Goal: Task Accomplishment & Management: Manage account settings

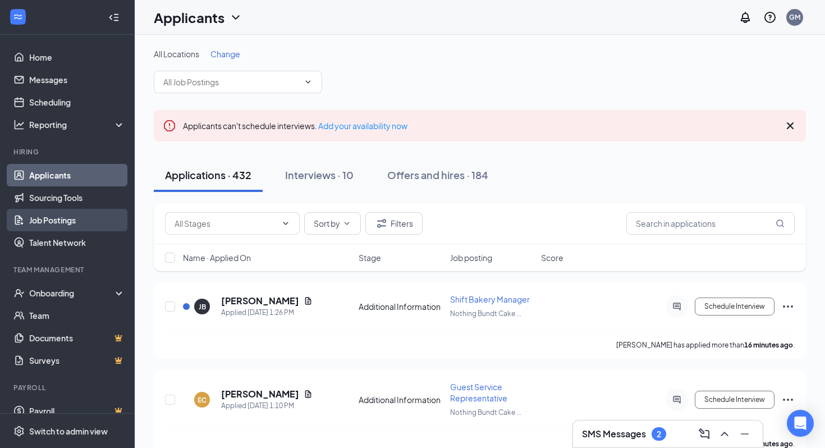
click at [103, 216] on link "Job Postings" at bounding box center [77, 220] width 96 height 22
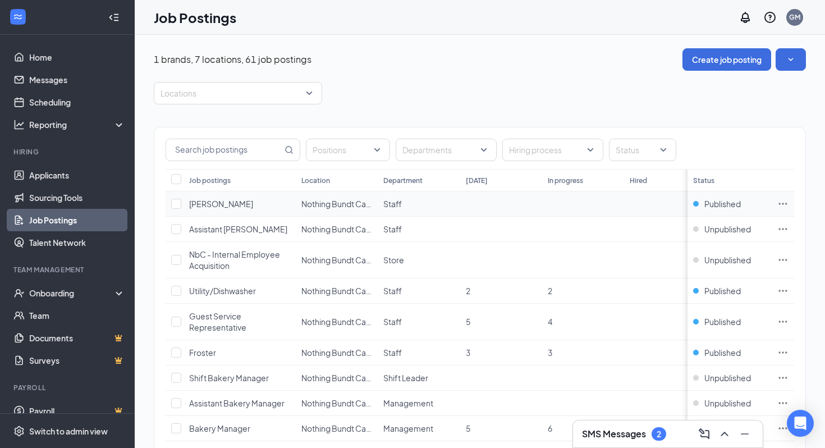
click at [783, 201] on icon "Ellipses" at bounding box center [783, 203] width 11 height 11
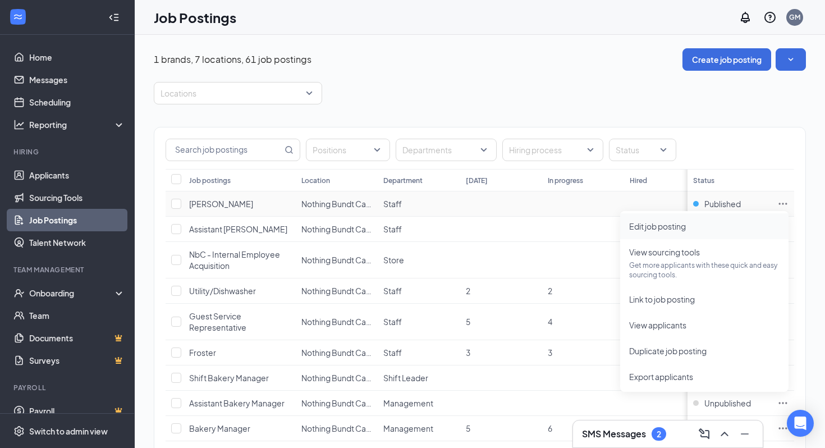
click at [763, 217] on li "Edit job posting" at bounding box center [705, 226] width 168 height 26
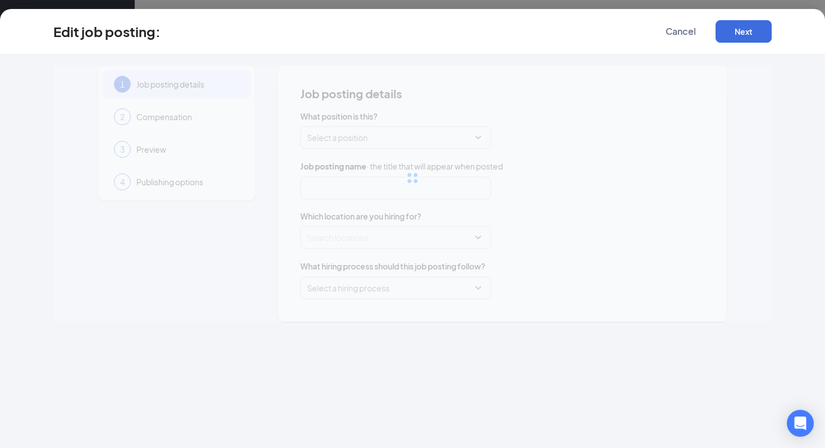
type input "[PERSON_NAME]"
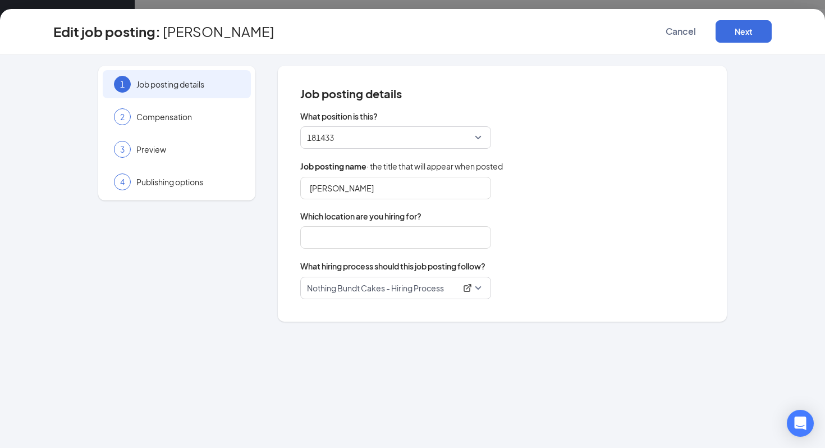
type input "Nothing Bundt Cakes #051 - [GEOGRAPHIC_DATA], [GEOGRAPHIC_DATA]"
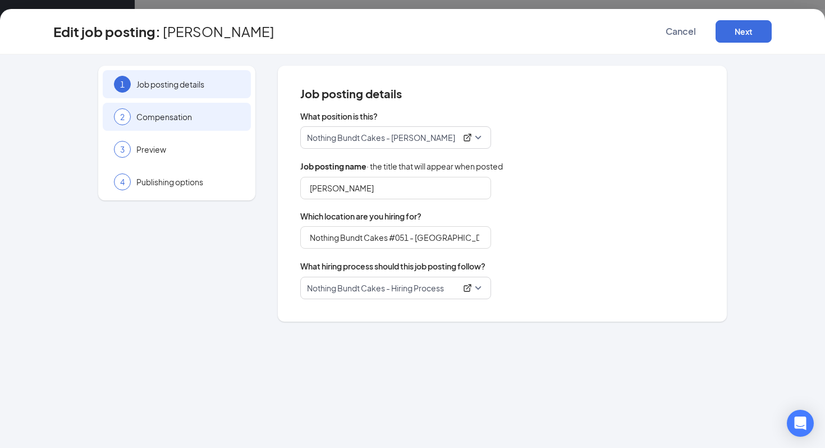
click at [192, 125] on div "2 Compensation" at bounding box center [177, 117] width 148 height 28
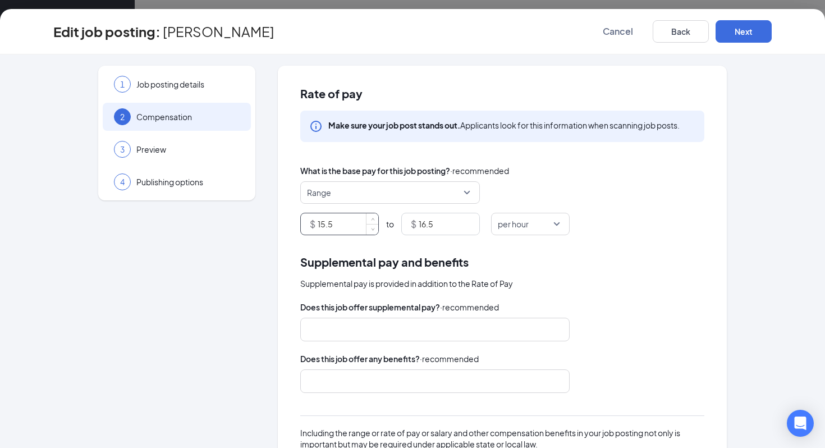
click at [335, 228] on input "15.5" at bounding box center [348, 223] width 61 height 21
type input "12.5"
click at [426, 222] on input "16.5" at bounding box center [449, 223] width 61 height 21
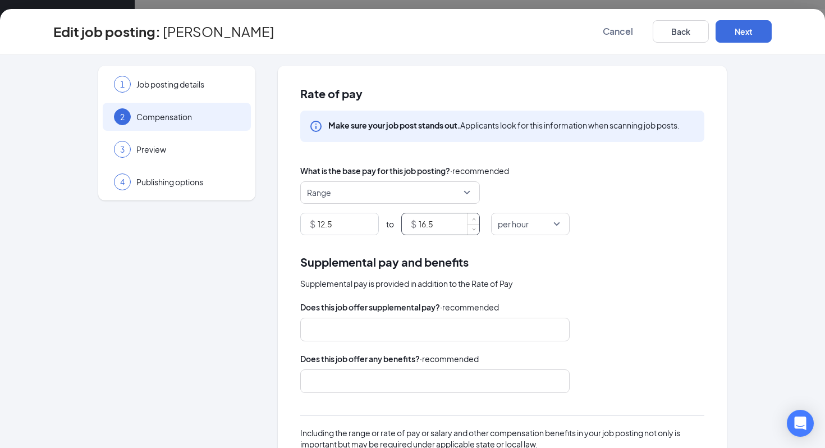
click at [426, 222] on input "16.5" at bounding box center [449, 223] width 61 height 21
type input "13.00"
click at [754, 37] on button "Next" at bounding box center [744, 31] width 56 height 22
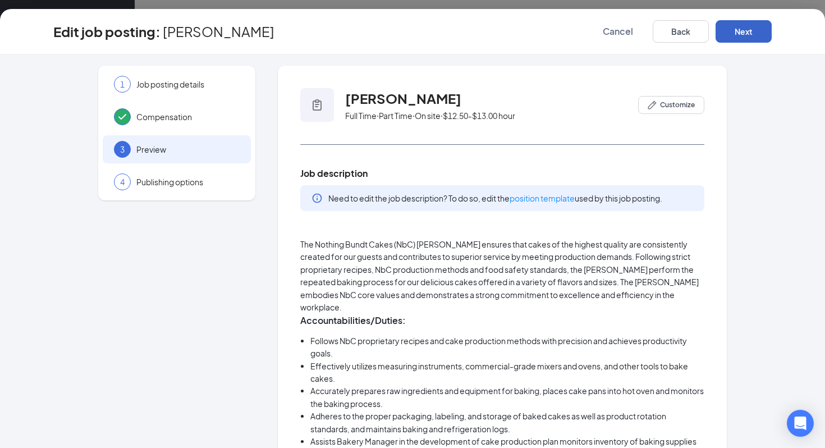
click at [754, 37] on button "Next" at bounding box center [744, 31] width 56 height 22
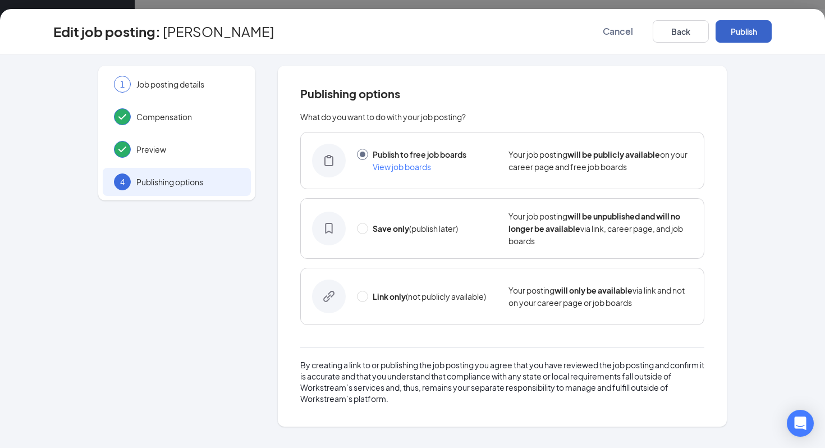
click at [754, 37] on button "Publish" at bounding box center [744, 31] width 56 height 22
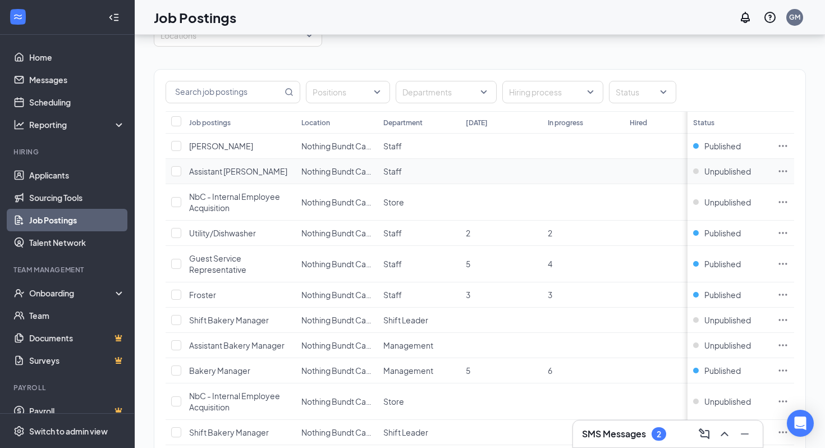
scroll to position [60, 0]
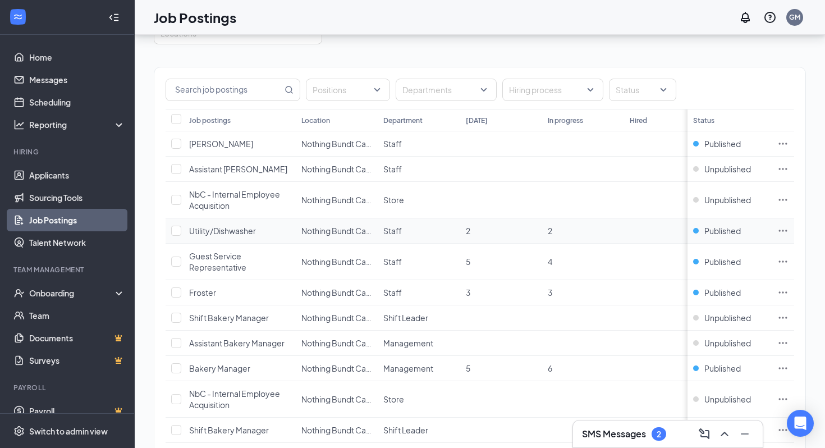
click at [784, 227] on icon "Ellipses" at bounding box center [783, 230] width 11 height 11
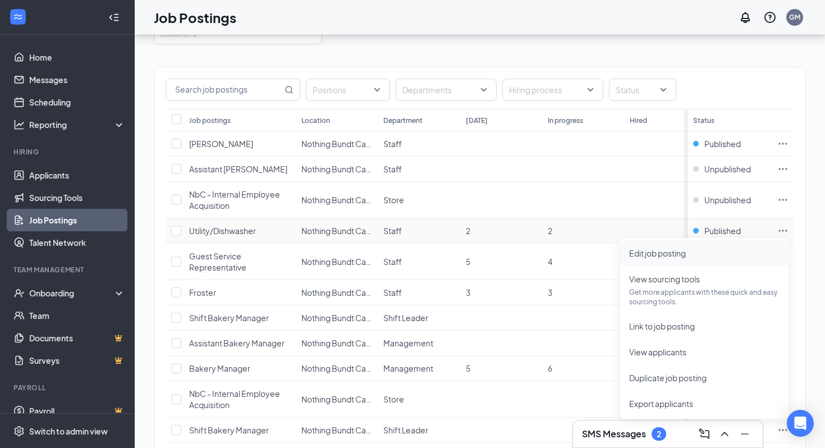
click at [755, 250] on span "Edit job posting" at bounding box center [705, 253] width 150 height 12
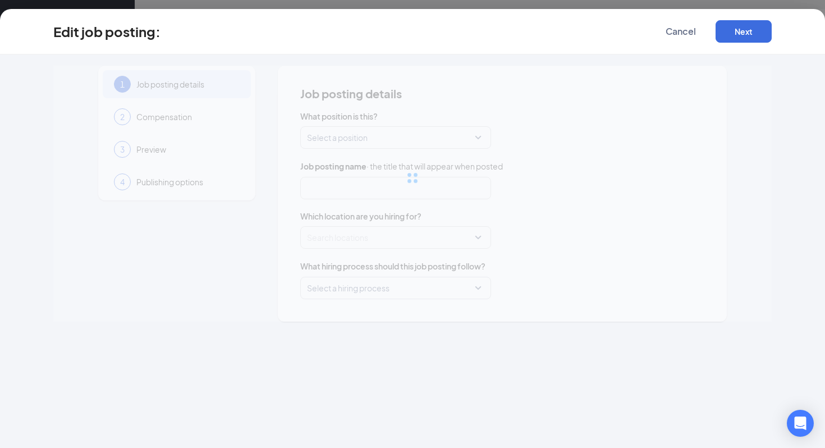
type input "Utility/Dishwasher"
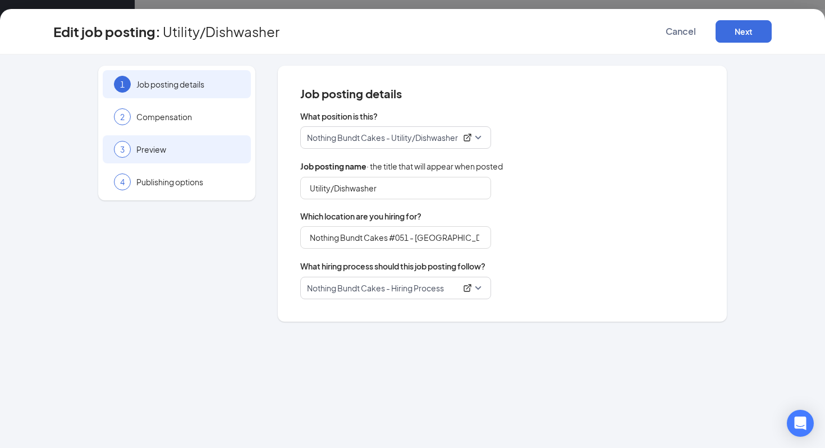
click at [229, 150] on span "Preview" at bounding box center [187, 149] width 103 height 11
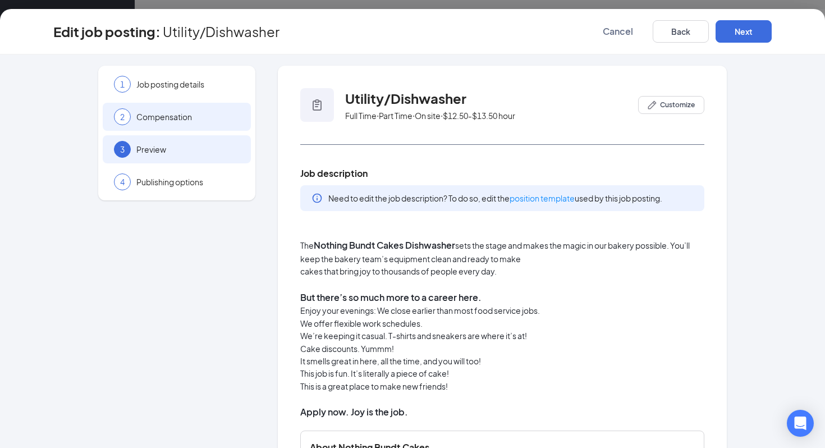
click at [195, 124] on div "2 Compensation" at bounding box center [177, 117] width 148 height 28
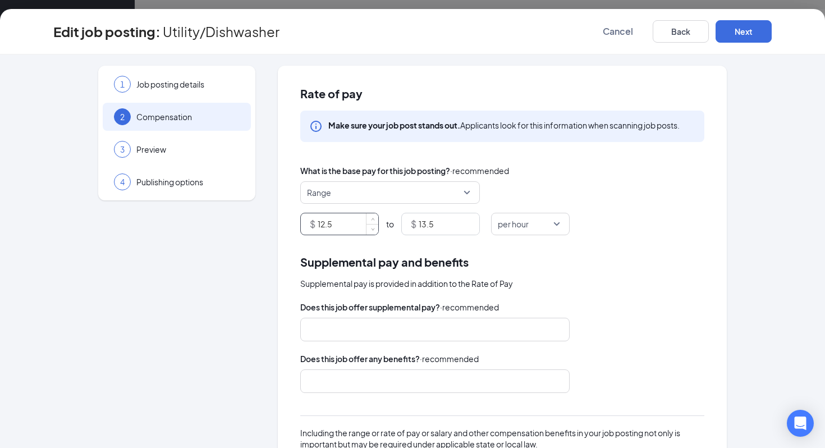
click at [345, 218] on input "12.5" at bounding box center [348, 223] width 61 height 21
type input "12"
click at [428, 219] on input "13.5" at bounding box center [449, 223] width 61 height 21
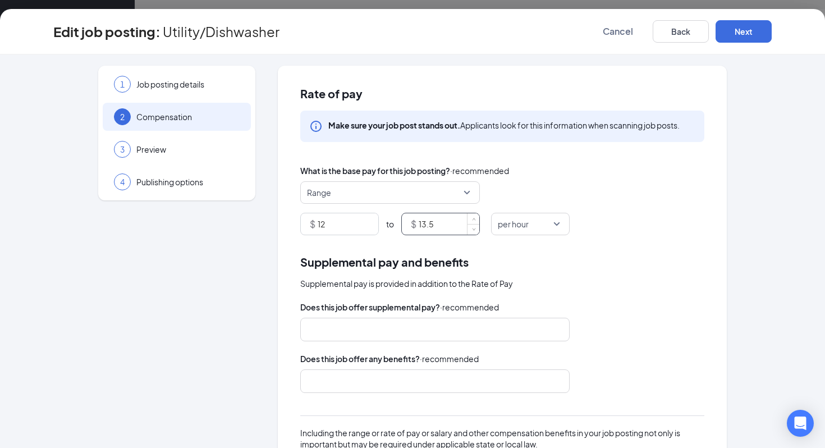
click at [428, 219] on input "13.5" at bounding box center [449, 223] width 61 height 21
type input "13"
click at [696, 226] on div "$ 12 to $ 13 per hour" at bounding box center [502, 224] width 404 height 22
click at [738, 25] on button "Next" at bounding box center [744, 31] width 56 height 22
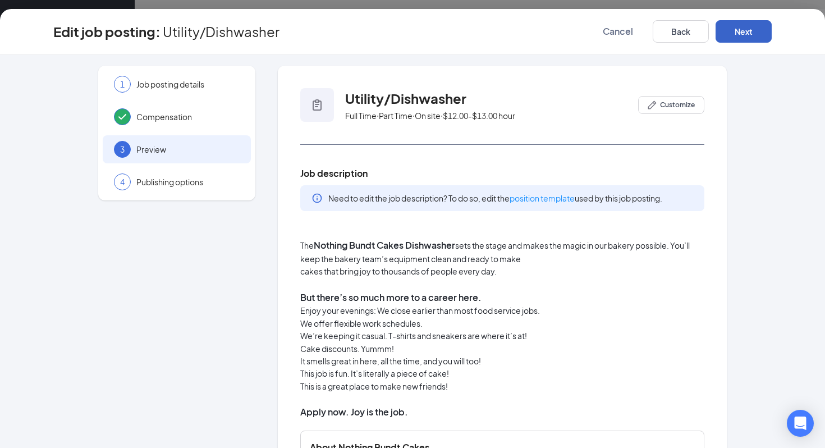
click at [743, 29] on button "Next" at bounding box center [744, 31] width 56 height 22
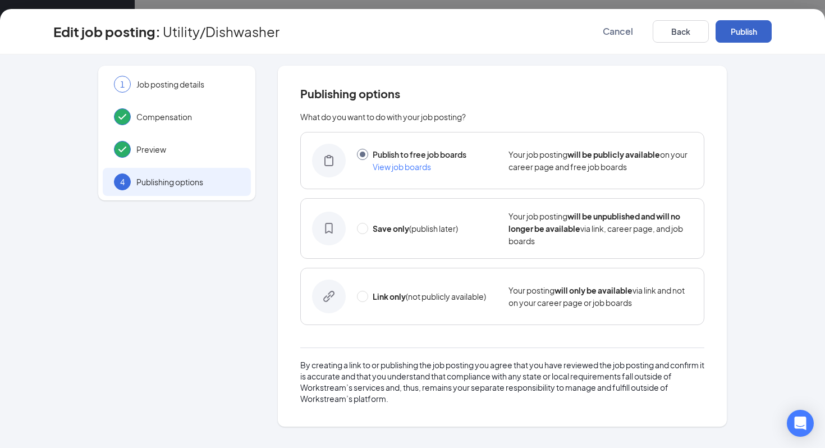
click at [743, 29] on button "Publish" at bounding box center [744, 31] width 56 height 22
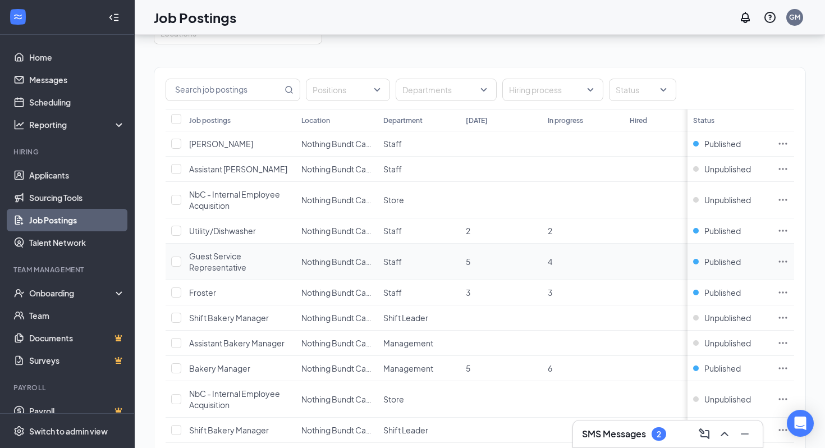
click at [788, 261] on icon "Ellipses" at bounding box center [783, 261] width 11 height 11
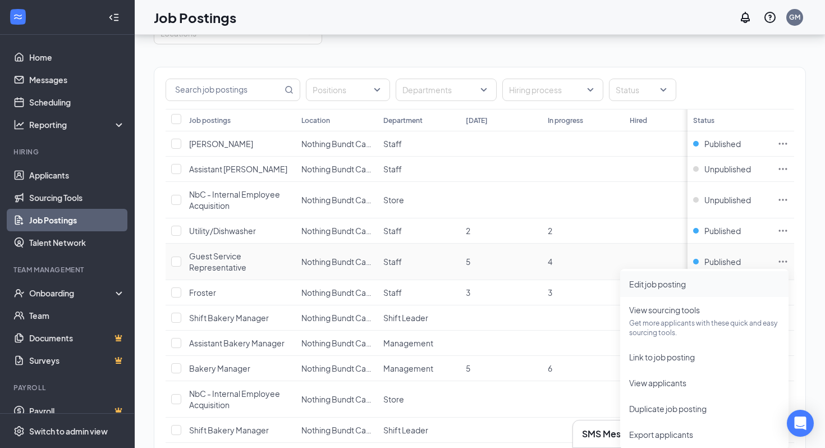
click at [751, 281] on span "Edit job posting" at bounding box center [705, 284] width 150 height 12
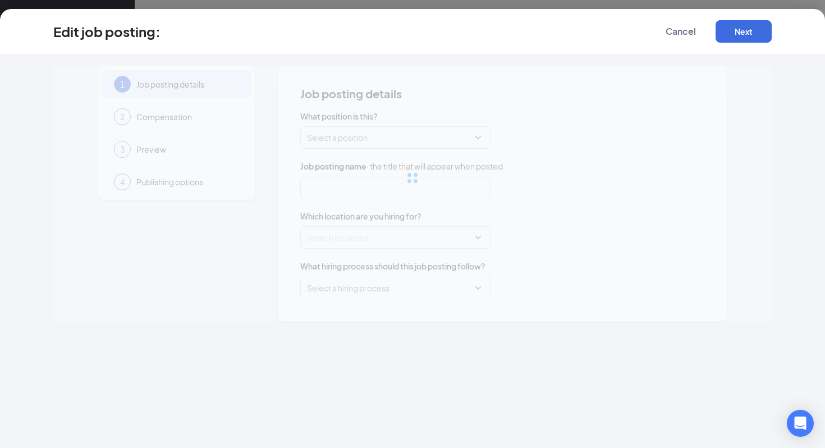
type input "Guest Service Representative"
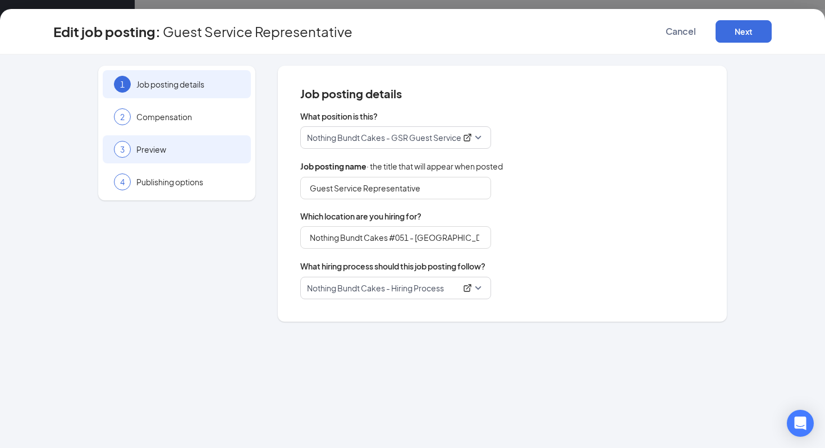
click at [213, 150] on span "Preview" at bounding box center [187, 149] width 103 height 11
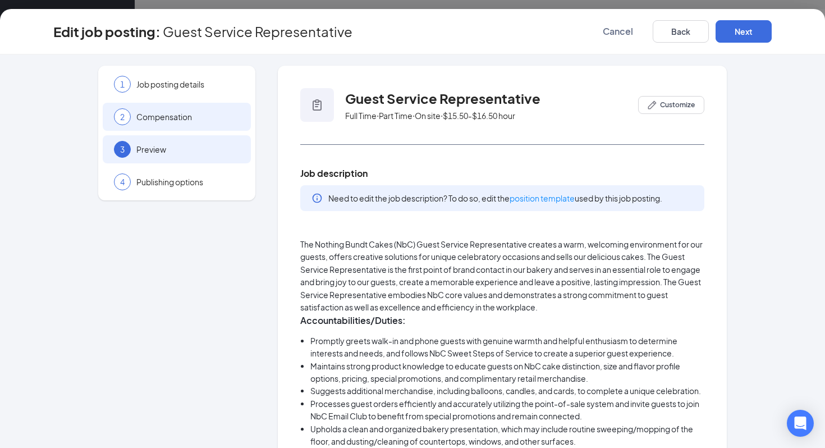
click at [190, 124] on div "2 Compensation" at bounding box center [177, 117] width 148 height 28
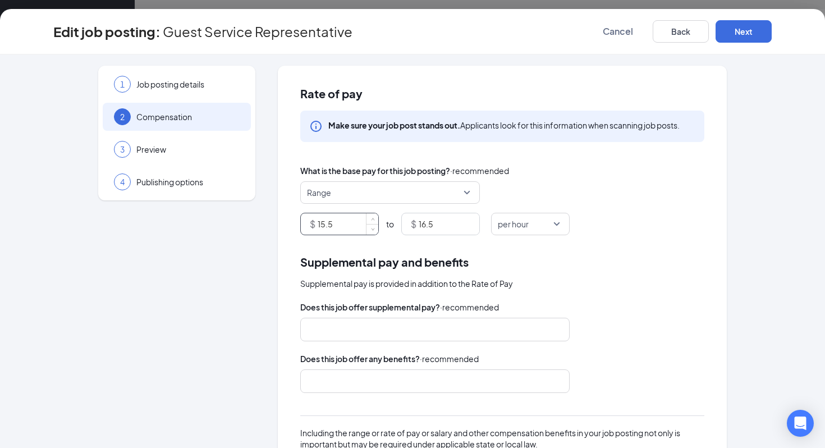
click at [341, 220] on input "15.5" at bounding box center [348, 223] width 61 height 21
type input "12"
click at [433, 227] on input "16.5" at bounding box center [449, 223] width 61 height 21
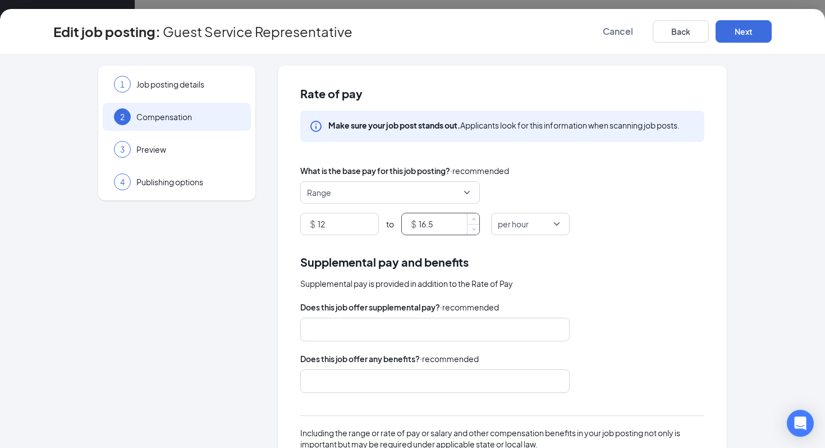
click at [433, 227] on input "16.5" at bounding box center [449, 223] width 61 height 21
type input "12.5"
click at [746, 26] on button "Next" at bounding box center [744, 31] width 56 height 22
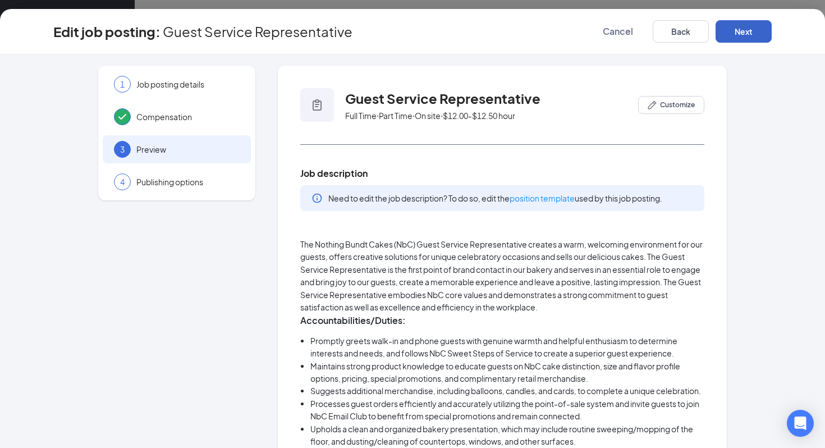
click at [747, 29] on button "Next" at bounding box center [744, 31] width 56 height 22
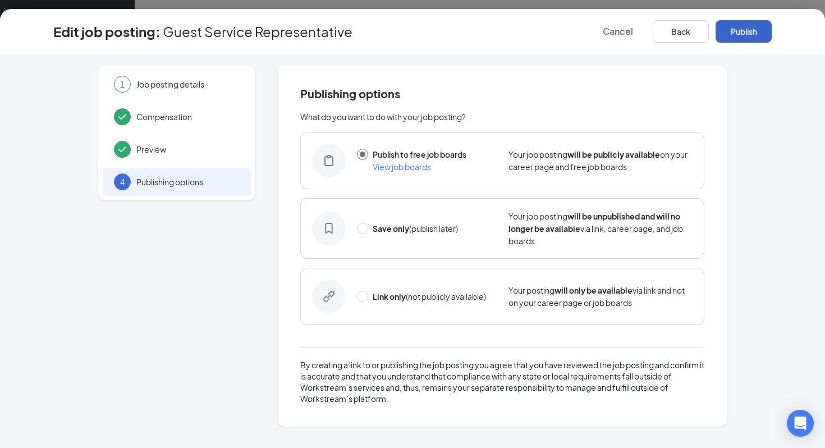
click at [747, 30] on button "Publish" at bounding box center [744, 31] width 56 height 22
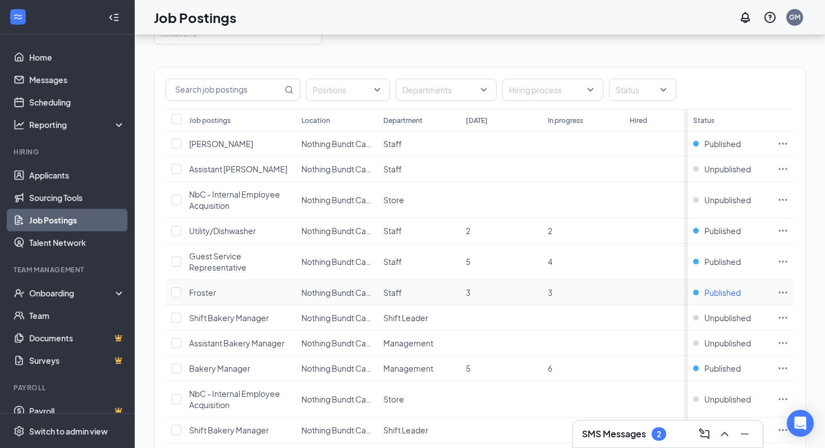
scroll to position [90, 0]
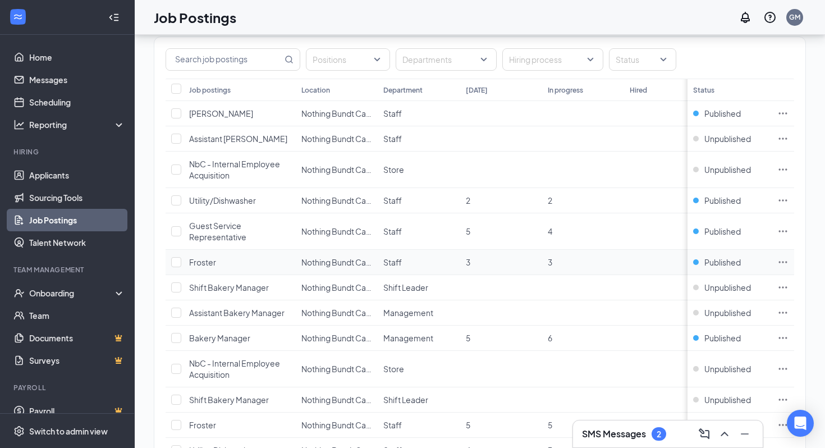
click at [786, 265] on icon "Ellipses" at bounding box center [783, 262] width 11 height 11
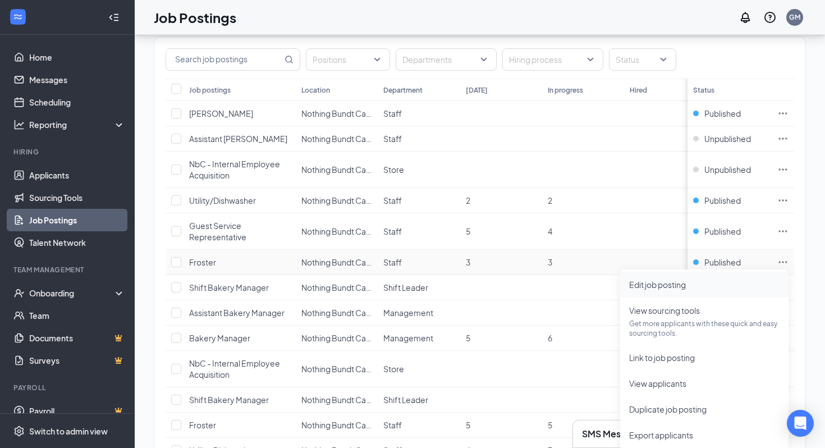
click at [667, 290] on span "Edit job posting" at bounding box center [705, 285] width 150 height 12
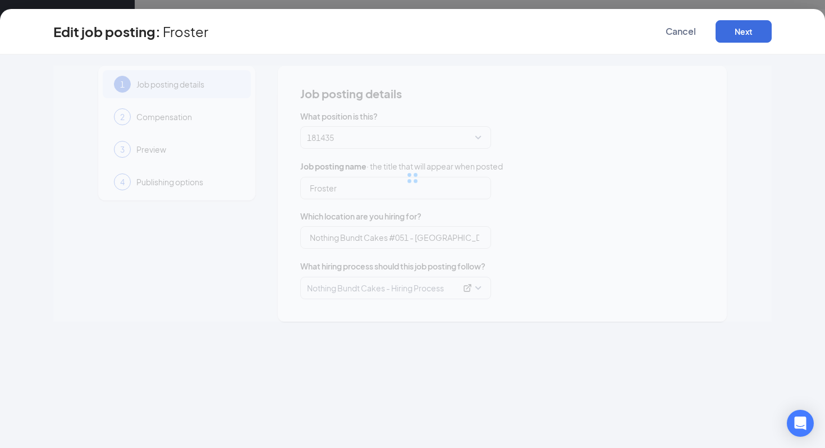
type input "Froster"
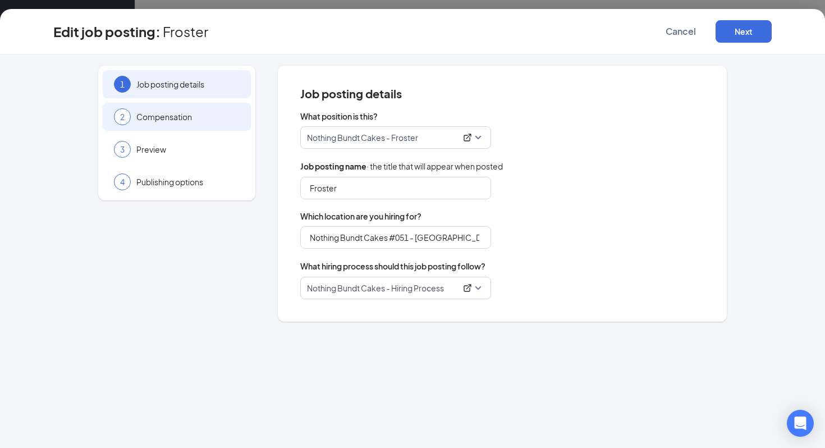
click at [220, 126] on div "2 Compensation" at bounding box center [177, 117] width 148 height 28
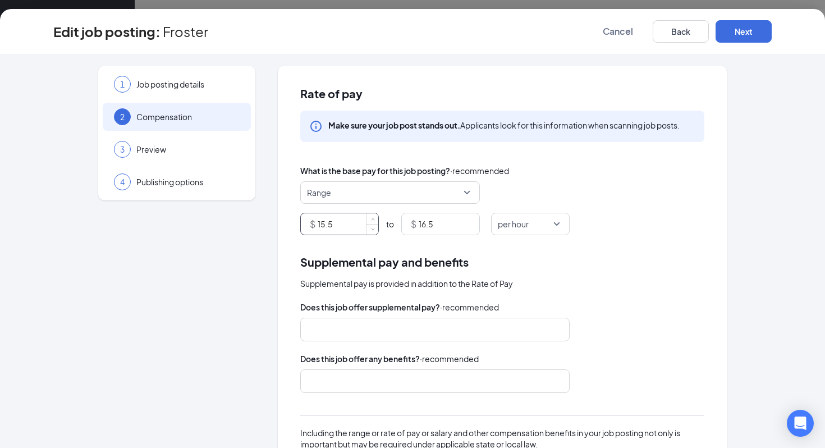
click at [336, 223] on input "15.5" at bounding box center [348, 223] width 61 height 21
type input "12"
click at [427, 225] on input "16.5" at bounding box center [449, 223] width 61 height 21
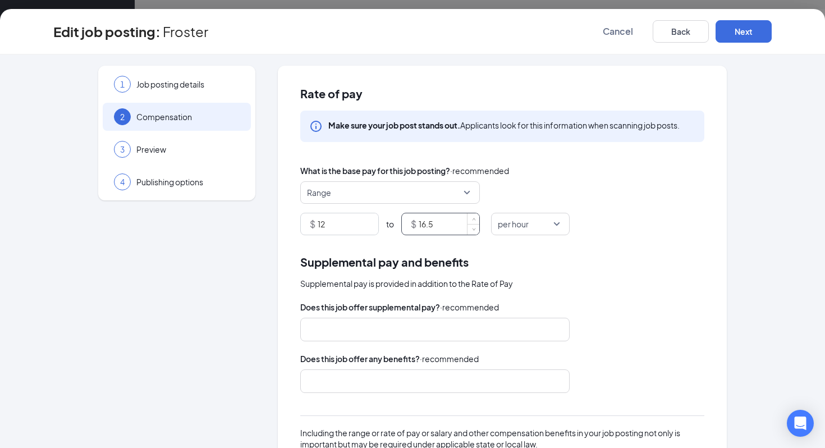
click at [427, 225] on input "16.5" at bounding box center [449, 223] width 61 height 21
type input "12.5"
click at [750, 35] on button "Next" at bounding box center [744, 31] width 56 height 22
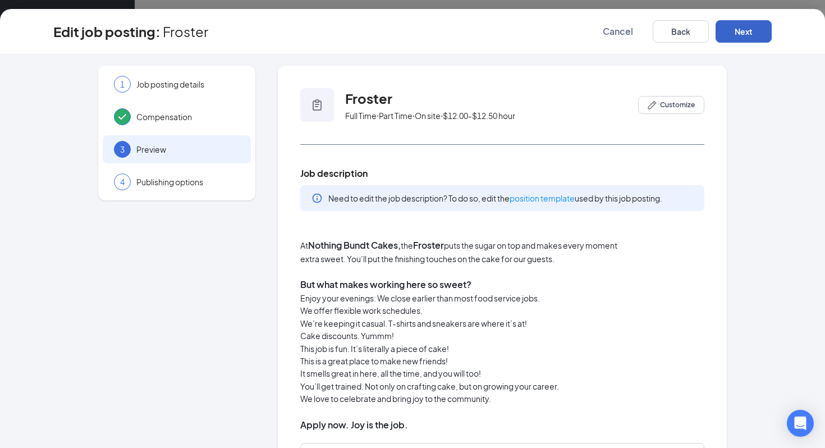
scroll to position [90, 0]
click at [750, 35] on button "Next" at bounding box center [744, 31] width 56 height 22
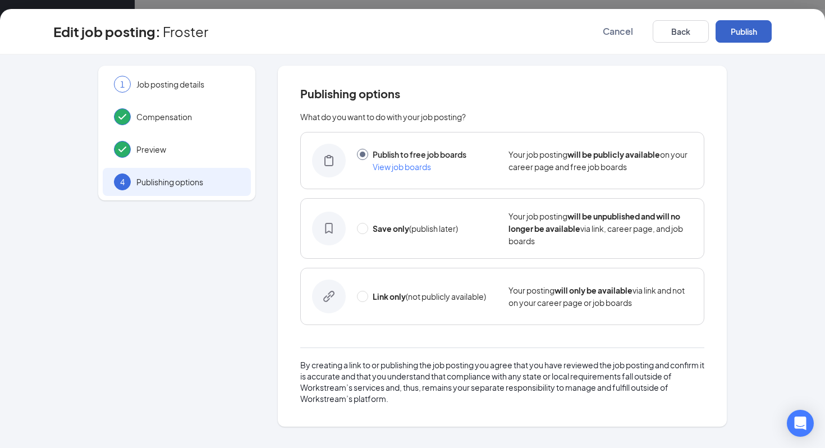
click at [750, 35] on button "Publish" at bounding box center [744, 31] width 56 height 22
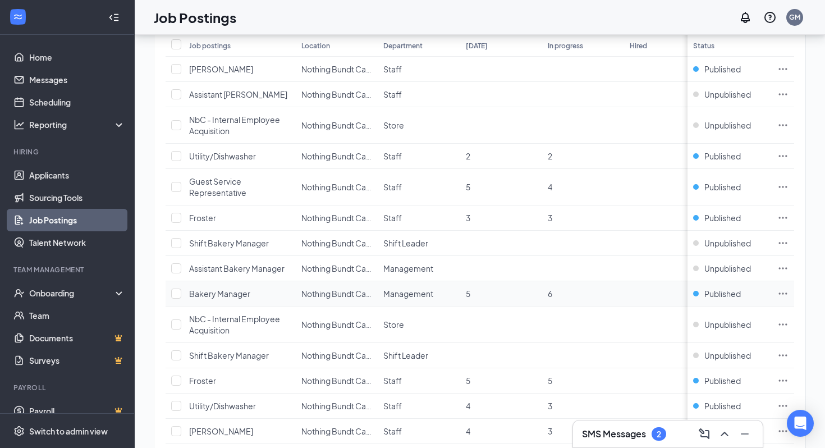
scroll to position [136, 0]
click at [783, 294] on icon "Ellipses" at bounding box center [783, 292] width 11 height 11
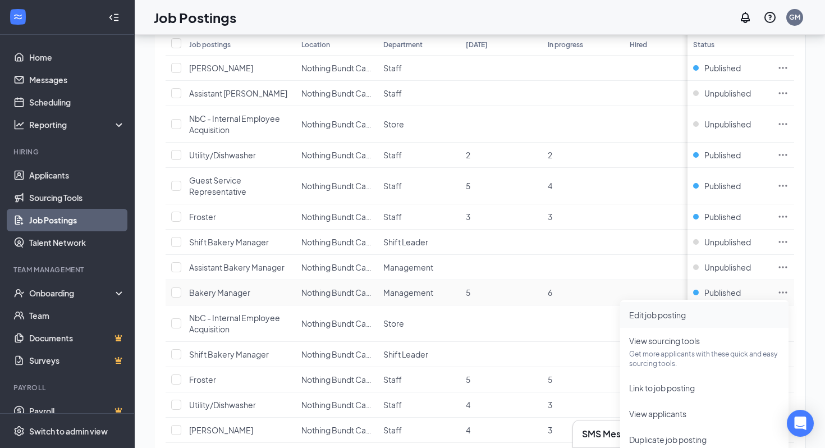
click at [741, 308] on li "Edit job posting" at bounding box center [705, 315] width 168 height 26
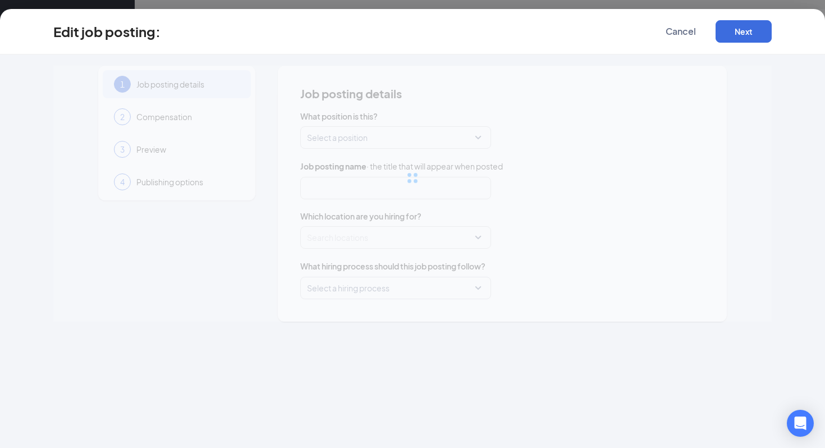
type input "Bakery Manager"
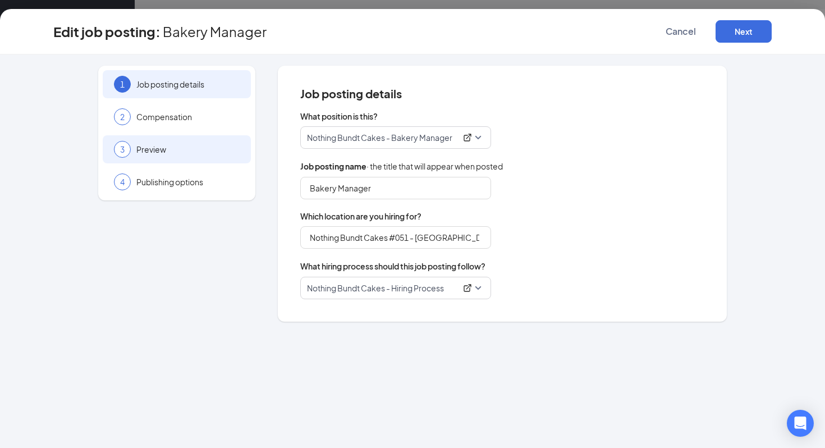
click at [196, 156] on div "3 Preview" at bounding box center [177, 149] width 148 height 28
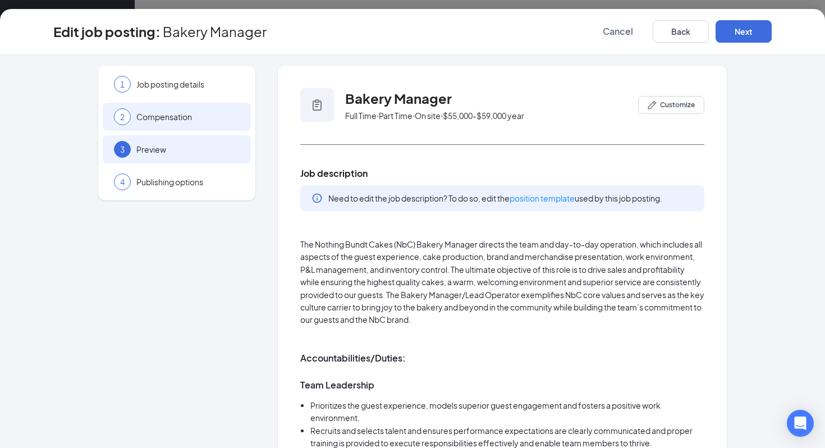
click at [203, 119] on span "Compensation" at bounding box center [187, 116] width 103 height 11
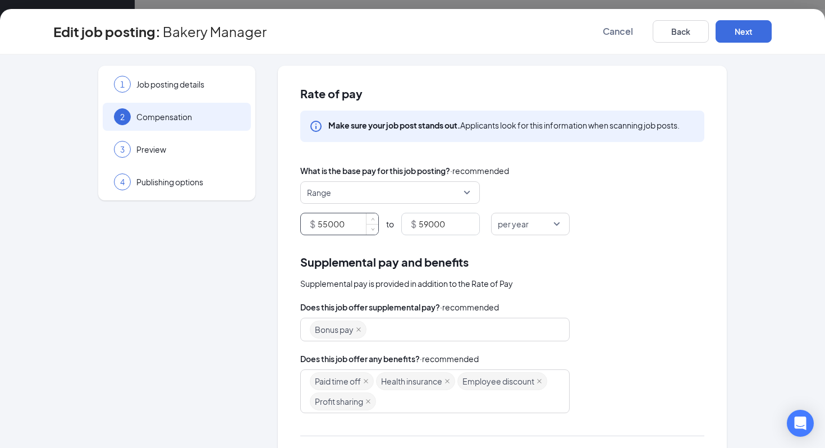
click at [342, 222] on input "55000" at bounding box center [348, 223] width 61 height 21
type input "48000"
click at [423, 225] on input "59000" at bounding box center [449, 223] width 61 height 21
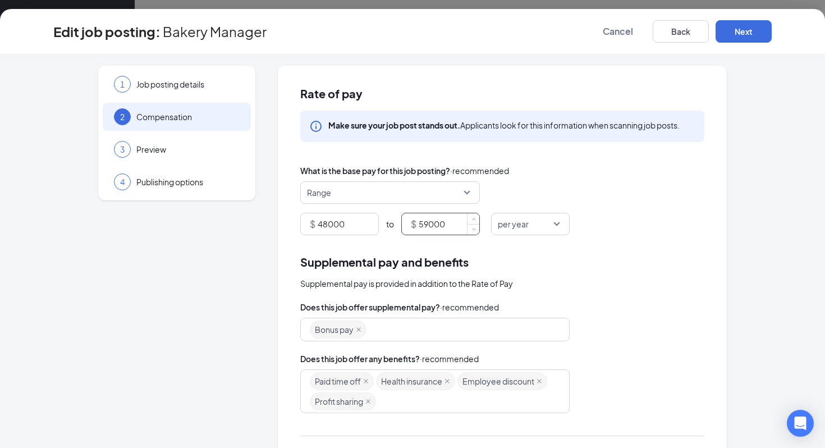
click at [423, 225] on input "59000" at bounding box center [449, 223] width 61 height 21
type input "52500"
click at [704, 208] on div "Range $ 48000 to $ 52500 per year" at bounding box center [502, 208] width 404 height 54
click at [741, 33] on button "Next" at bounding box center [744, 31] width 56 height 22
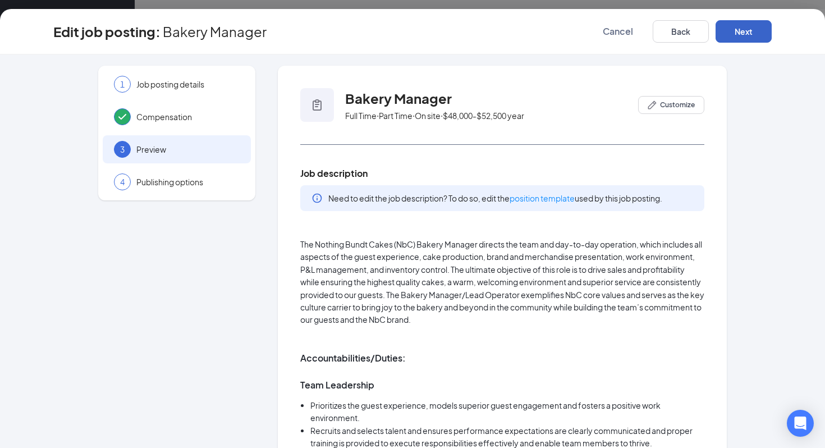
click at [743, 35] on button "Next" at bounding box center [744, 31] width 56 height 22
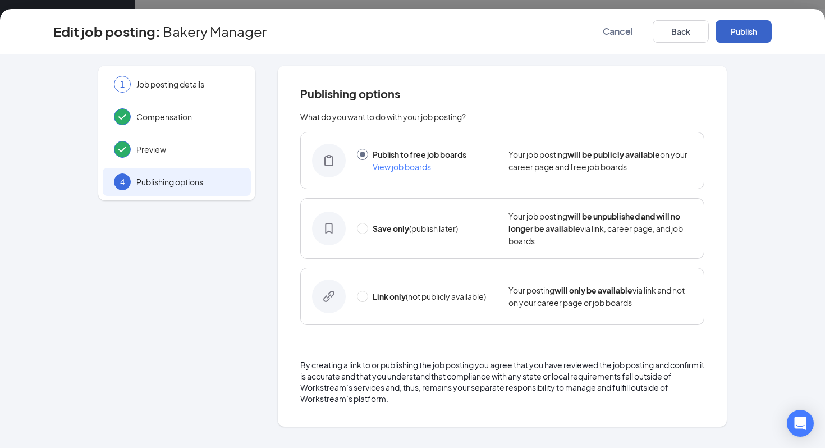
click at [743, 35] on button "Publish" at bounding box center [744, 31] width 56 height 22
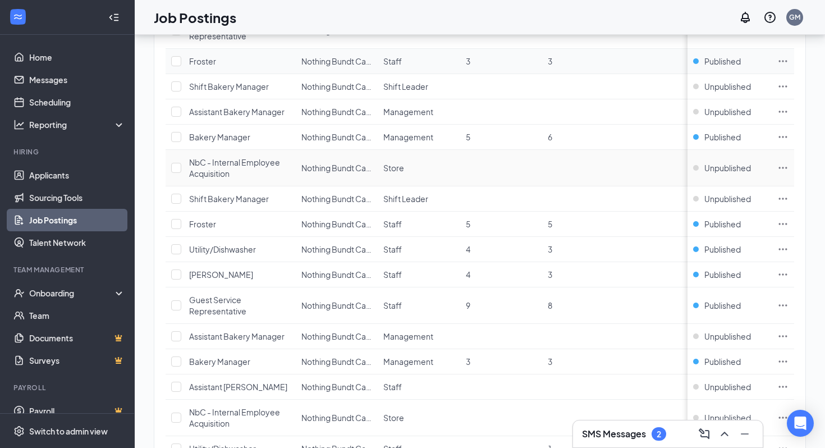
scroll to position [293, 0]
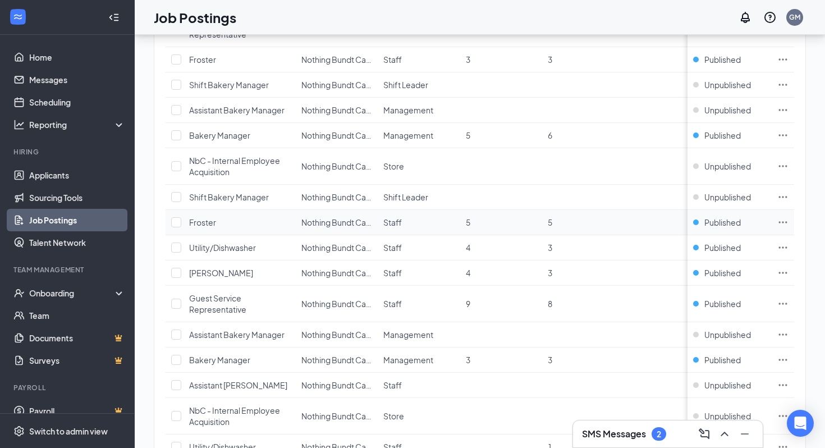
click at [782, 220] on icon "Ellipses" at bounding box center [783, 222] width 11 height 11
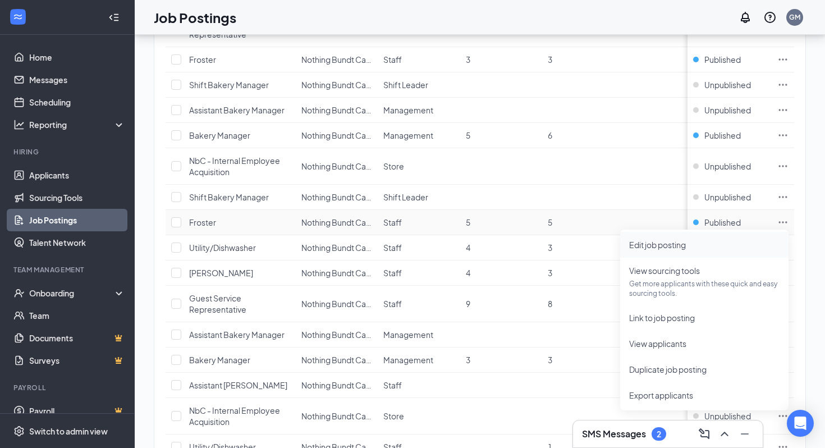
click at [739, 232] on li "Edit job posting" at bounding box center [705, 245] width 168 height 26
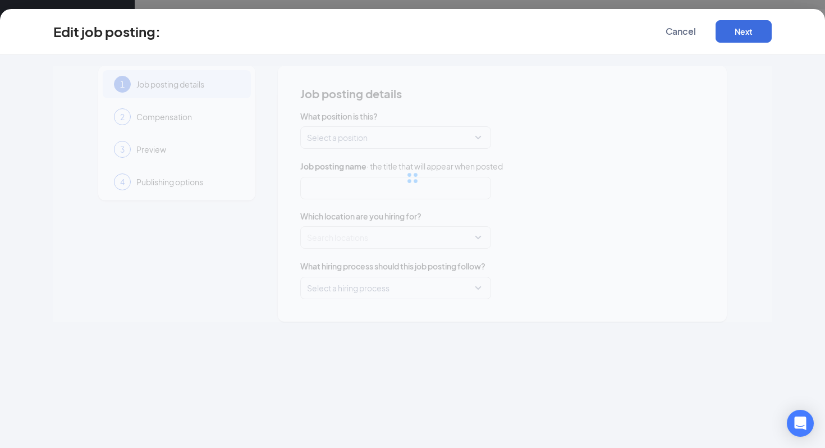
type input "Froster"
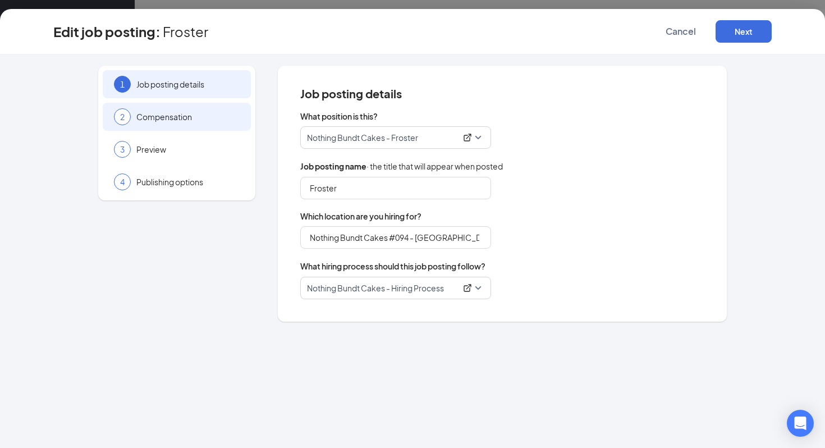
click at [223, 107] on div "2 Compensation" at bounding box center [177, 117] width 148 height 28
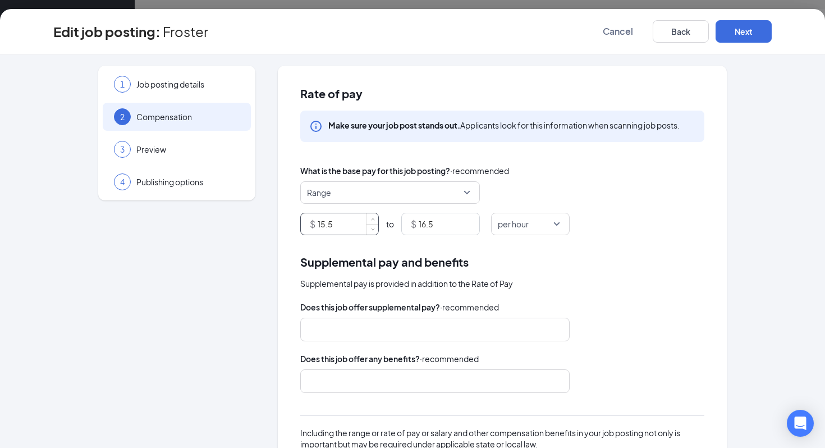
click at [332, 222] on input "15.5" at bounding box center [348, 223] width 61 height 21
type input "12"
click at [427, 225] on input "16.5" at bounding box center [449, 223] width 61 height 21
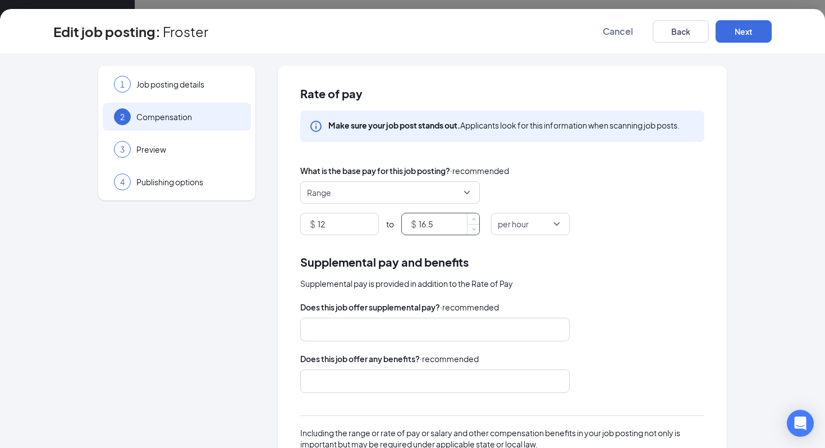
click at [427, 225] on input "16.5" at bounding box center [449, 223] width 61 height 21
type input "12.5"
click at [746, 37] on button "Next" at bounding box center [744, 31] width 56 height 22
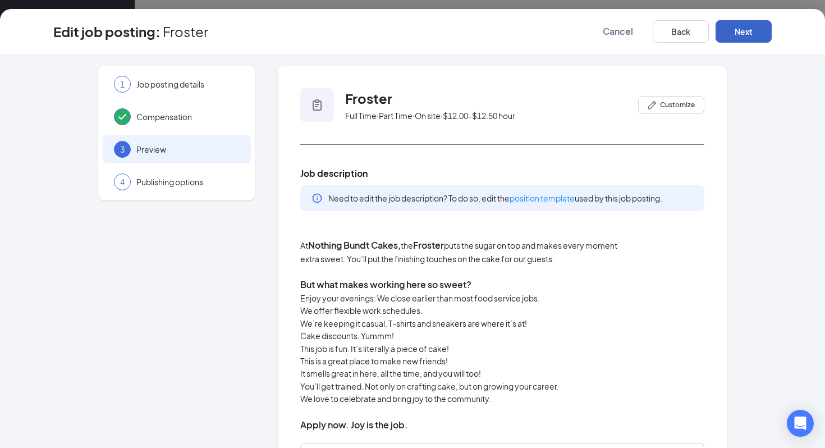
click at [746, 37] on button "Next" at bounding box center [744, 31] width 56 height 22
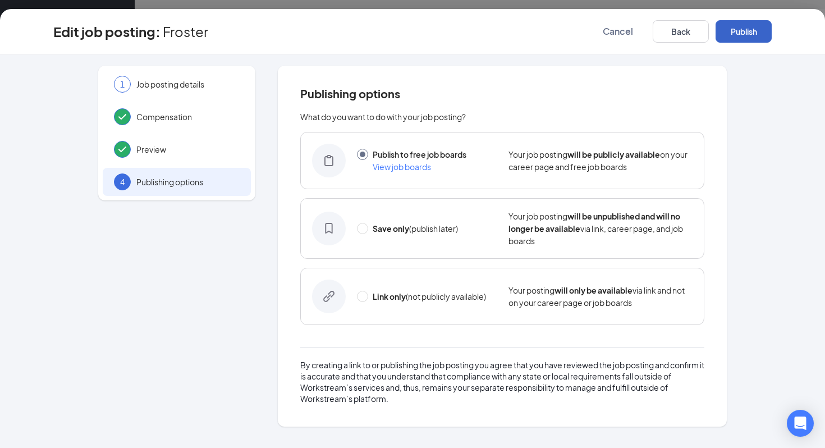
click at [746, 37] on button "Publish" at bounding box center [744, 31] width 56 height 22
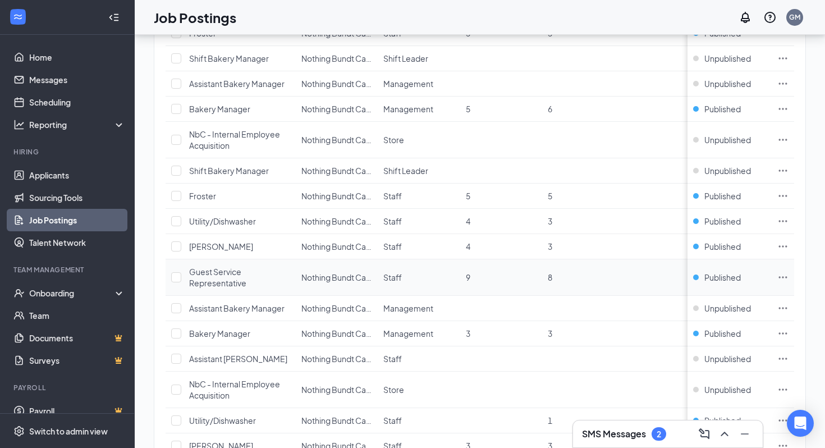
scroll to position [322, 0]
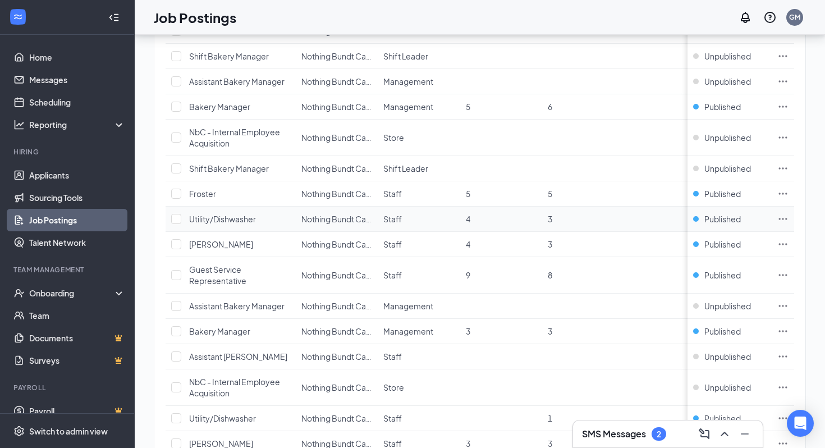
click at [779, 216] on icon "Ellipses" at bounding box center [783, 218] width 11 height 11
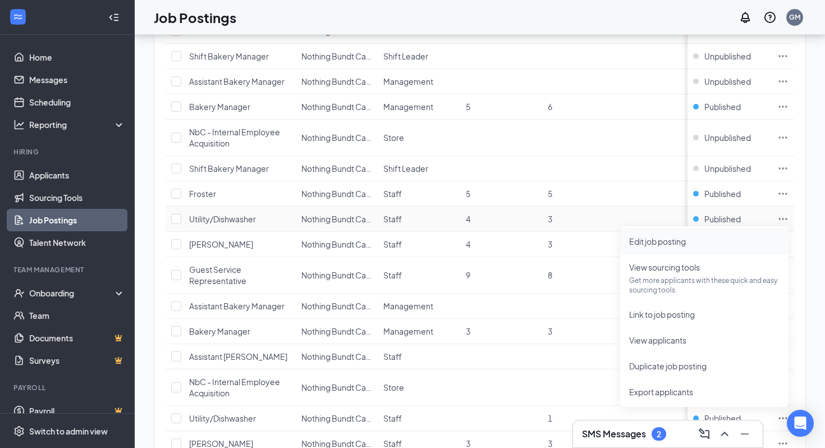
click at [720, 247] on span "Edit job posting" at bounding box center [705, 241] width 150 height 12
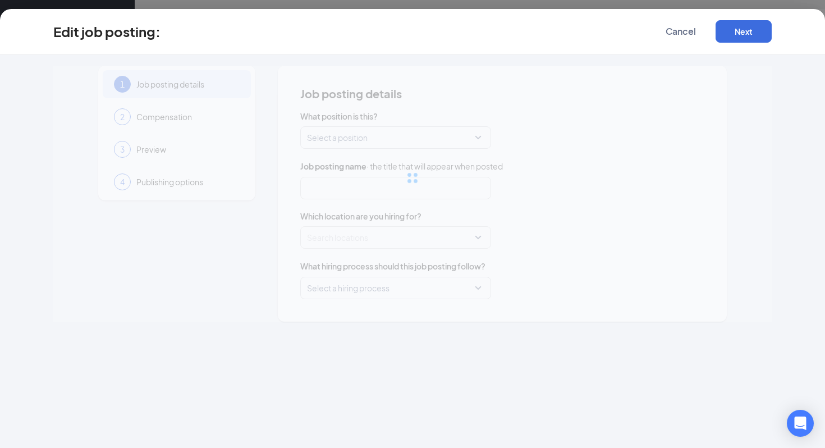
type input "Utility/Dishwasher"
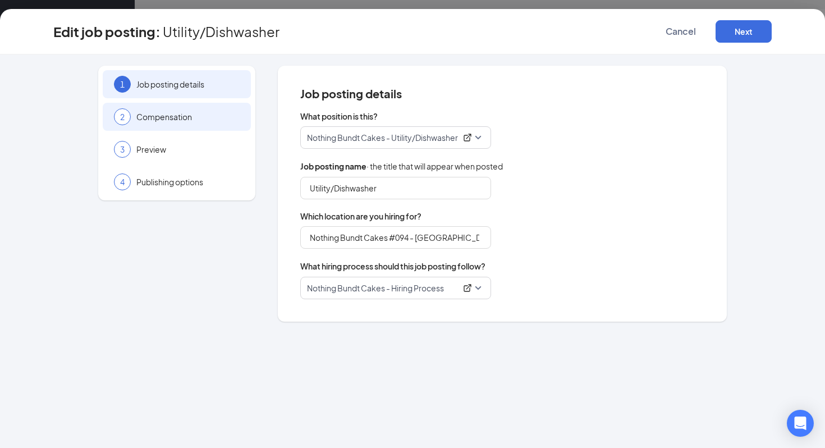
click at [190, 129] on div "2 Compensation" at bounding box center [177, 117] width 148 height 28
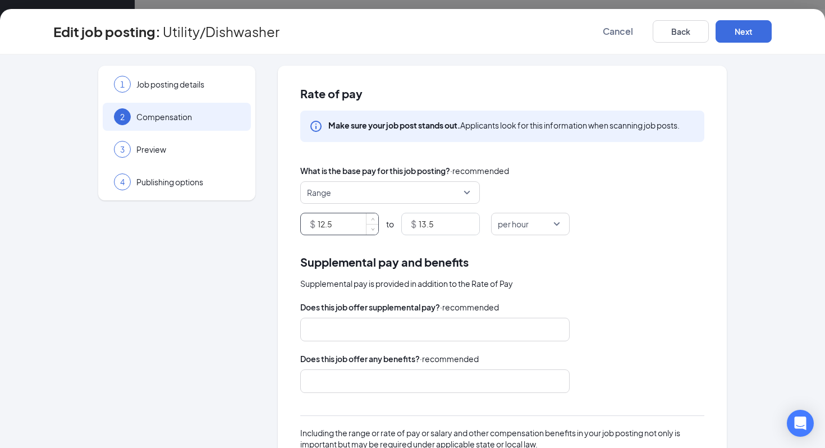
click at [331, 221] on input "12.5" at bounding box center [348, 223] width 61 height 21
type input "12"
click at [420, 223] on input "13.5" at bounding box center [449, 223] width 61 height 21
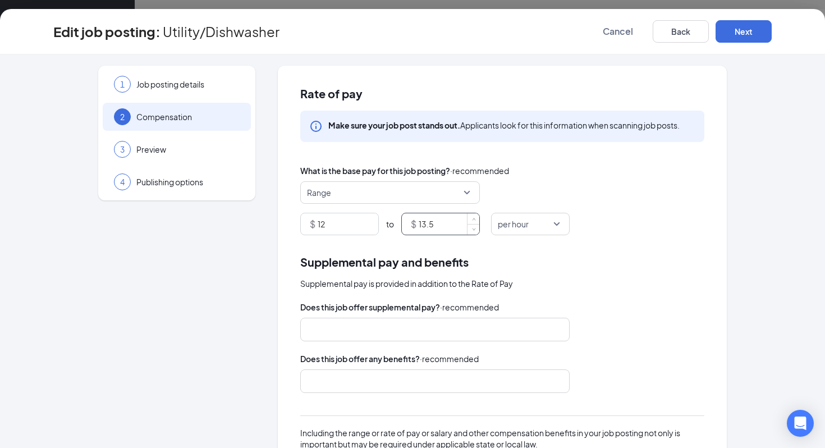
click at [420, 223] on input "13.5" at bounding box center [449, 223] width 61 height 21
type input "12.5"
click at [745, 35] on button "Next" at bounding box center [744, 31] width 56 height 22
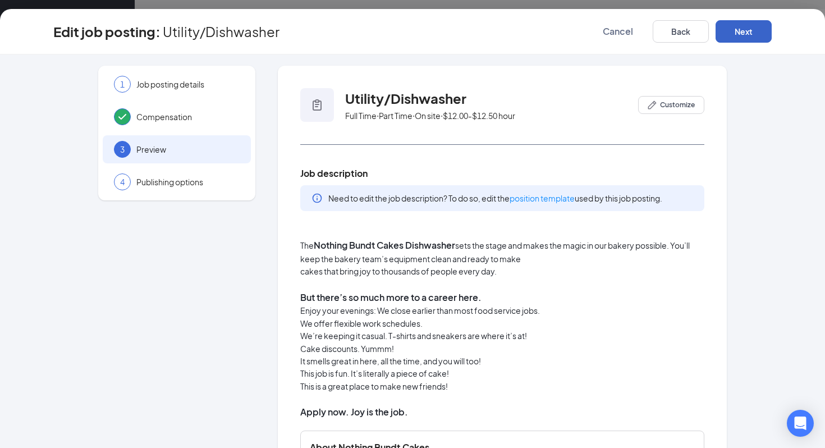
click at [745, 35] on button "Next" at bounding box center [744, 31] width 56 height 22
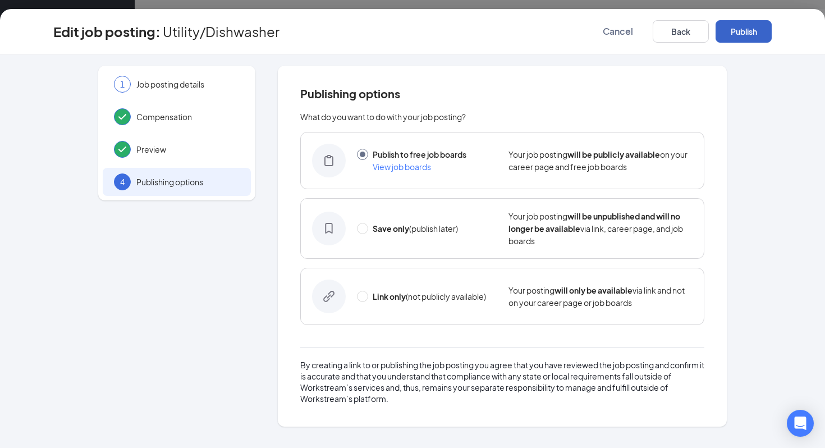
click at [745, 35] on button "Publish" at bounding box center [744, 31] width 56 height 22
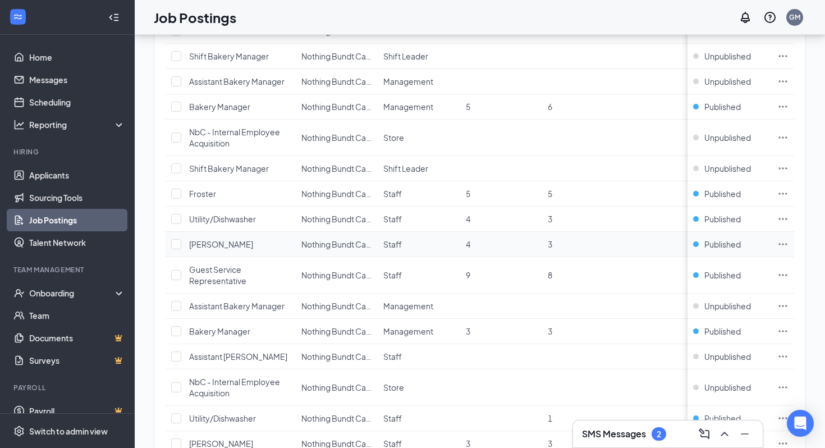
click at [784, 243] on icon "Ellipses" at bounding box center [783, 244] width 11 height 11
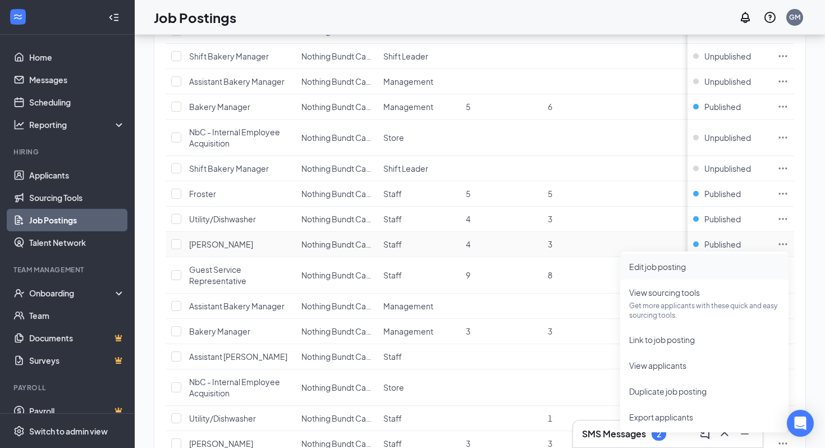
click at [736, 267] on span "Edit job posting" at bounding box center [705, 267] width 150 height 12
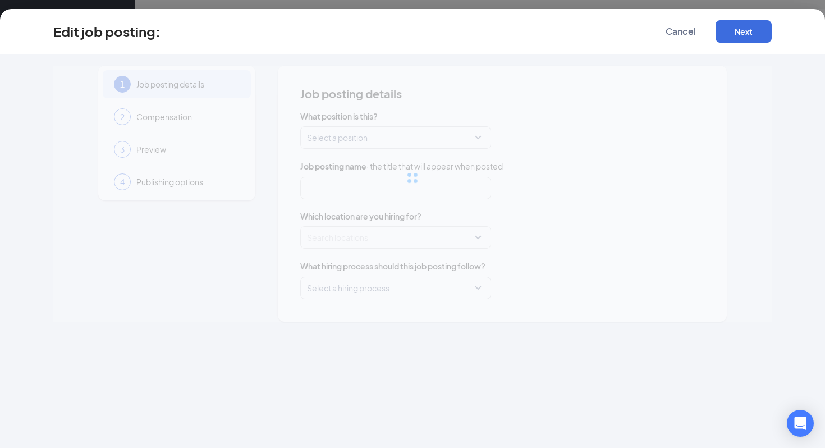
type input "[PERSON_NAME]"
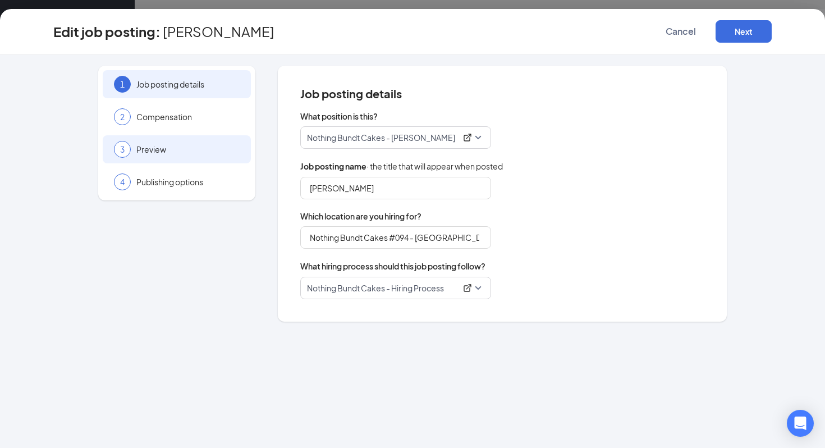
click at [202, 145] on span "Preview" at bounding box center [187, 149] width 103 height 11
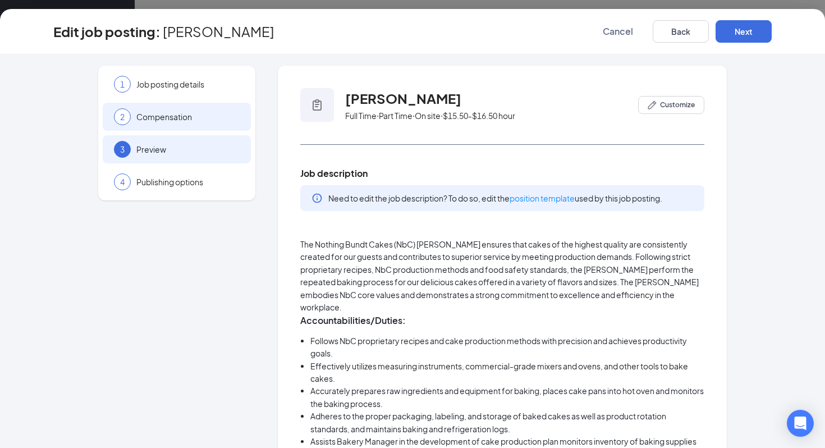
click at [202, 126] on div "2 Compensation" at bounding box center [177, 117] width 148 height 28
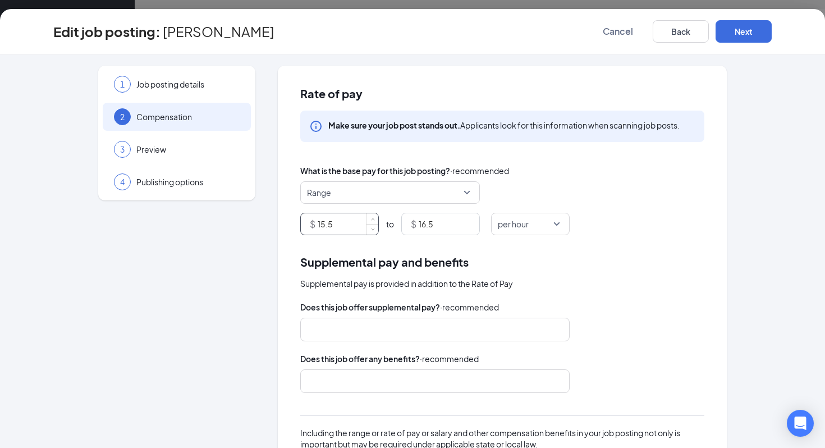
click at [336, 213] on input "15.5" at bounding box center [348, 223] width 61 height 21
type input "12.5"
click at [445, 232] on input "16.5" at bounding box center [449, 223] width 61 height 21
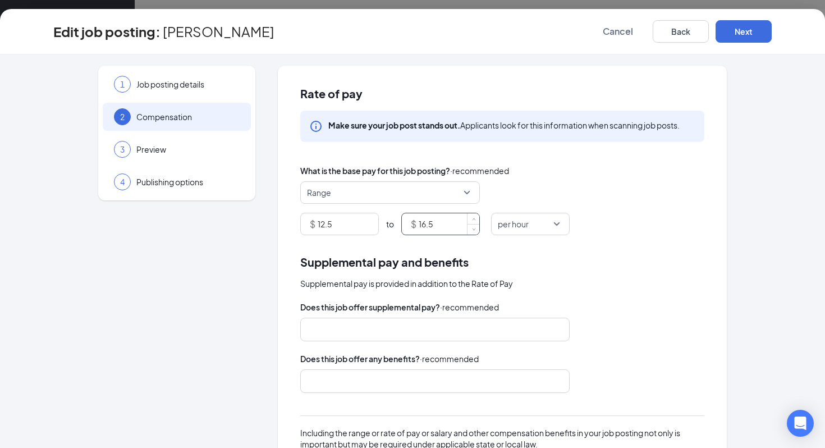
click at [445, 232] on input "16.5" at bounding box center [449, 223] width 61 height 21
type input "13"
click at [751, 35] on button "Next" at bounding box center [744, 31] width 56 height 22
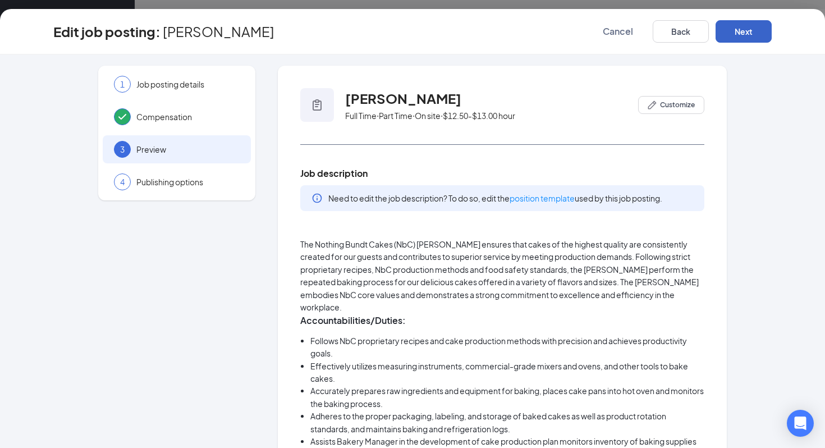
click at [751, 35] on button "Next" at bounding box center [744, 31] width 56 height 22
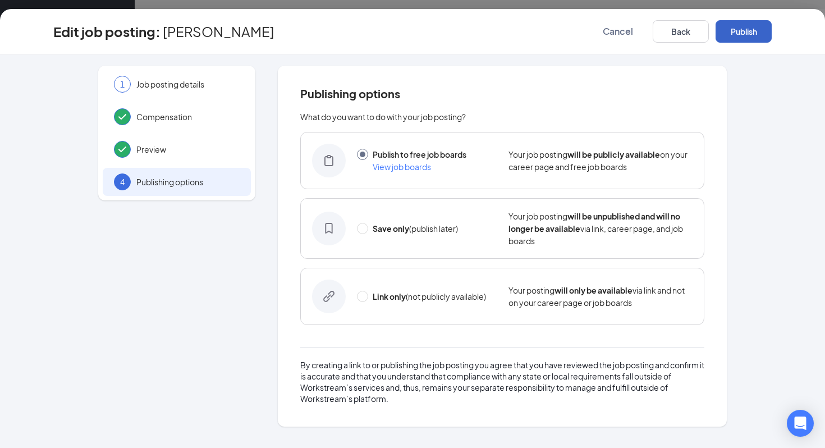
click at [751, 35] on button "Publish" at bounding box center [744, 31] width 56 height 22
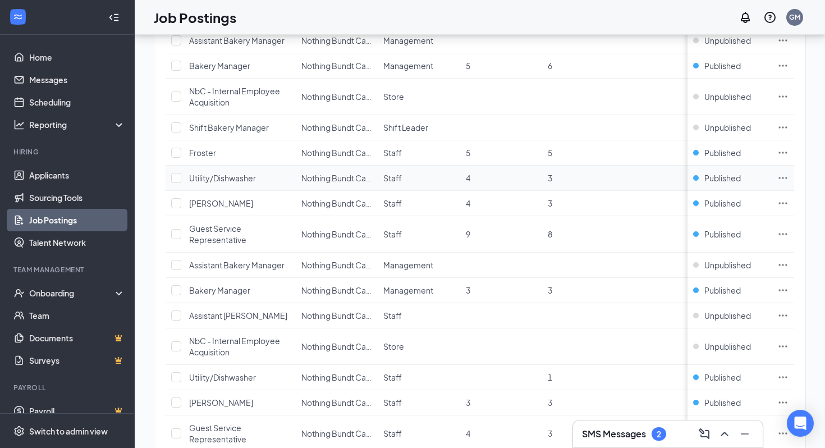
scroll to position [366, 0]
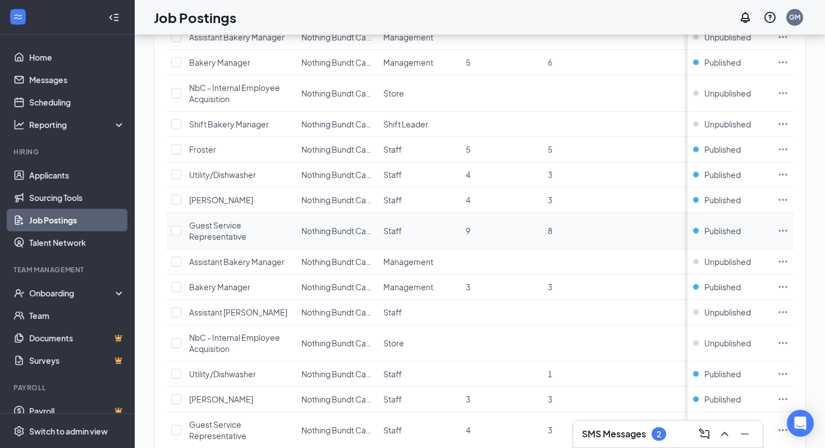
click at [784, 227] on icon "Ellipses" at bounding box center [783, 230] width 11 height 11
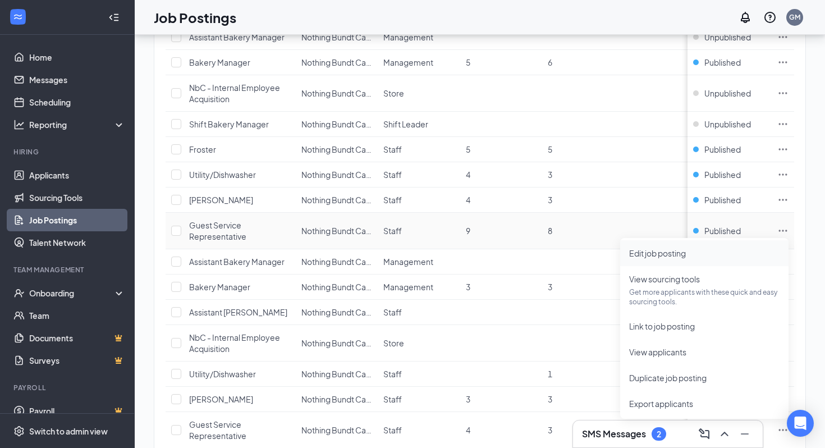
click at [735, 257] on span "Edit job posting" at bounding box center [705, 253] width 150 height 12
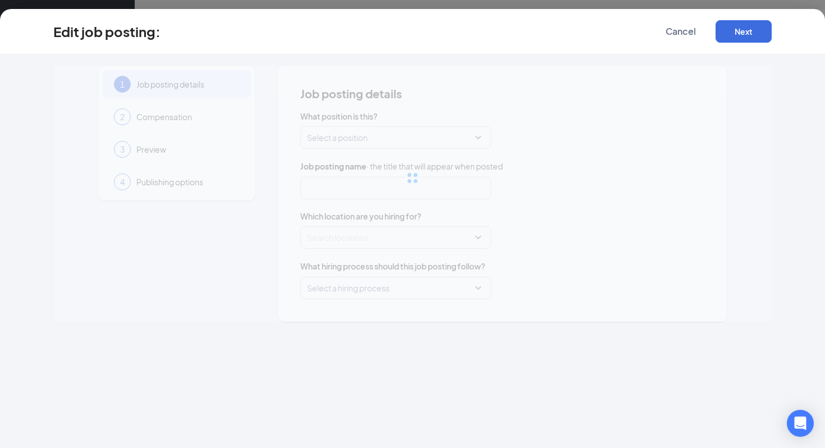
type input "Guest Service Representative"
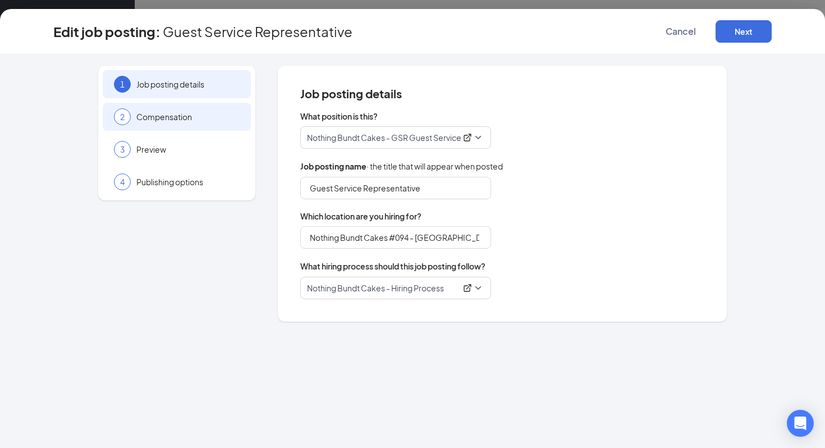
click at [191, 127] on div "2 Compensation" at bounding box center [177, 117] width 148 height 28
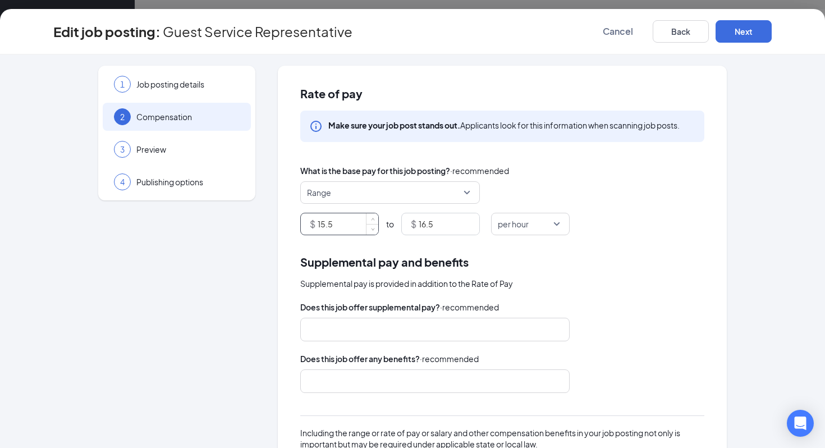
click at [340, 219] on input "15.5" at bounding box center [348, 223] width 61 height 21
type input "12"
click at [440, 233] on input "16.5" at bounding box center [449, 223] width 61 height 21
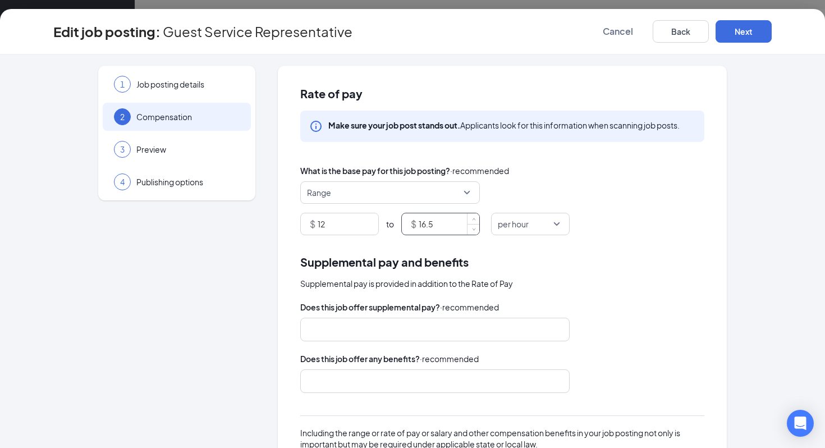
click at [440, 233] on input "16.5" at bounding box center [449, 223] width 61 height 21
type input "12.5"
click at [762, 25] on button "Next" at bounding box center [744, 31] width 56 height 22
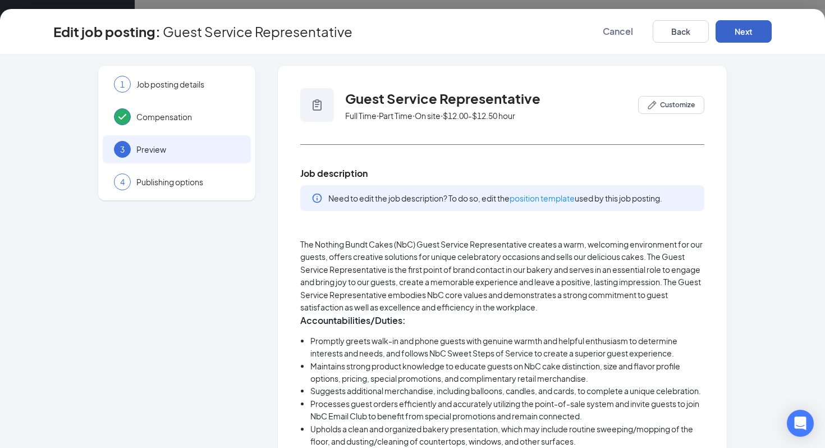
click at [762, 25] on button "Next" at bounding box center [744, 31] width 56 height 22
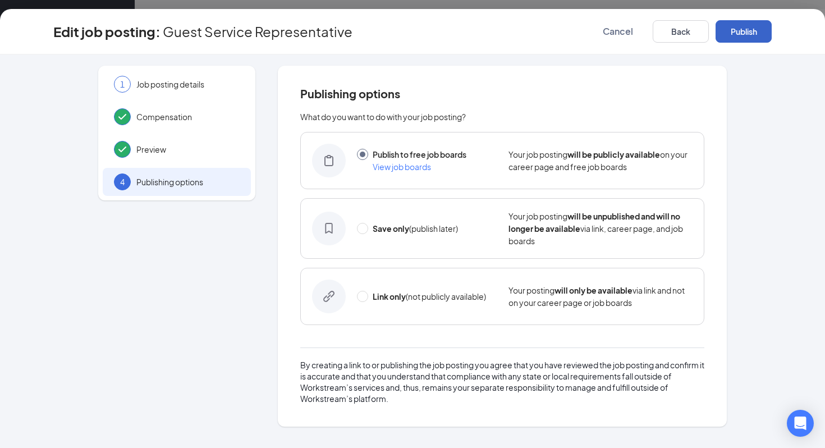
click at [762, 25] on button "Publish" at bounding box center [744, 31] width 56 height 22
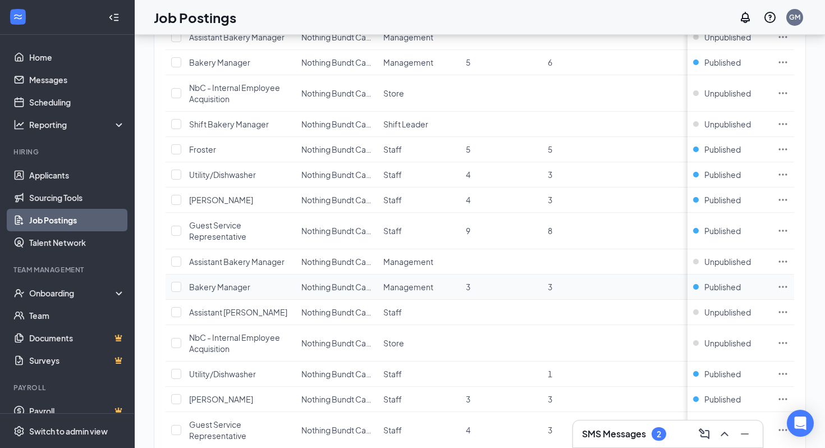
click at [783, 284] on icon "Ellipses" at bounding box center [783, 286] width 11 height 11
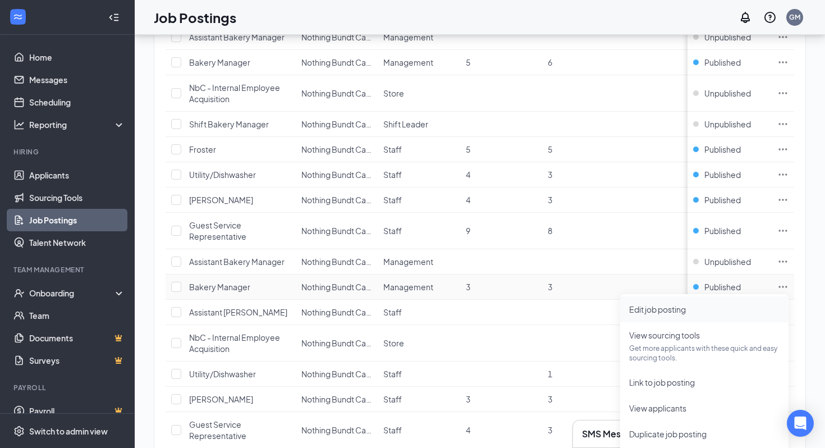
click at [740, 313] on span "Edit job posting" at bounding box center [705, 309] width 150 height 12
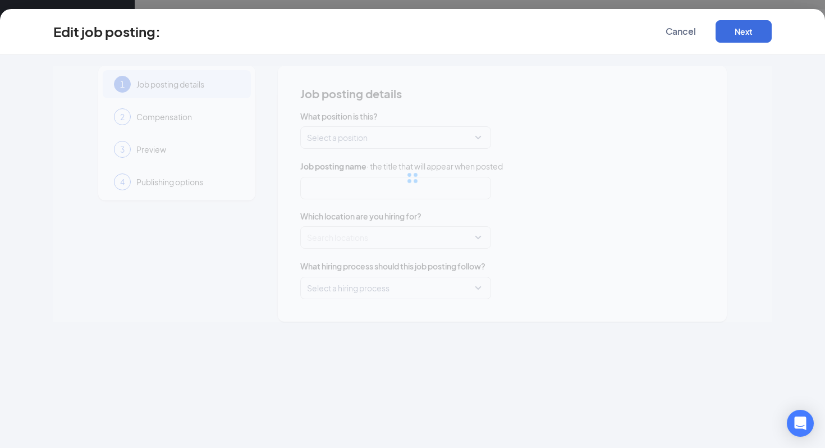
type input "Bakery Manager"
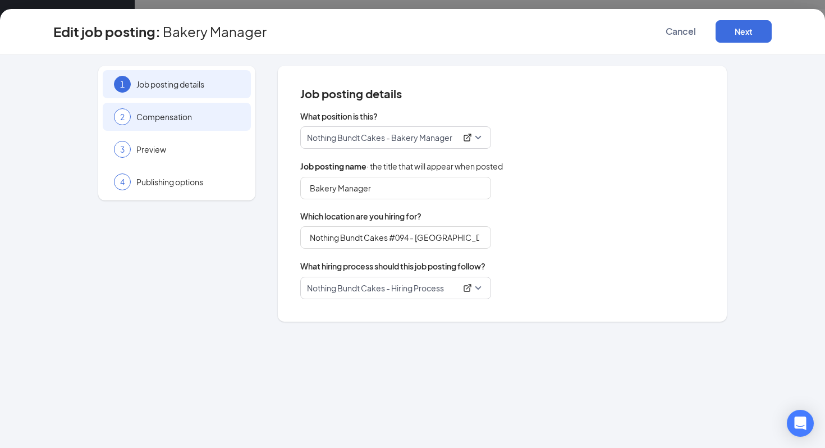
click at [195, 119] on span "Compensation" at bounding box center [187, 116] width 103 height 11
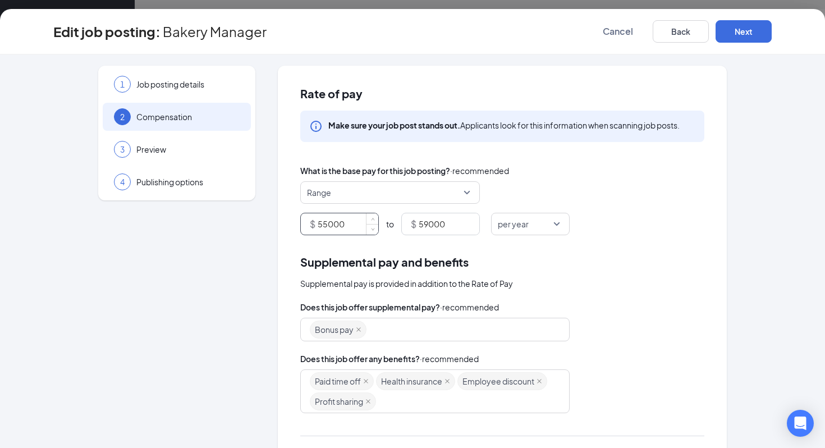
click at [352, 227] on input "55000" at bounding box center [348, 223] width 61 height 21
type input "48000"
click at [437, 221] on input "59000" at bounding box center [449, 223] width 61 height 21
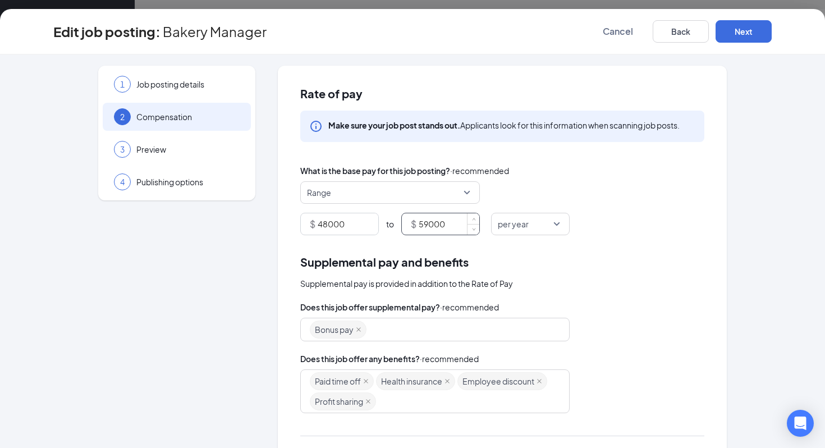
click at [437, 221] on input "59000" at bounding box center [449, 223] width 61 height 21
type input "53000"
click at [745, 38] on button "Next" at bounding box center [744, 31] width 56 height 22
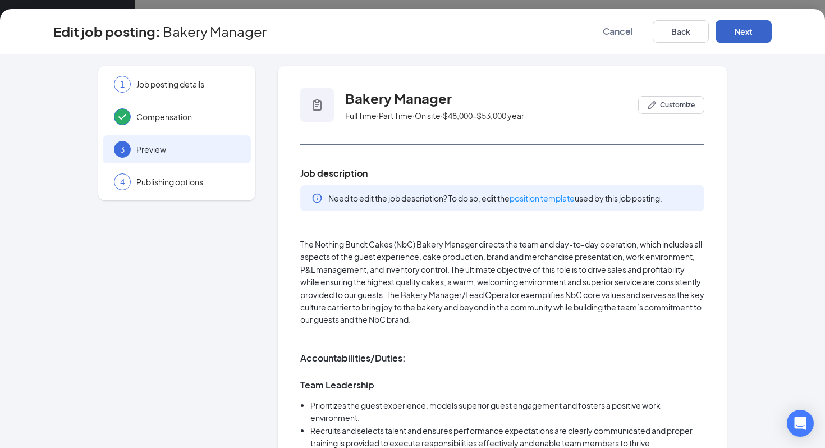
click at [745, 38] on button "Next" at bounding box center [744, 31] width 56 height 22
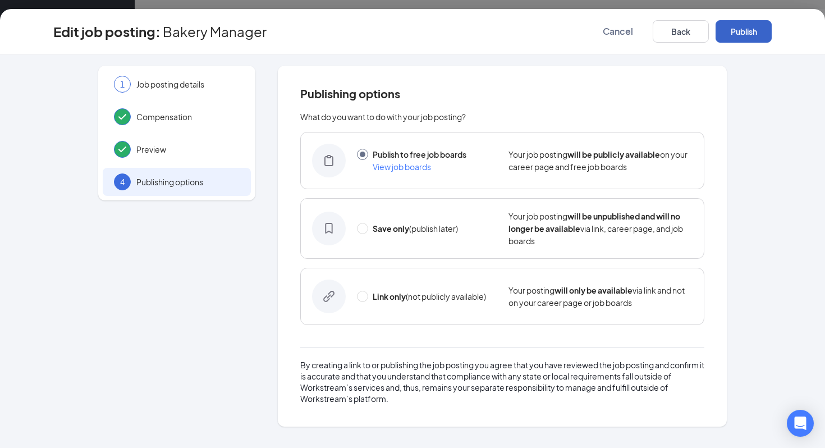
click at [745, 38] on button "Publish" at bounding box center [744, 31] width 56 height 22
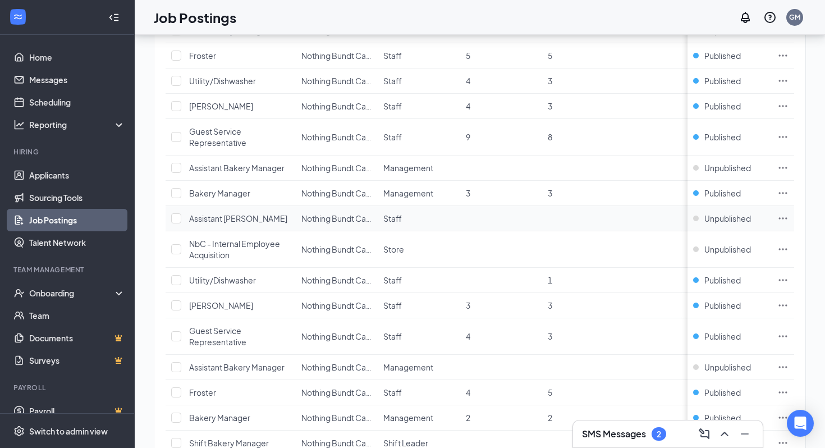
scroll to position [469, 0]
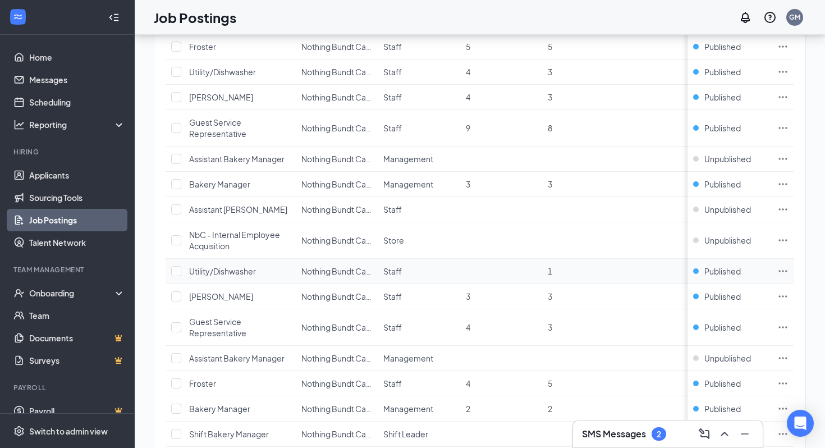
click at [787, 270] on icon "Ellipses" at bounding box center [783, 271] width 11 height 11
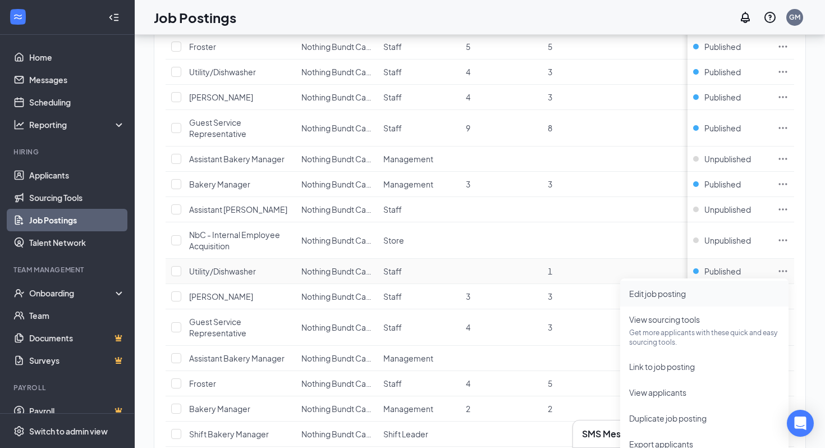
click at [744, 294] on span "Edit job posting" at bounding box center [705, 294] width 150 height 12
type input "Utility/Dishwasher"
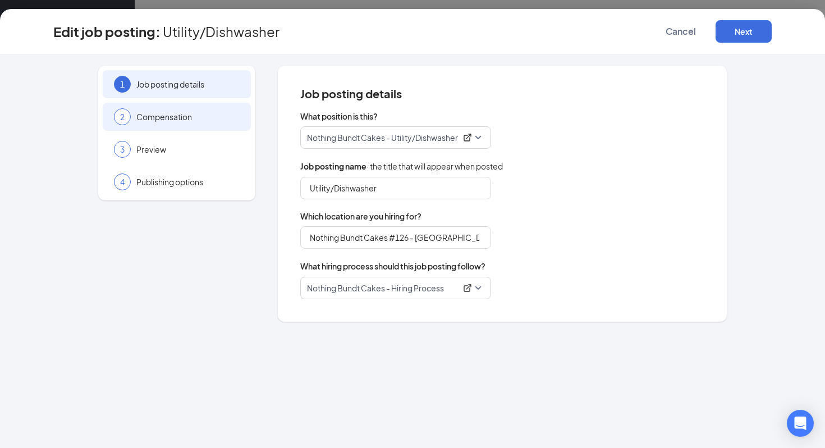
click at [202, 106] on div "2 Compensation" at bounding box center [177, 117] width 148 height 28
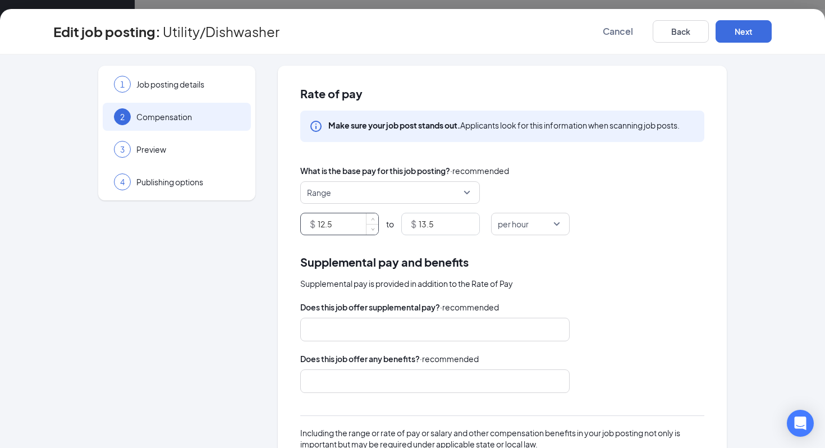
click at [344, 228] on input "12.5" at bounding box center [348, 223] width 61 height 21
type input "12"
click at [449, 228] on input "13.5" at bounding box center [449, 223] width 61 height 21
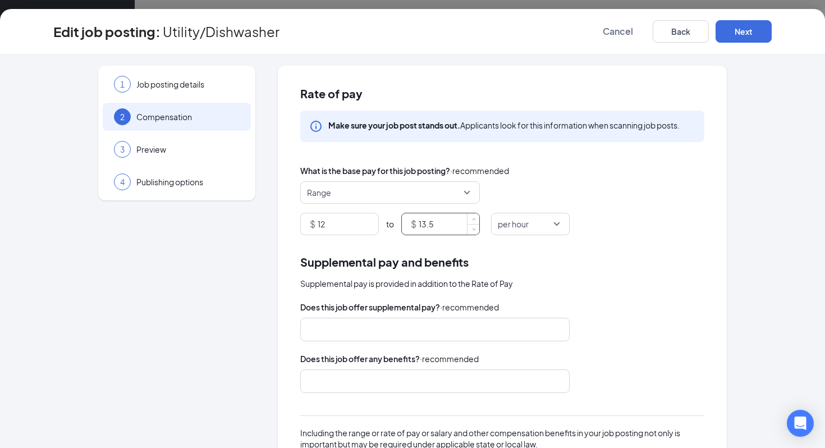
click at [449, 228] on input "13.5" at bounding box center [449, 223] width 61 height 21
type input "12.5"
click at [740, 36] on button "Next" at bounding box center [744, 31] width 56 height 22
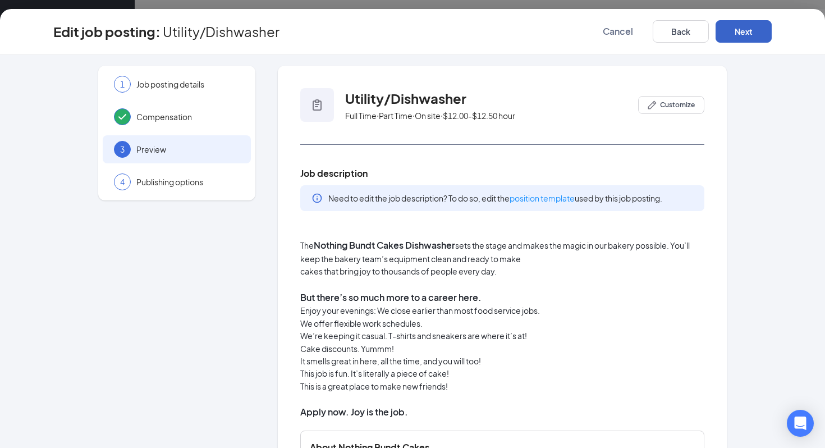
click at [740, 36] on button "Next" at bounding box center [744, 31] width 56 height 22
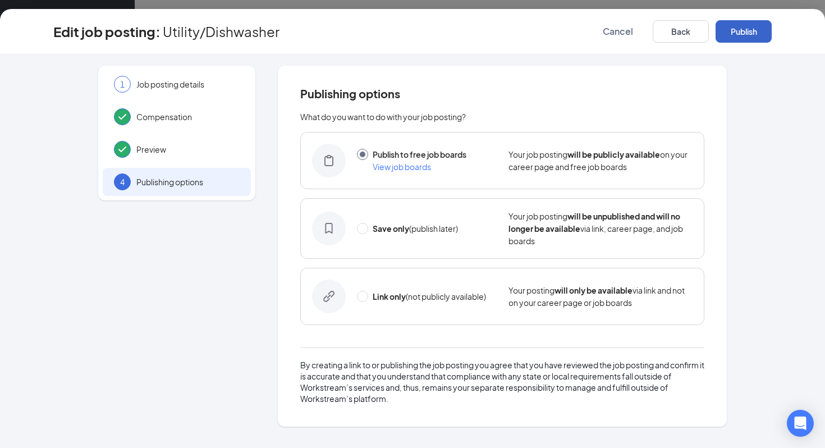
click at [740, 36] on button "Publish" at bounding box center [744, 31] width 56 height 22
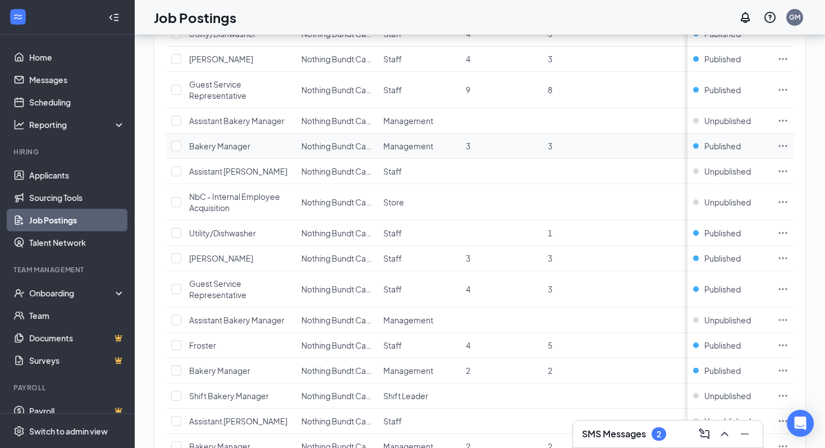
scroll to position [510, 0]
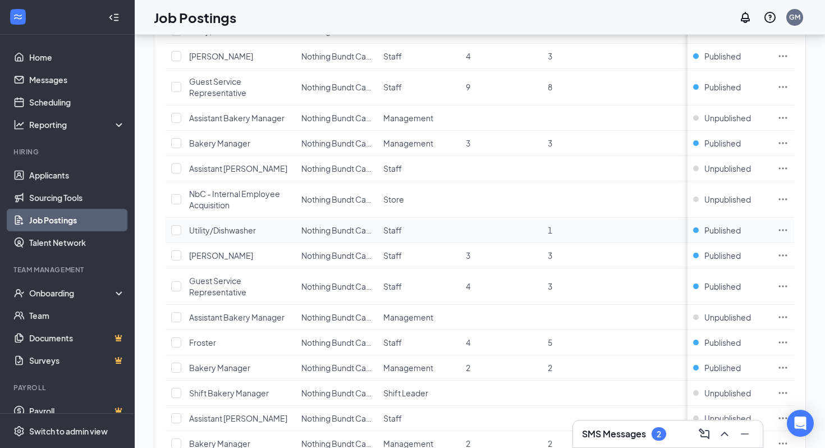
click at [788, 231] on icon "Ellipses" at bounding box center [783, 230] width 11 height 11
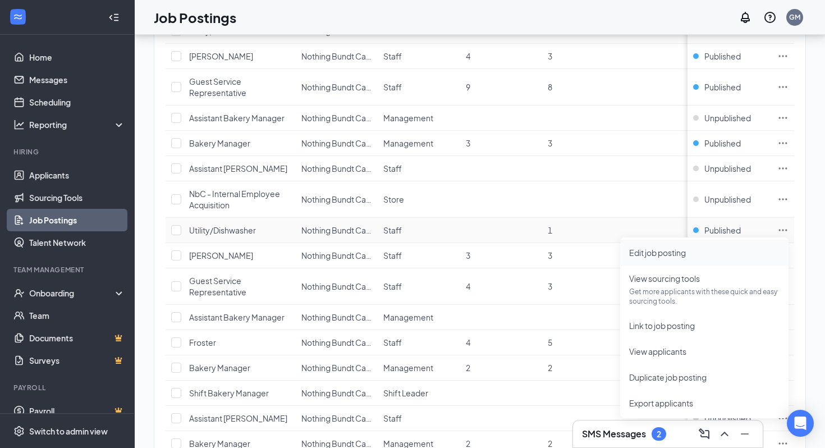
click at [738, 251] on span "Edit job posting" at bounding box center [705, 253] width 150 height 12
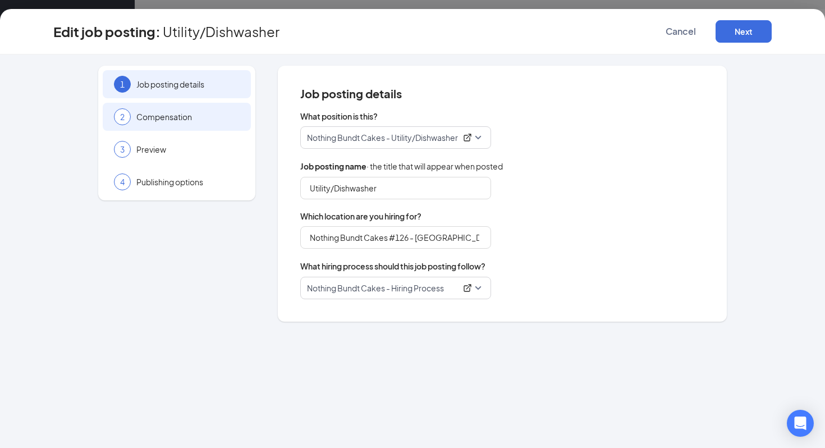
click at [202, 122] on span "Compensation" at bounding box center [187, 116] width 103 height 11
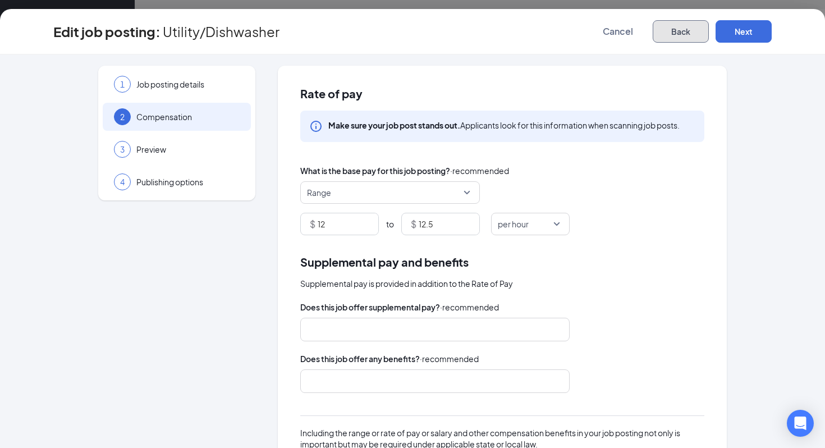
click at [674, 35] on button "Back" at bounding box center [681, 31] width 56 height 22
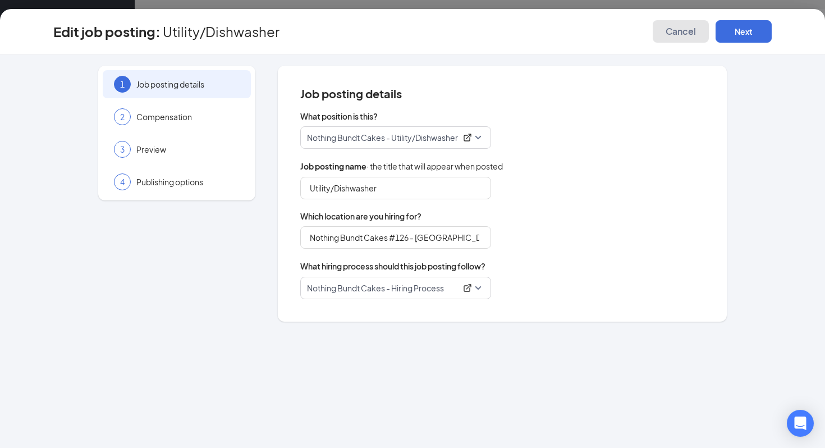
click at [674, 35] on span "Cancel" at bounding box center [681, 31] width 30 height 11
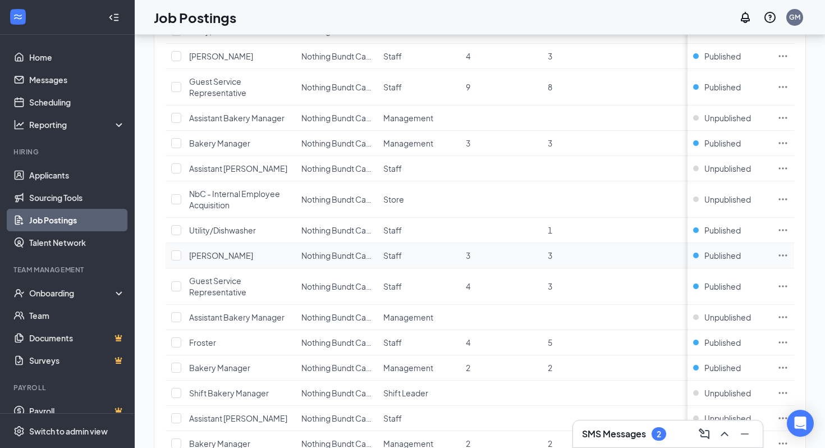
click at [783, 254] on icon "Ellipses" at bounding box center [783, 255] width 11 height 11
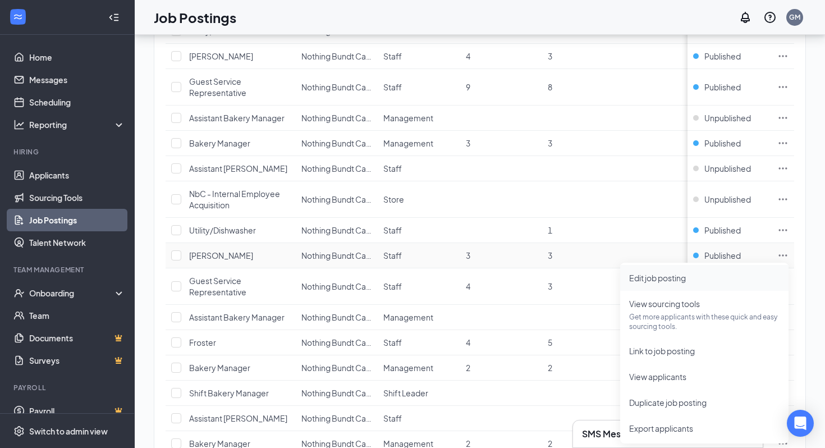
click at [747, 286] on li "Edit job posting" at bounding box center [705, 278] width 168 height 26
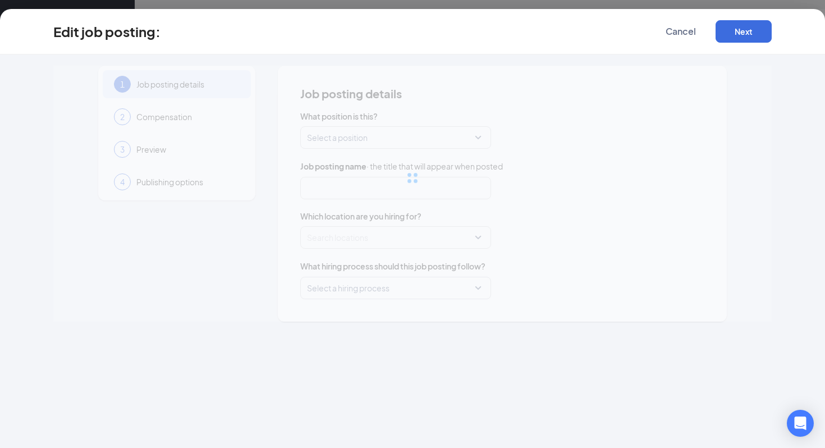
type input "[PERSON_NAME]"
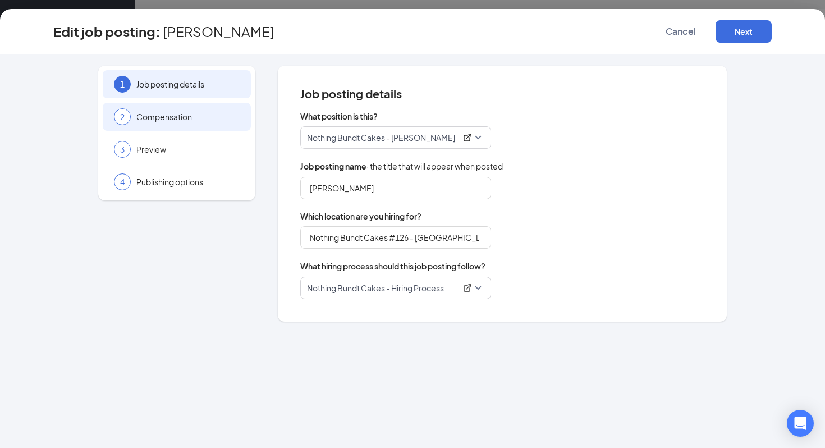
click at [198, 122] on div "2 Compensation" at bounding box center [177, 117] width 148 height 28
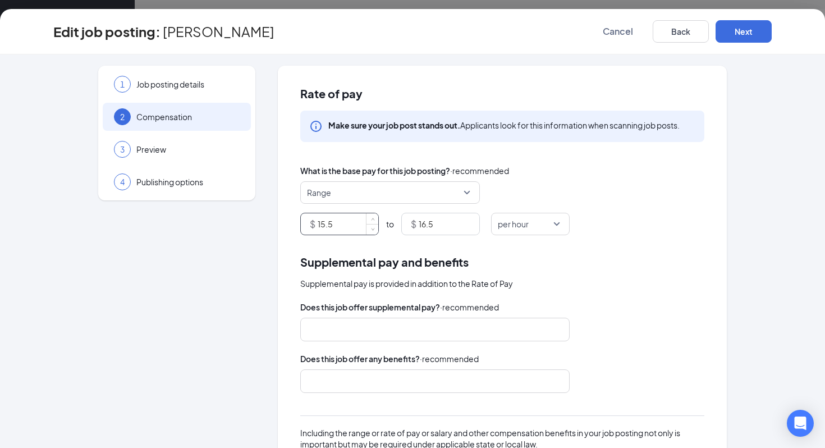
click at [350, 230] on input "15.5" at bounding box center [348, 223] width 61 height 21
type input "12.5"
click at [442, 229] on input "16.5" at bounding box center [449, 223] width 61 height 21
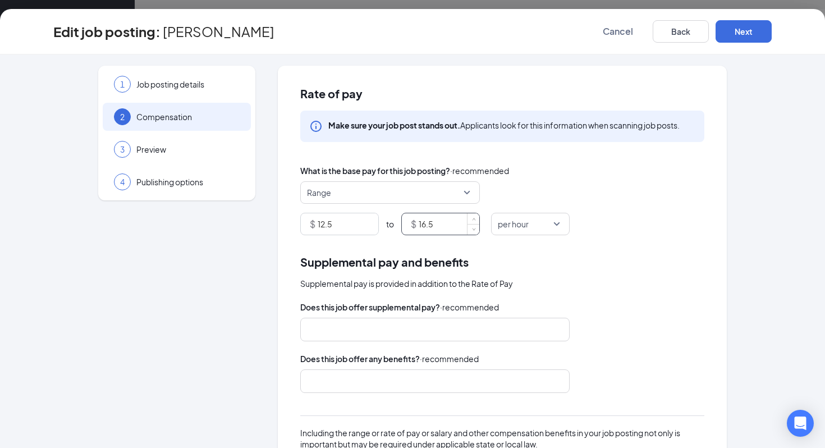
click at [442, 229] on input "16.5" at bounding box center [449, 223] width 61 height 21
type input "13"
click at [742, 35] on button "Next" at bounding box center [744, 31] width 56 height 22
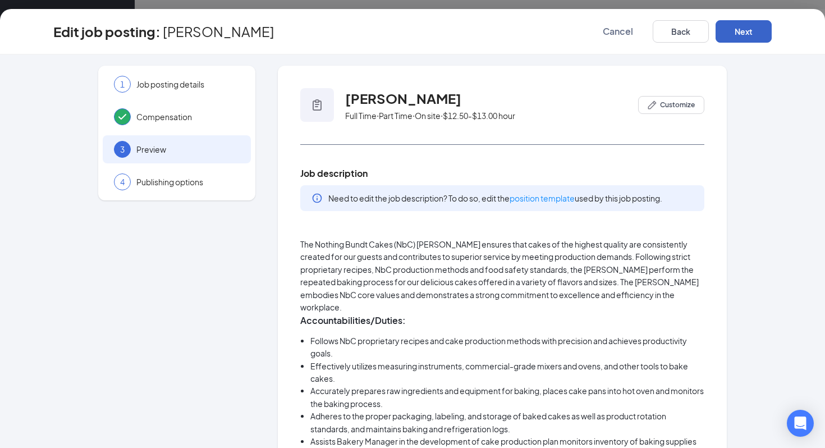
click at [742, 35] on button "Next" at bounding box center [744, 31] width 56 height 22
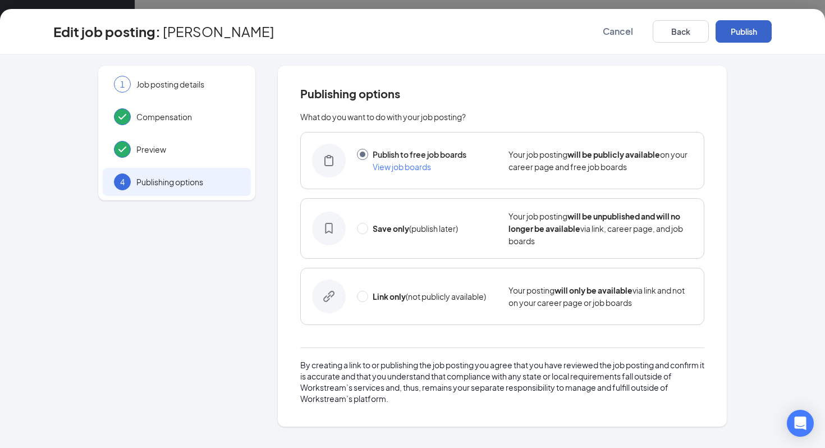
click at [742, 35] on button "Publish" at bounding box center [744, 31] width 56 height 22
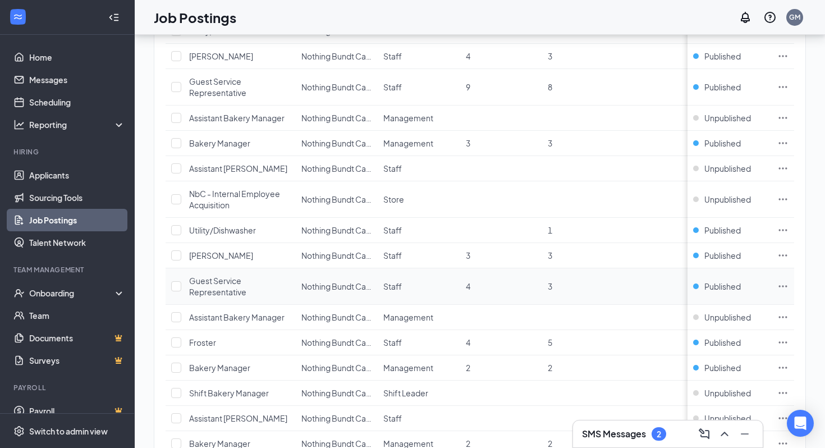
click at [785, 286] on icon "Ellipses" at bounding box center [783, 286] width 11 height 11
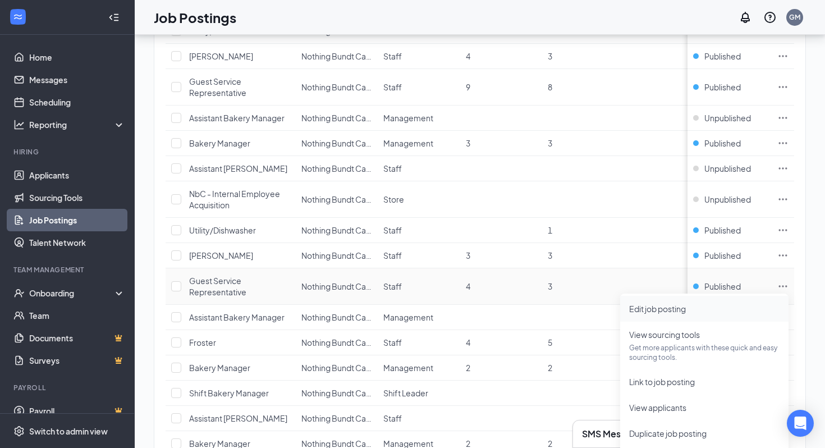
click at [742, 309] on span "Edit job posting" at bounding box center [705, 309] width 150 height 12
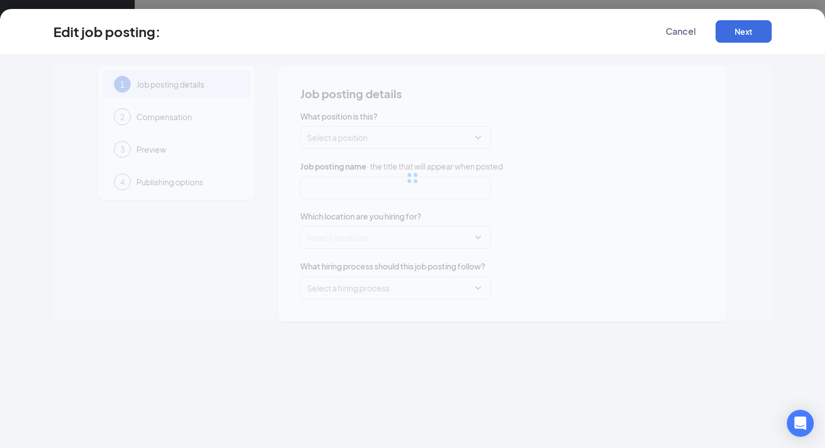
type input "Guest Service Representative"
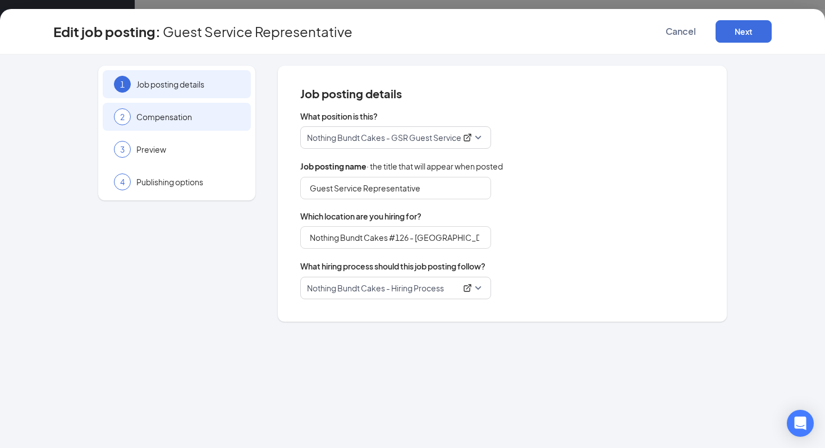
click at [228, 123] on div "2 Compensation" at bounding box center [177, 117] width 148 height 28
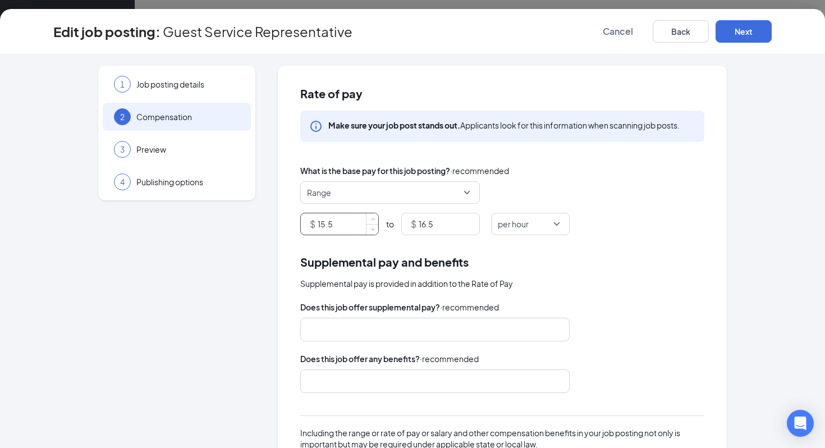
click at [346, 220] on input "15.5" at bounding box center [348, 223] width 61 height 21
type input "12"
click at [443, 218] on input "16.5" at bounding box center [449, 223] width 61 height 21
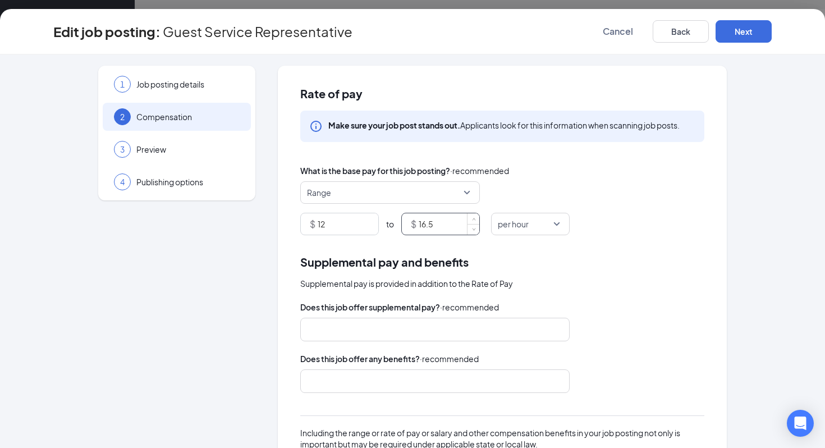
click at [443, 218] on input "16.5" at bounding box center [449, 223] width 61 height 21
type input "12.5"
click at [773, 31] on div "Edit job posting: Guest Service Representative Cancel Back Next" at bounding box center [412, 31] width 781 height 22
click at [767, 31] on button "Next" at bounding box center [744, 31] width 56 height 22
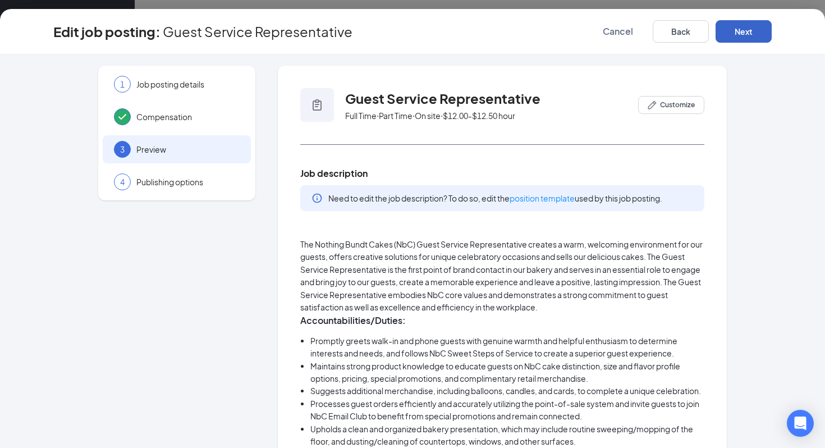
click at [767, 31] on button "Next" at bounding box center [744, 31] width 56 height 22
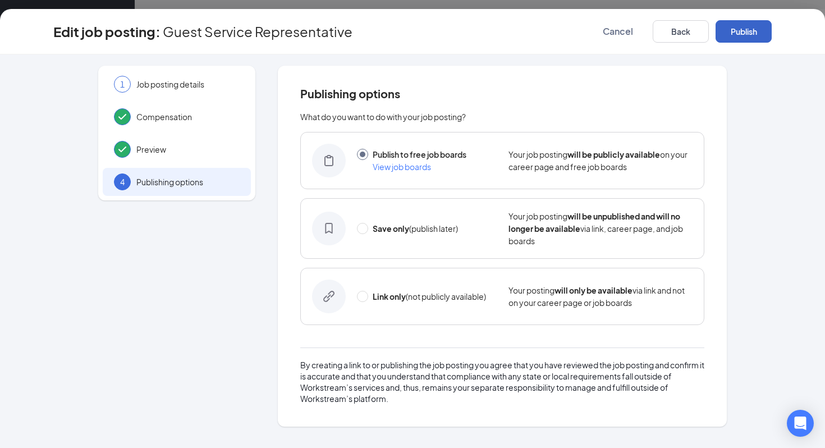
click at [767, 31] on button "Publish" at bounding box center [744, 31] width 56 height 22
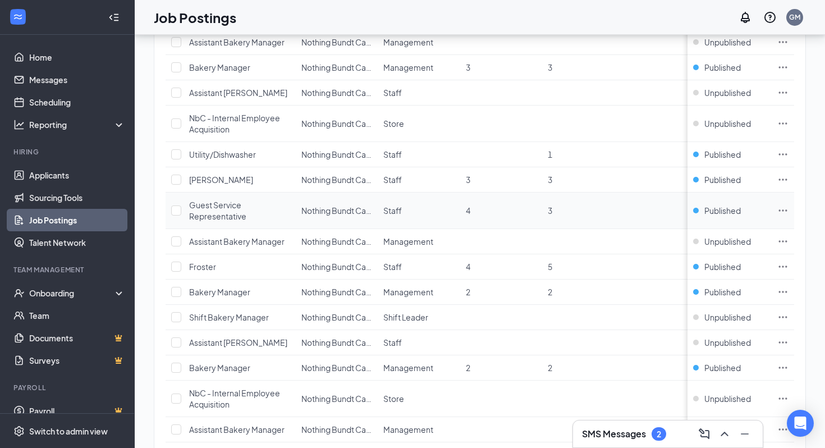
scroll to position [588, 0]
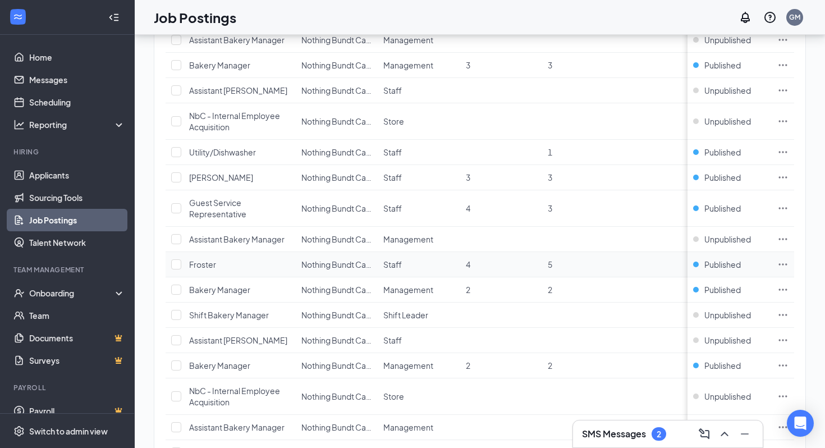
click at [784, 264] on icon "Ellipses" at bounding box center [783, 264] width 8 height 2
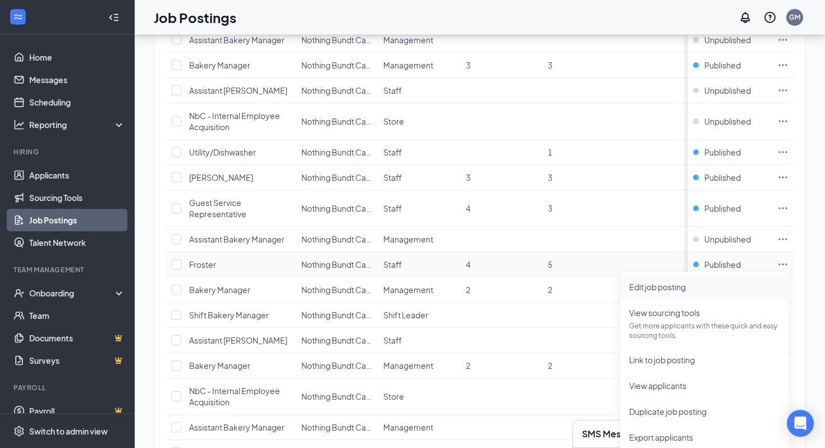
click at [731, 293] on li "Edit job posting" at bounding box center [705, 287] width 168 height 26
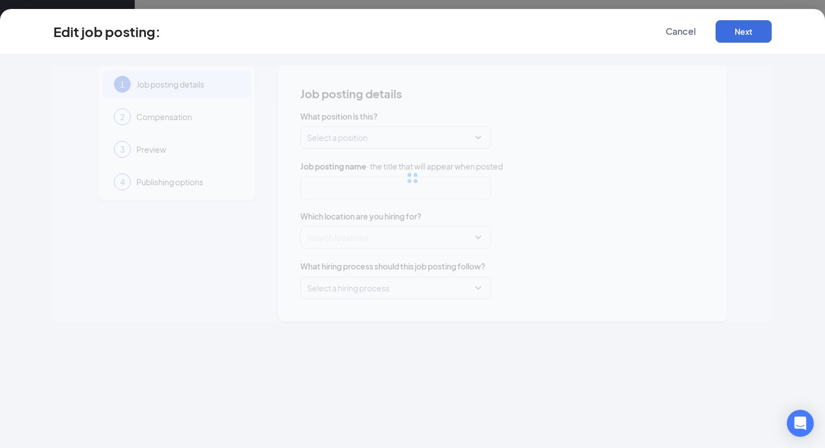
type input "Froster"
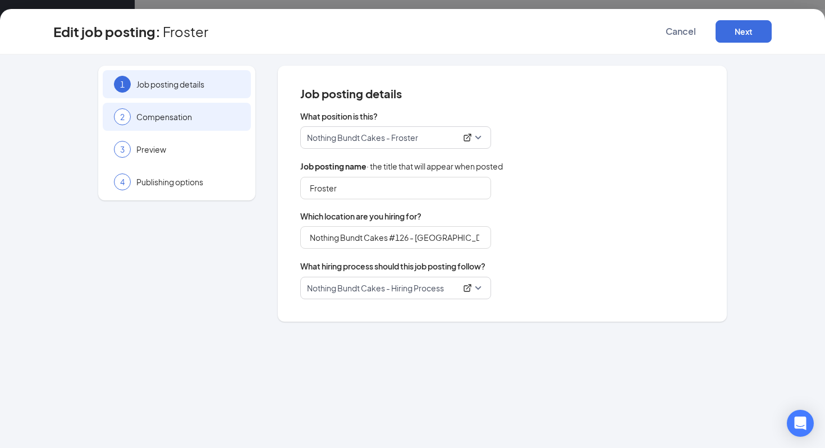
click at [140, 112] on span "Compensation" at bounding box center [187, 116] width 103 height 11
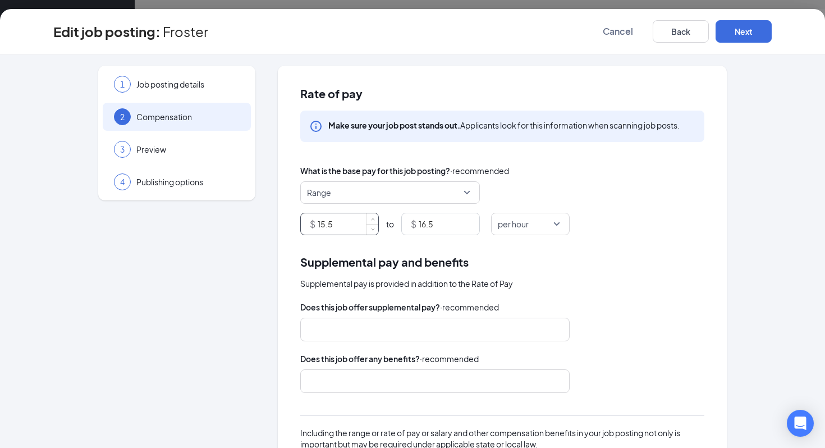
click at [345, 218] on input "15.5" at bounding box center [348, 223] width 61 height 21
type input "12"
click at [428, 230] on input "16.5" at bounding box center [449, 223] width 61 height 21
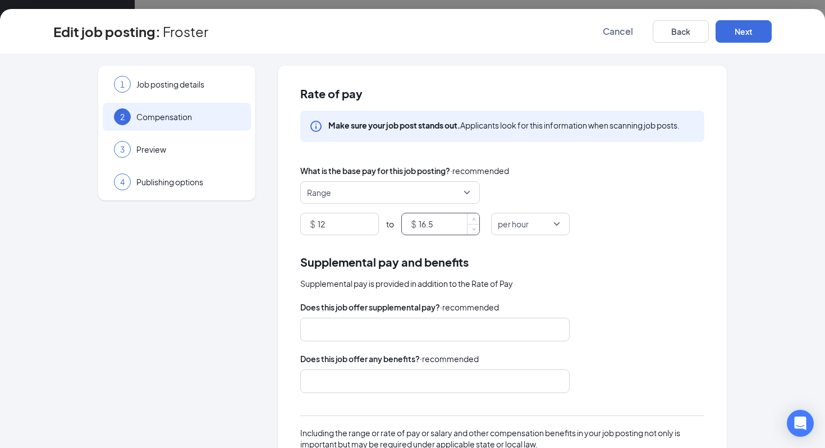
click at [428, 230] on input "16.5" at bounding box center [449, 223] width 61 height 21
type input "12.5"
click at [740, 28] on button "Next" at bounding box center [744, 31] width 56 height 22
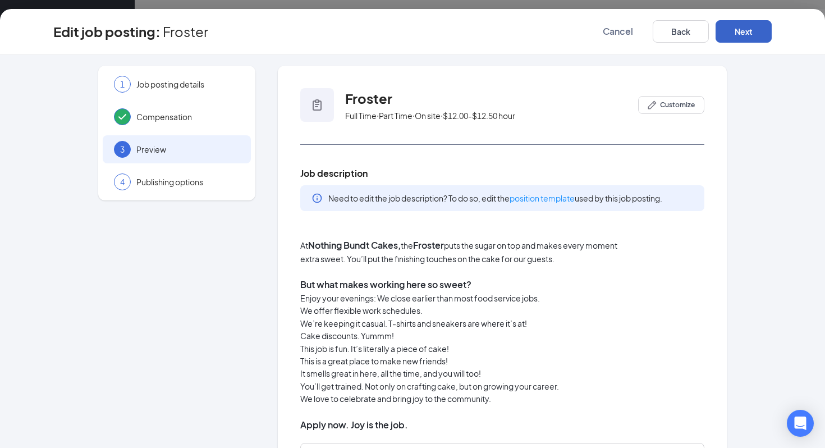
click at [740, 30] on button "Next" at bounding box center [744, 31] width 56 height 22
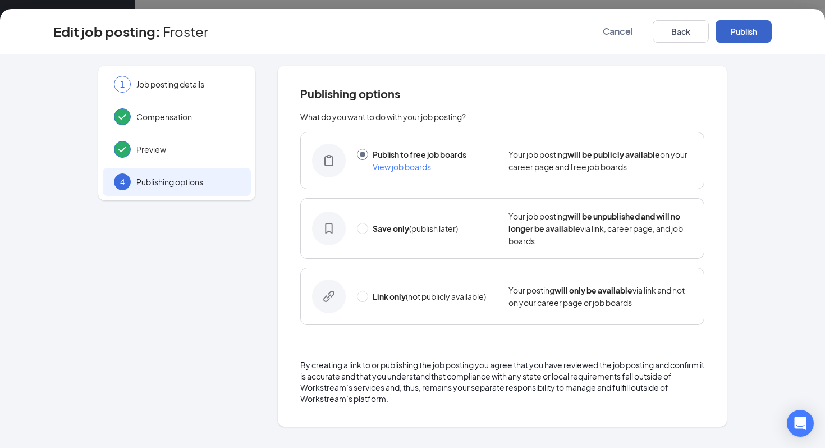
click at [740, 30] on button "Publish" at bounding box center [744, 31] width 56 height 22
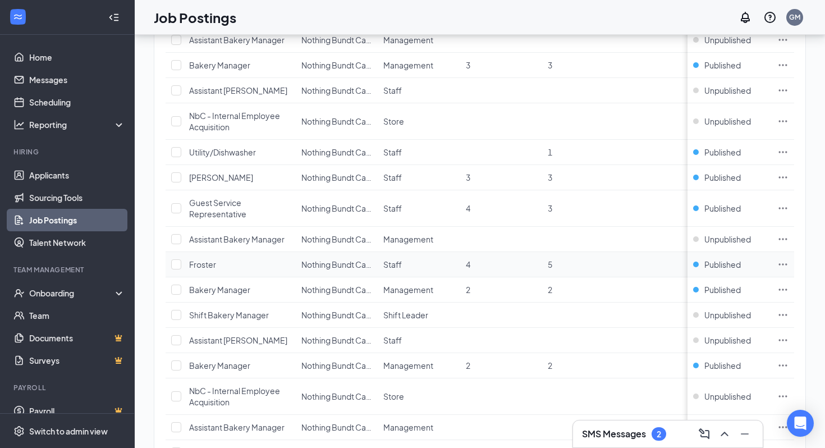
click at [783, 264] on icon "Ellipses" at bounding box center [783, 264] width 8 height 2
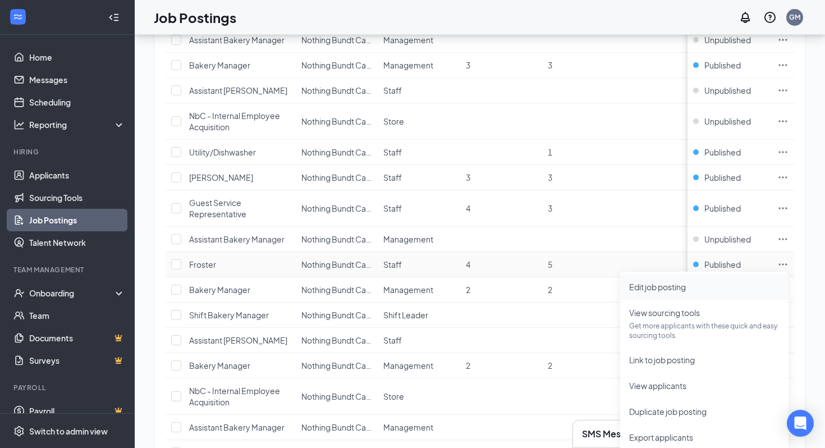
click at [723, 292] on span "Edit job posting" at bounding box center [705, 287] width 150 height 12
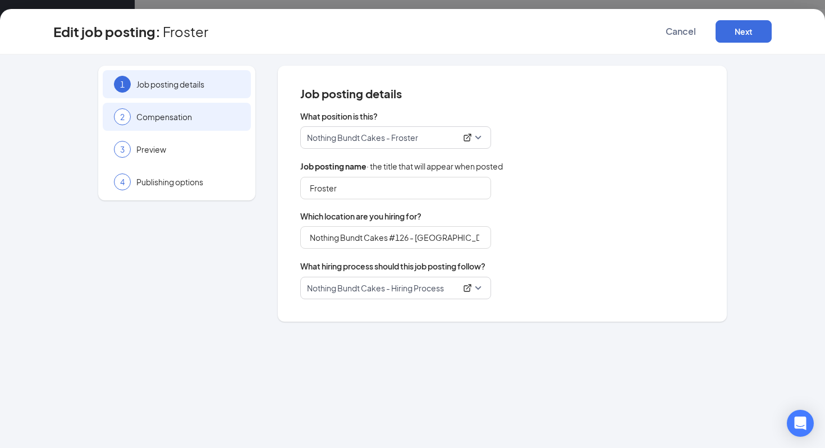
click at [193, 119] on span "Compensation" at bounding box center [187, 116] width 103 height 11
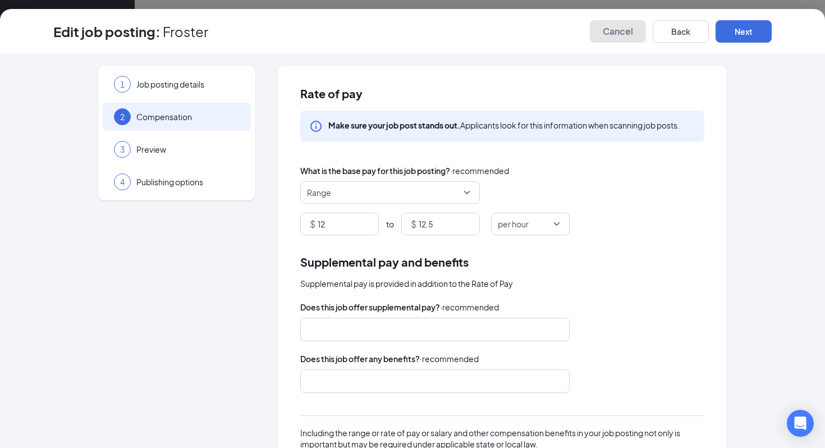
click at [618, 35] on span "Cancel" at bounding box center [618, 31] width 30 height 11
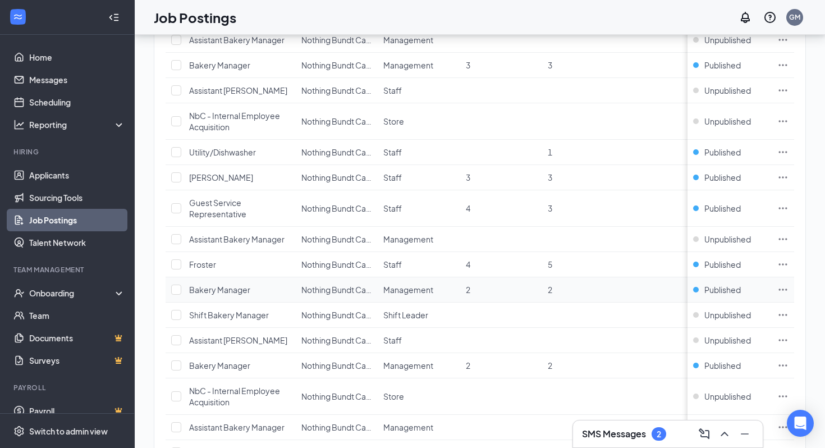
click at [783, 291] on icon "Ellipses" at bounding box center [783, 289] width 11 height 11
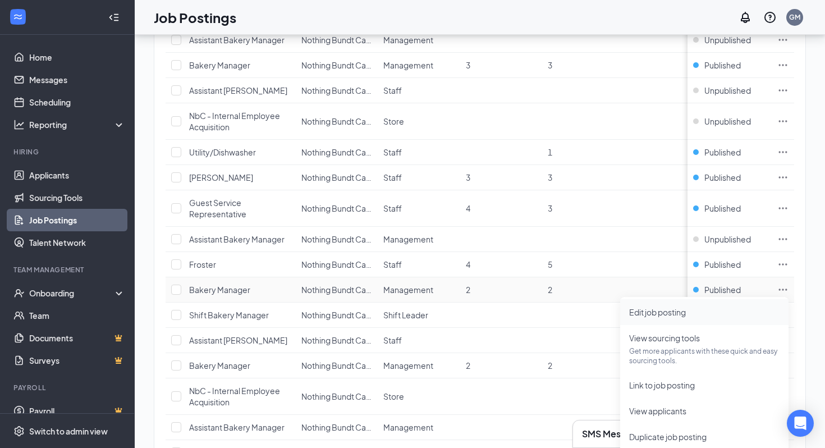
click at [733, 312] on span "Edit job posting" at bounding box center [705, 312] width 150 height 12
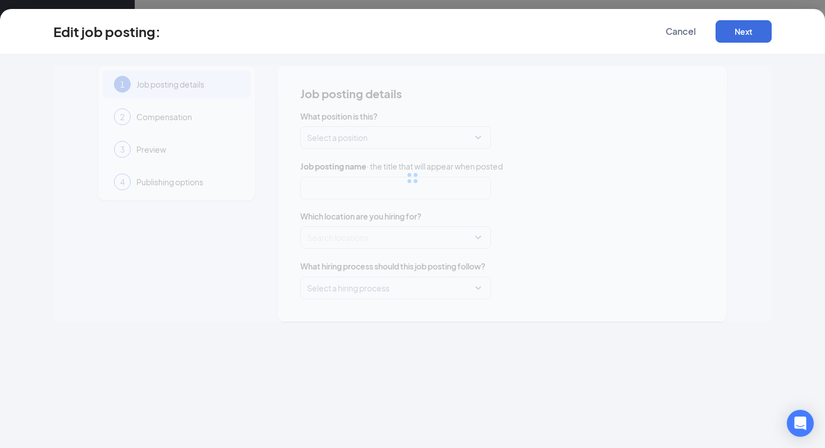
type input "Bakery Manager"
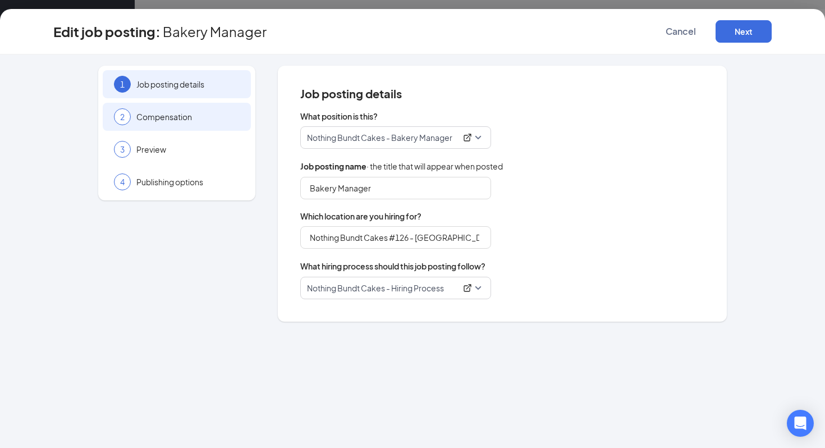
click at [177, 125] on div "2 Compensation" at bounding box center [177, 117] width 148 height 28
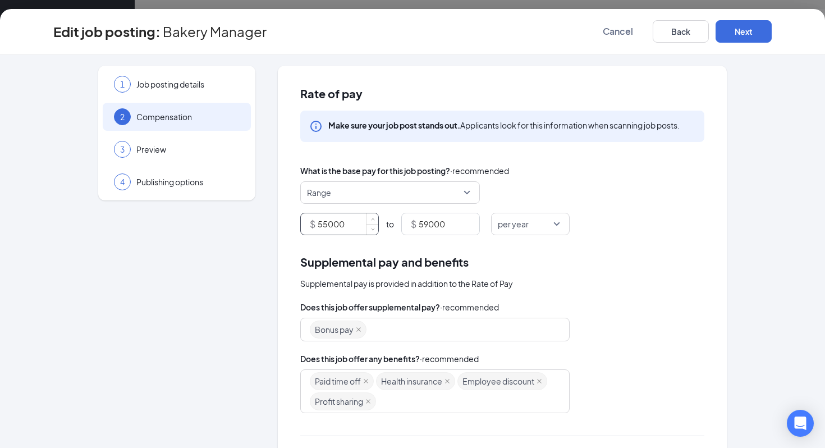
click at [344, 227] on input "55000" at bounding box center [348, 223] width 61 height 21
type input "48000"
click at [420, 230] on input "59000" at bounding box center [449, 223] width 61 height 21
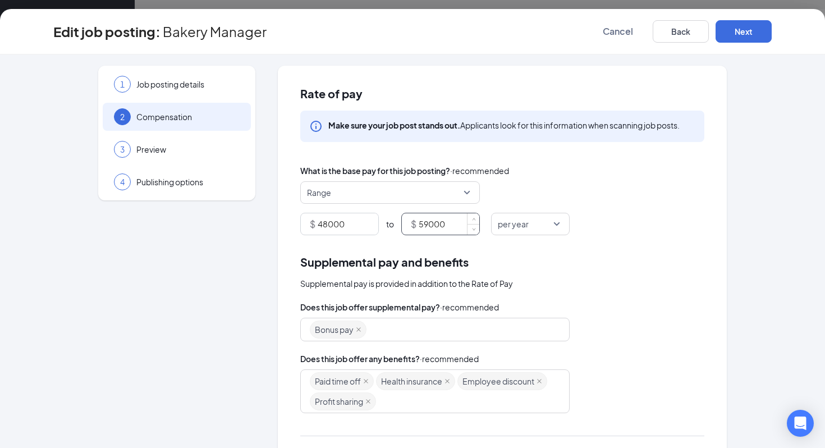
click at [420, 230] on input "59000" at bounding box center [449, 223] width 61 height 21
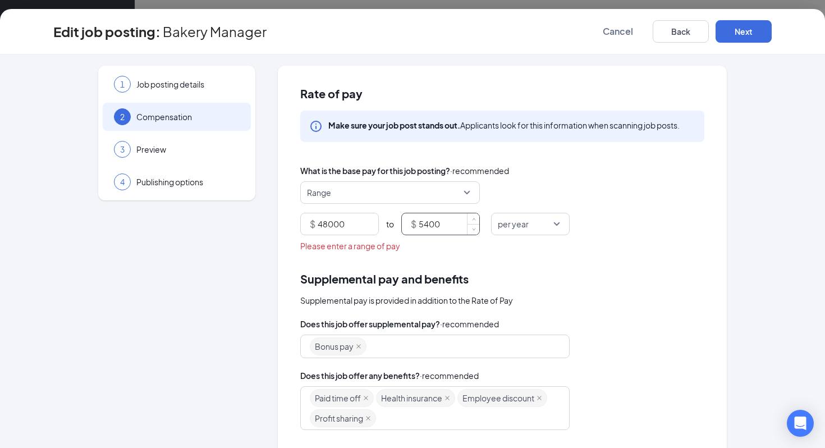
type input "54000"
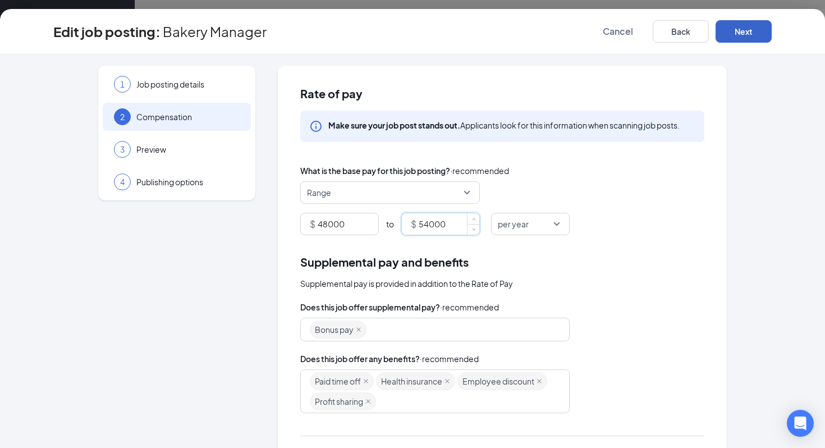
click at [750, 34] on button "Next" at bounding box center [744, 31] width 56 height 22
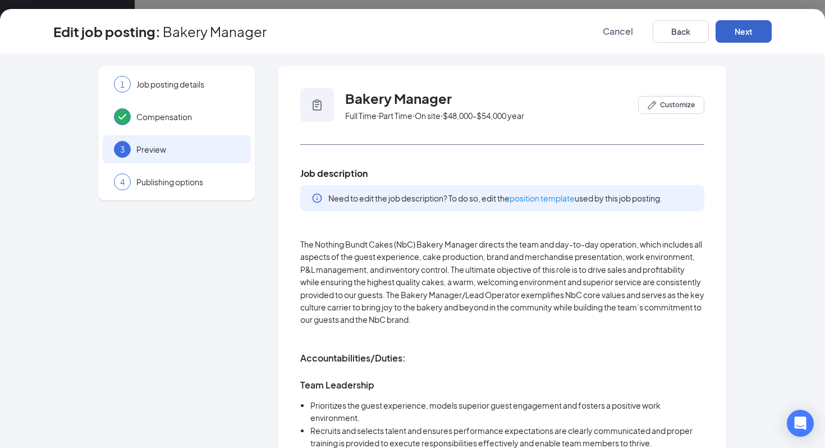
click at [750, 34] on button "Next" at bounding box center [744, 31] width 56 height 22
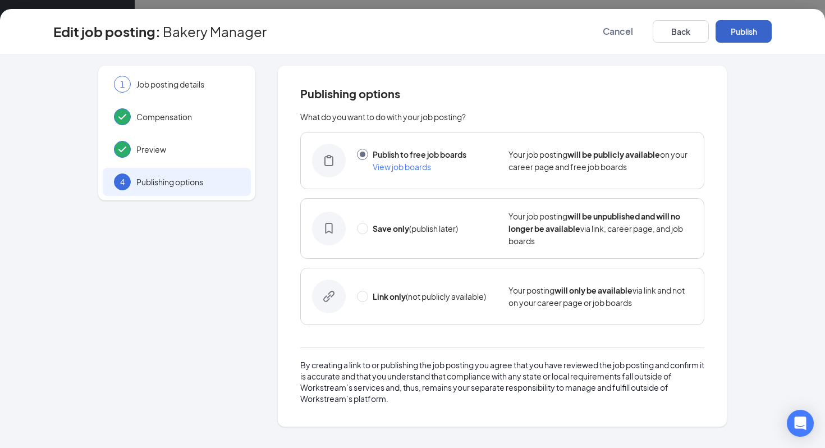
click at [750, 34] on button "Publish" at bounding box center [744, 31] width 56 height 22
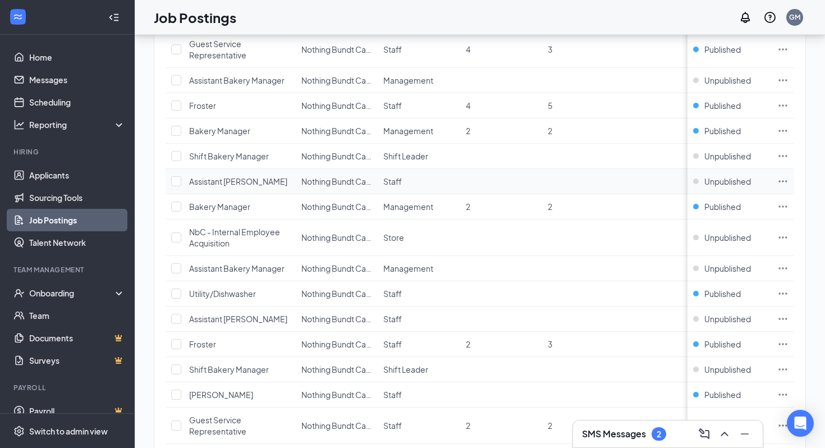
scroll to position [771, 0]
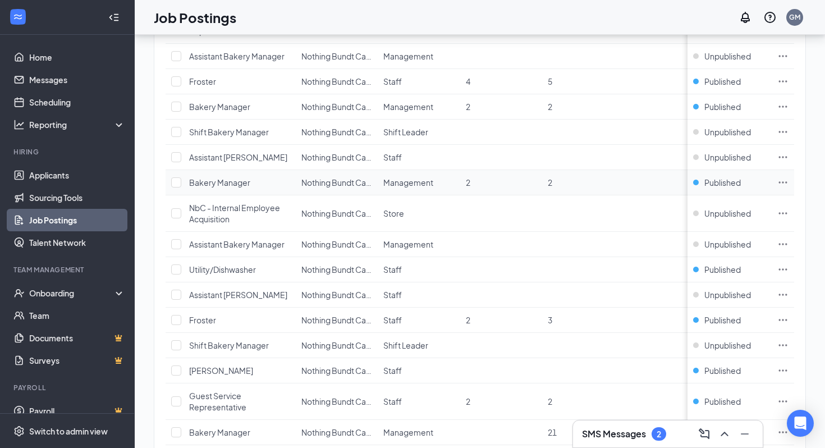
click at [785, 184] on icon "Ellipses" at bounding box center [783, 182] width 11 height 11
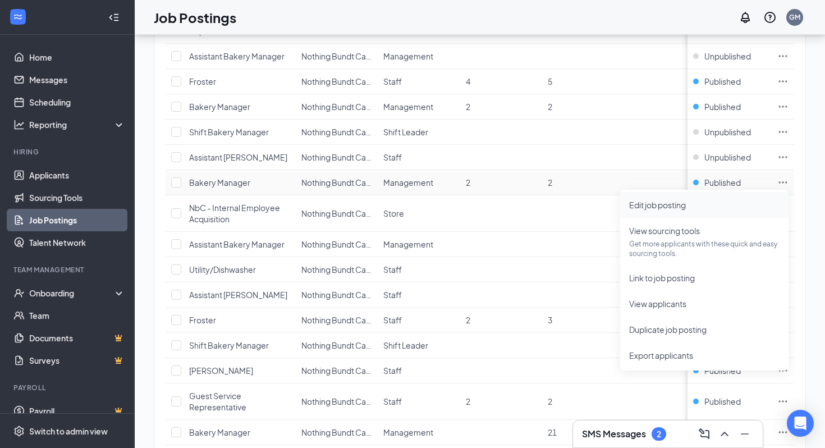
click at [733, 208] on span "Edit job posting" at bounding box center [705, 205] width 150 height 12
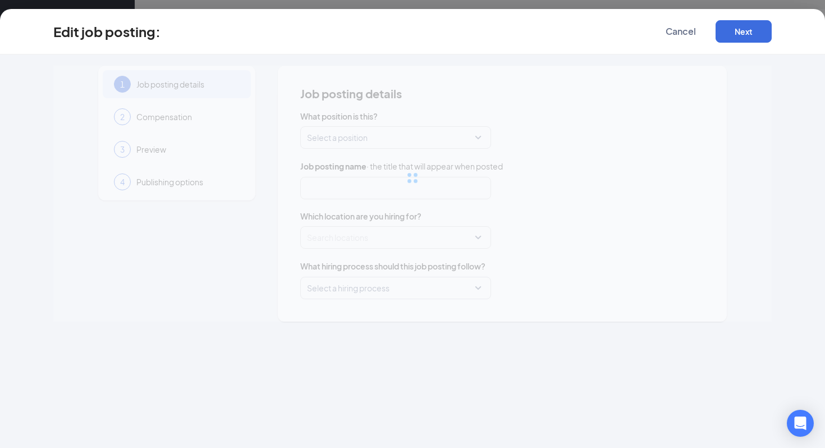
type input "Bakery Manager"
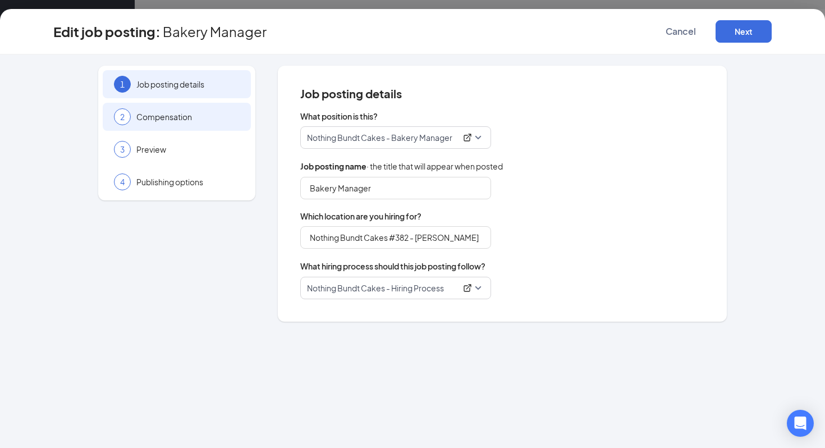
click at [232, 116] on span "Compensation" at bounding box center [187, 116] width 103 height 11
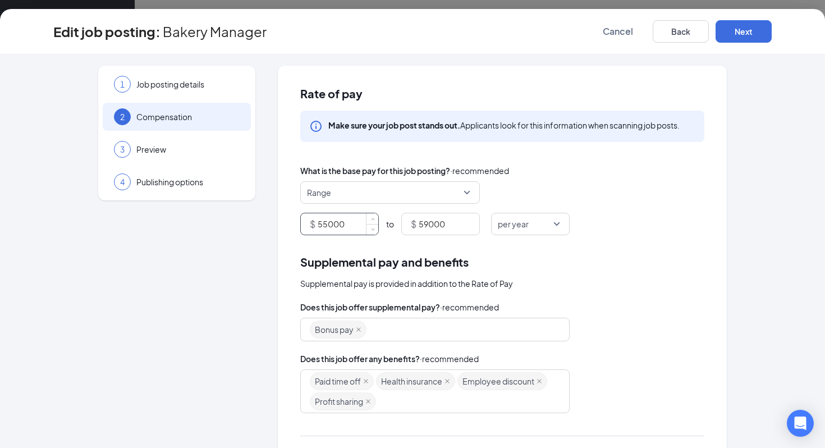
click at [354, 229] on input "55000" at bounding box center [348, 223] width 61 height 21
type input "48000"
click at [431, 222] on input "59000" at bounding box center [449, 223] width 61 height 21
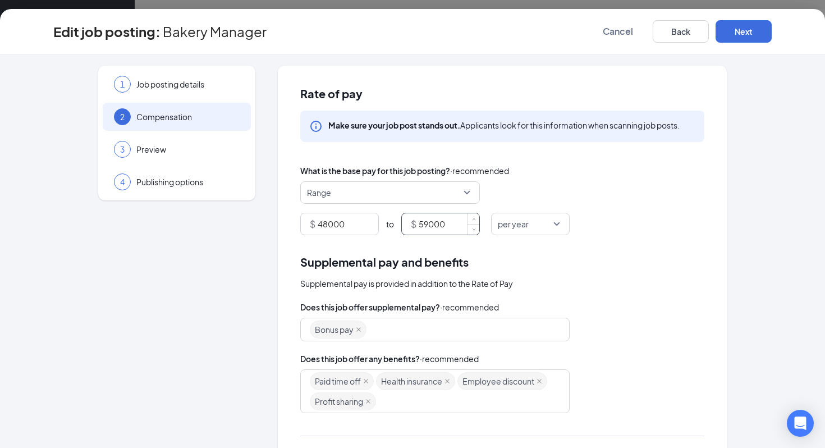
click at [431, 222] on input "59000" at bounding box center [449, 223] width 61 height 21
type input "54000"
click at [741, 29] on button "Next" at bounding box center [744, 31] width 56 height 22
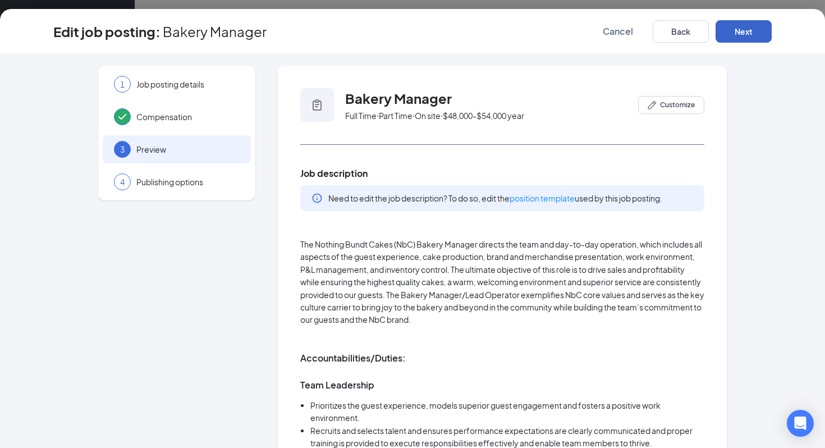
click at [741, 29] on button "Next" at bounding box center [744, 31] width 56 height 22
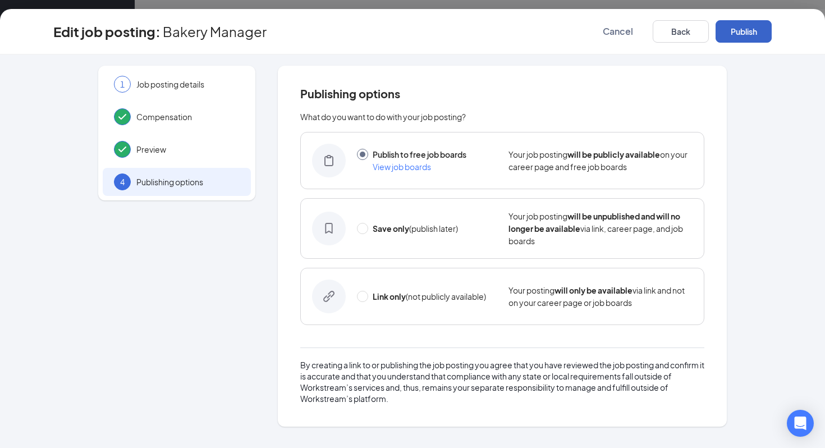
click at [741, 29] on button "Publish" at bounding box center [744, 31] width 56 height 22
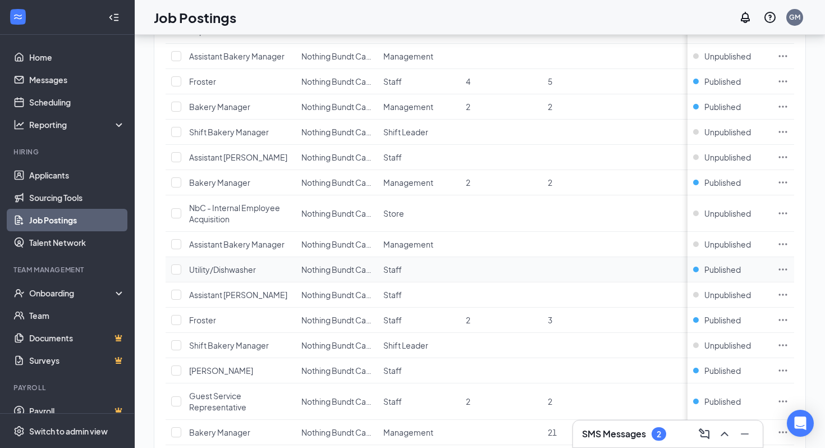
click at [785, 268] on icon "Ellipses" at bounding box center [783, 269] width 11 height 11
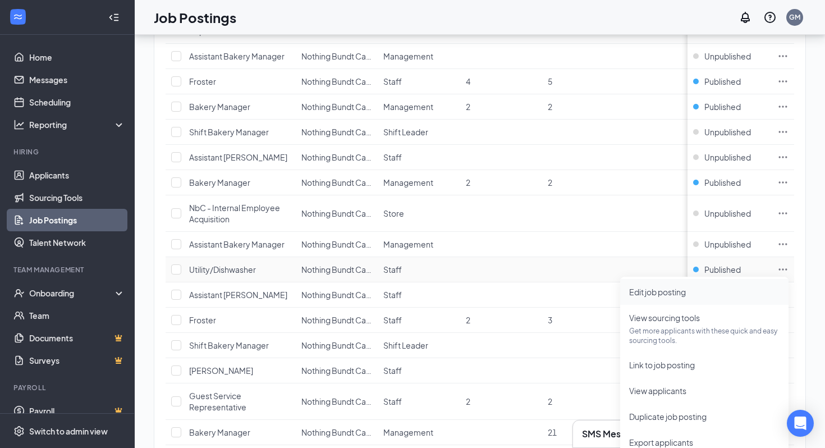
click at [709, 289] on span "Edit job posting" at bounding box center [705, 292] width 150 height 12
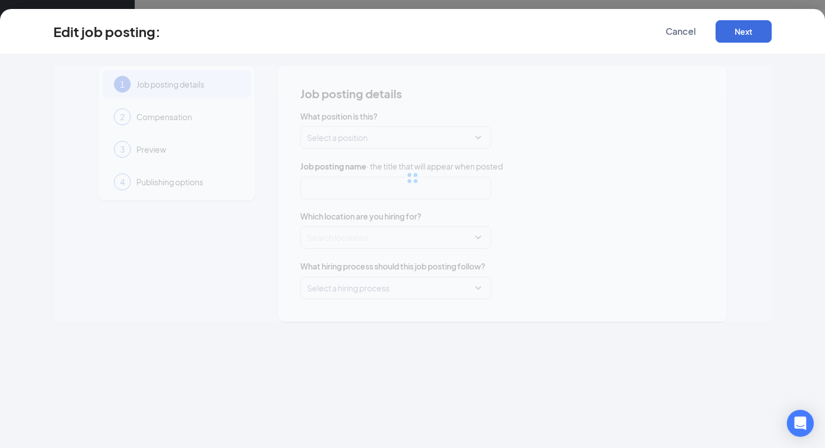
type input "Utility/Dishwasher"
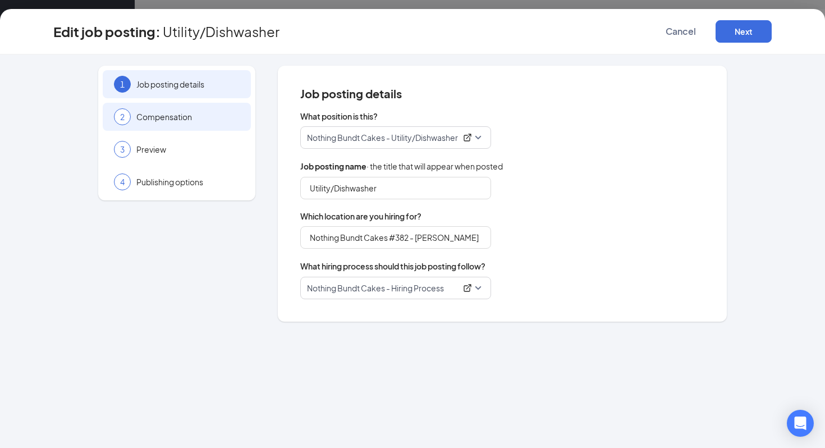
click at [178, 111] on span "Compensation" at bounding box center [187, 116] width 103 height 11
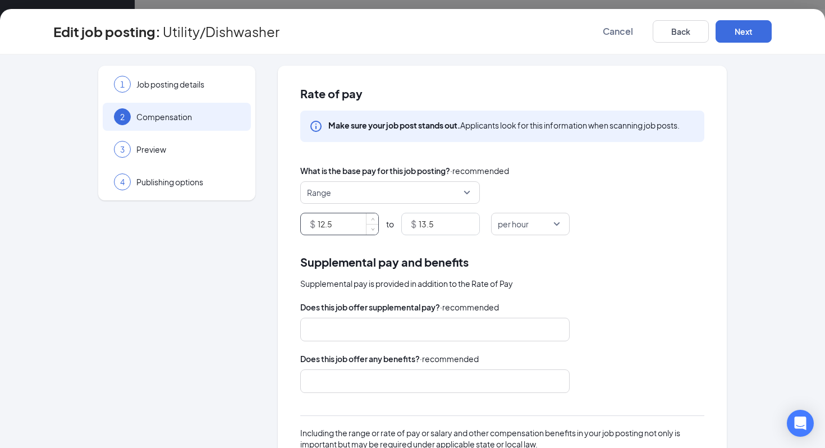
click at [355, 226] on input "12.5" at bounding box center [348, 223] width 61 height 21
type input "12"
click at [444, 221] on input "13.5" at bounding box center [449, 223] width 61 height 21
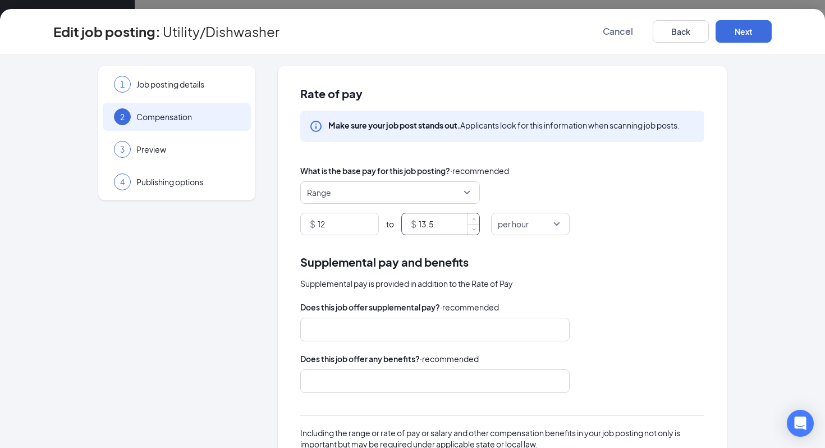
click at [444, 221] on input "13.5" at bounding box center [449, 223] width 61 height 21
type input "12.5"
click at [741, 28] on button "Next" at bounding box center [744, 31] width 56 height 22
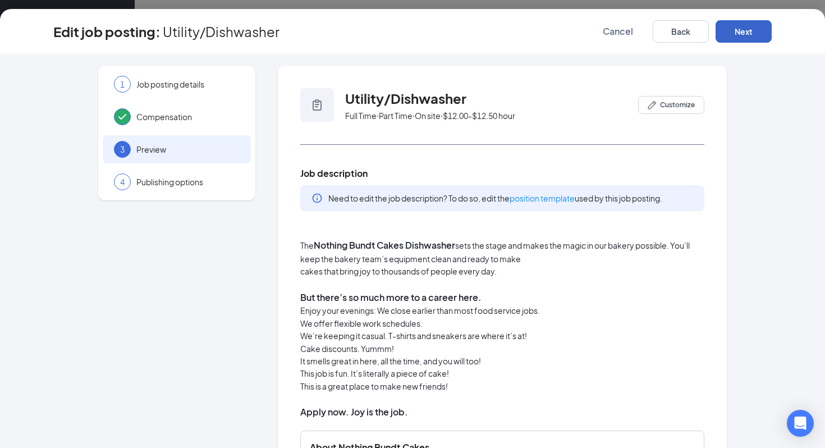
click at [741, 28] on button "Next" at bounding box center [744, 31] width 56 height 22
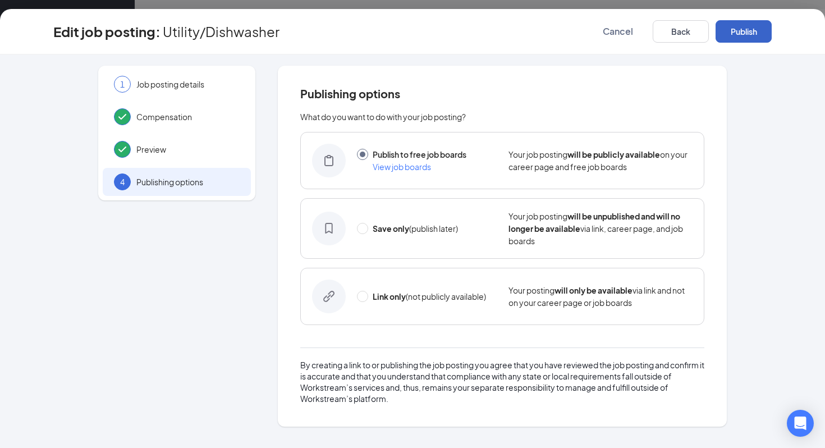
click at [741, 28] on button "Publish" at bounding box center [744, 31] width 56 height 22
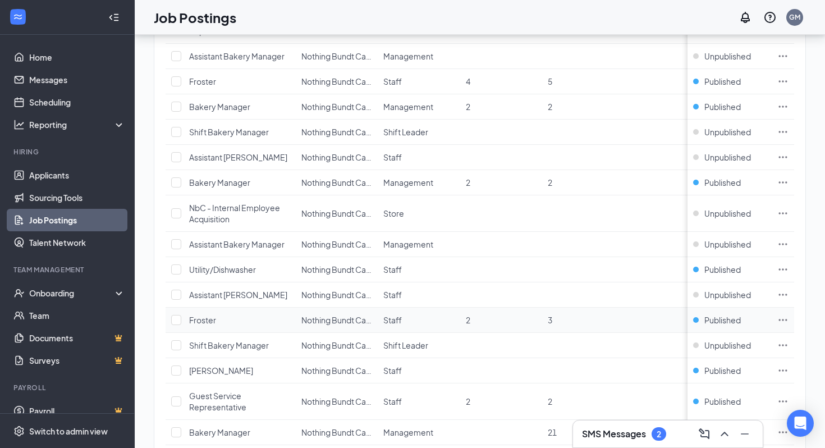
click at [784, 317] on icon "Ellipses" at bounding box center [783, 319] width 11 height 11
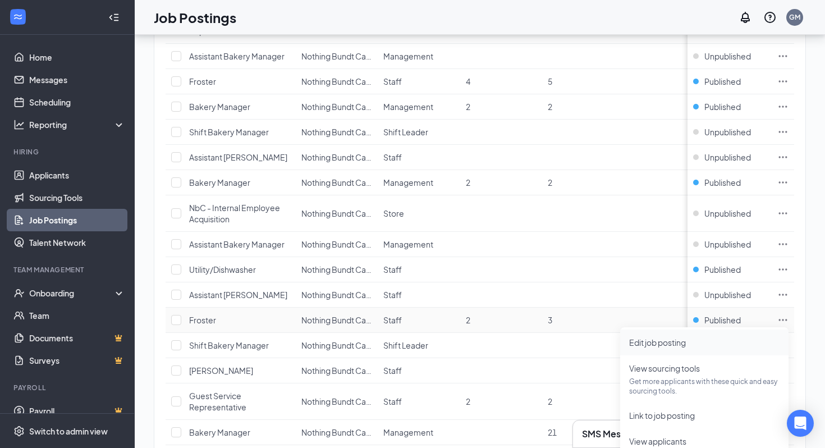
click at [744, 334] on li "Edit job posting" at bounding box center [705, 343] width 168 height 26
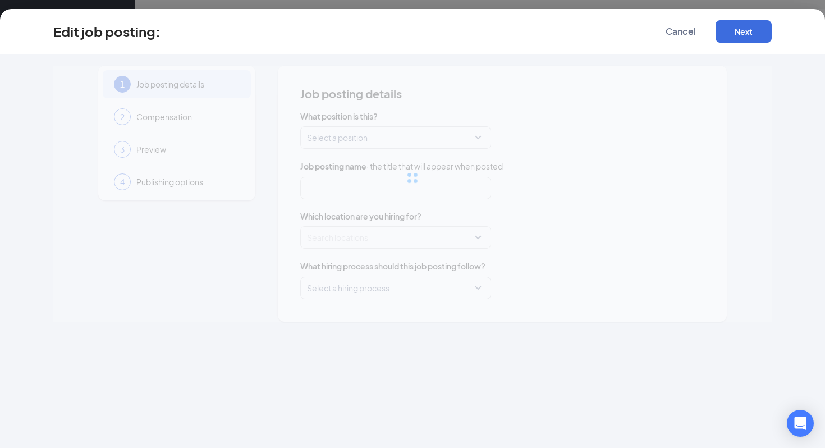
type input "Froster"
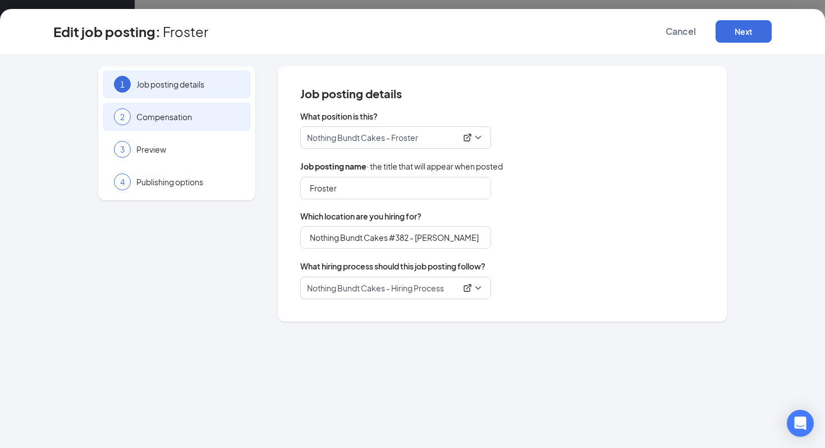
click at [211, 114] on span "Compensation" at bounding box center [187, 116] width 103 height 11
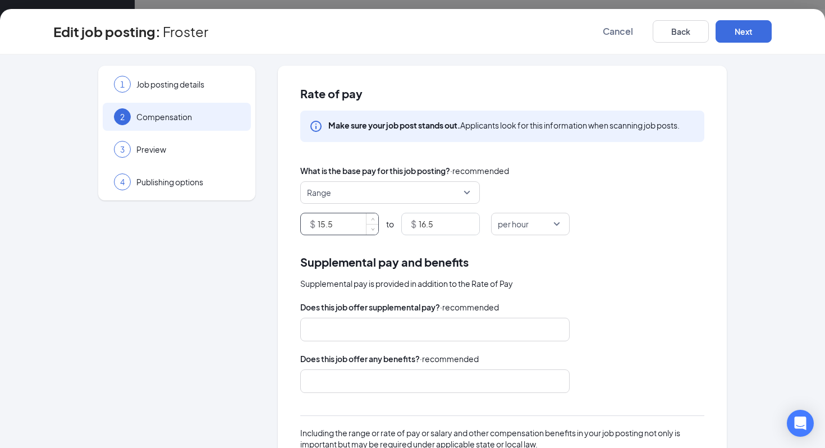
click at [331, 225] on input "15.5" at bounding box center [348, 223] width 61 height 21
type input "12"
click at [436, 227] on input "16.5" at bounding box center [449, 223] width 61 height 21
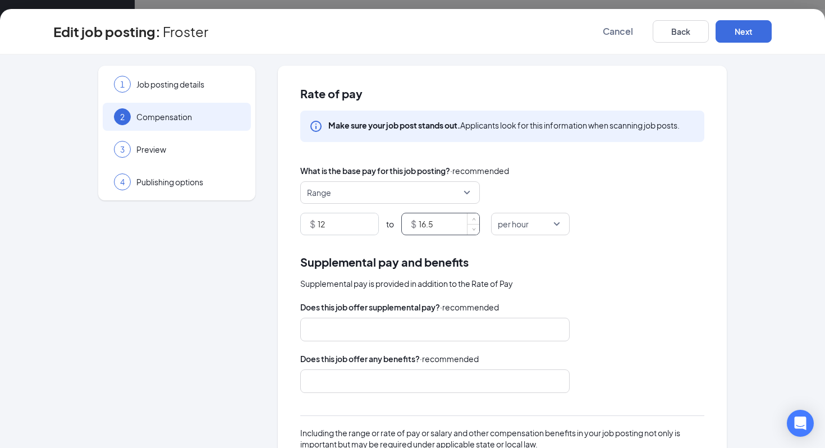
click at [436, 227] on input "16.5" at bounding box center [449, 223] width 61 height 21
type input "12.5"
click at [756, 29] on button "Next" at bounding box center [744, 31] width 56 height 22
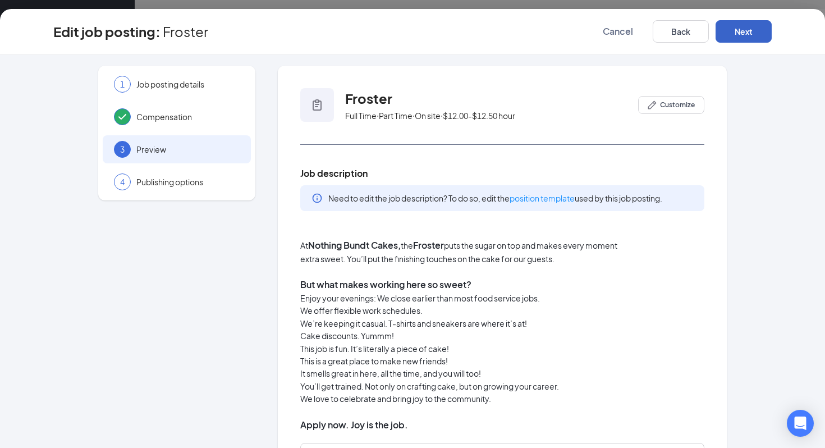
click at [756, 29] on button "Next" at bounding box center [744, 31] width 56 height 22
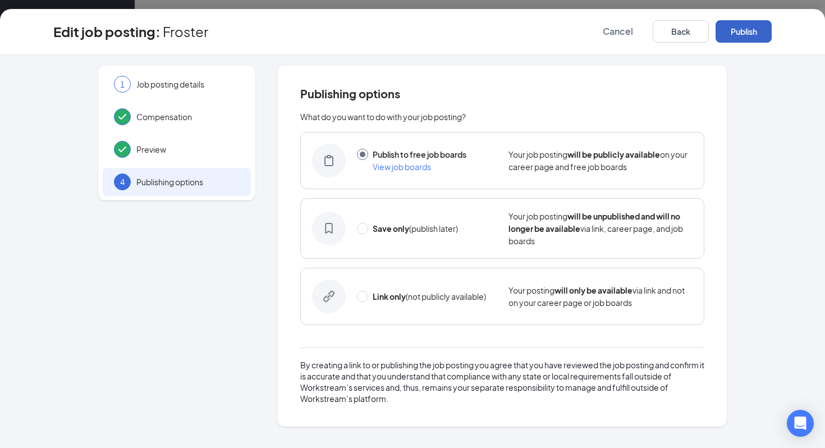
click at [756, 29] on button "Publish" at bounding box center [744, 31] width 56 height 22
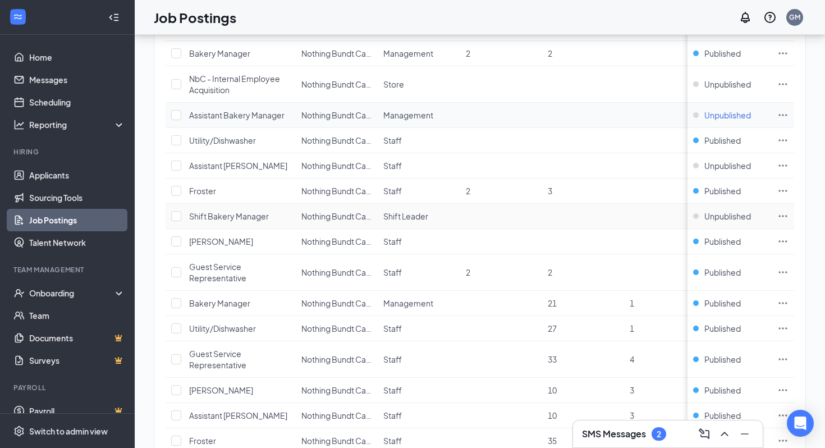
scroll to position [902, 0]
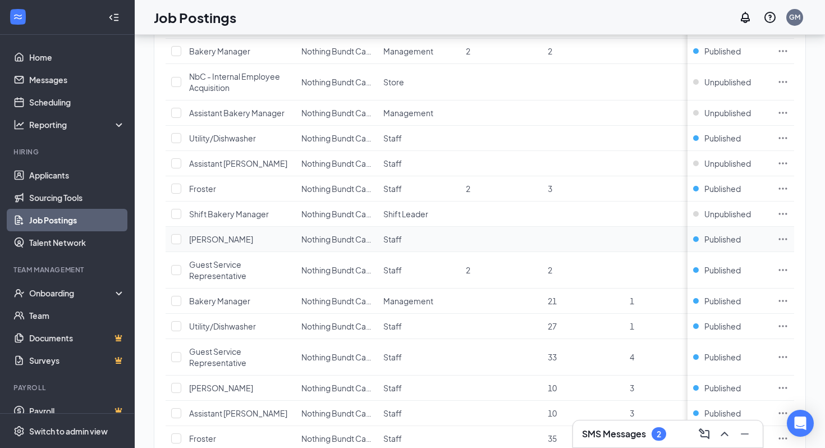
click at [780, 239] on icon "Ellipses" at bounding box center [783, 239] width 8 height 2
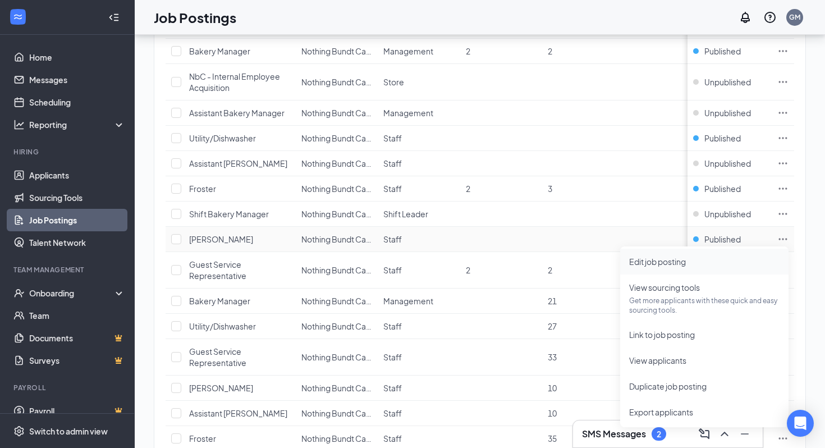
click at [730, 267] on span "Edit job posting" at bounding box center [705, 262] width 150 height 12
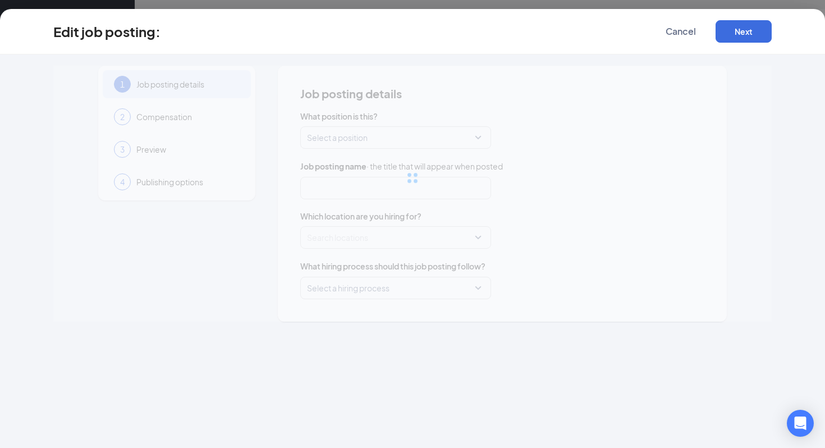
type input "[PERSON_NAME]"
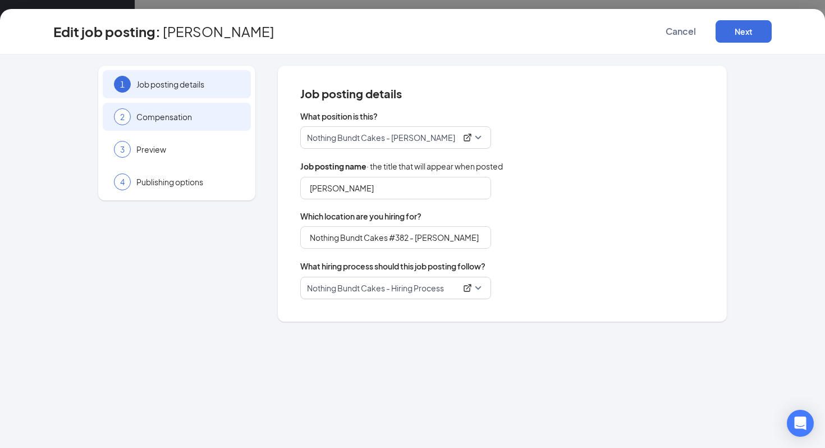
click at [198, 120] on span "Compensation" at bounding box center [187, 116] width 103 height 11
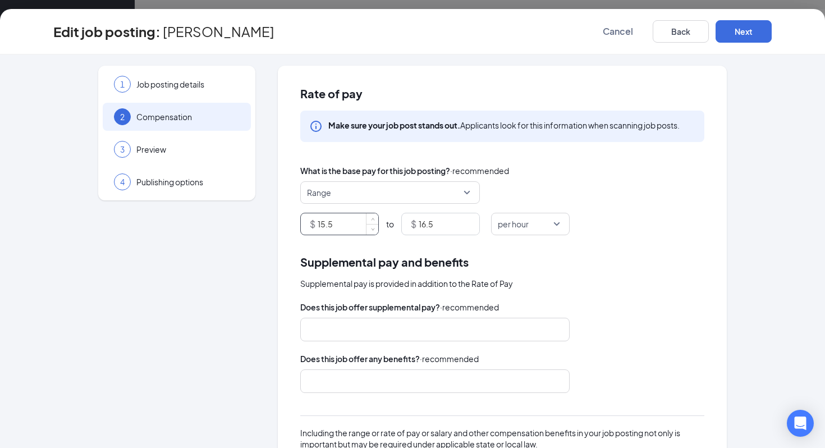
click at [338, 221] on input "15.5" at bounding box center [348, 223] width 61 height 21
type input "12.5"
click at [445, 219] on input "16.5" at bounding box center [449, 223] width 61 height 21
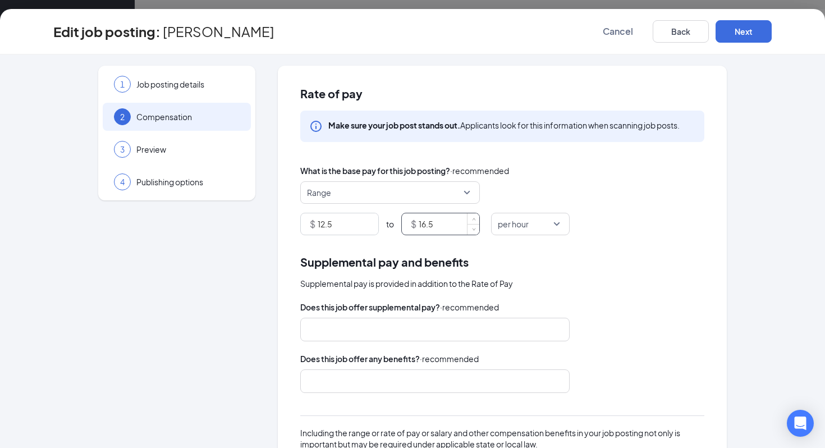
click at [445, 219] on input "16.5" at bounding box center [449, 223] width 61 height 21
type input "13.00"
click at [736, 32] on button "Next" at bounding box center [744, 31] width 56 height 22
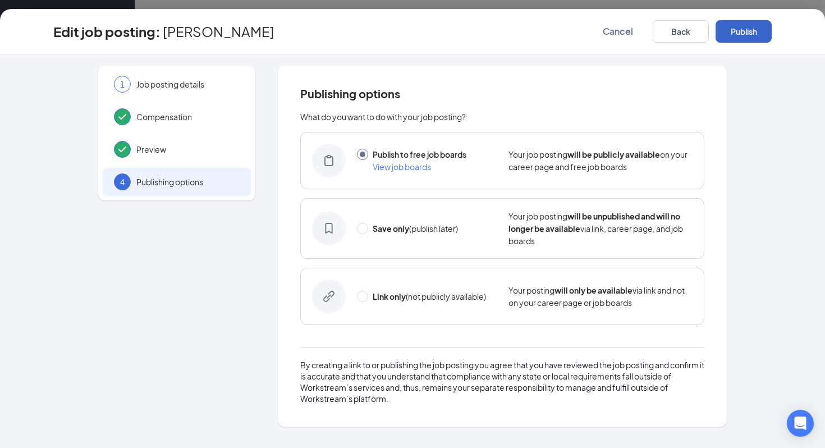
click at [736, 32] on button "Publish" at bounding box center [744, 31] width 56 height 22
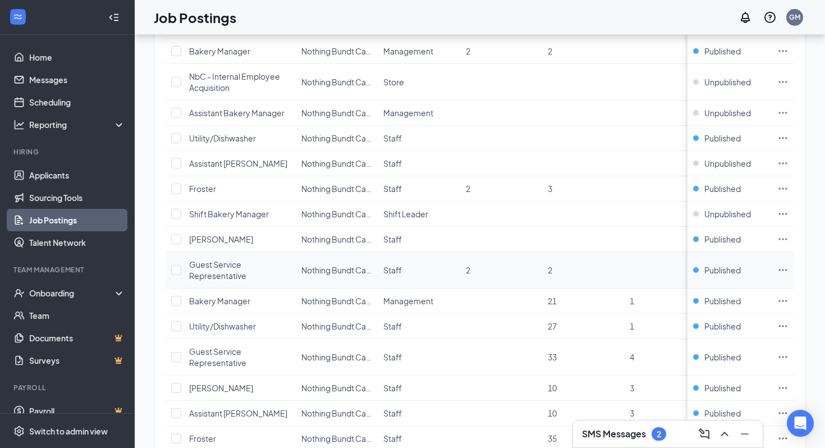
click at [782, 268] on icon "Ellipses" at bounding box center [783, 269] width 11 height 11
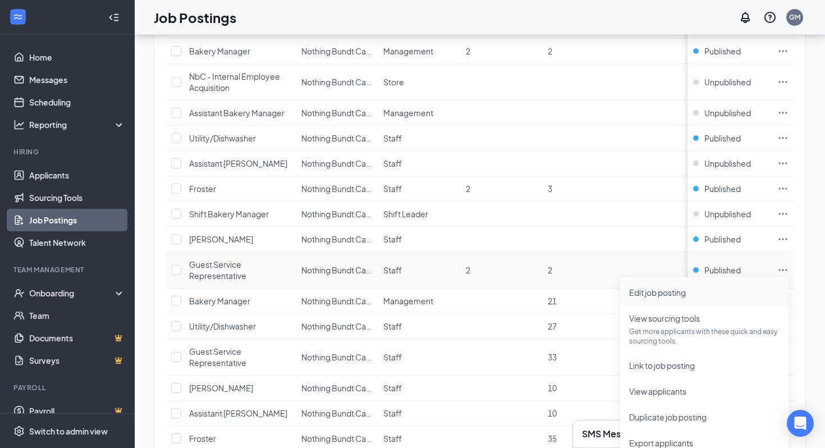
click at [731, 295] on span "Edit job posting" at bounding box center [705, 292] width 150 height 12
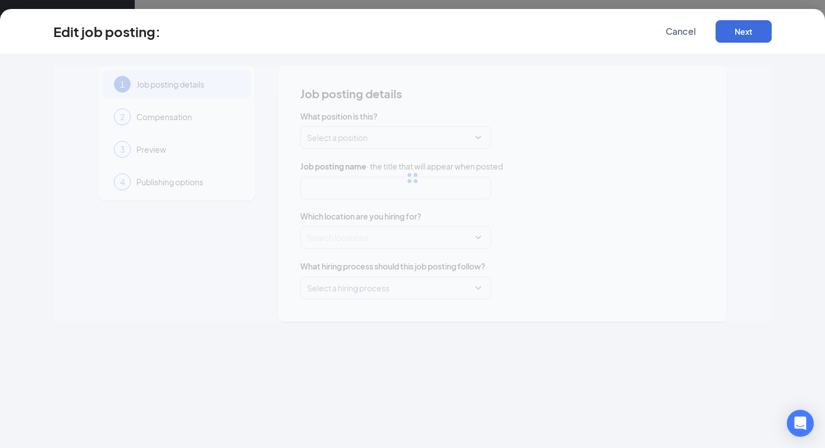
type input "Guest Service Representative"
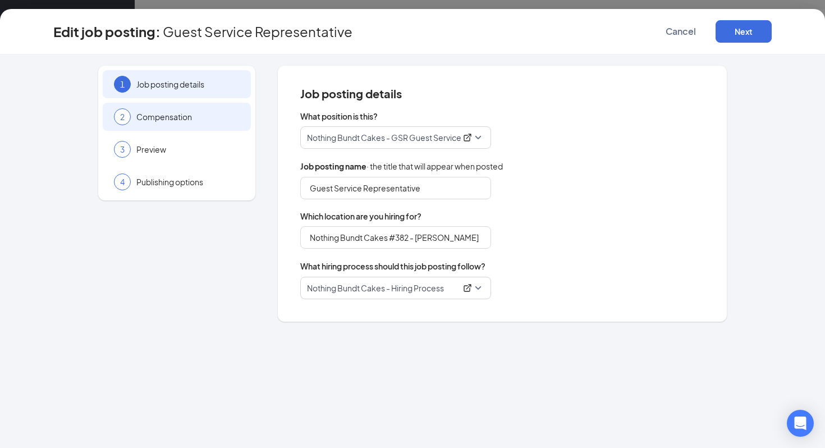
click at [183, 120] on span "Compensation" at bounding box center [187, 116] width 103 height 11
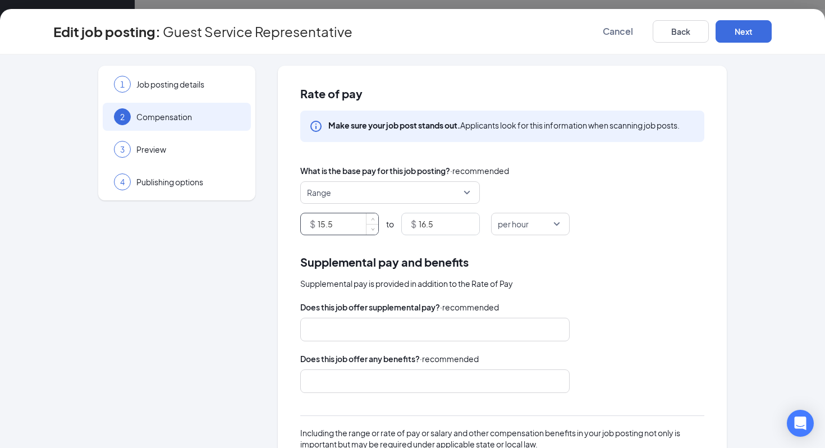
click at [339, 224] on input "15.5" at bounding box center [348, 223] width 61 height 21
type input "12"
click at [438, 226] on input "16.5" at bounding box center [449, 223] width 61 height 21
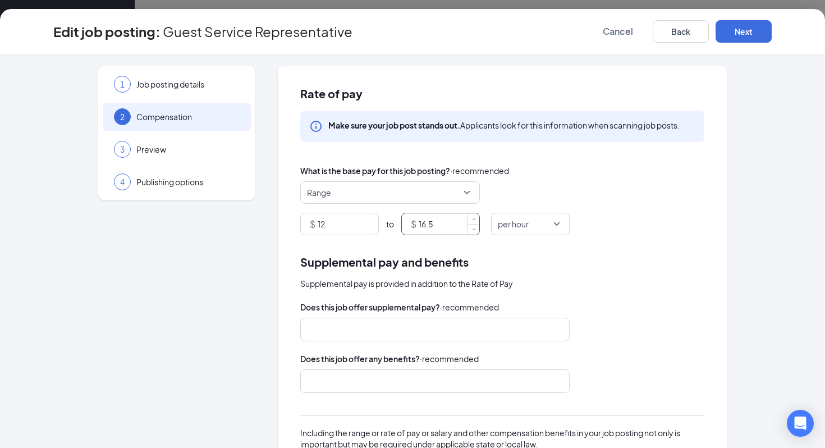
click at [438, 226] on input "16.5" at bounding box center [449, 223] width 61 height 21
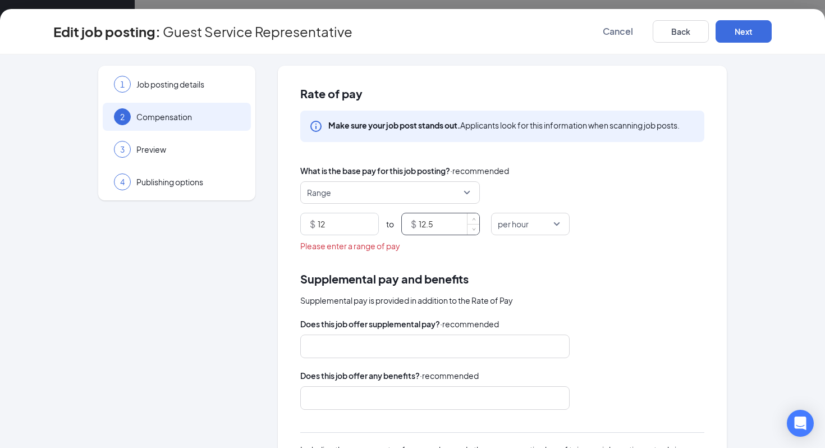
type input "12.50"
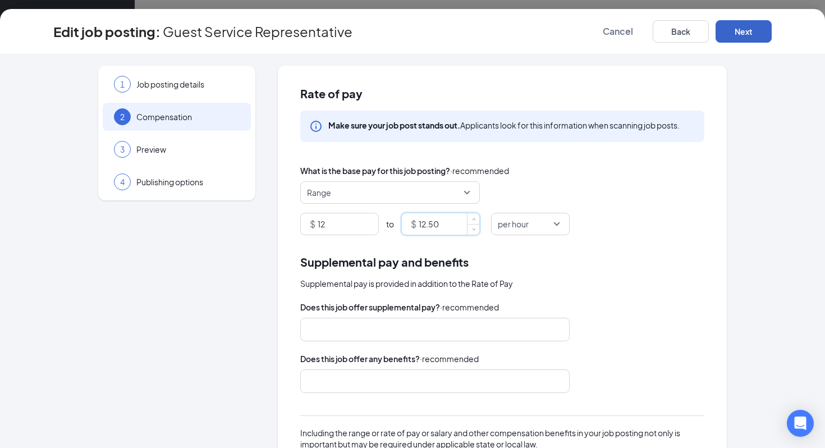
click at [736, 42] on button "Next" at bounding box center [744, 31] width 56 height 22
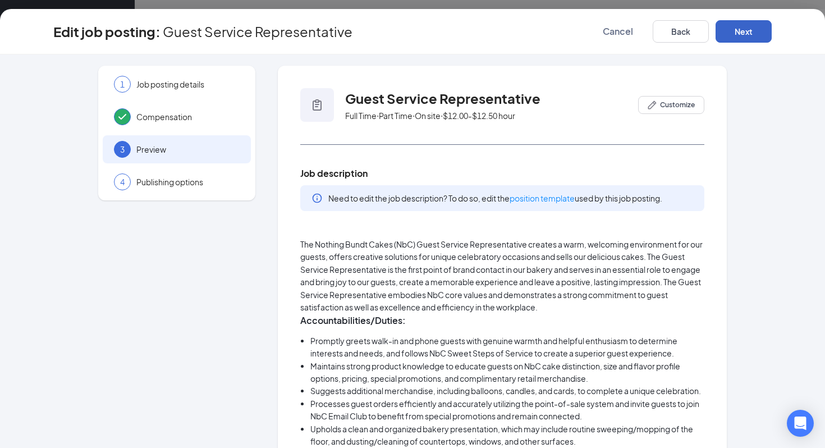
click at [736, 42] on button "Next" at bounding box center [744, 31] width 56 height 22
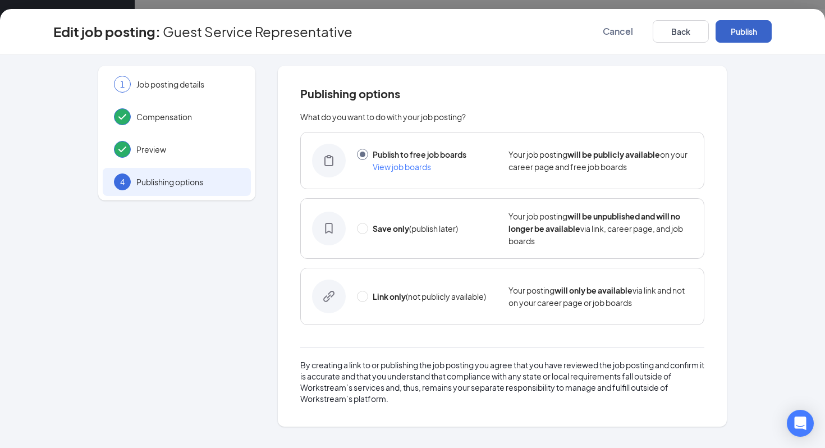
click at [736, 42] on button "Publish" at bounding box center [744, 31] width 56 height 22
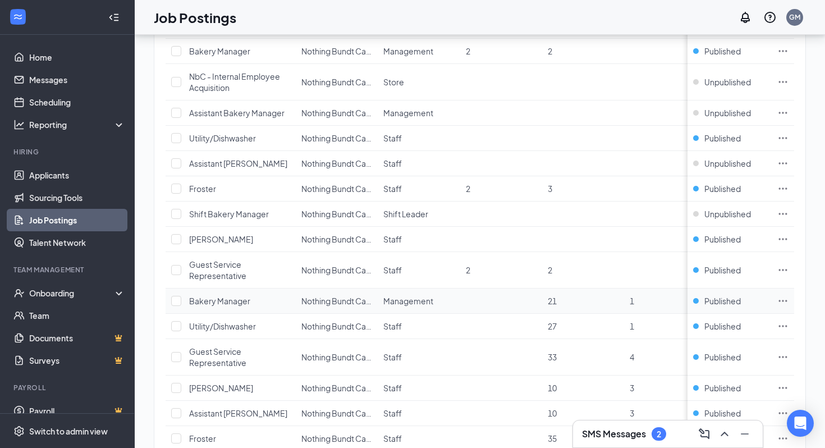
click at [783, 302] on icon "Ellipses" at bounding box center [783, 301] width 8 height 2
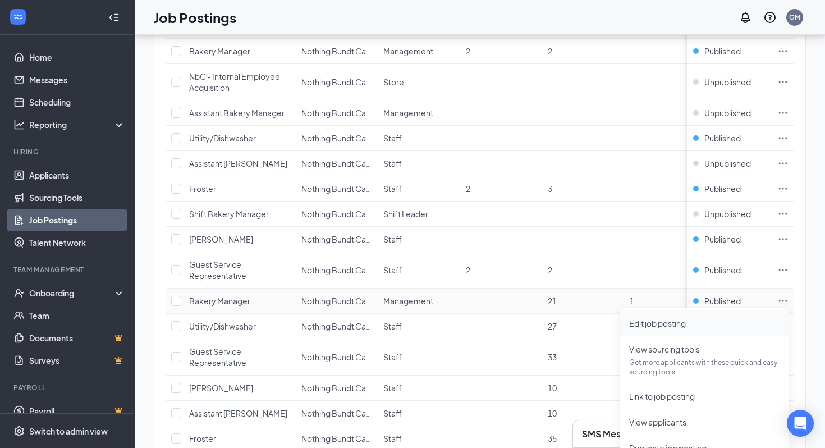
click at [729, 323] on span "Edit job posting" at bounding box center [705, 323] width 150 height 12
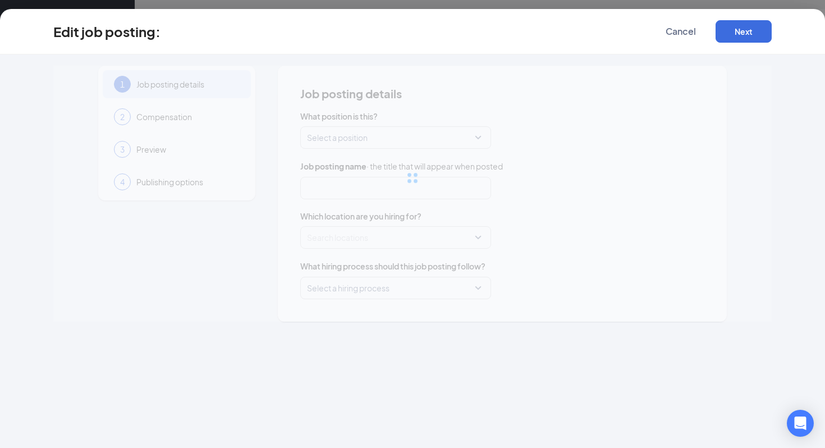
type input "Bakery Manager"
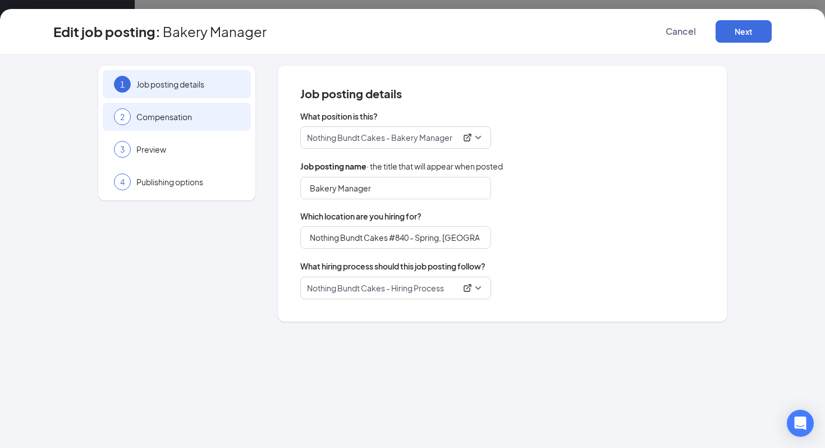
click at [191, 113] on span "Compensation" at bounding box center [187, 116] width 103 height 11
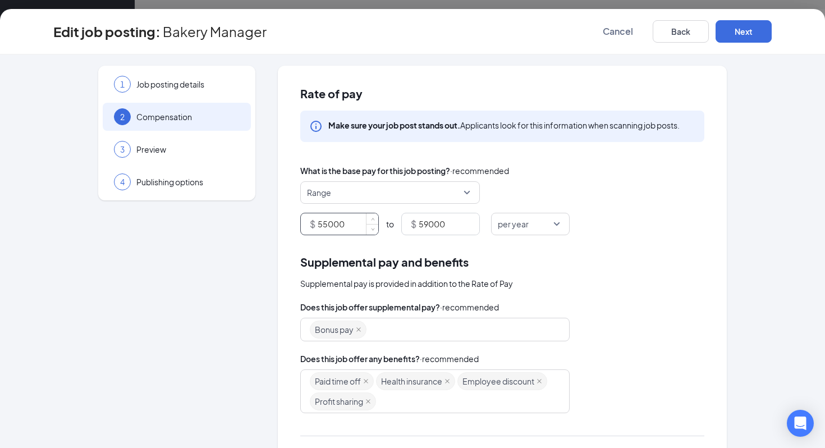
click at [356, 216] on input "55000" at bounding box center [348, 223] width 61 height 21
type input "48000"
click at [437, 223] on input "59000" at bounding box center [449, 223] width 61 height 21
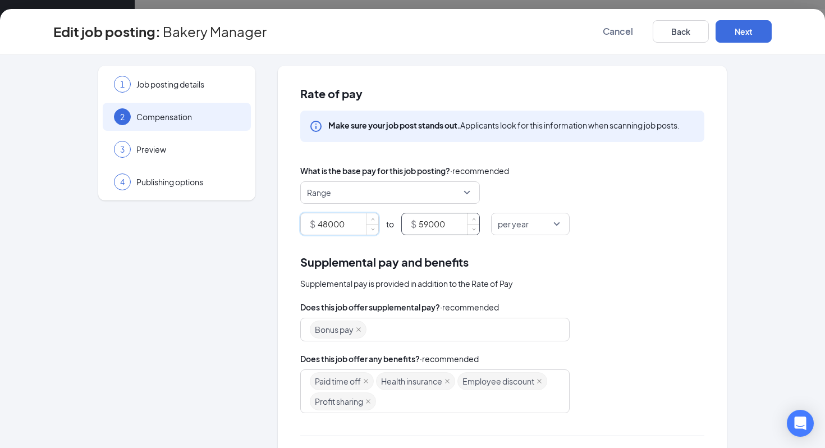
click at [437, 223] on input "59000" at bounding box center [449, 223] width 61 height 21
type input "54000"
click at [751, 27] on button "Next" at bounding box center [744, 31] width 56 height 22
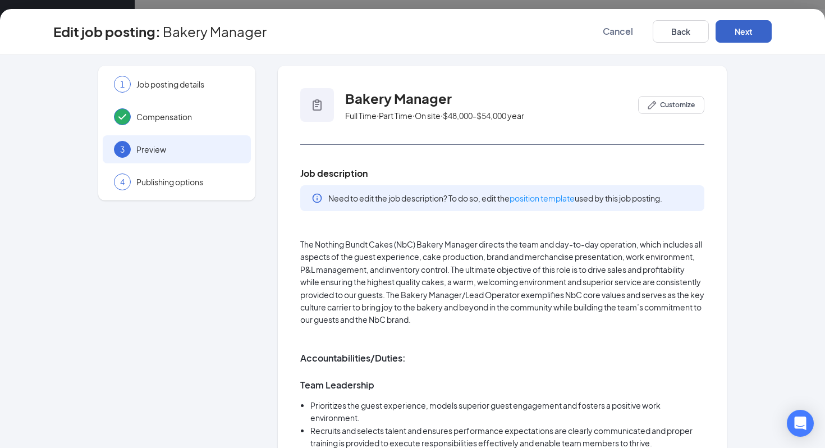
click at [751, 27] on button "Next" at bounding box center [744, 31] width 56 height 22
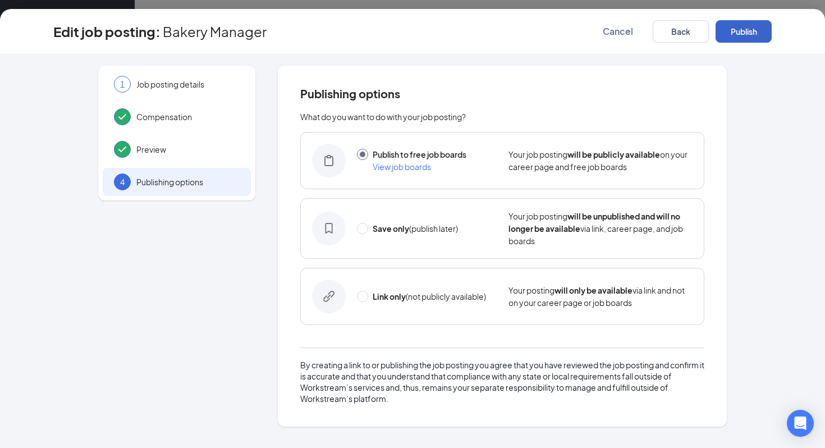
click at [751, 27] on button "Publish" at bounding box center [744, 31] width 56 height 22
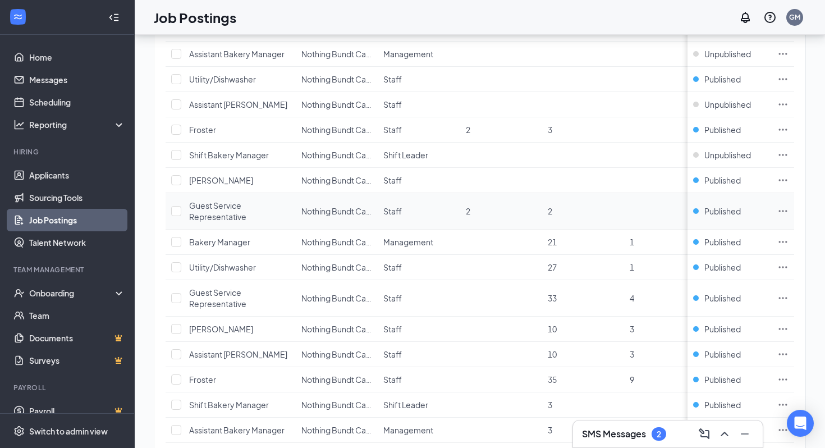
scroll to position [974, 0]
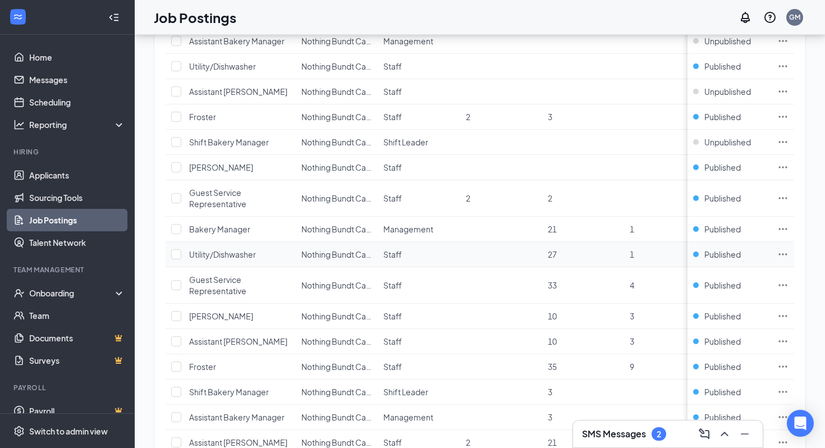
click at [783, 255] on icon "Ellipses" at bounding box center [783, 254] width 11 height 11
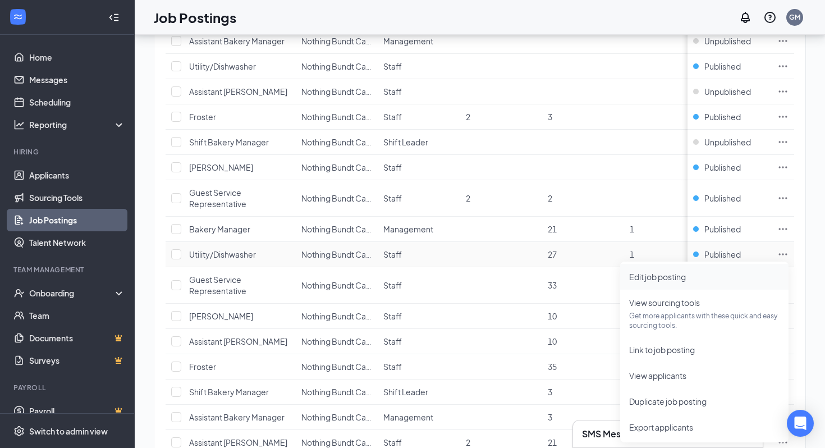
click at [701, 279] on span "Edit job posting" at bounding box center [705, 277] width 150 height 12
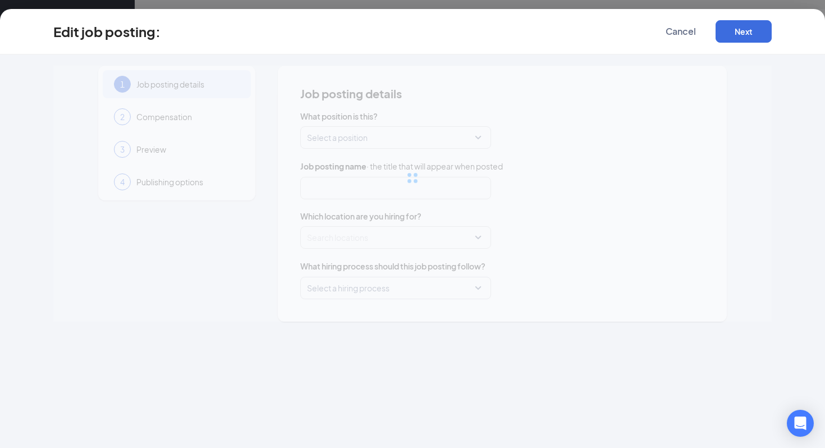
type input "Utility/Dishwasher"
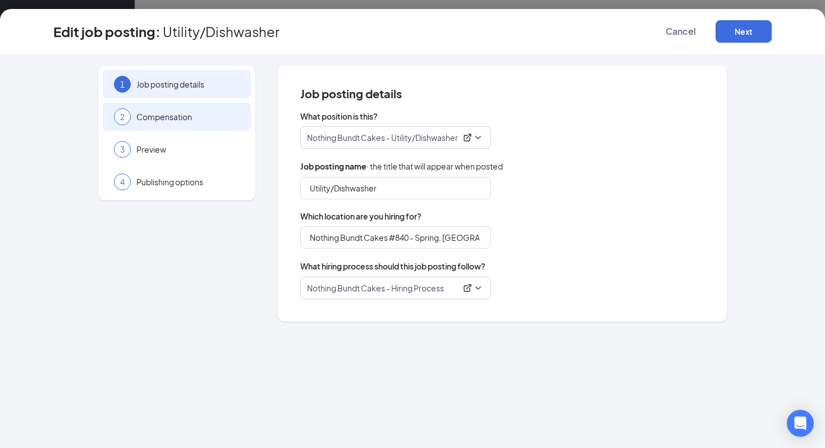
click at [210, 127] on div "2 Compensation" at bounding box center [177, 117] width 148 height 28
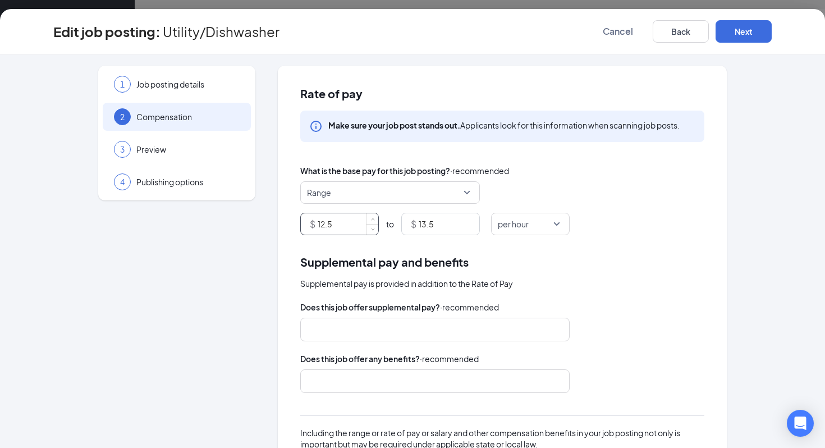
click at [336, 218] on input "12.5" at bounding box center [348, 223] width 61 height 21
type input "12"
click at [430, 228] on input "13.5" at bounding box center [449, 223] width 61 height 21
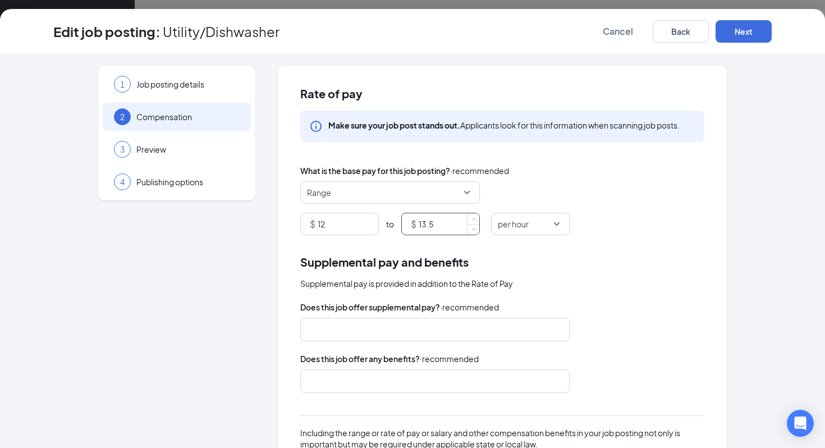
click at [430, 228] on input "13.5" at bounding box center [449, 223] width 61 height 21
type input "12.5"
click at [763, 33] on button "Next" at bounding box center [744, 31] width 56 height 22
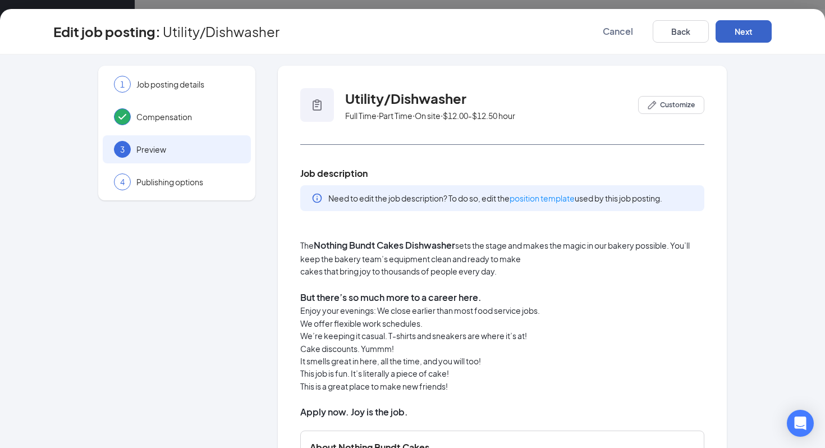
click at [763, 33] on button "Next" at bounding box center [744, 31] width 56 height 22
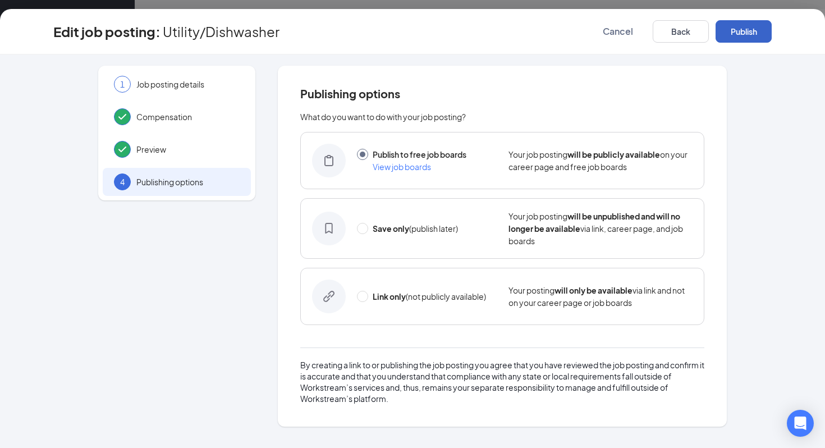
click at [763, 33] on button "Publish" at bounding box center [744, 31] width 56 height 22
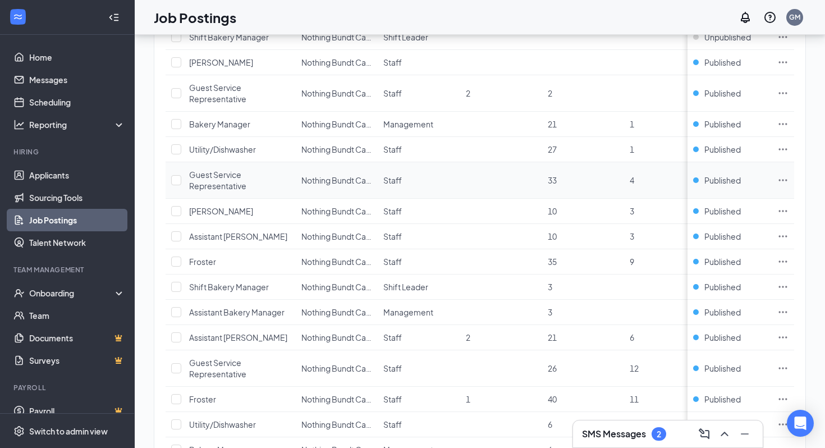
scroll to position [1083, 0]
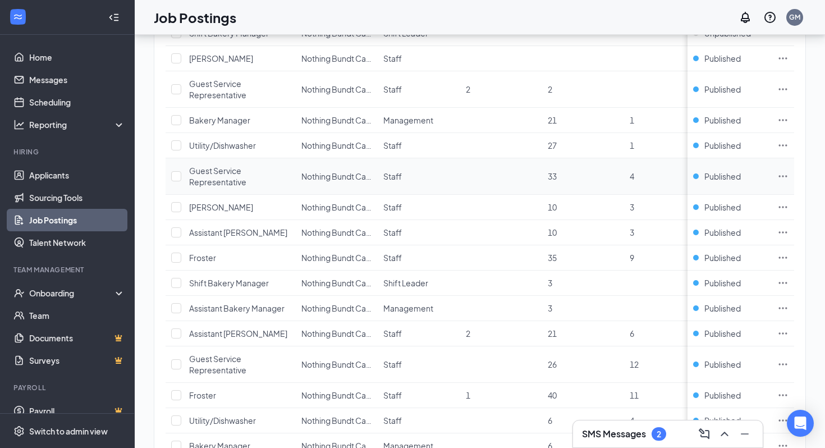
click at [786, 179] on icon "Ellipses" at bounding box center [783, 176] width 11 height 11
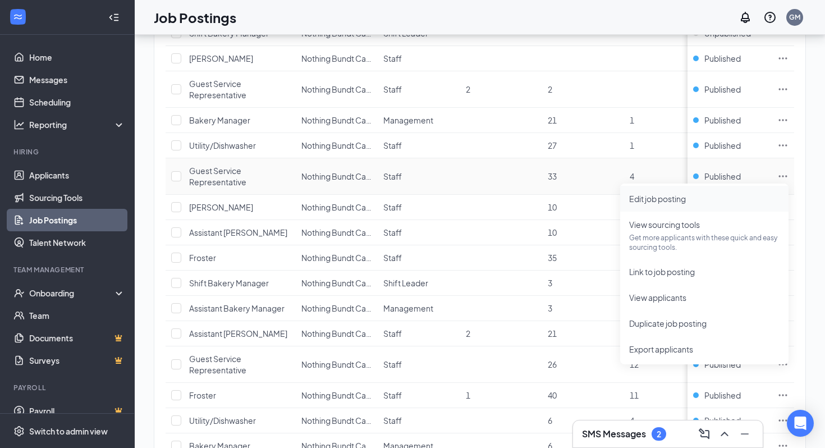
click at [727, 207] on li "Edit job posting" at bounding box center [705, 199] width 168 height 26
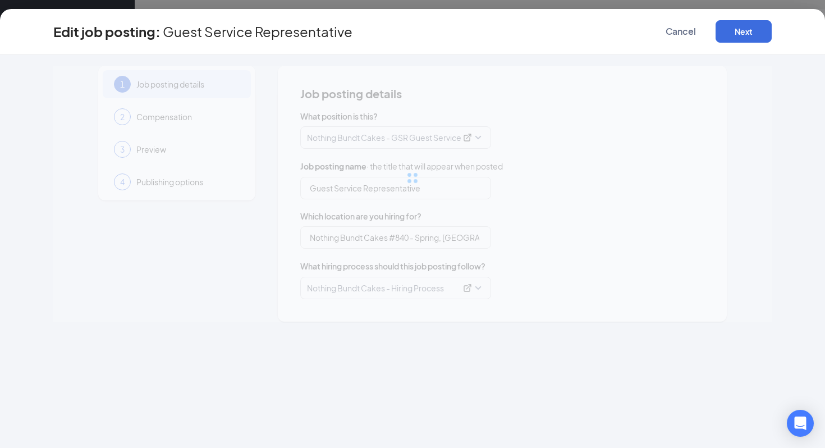
type input "Guest Service Representative"
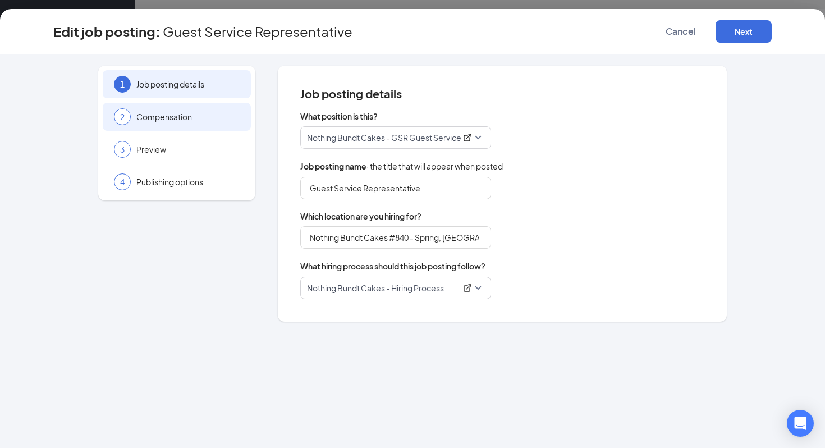
click at [198, 128] on div "2 Compensation" at bounding box center [177, 117] width 148 height 28
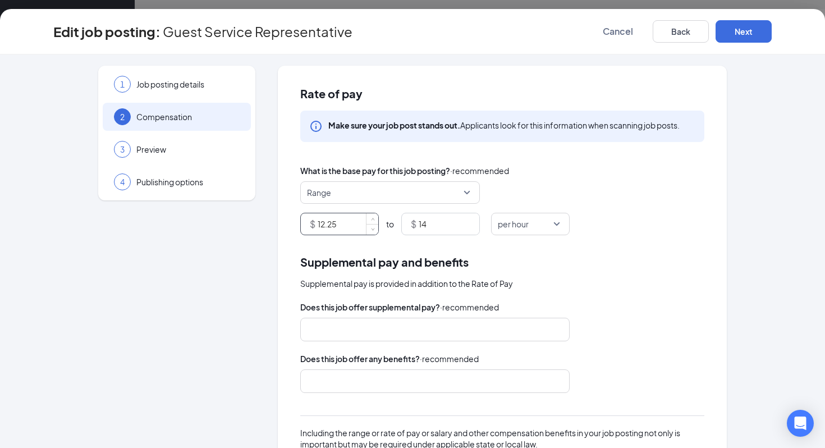
click at [326, 222] on input "12.25" at bounding box center [348, 223] width 61 height 21
type input "12"
click at [435, 220] on input "14" at bounding box center [449, 223] width 61 height 21
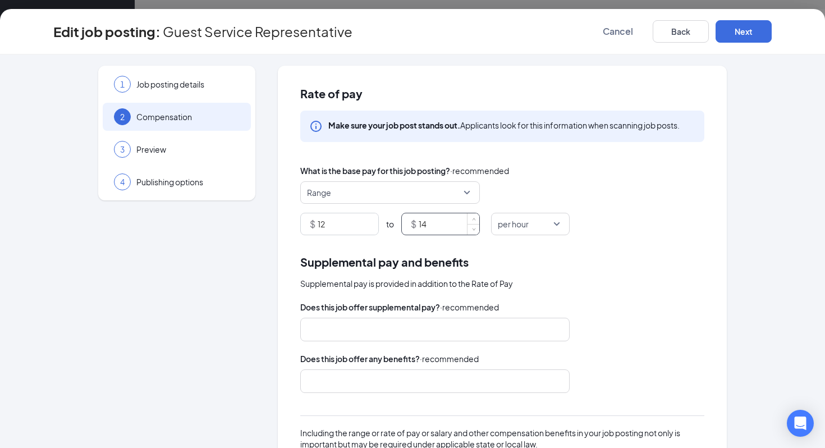
click at [435, 220] on input "14" at bounding box center [449, 223] width 61 height 21
type input "12.5"
click at [754, 34] on button "Next" at bounding box center [744, 31] width 56 height 22
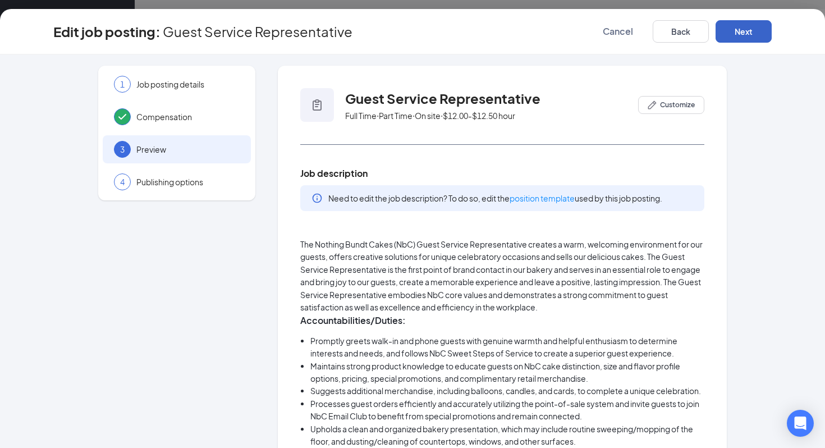
click at [754, 34] on button "Next" at bounding box center [744, 31] width 56 height 22
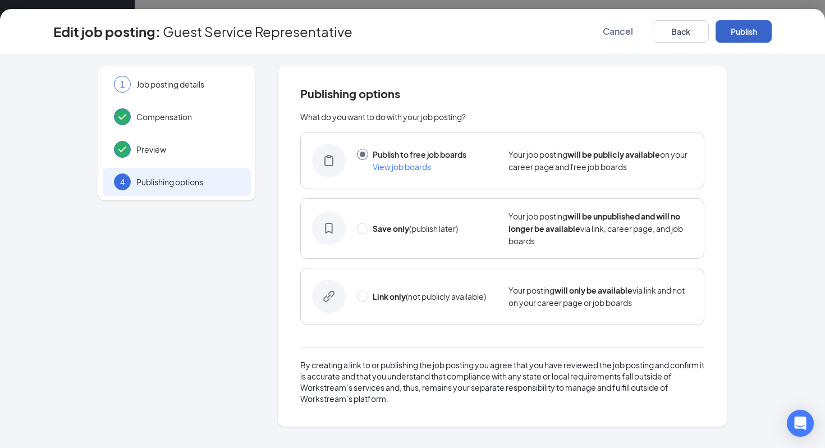
click at [754, 34] on button "Publish" at bounding box center [744, 31] width 56 height 22
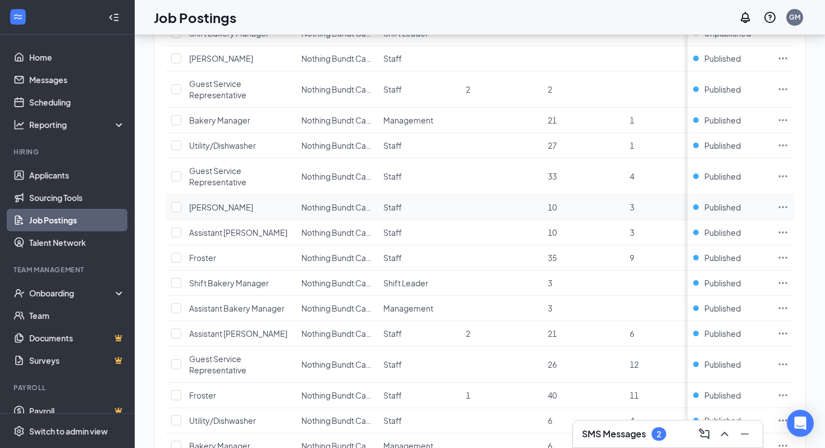
click at [780, 208] on icon "Ellipses" at bounding box center [783, 207] width 11 height 11
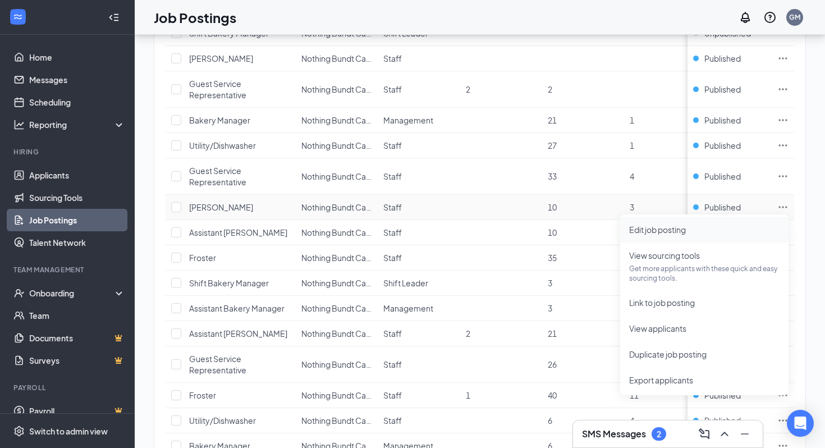
click at [743, 234] on span "Edit job posting" at bounding box center [705, 229] width 150 height 12
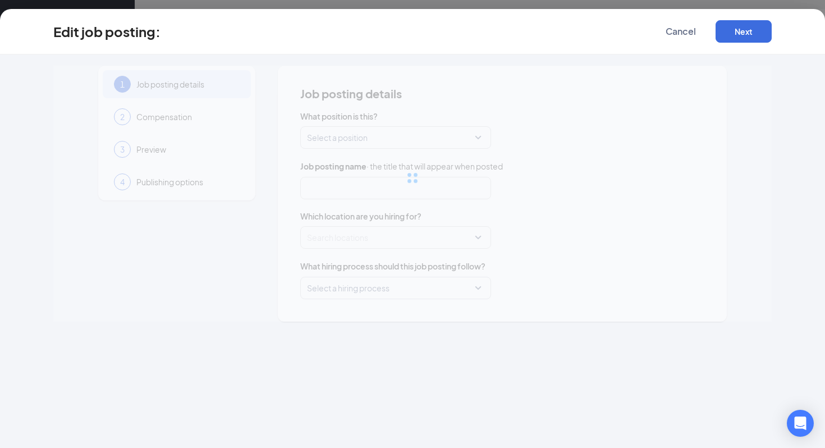
type input "[PERSON_NAME]"
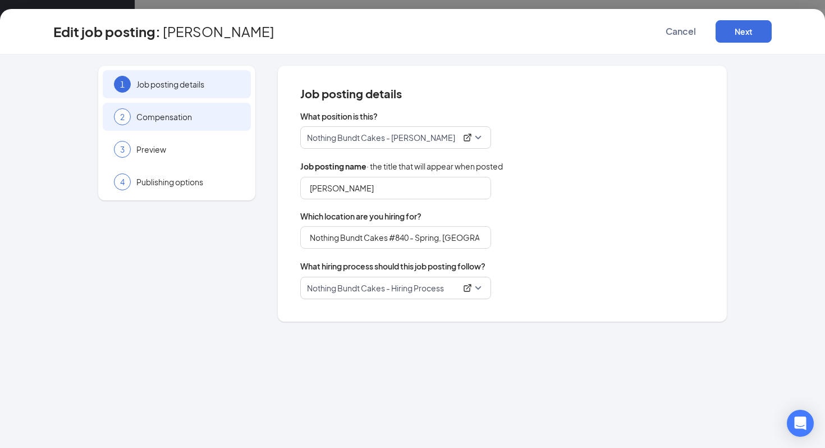
click at [175, 127] on div "2 Compensation" at bounding box center [177, 117] width 148 height 28
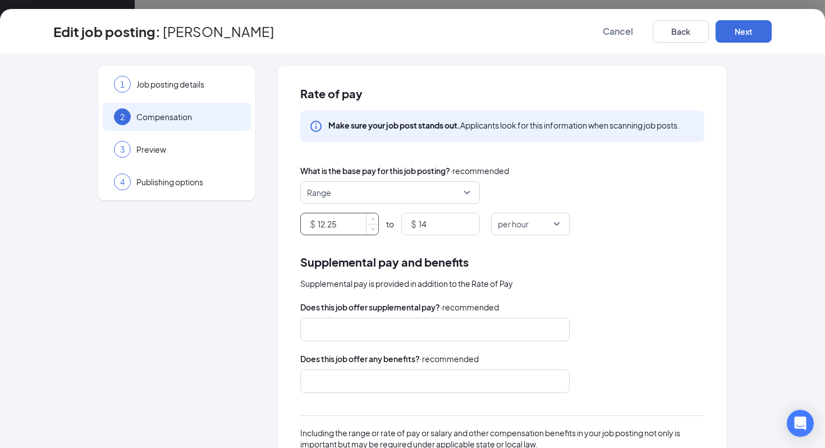
click at [348, 230] on input "12.25" at bounding box center [348, 223] width 61 height 21
type input "12.5"
click at [449, 227] on input "14" at bounding box center [449, 223] width 61 height 21
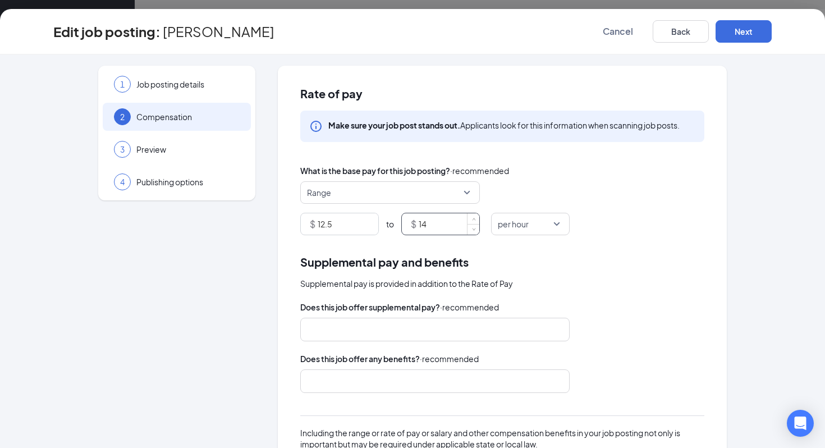
click at [449, 227] on input "14" at bounding box center [449, 223] width 61 height 21
type input "13"
click at [752, 20] on div "Edit job posting: [PERSON_NAME] Cancel Back Next" at bounding box center [412, 31] width 825 height 45
click at [749, 29] on button "Next" at bounding box center [744, 31] width 56 height 22
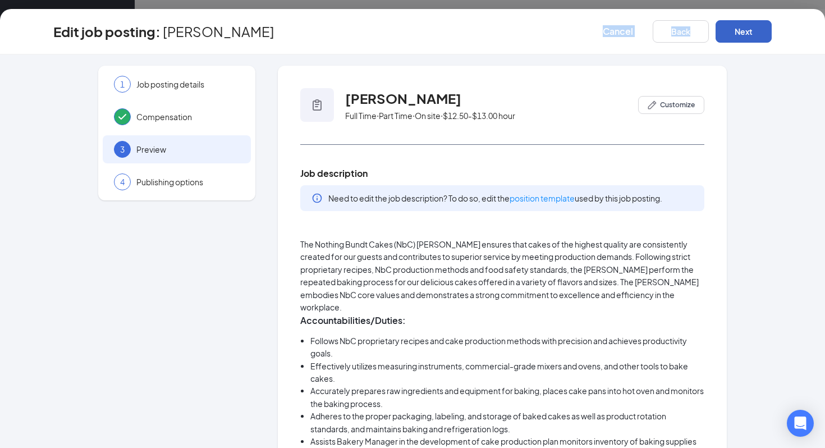
click at [749, 29] on button "Next" at bounding box center [744, 31] width 56 height 22
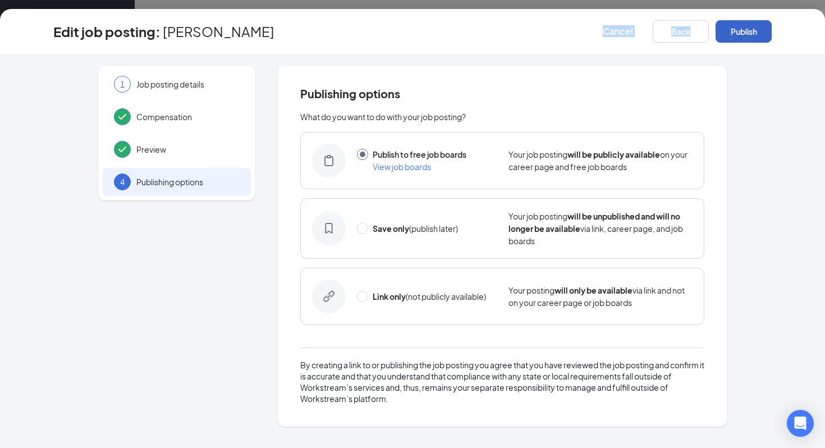
click at [749, 29] on button "Publish" at bounding box center [744, 31] width 56 height 22
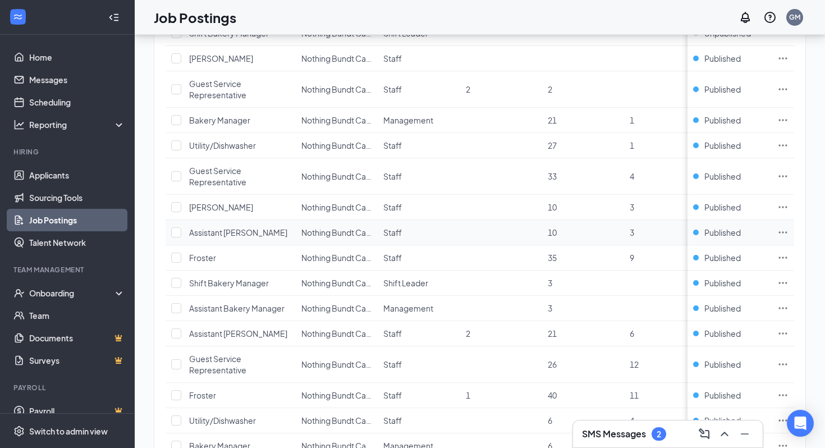
click at [780, 232] on icon "Ellipses" at bounding box center [783, 232] width 8 height 2
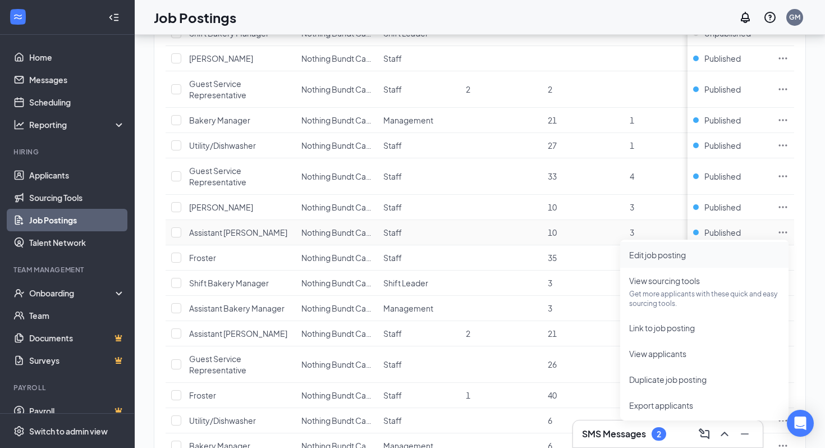
click at [727, 258] on span "Edit job posting" at bounding box center [705, 255] width 150 height 12
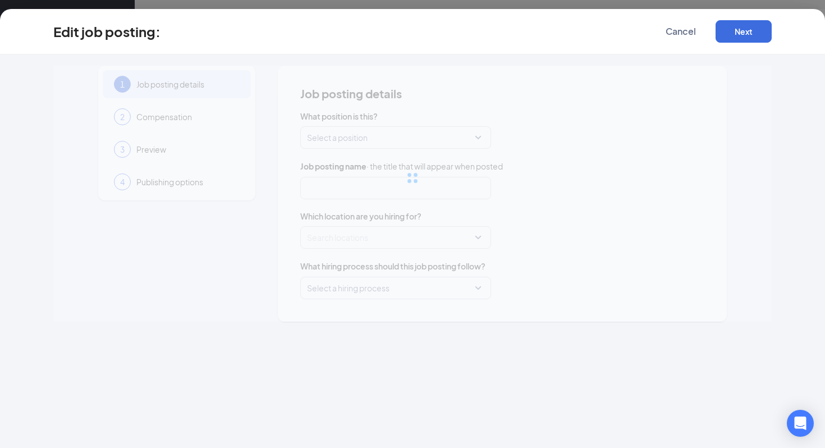
type input "Assistant [PERSON_NAME]"
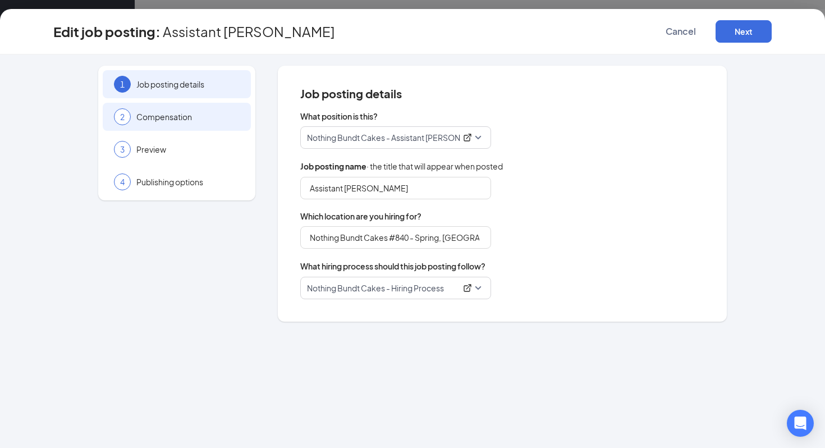
click at [186, 129] on div "2 Compensation" at bounding box center [177, 117] width 148 height 28
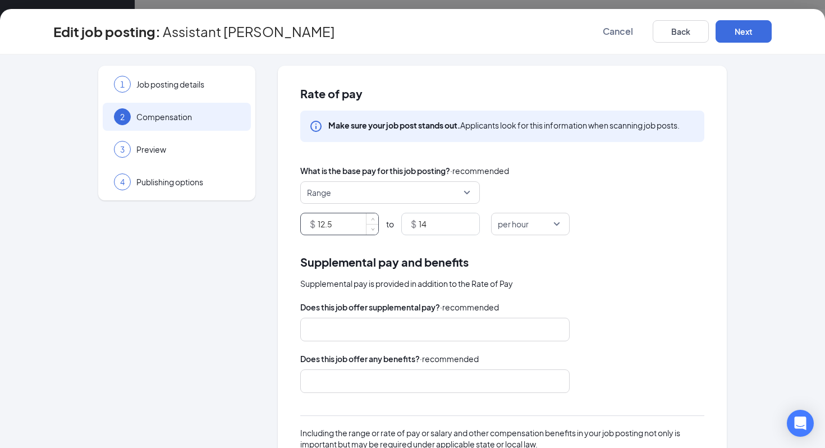
click at [337, 228] on input "12.5" at bounding box center [348, 223] width 61 height 21
type input "12"
click at [440, 232] on input "14" at bounding box center [449, 223] width 61 height 21
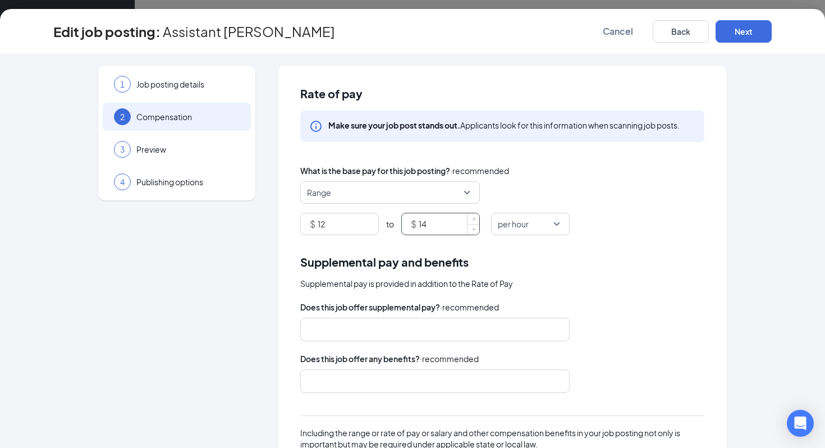
click at [440, 232] on input "14" at bounding box center [449, 223] width 61 height 21
type input "12.5"
click at [743, 34] on button "Next" at bounding box center [744, 31] width 56 height 22
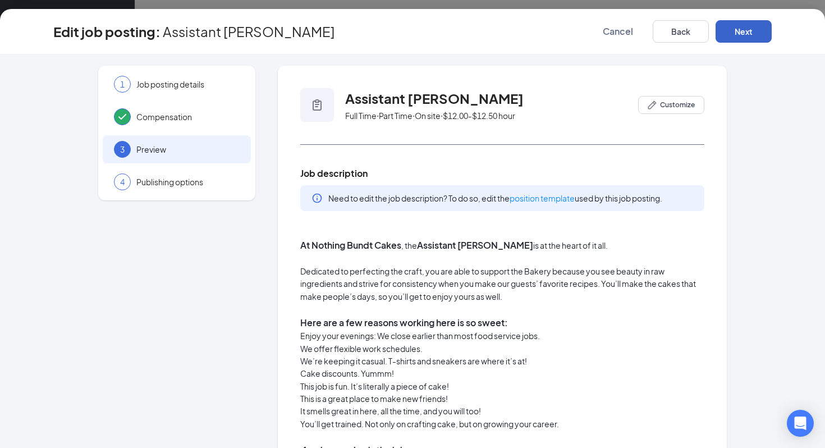
click at [744, 32] on button "Next" at bounding box center [744, 31] width 56 height 22
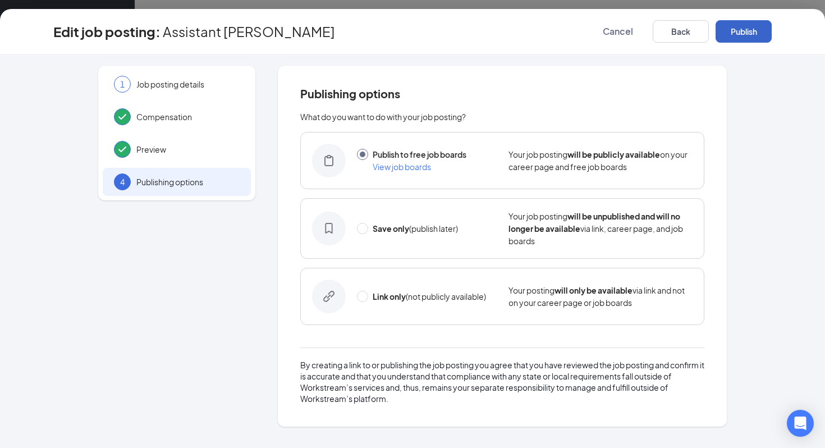
click at [744, 32] on button "Publish" at bounding box center [744, 31] width 56 height 22
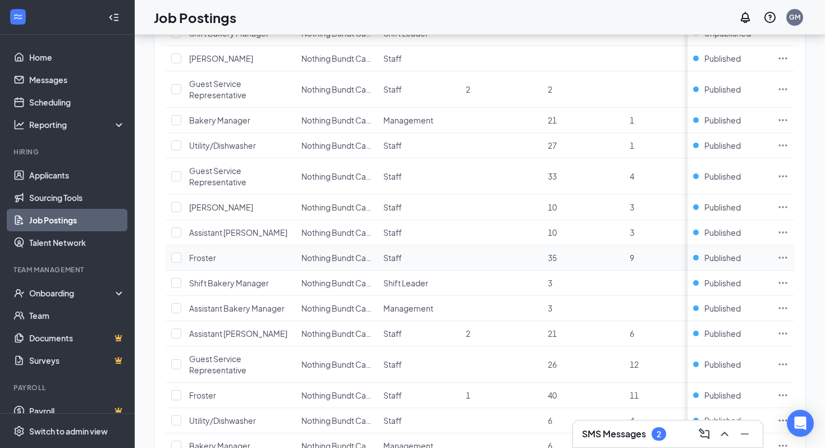
click at [782, 254] on icon "Ellipses" at bounding box center [783, 257] width 11 height 11
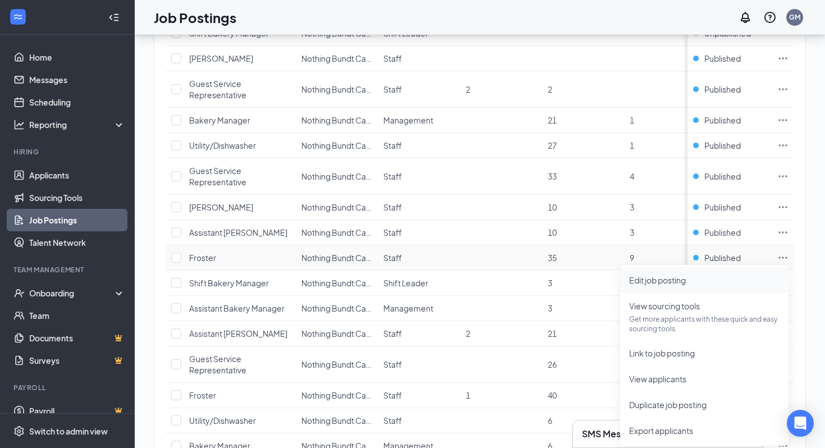
click at [733, 277] on span "Edit job posting" at bounding box center [705, 280] width 150 height 12
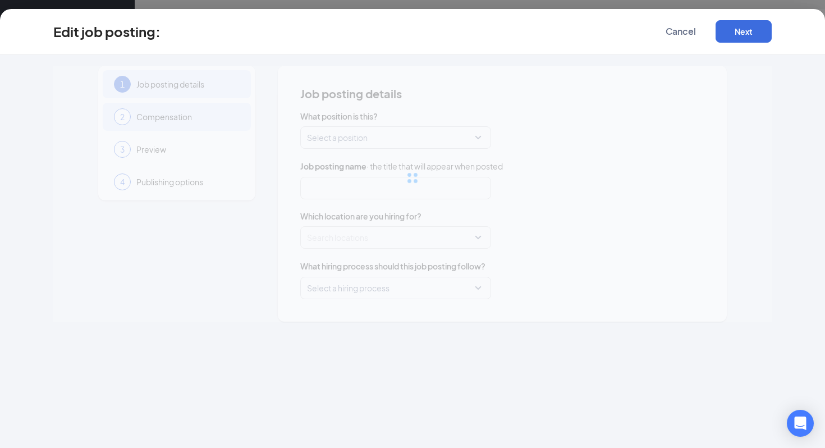
type input "Froster"
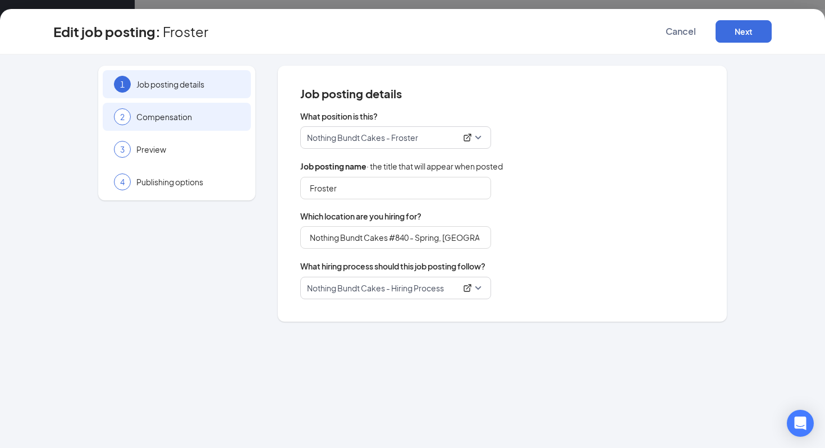
click at [184, 120] on span "Compensation" at bounding box center [187, 116] width 103 height 11
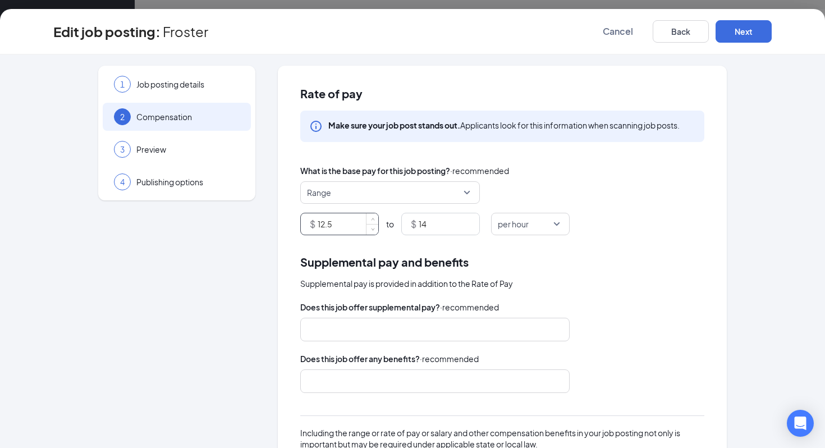
click at [338, 220] on input "12.5" at bounding box center [348, 223] width 61 height 21
type input "12"
type input "12.50"
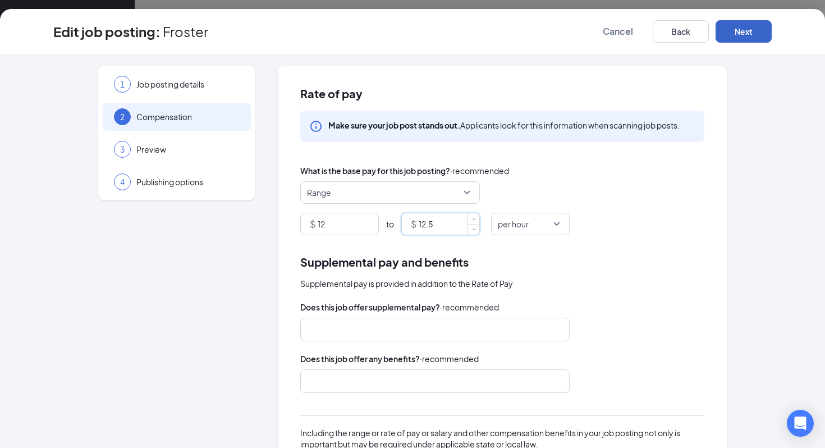
click at [728, 33] on button "Next" at bounding box center [744, 31] width 56 height 22
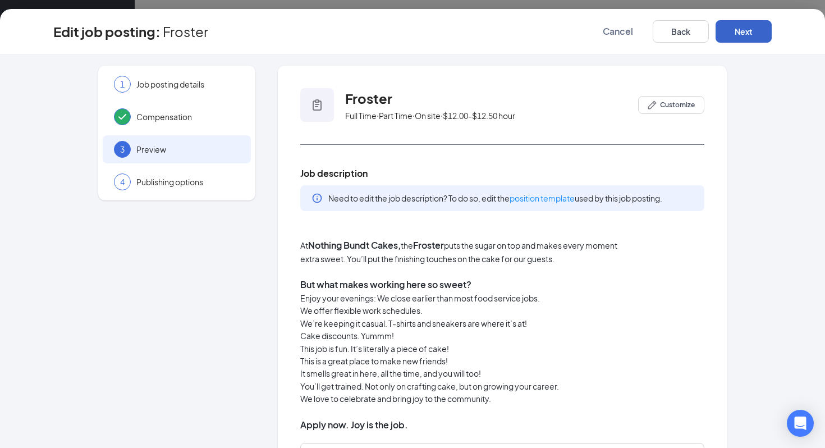
click at [728, 33] on button "Next" at bounding box center [744, 31] width 56 height 22
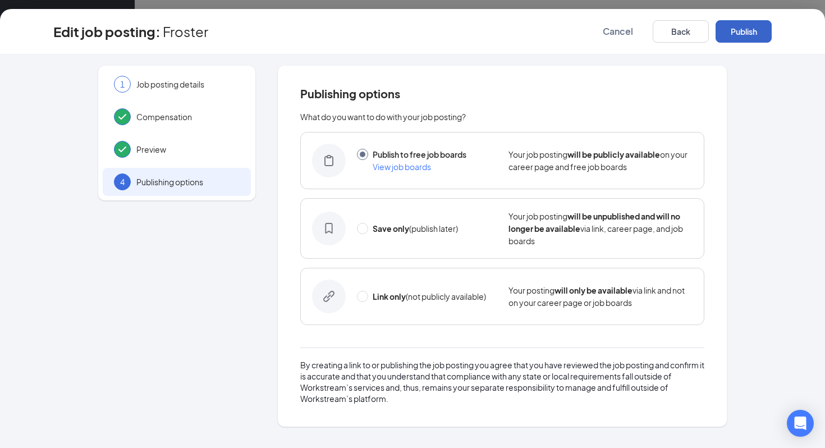
click at [728, 33] on button "Publish" at bounding box center [744, 31] width 56 height 22
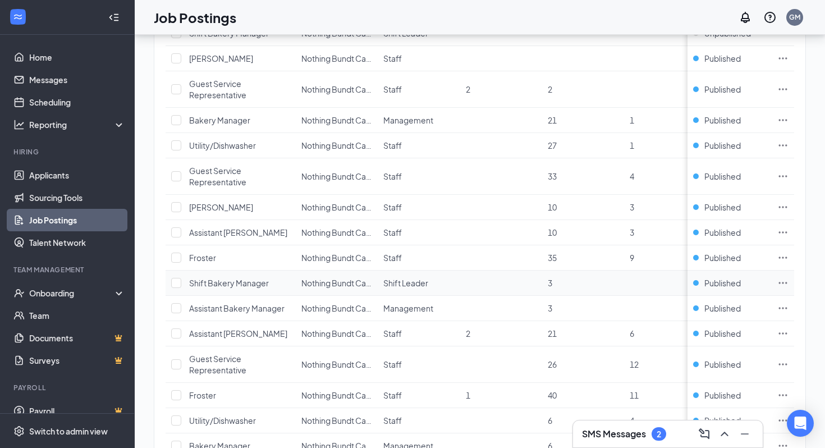
click at [783, 284] on icon "Ellipses" at bounding box center [783, 282] width 11 height 11
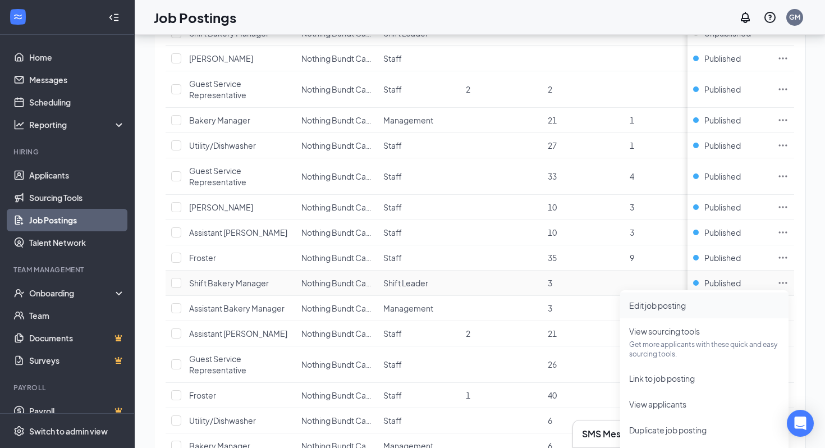
click at [741, 303] on span "Edit job posting" at bounding box center [705, 305] width 150 height 12
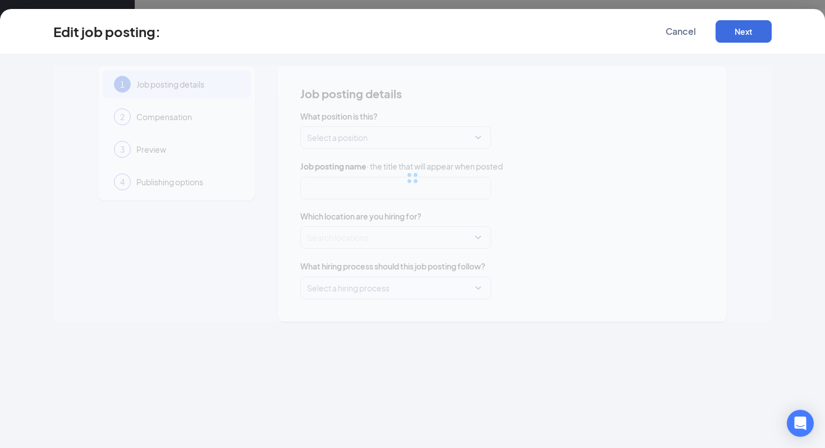
type input "Shift Bakery Manager"
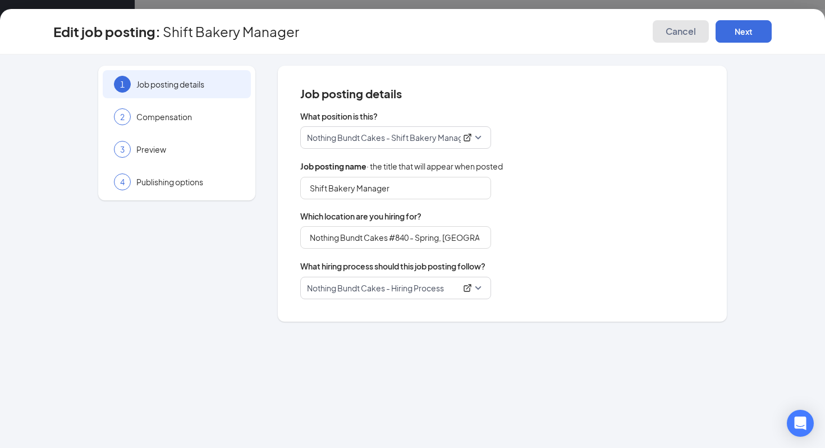
click at [683, 32] on span "Cancel" at bounding box center [681, 31] width 30 height 11
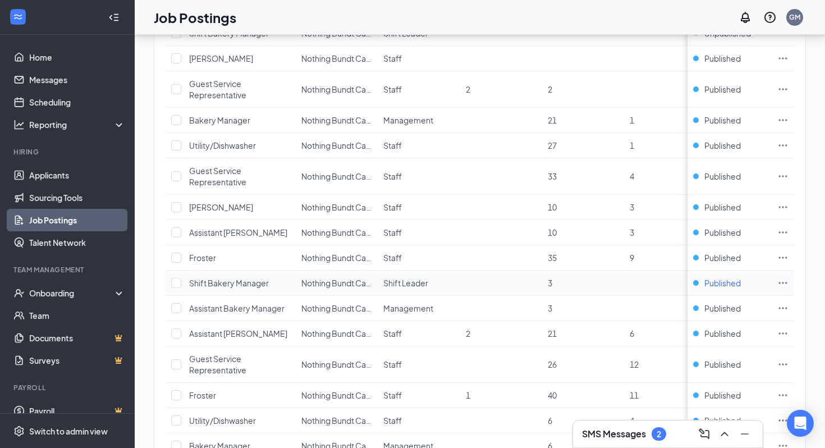
click at [721, 283] on span "Published" at bounding box center [723, 282] width 37 height 11
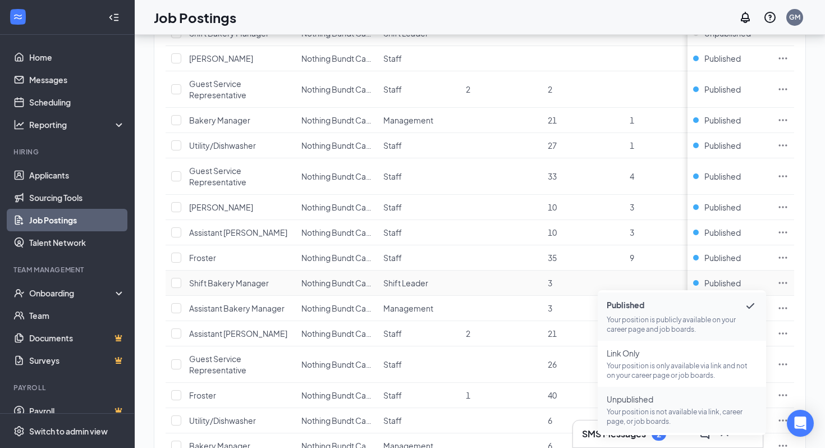
click at [648, 399] on span "Unpublished" at bounding box center [682, 399] width 150 height 11
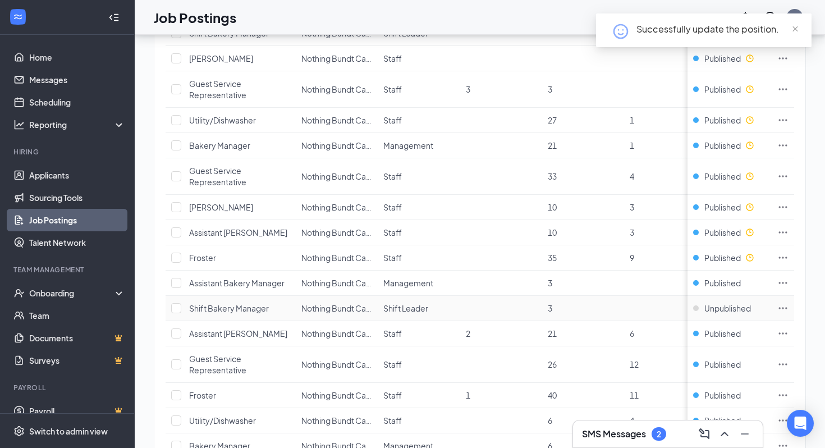
click at [778, 307] on icon "Ellipses" at bounding box center [783, 308] width 11 height 11
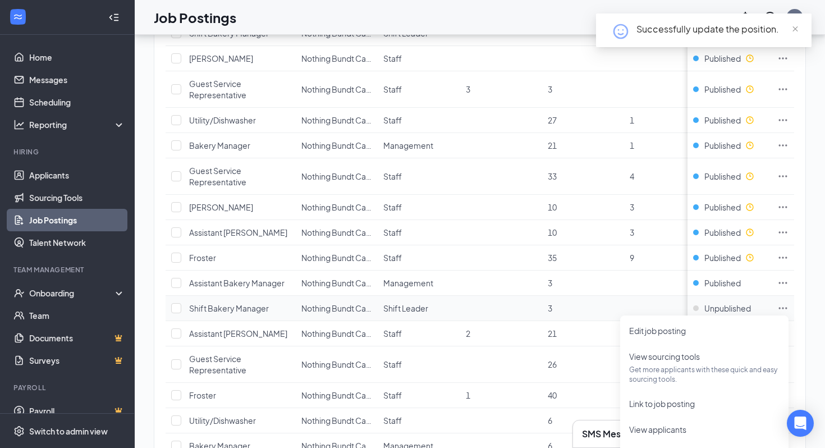
click at [513, 300] on td at bounding box center [501, 308] width 82 height 25
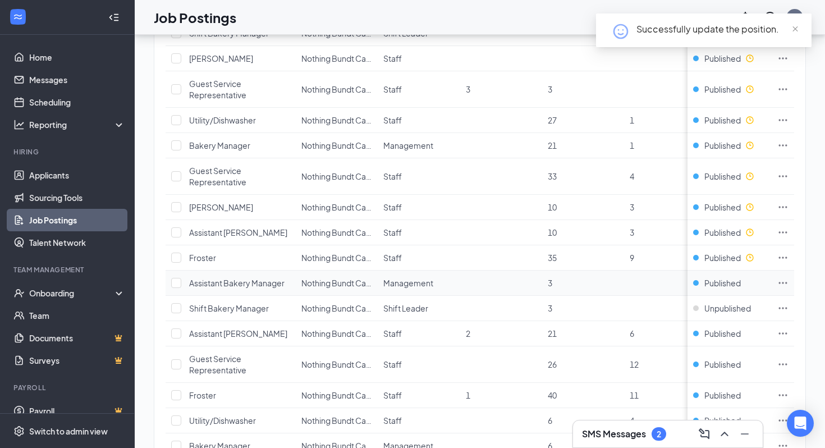
click at [784, 281] on icon "Ellipses" at bounding box center [783, 282] width 11 height 11
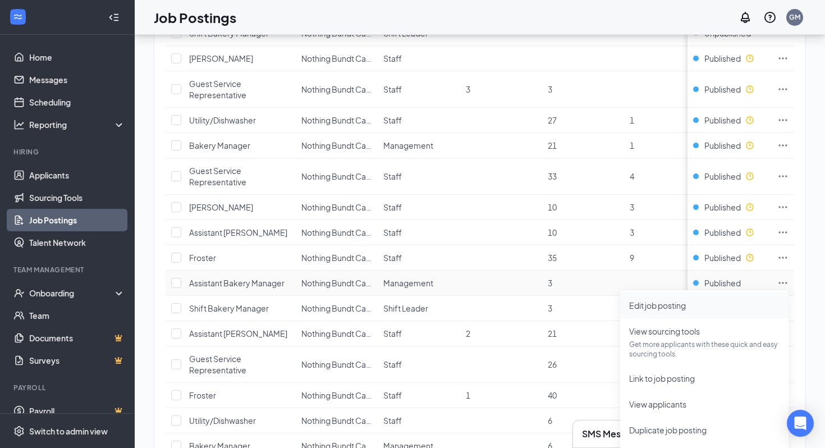
click at [734, 303] on span "Edit job posting" at bounding box center [705, 305] width 150 height 12
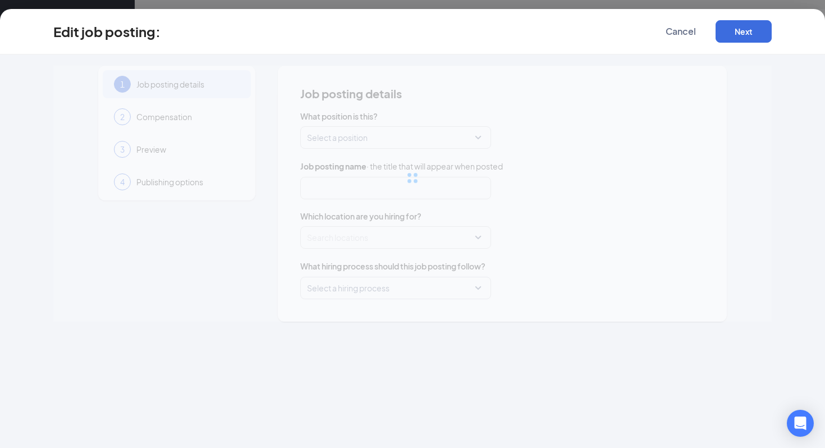
type input "Assistant Bakery Manager"
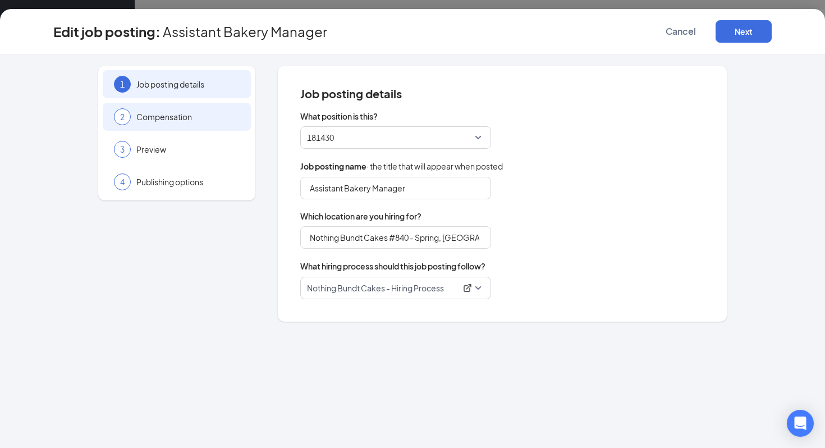
click at [189, 120] on span "Compensation" at bounding box center [187, 116] width 103 height 11
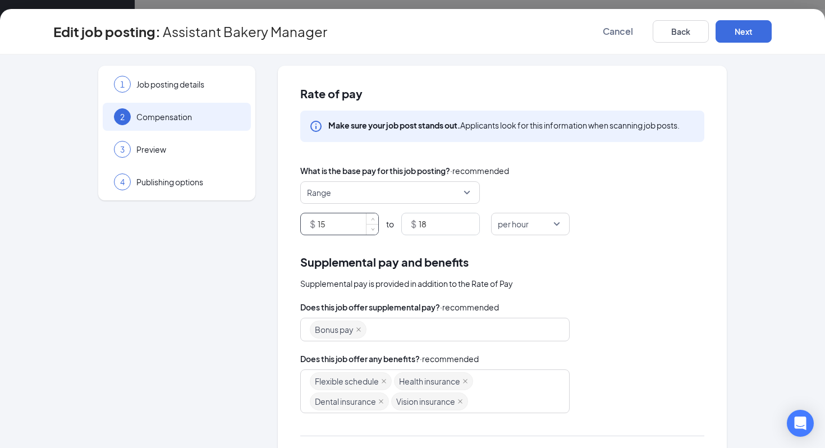
click at [356, 216] on input "15" at bounding box center [348, 223] width 61 height 21
type input "14.25"
click at [458, 218] on input "18" at bounding box center [449, 223] width 61 height 21
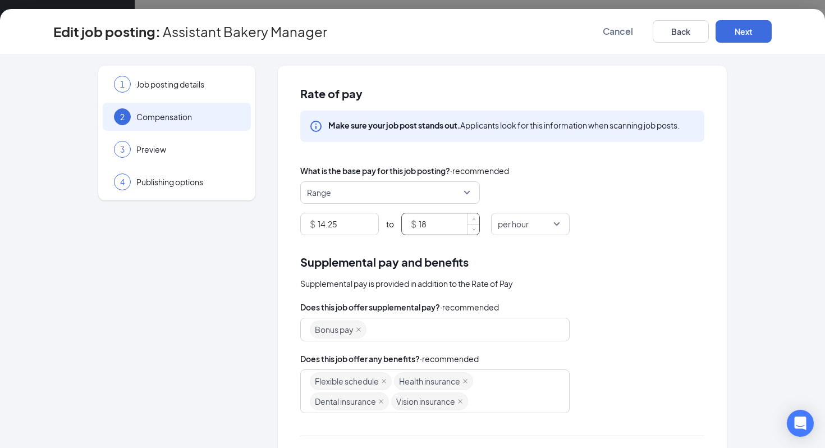
click at [458, 218] on input "18" at bounding box center [449, 223] width 61 height 21
type input "15.5"
click at [758, 23] on button "Next" at bounding box center [744, 31] width 56 height 22
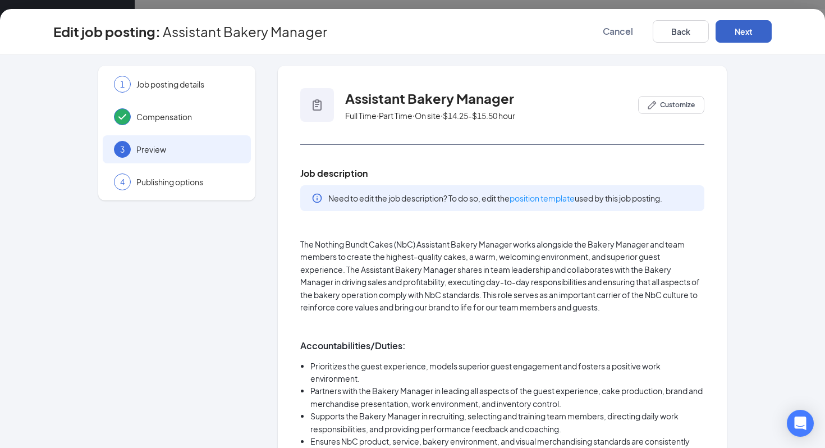
click at [758, 23] on button "Next" at bounding box center [744, 31] width 56 height 22
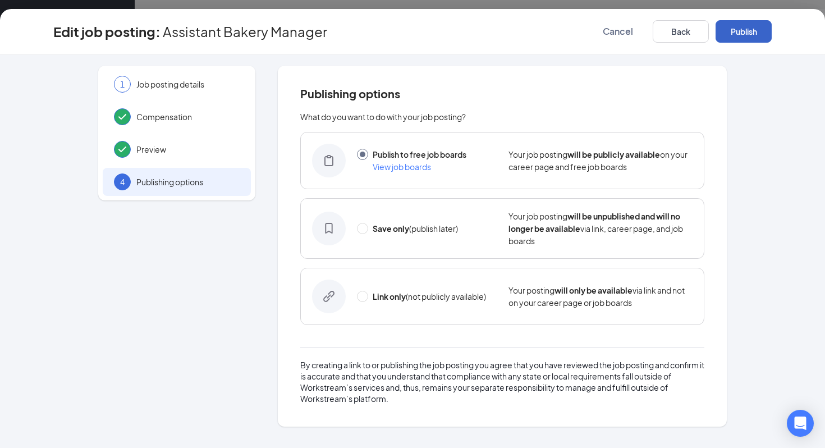
click at [758, 23] on button "Publish" at bounding box center [744, 31] width 56 height 22
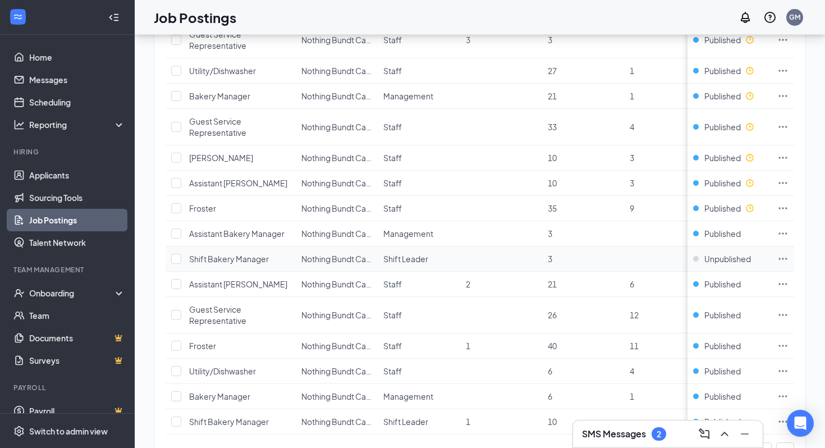
scroll to position [1134, 0]
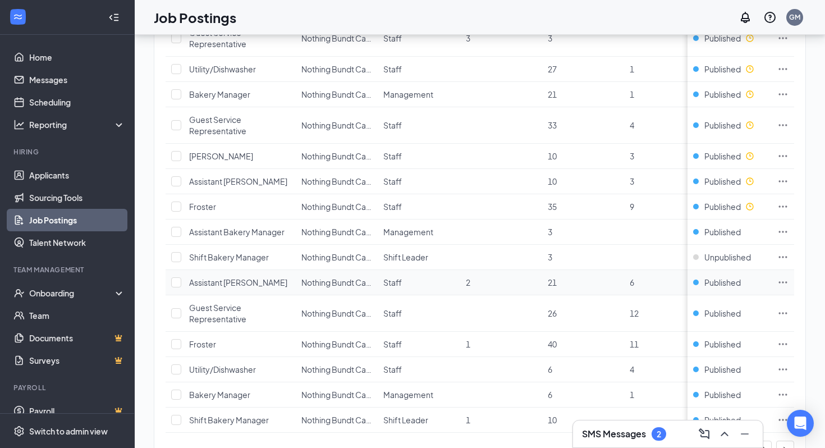
click at [780, 280] on icon "Ellipses" at bounding box center [783, 282] width 11 height 11
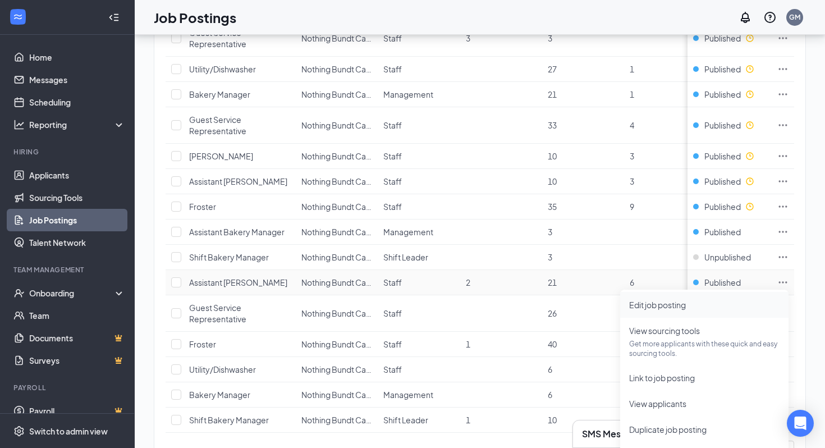
click at [687, 310] on span "Edit job posting" at bounding box center [705, 305] width 150 height 12
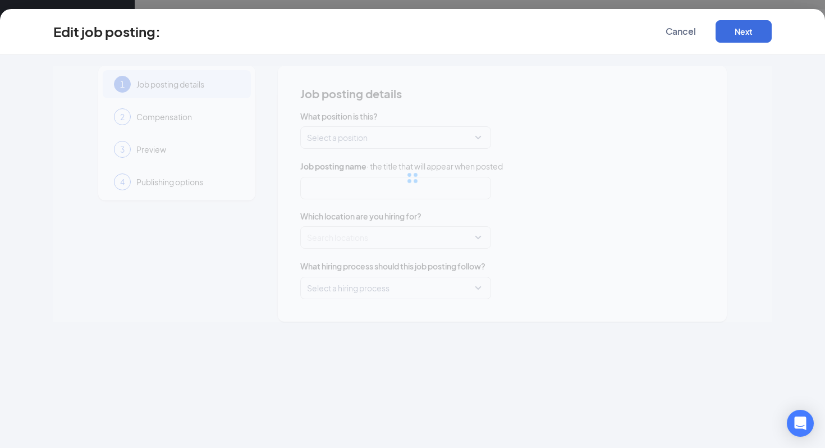
type input "Assistant [PERSON_NAME]"
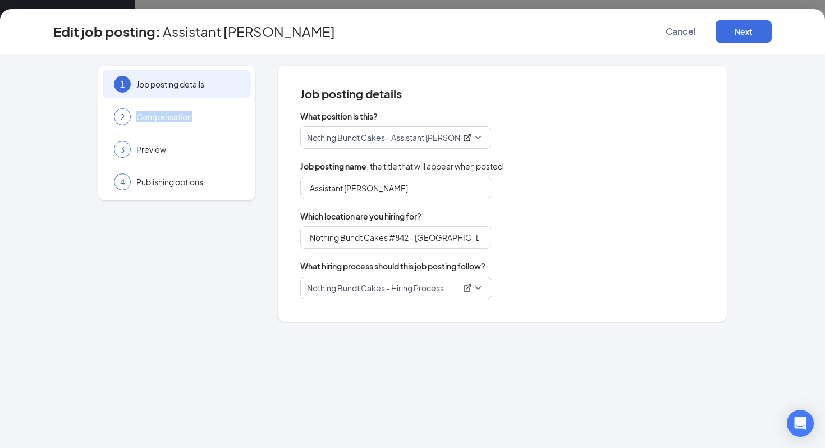
click at [170, 111] on span "Compensation" at bounding box center [187, 116] width 103 height 11
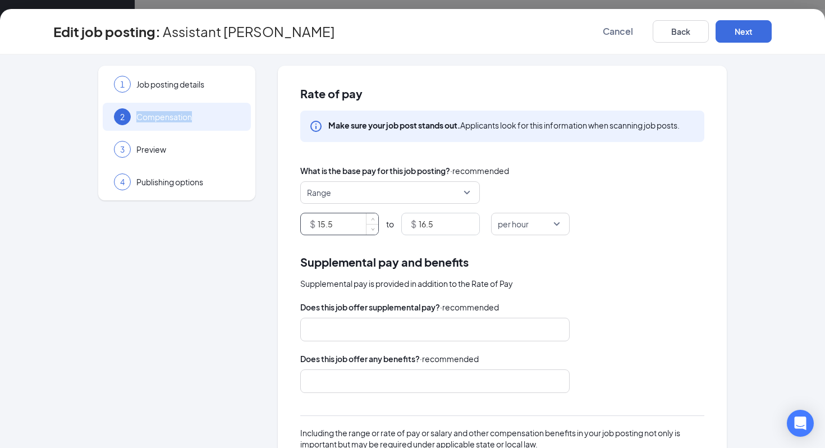
click at [343, 224] on input "15.5" at bounding box center [348, 223] width 61 height 21
type input "12"
click at [441, 224] on input "16.5" at bounding box center [449, 223] width 61 height 21
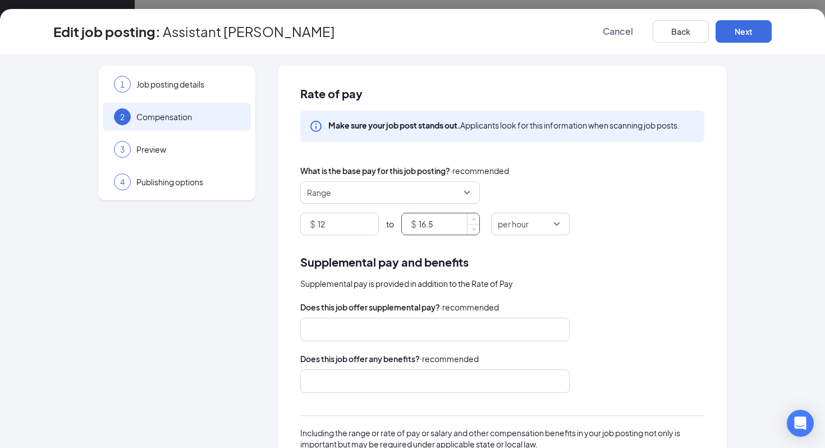
click at [441, 224] on input "16.5" at bounding box center [449, 223] width 61 height 21
type input "12.5"
click at [758, 27] on button "Next" at bounding box center [744, 31] width 56 height 22
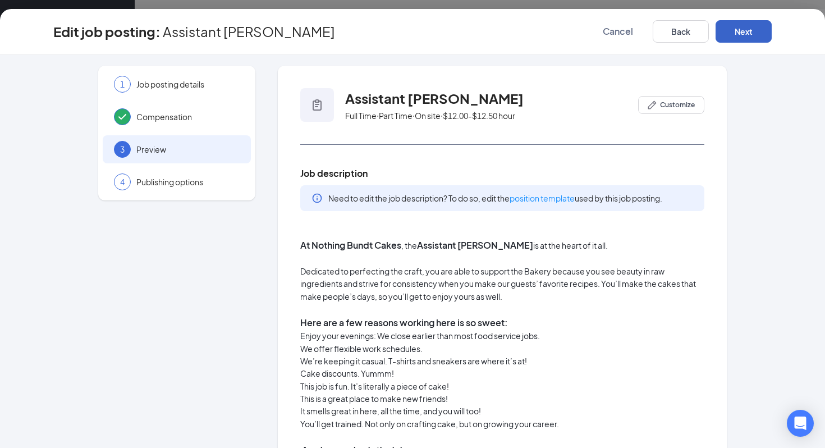
click at [758, 27] on button "Next" at bounding box center [744, 31] width 56 height 22
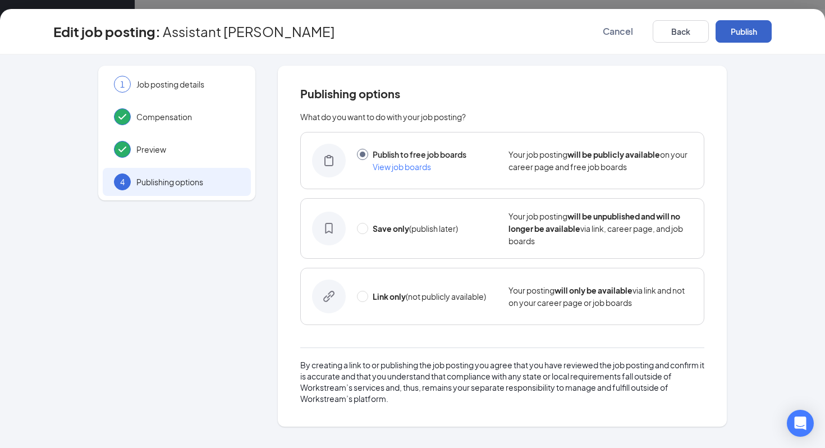
click at [758, 27] on button "Publish" at bounding box center [744, 31] width 56 height 22
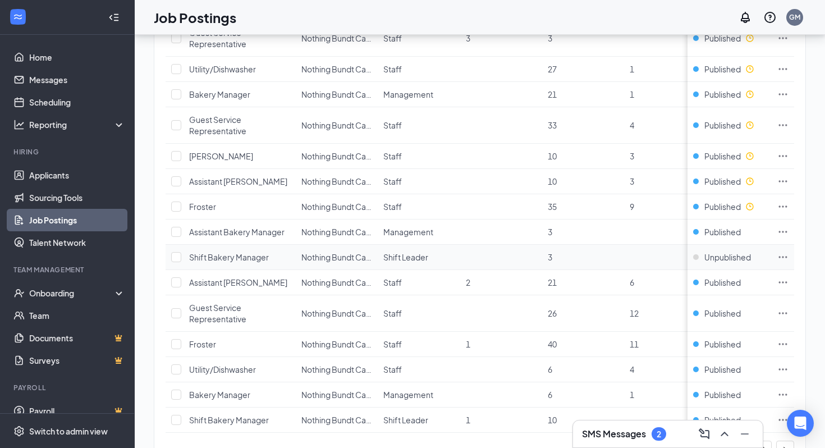
scroll to position [1181, 0]
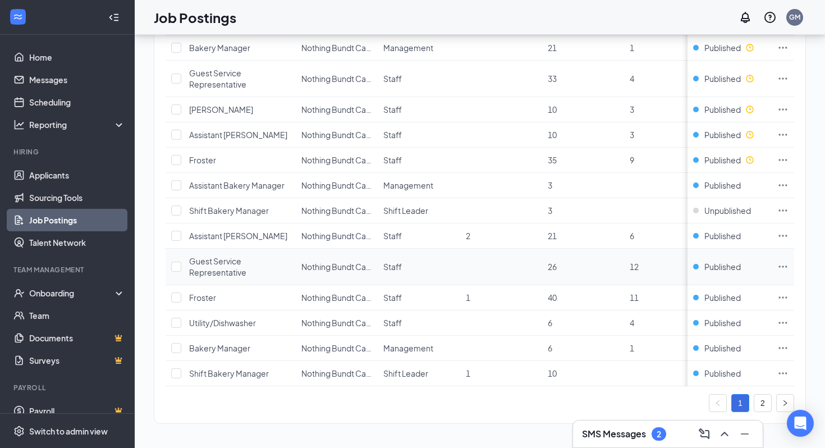
click at [779, 266] on icon "Ellipses" at bounding box center [783, 266] width 11 height 11
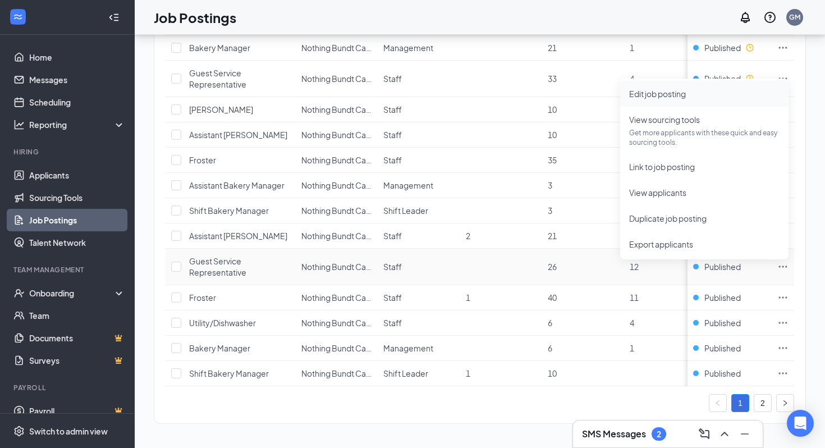
click at [689, 94] on span "Edit job posting" at bounding box center [705, 94] width 150 height 12
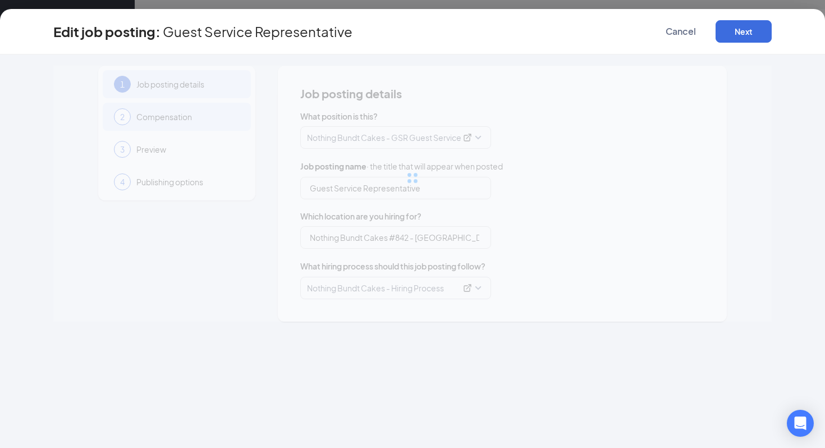
type input "Guest Service Representative"
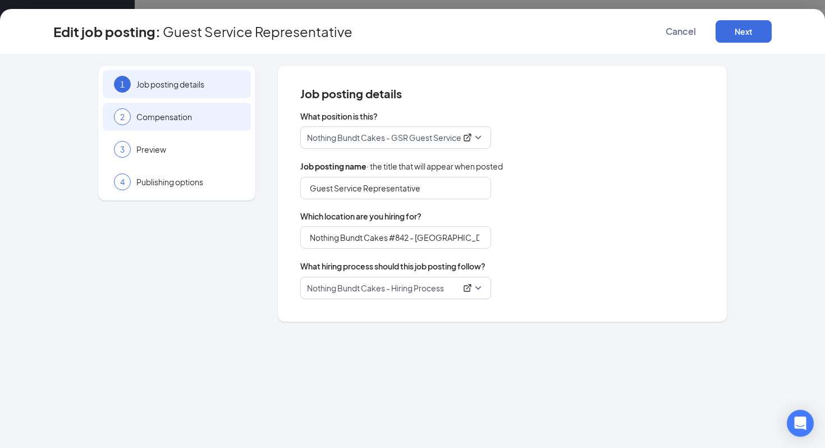
click at [185, 114] on span "Compensation" at bounding box center [187, 116] width 103 height 11
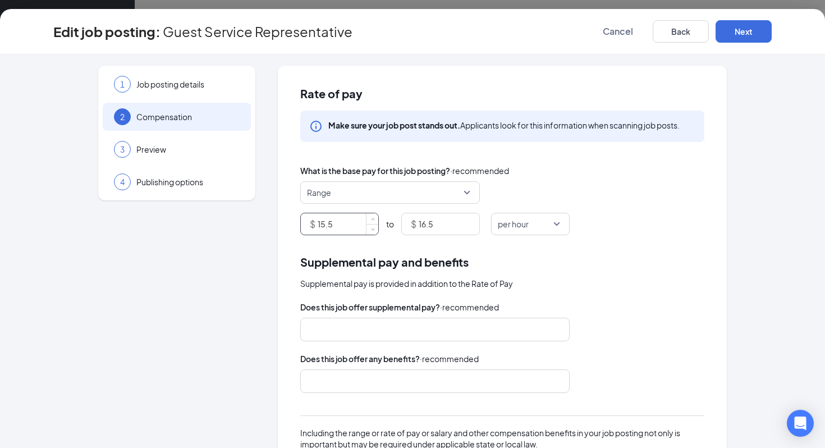
click at [340, 224] on input "15.5" at bounding box center [348, 223] width 61 height 21
type input "12"
click at [411, 227] on div "$ 16.5" at bounding box center [441, 224] width 79 height 22
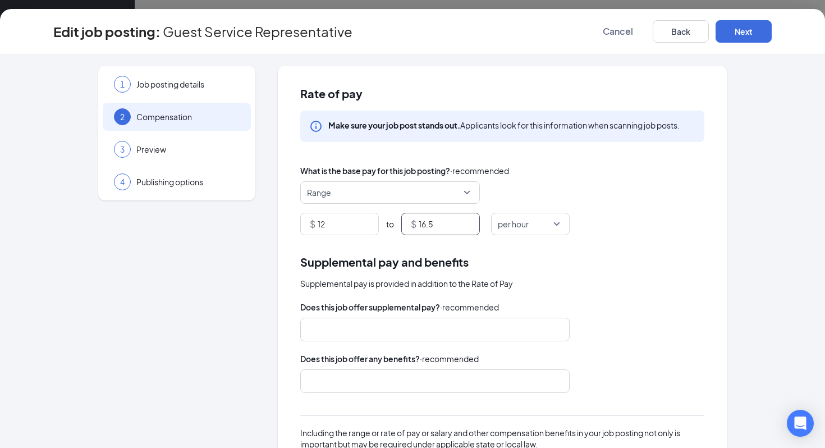
click at [411, 227] on div "$ 16.5" at bounding box center [441, 224] width 79 height 22
click at [431, 227] on input "16.5" at bounding box center [449, 223] width 61 height 21
type input "12.5"
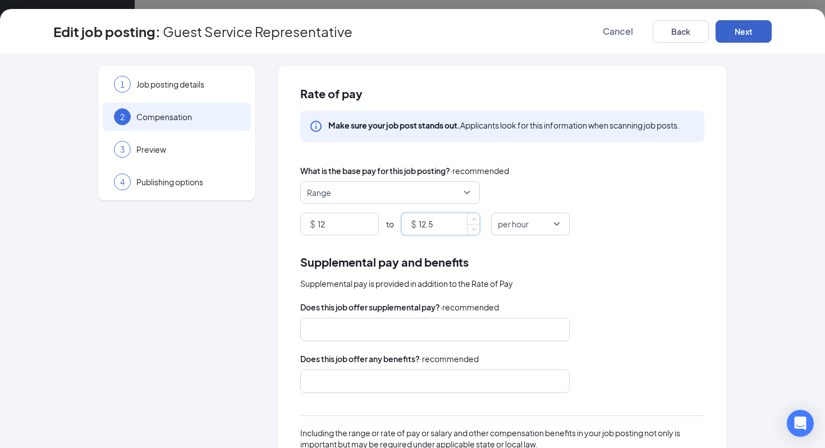
click at [752, 41] on button "Next" at bounding box center [744, 31] width 56 height 22
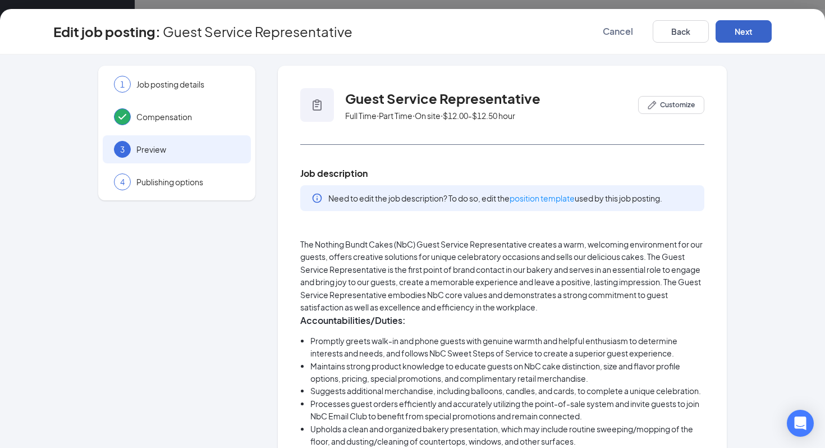
click at [751, 39] on button "Next" at bounding box center [744, 31] width 56 height 22
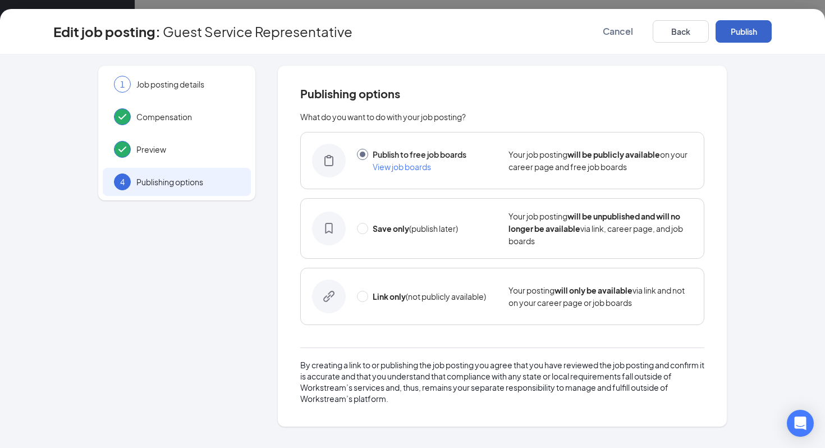
click at [751, 39] on button "Publish" at bounding box center [744, 31] width 56 height 22
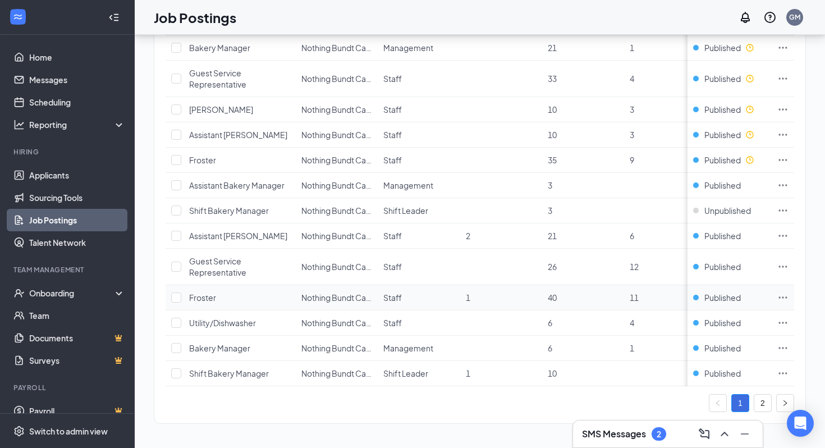
click at [786, 298] on icon "Ellipses" at bounding box center [783, 297] width 11 height 11
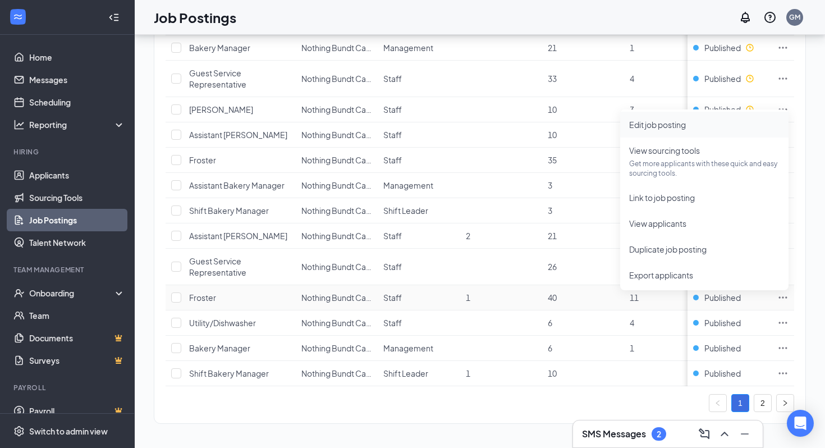
click at [650, 132] on li "Edit job posting" at bounding box center [705, 125] width 168 height 26
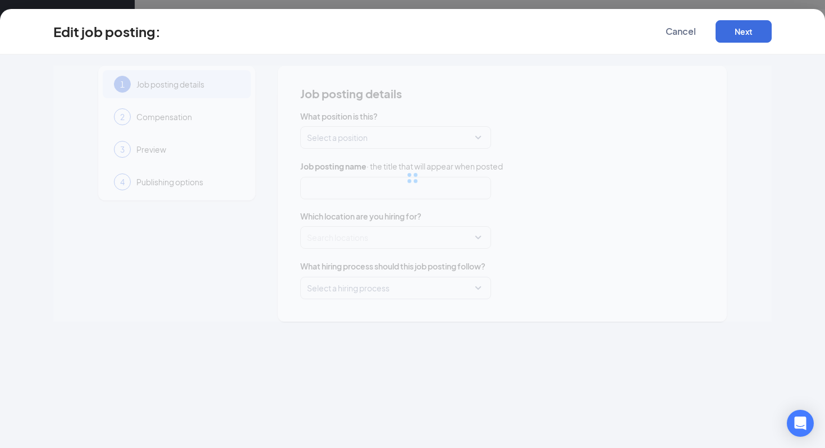
type input "Froster"
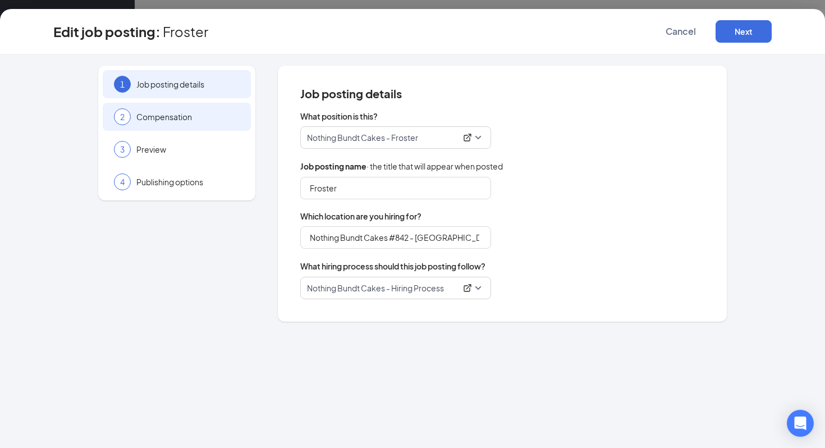
click at [184, 121] on span "Compensation" at bounding box center [187, 116] width 103 height 11
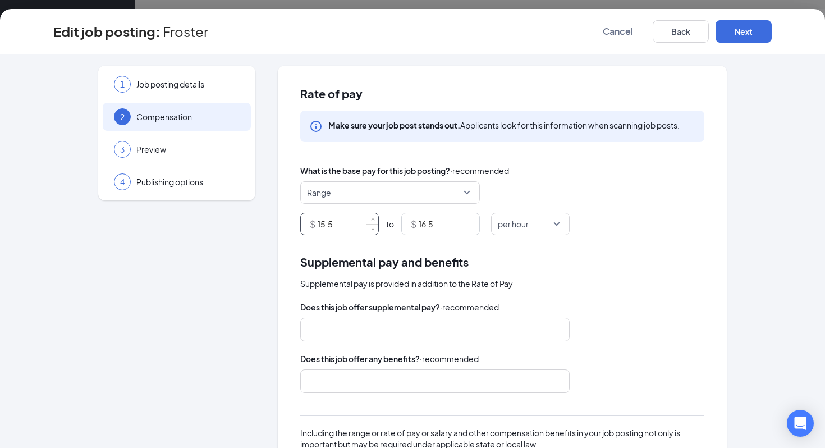
click at [351, 230] on input "15.5" at bounding box center [348, 223] width 61 height 21
type input "12"
click at [448, 229] on input "16.5" at bounding box center [449, 223] width 61 height 21
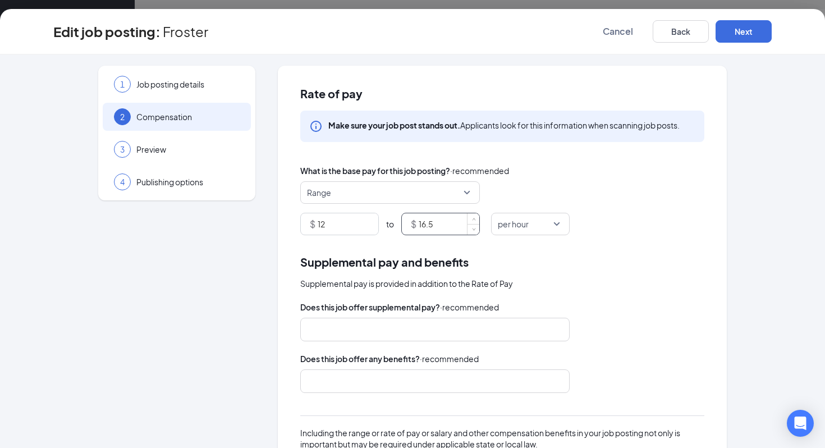
click at [448, 229] on input "16.5" at bounding box center [449, 223] width 61 height 21
type input "12.5"
click at [733, 29] on button "Next" at bounding box center [744, 31] width 56 height 22
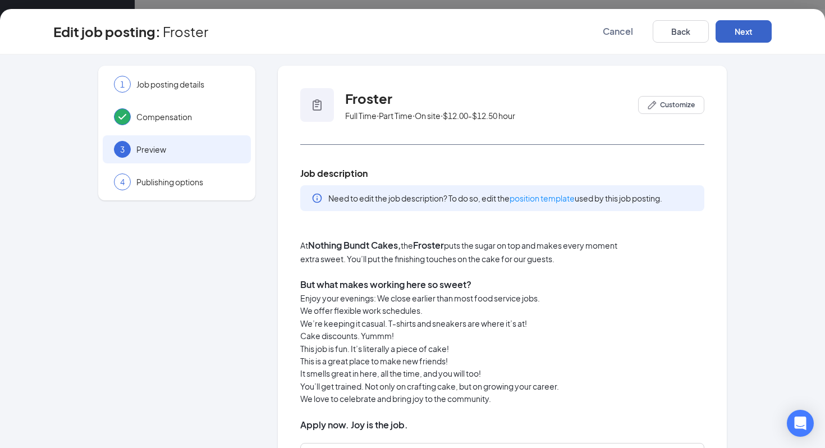
click at [733, 29] on button "Next" at bounding box center [744, 31] width 56 height 22
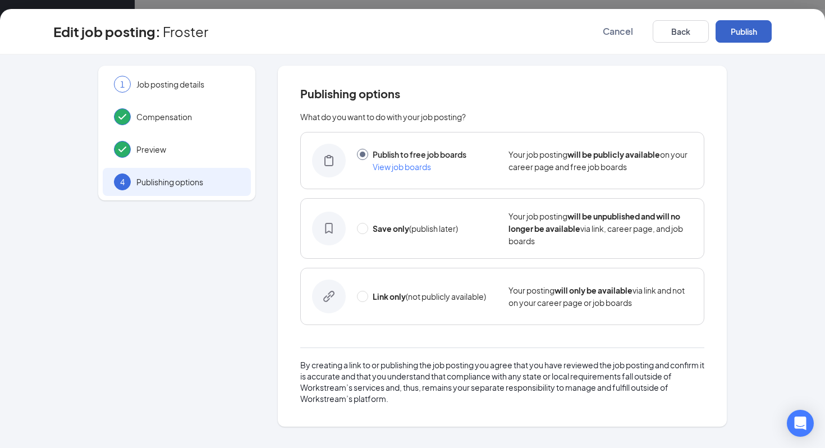
click at [733, 29] on button "Publish" at bounding box center [744, 31] width 56 height 22
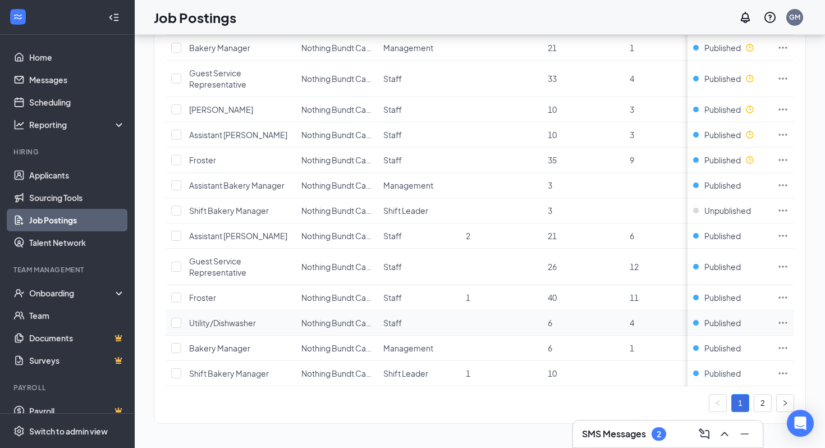
click at [779, 321] on icon "Ellipses" at bounding box center [783, 322] width 11 height 11
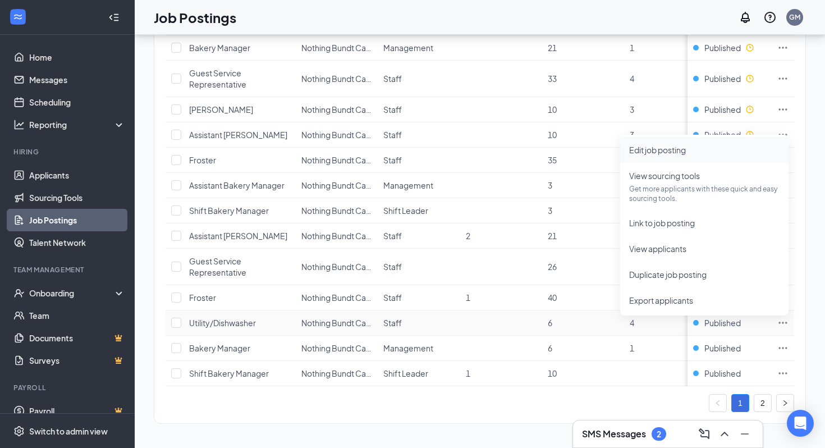
click at [649, 152] on span "Edit job posting" at bounding box center [658, 150] width 57 height 10
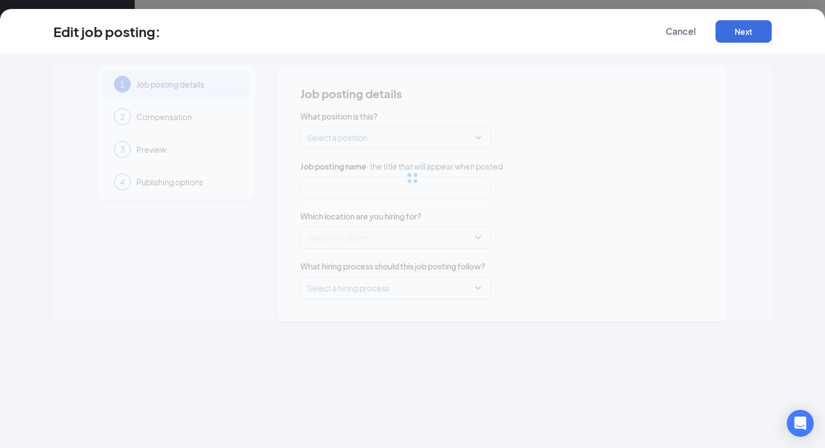
type input "Utility/Dishwasher"
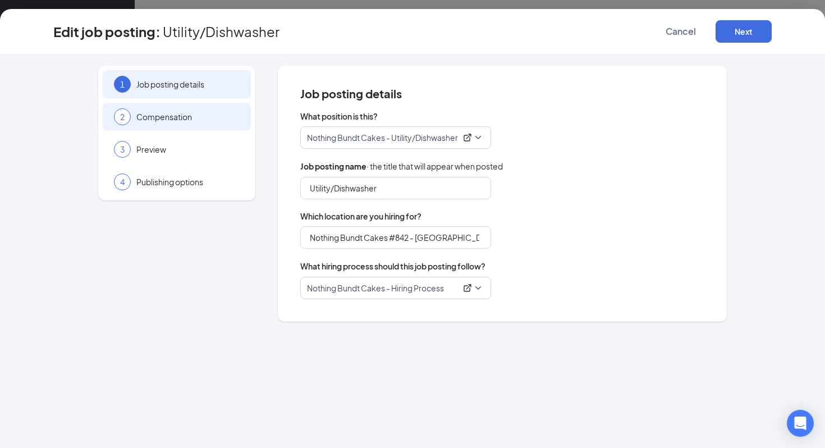
click at [157, 114] on span "Compensation" at bounding box center [187, 116] width 103 height 11
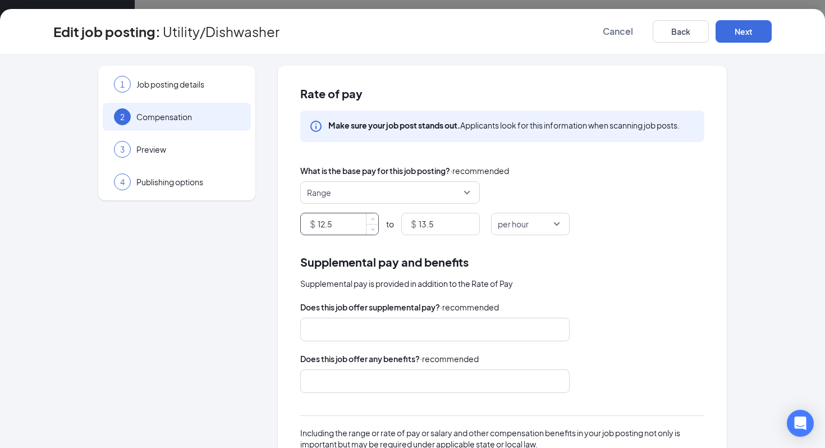
click at [330, 225] on input "12.5" at bounding box center [348, 223] width 61 height 21
type input "12"
click at [439, 218] on input "13.5" at bounding box center [449, 223] width 61 height 21
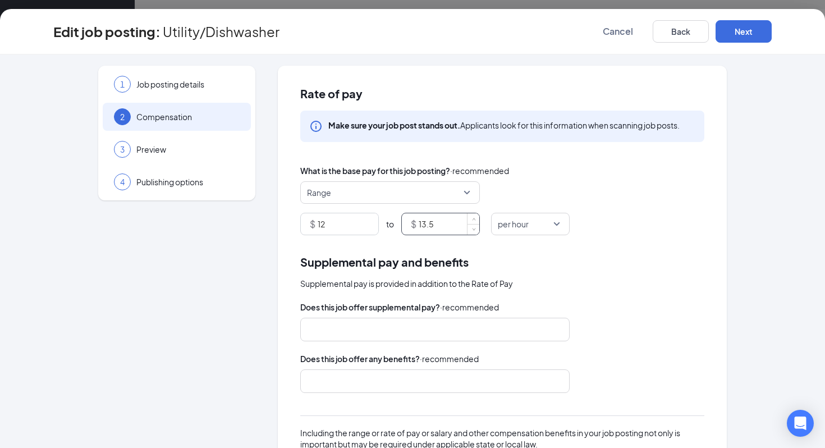
click at [439, 218] on input "13.5" at bounding box center [449, 223] width 61 height 21
type input "12.5"
click at [737, 36] on button "Next" at bounding box center [744, 31] width 56 height 22
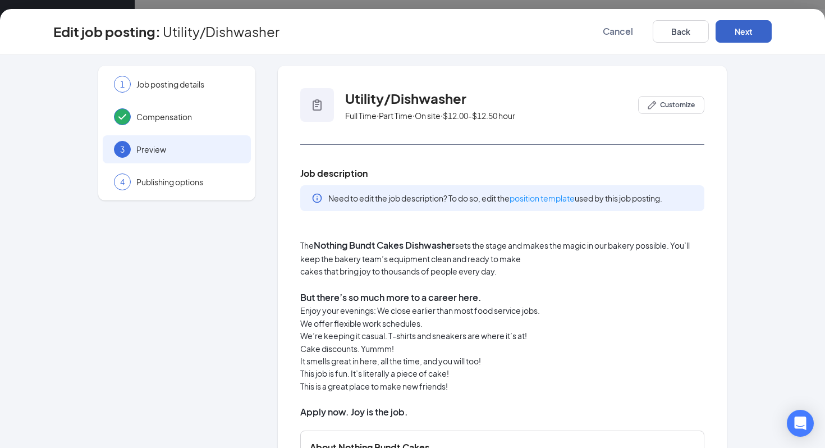
click at [737, 36] on button "Next" at bounding box center [744, 31] width 56 height 22
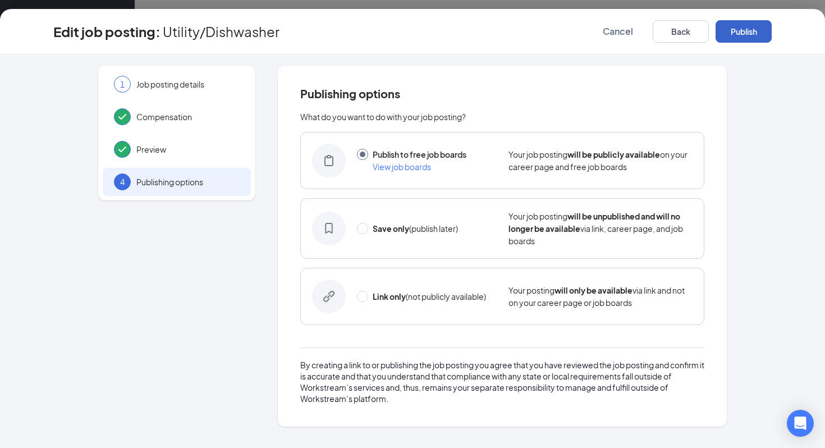
click at [737, 36] on button "Publish" at bounding box center [744, 31] width 56 height 22
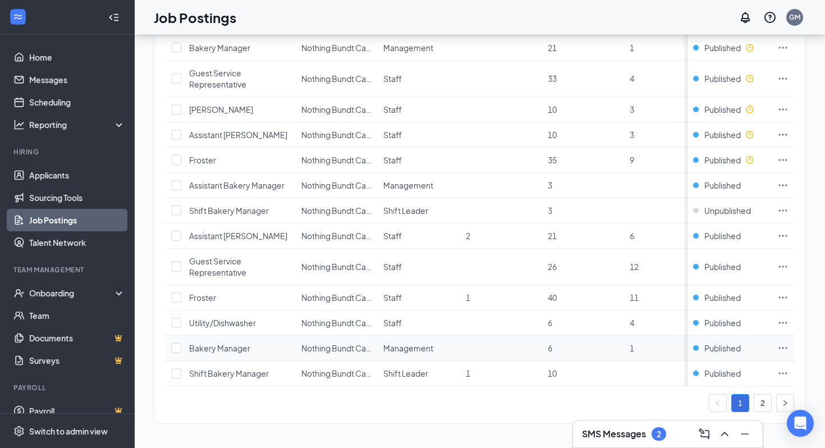
click at [784, 347] on icon "Ellipses" at bounding box center [783, 348] width 11 height 11
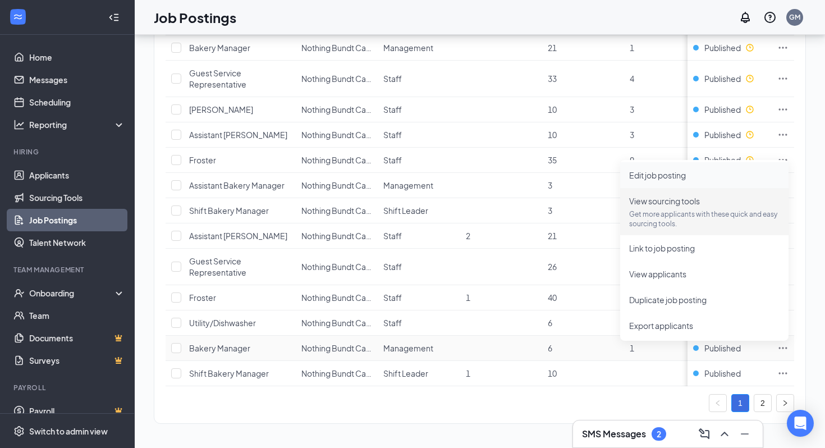
click at [683, 181] on li "Edit job posting" at bounding box center [705, 175] width 168 height 26
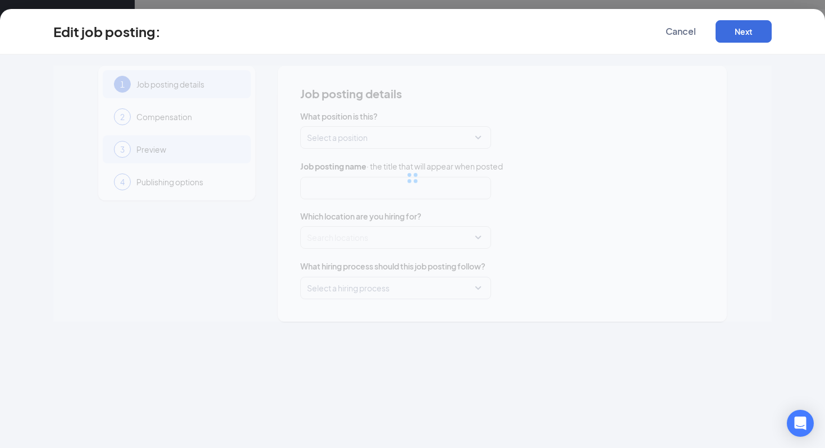
type input "Bakery Manager"
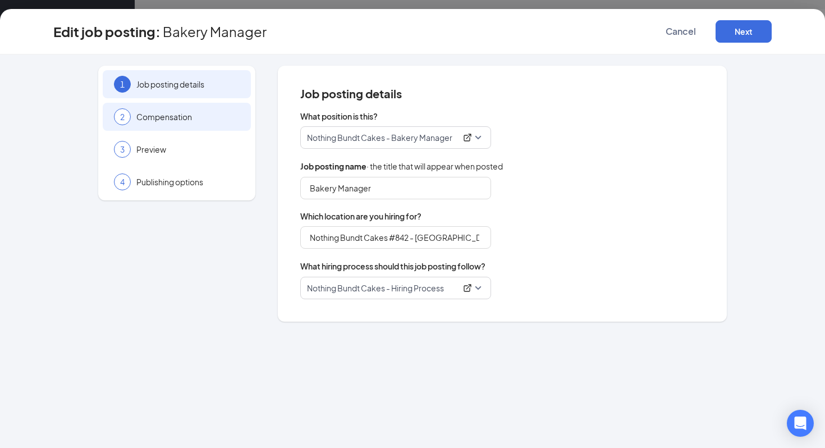
click at [191, 113] on span "Compensation" at bounding box center [187, 116] width 103 height 11
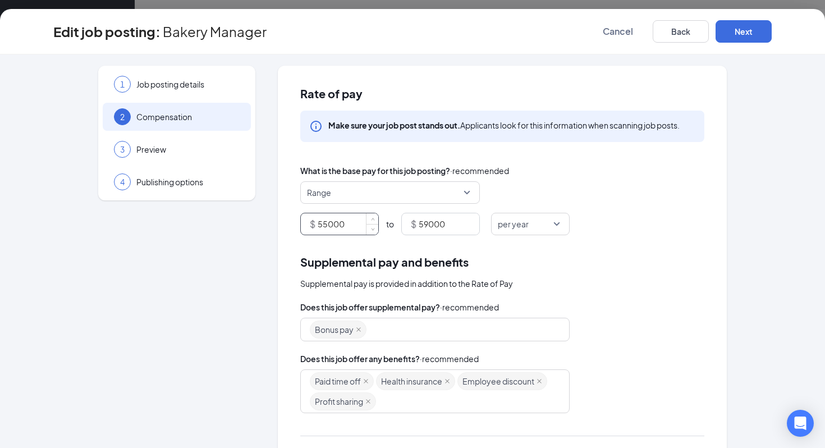
click at [335, 219] on input "55000" at bounding box center [348, 223] width 61 height 21
type input "48000"
click at [435, 222] on input "59000" at bounding box center [449, 223] width 61 height 21
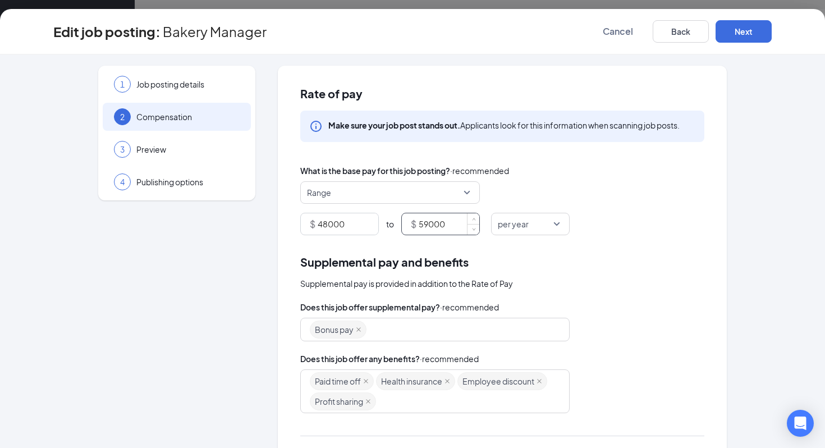
click at [435, 222] on input "59000" at bounding box center [449, 223] width 61 height 21
type input "54000"
click at [750, 32] on button "Next" at bounding box center [744, 31] width 56 height 22
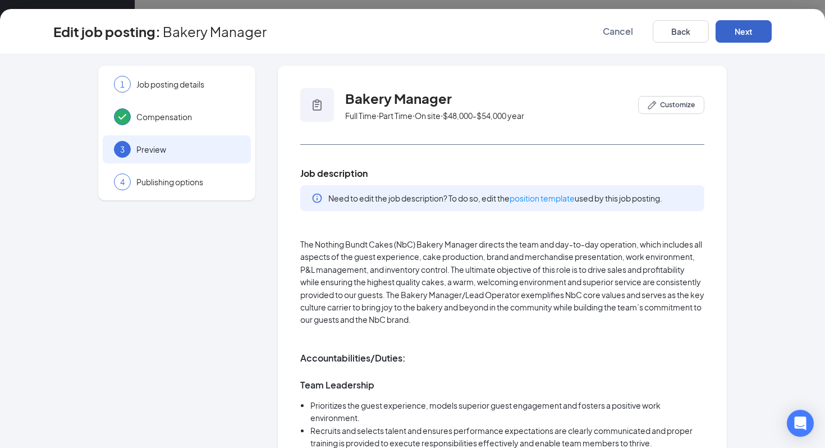
click at [750, 32] on button "Next" at bounding box center [744, 31] width 56 height 22
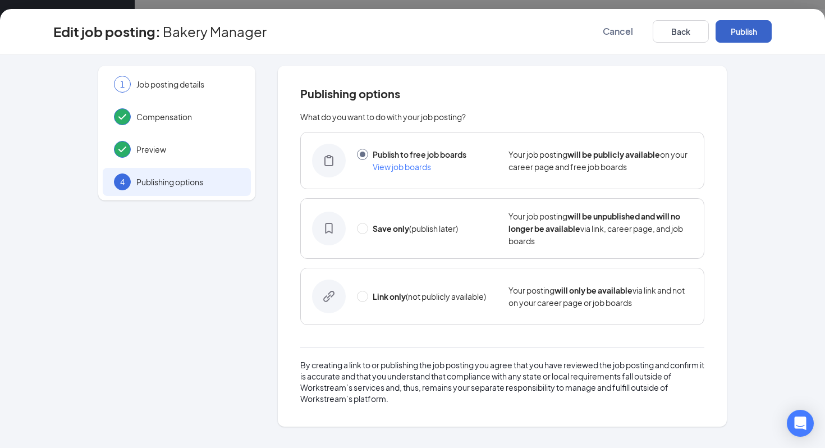
click at [750, 32] on button "Publish" at bounding box center [744, 31] width 56 height 22
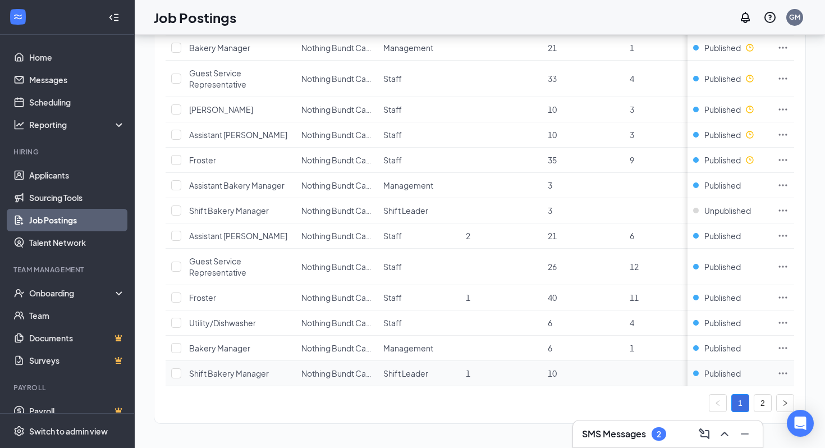
click at [783, 370] on icon "Ellipses" at bounding box center [783, 373] width 11 height 11
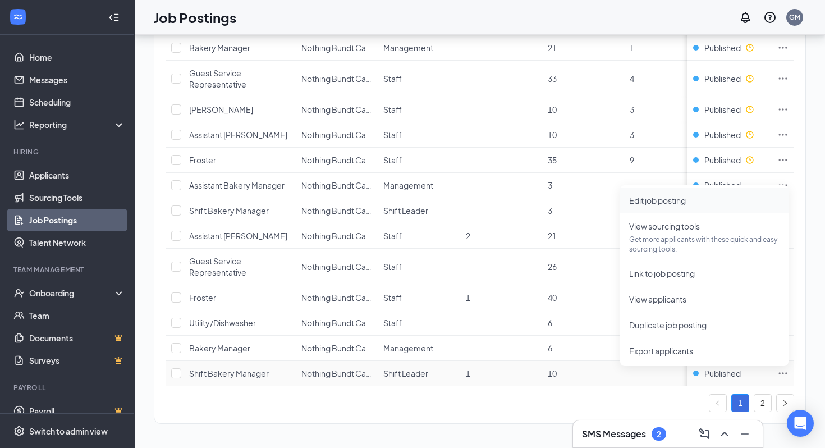
click at [687, 206] on li "Edit job posting" at bounding box center [705, 201] width 168 height 26
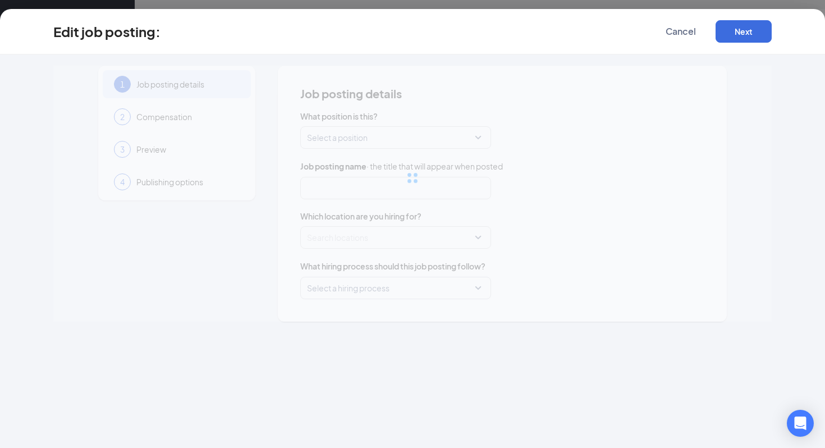
type input "Shift Bakery Manager"
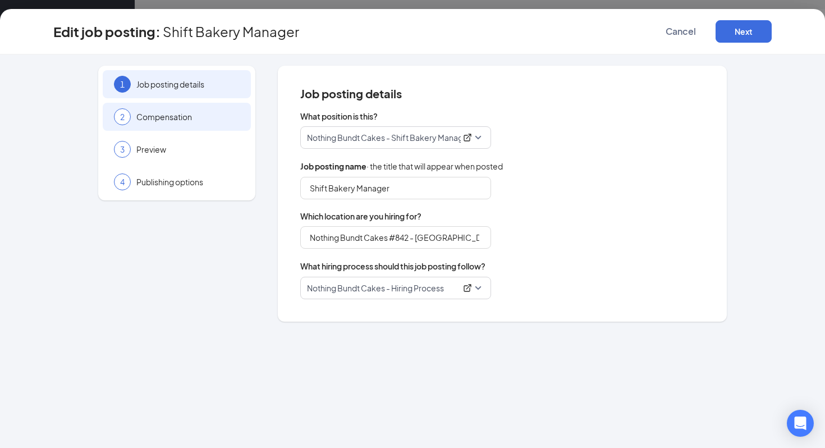
click at [190, 128] on div "2 Compensation" at bounding box center [177, 117] width 148 height 28
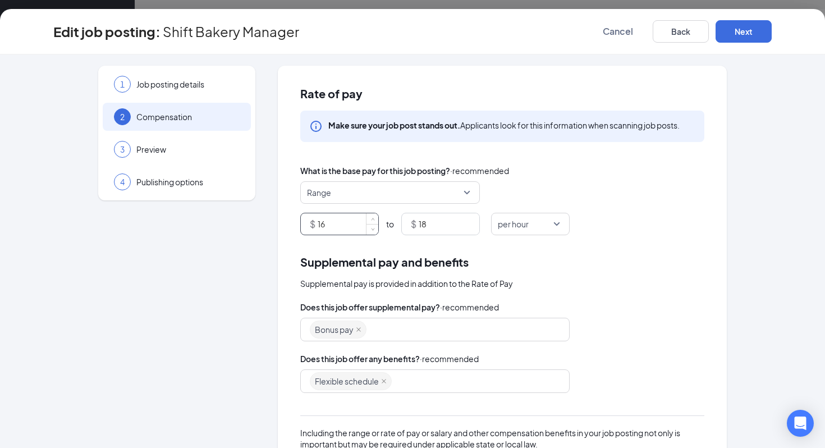
click at [341, 225] on input "16" at bounding box center [348, 223] width 61 height 21
type input "1"
type input "13"
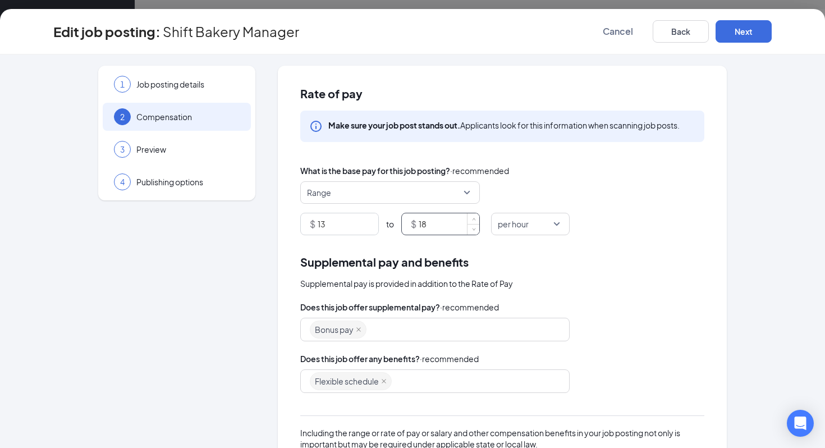
click at [453, 226] on input "18" at bounding box center [449, 223] width 61 height 21
type input "14"
click at [752, 35] on button "Next" at bounding box center [744, 31] width 56 height 22
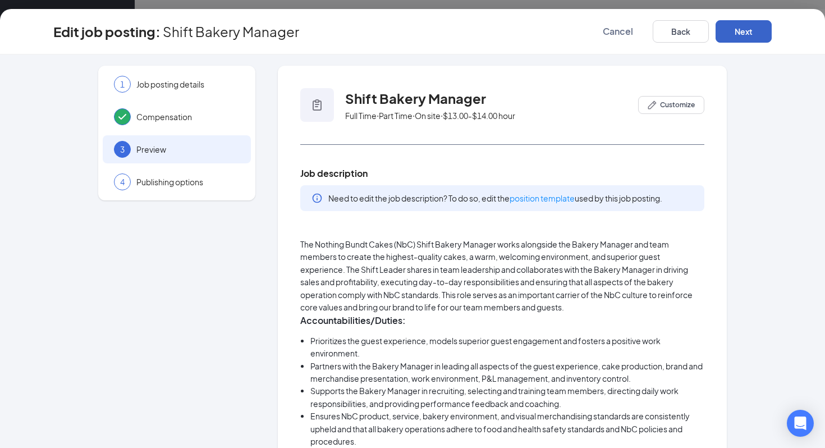
click at [752, 35] on button "Next" at bounding box center [744, 31] width 56 height 22
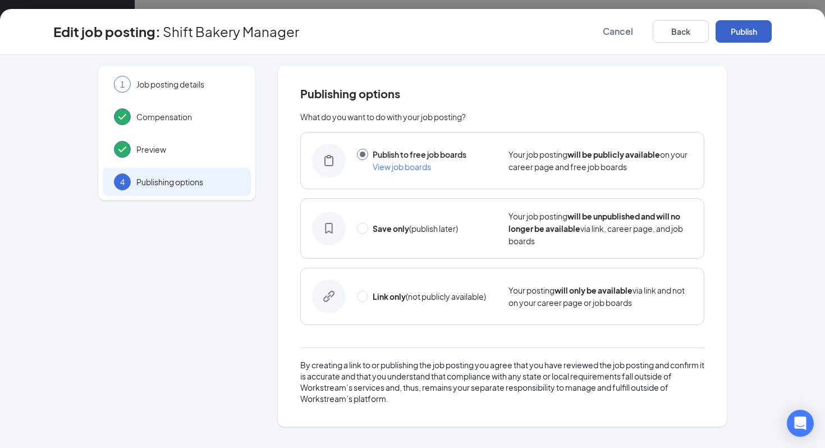
click at [752, 35] on button "Publish" at bounding box center [744, 31] width 56 height 22
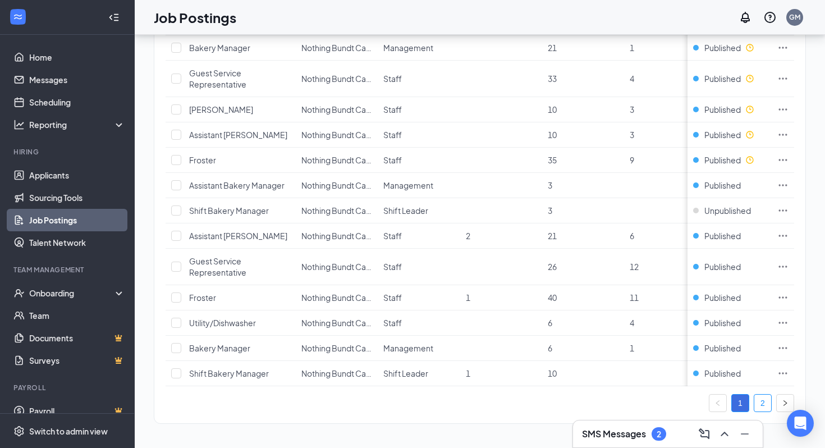
click at [767, 404] on link "2" at bounding box center [763, 403] width 17 height 17
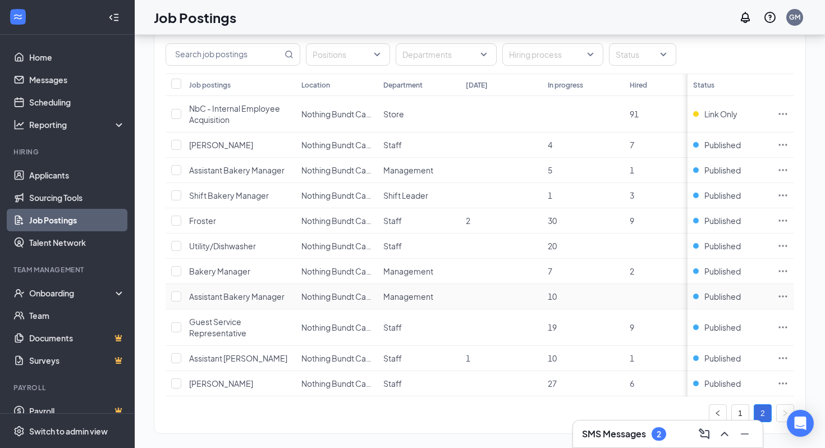
scroll to position [106, 0]
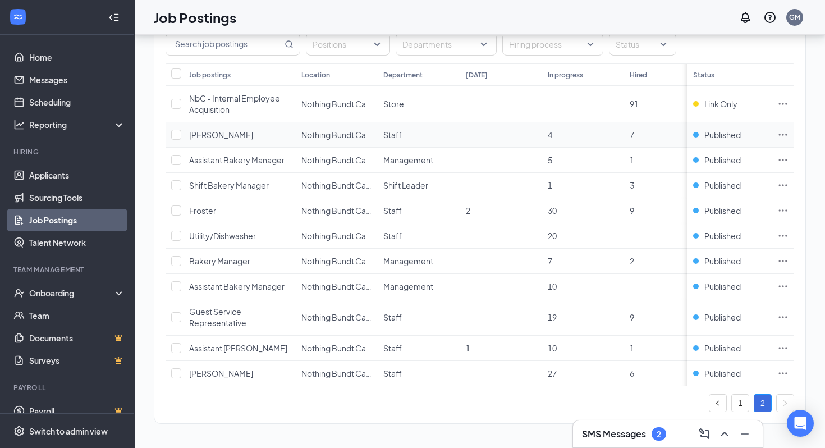
click at [784, 133] on icon "Ellipses" at bounding box center [783, 134] width 11 height 11
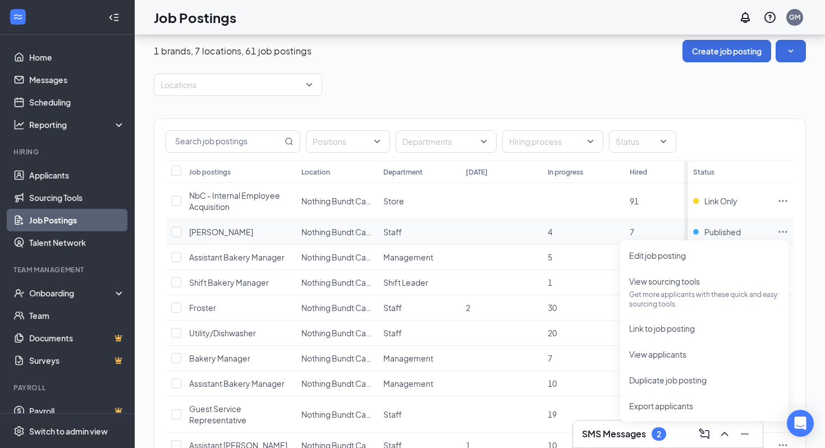
scroll to position [37, 0]
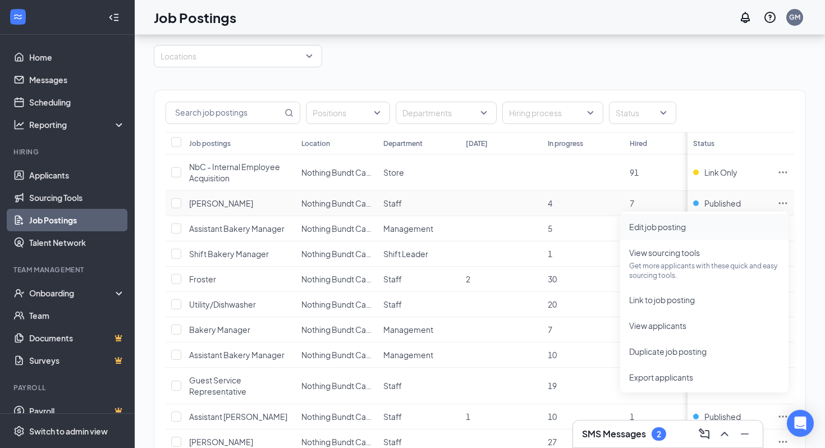
click at [645, 231] on span "Edit job posting" at bounding box center [658, 227] width 57 height 10
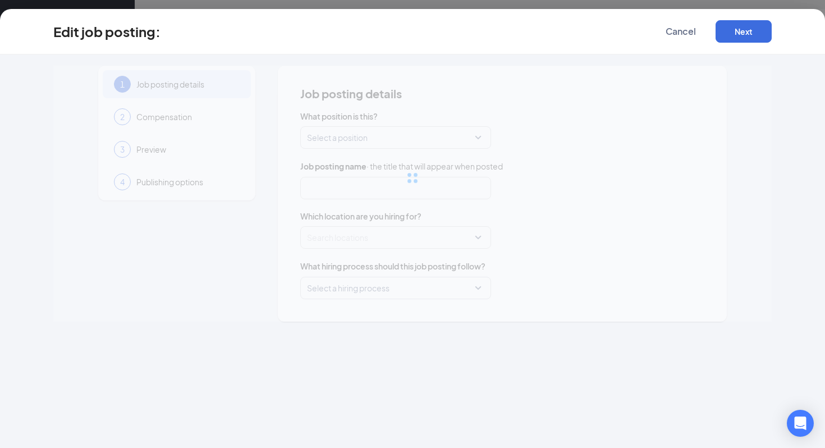
type input "[PERSON_NAME]"
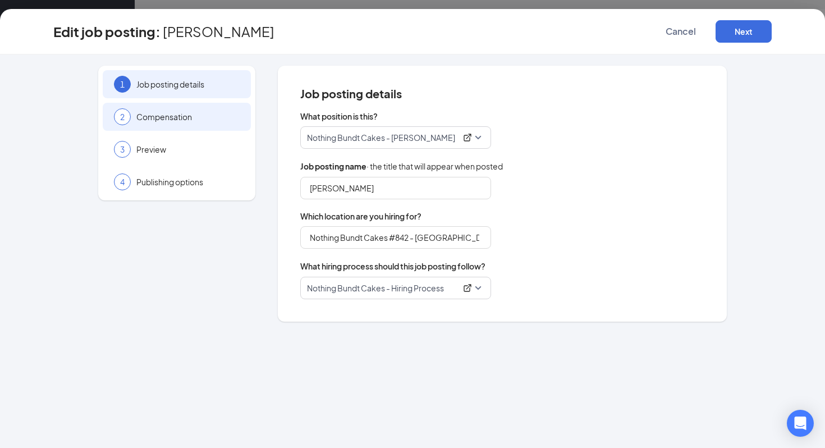
click at [236, 120] on span "Compensation" at bounding box center [187, 116] width 103 height 11
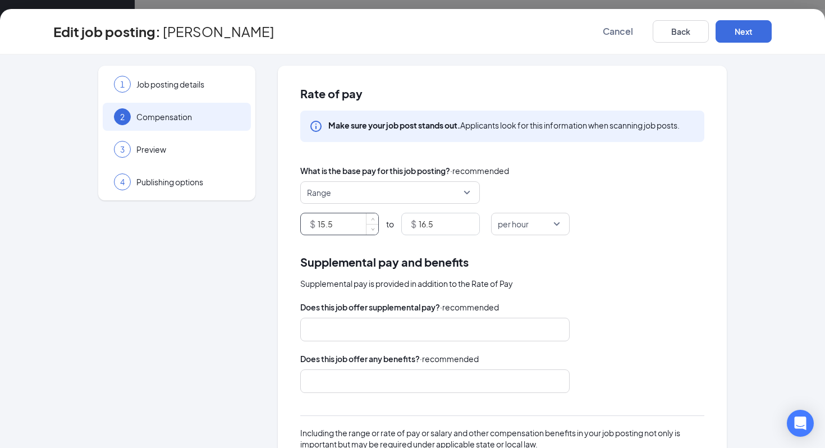
click at [350, 233] on input "15.5" at bounding box center [348, 223] width 61 height 21
type input "12.5"
click at [450, 223] on input "16.5" at bounding box center [449, 223] width 61 height 21
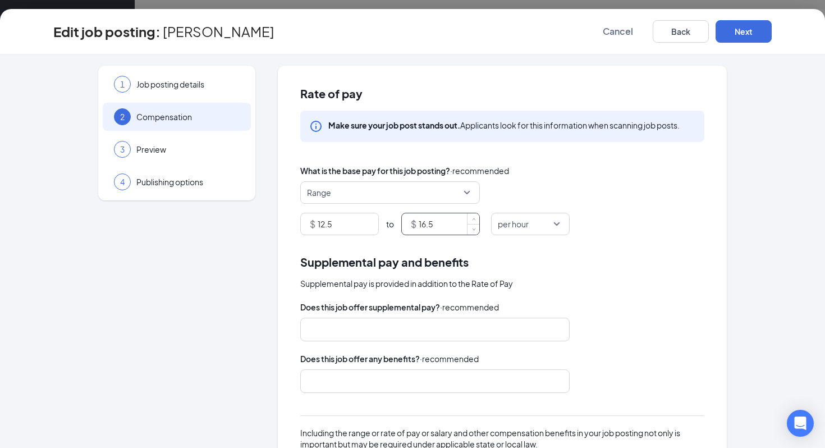
click at [450, 223] on input "16.5" at bounding box center [449, 223] width 61 height 21
type input "13"
click at [742, 30] on button "Next" at bounding box center [744, 31] width 56 height 22
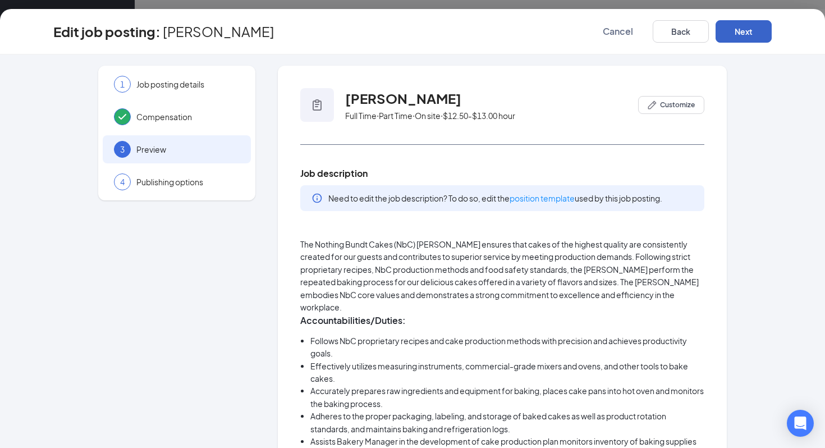
click at [742, 30] on button "Next" at bounding box center [744, 31] width 56 height 22
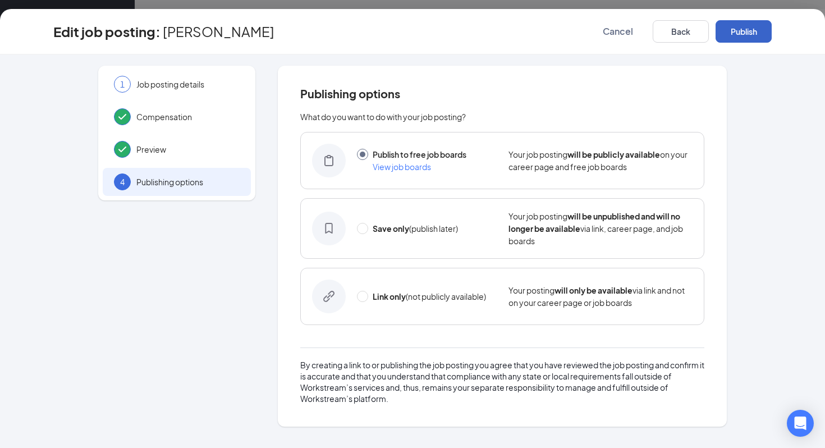
click at [742, 30] on button "Publish" at bounding box center [744, 31] width 56 height 22
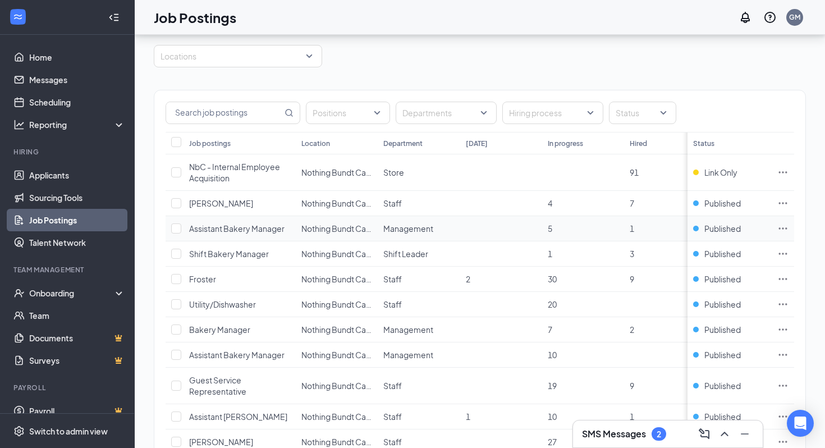
click at [786, 226] on icon "Ellipses" at bounding box center [783, 228] width 11 height 11
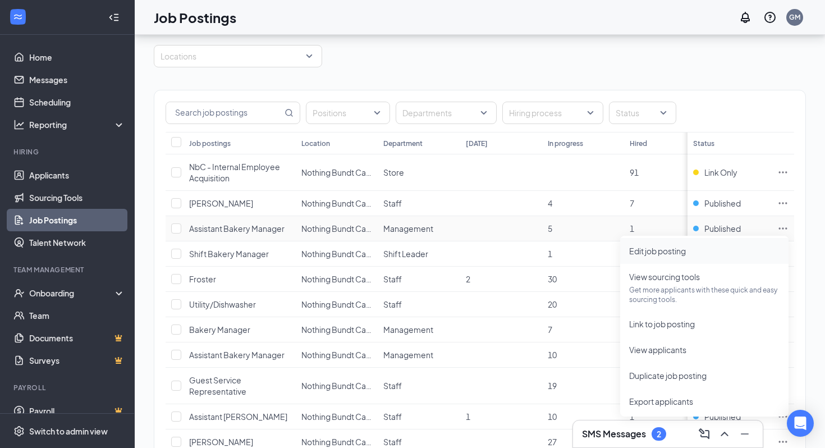
click at [705, 253] on span "Edit job posting" at bounding box center [705, 251] width 150 height 12
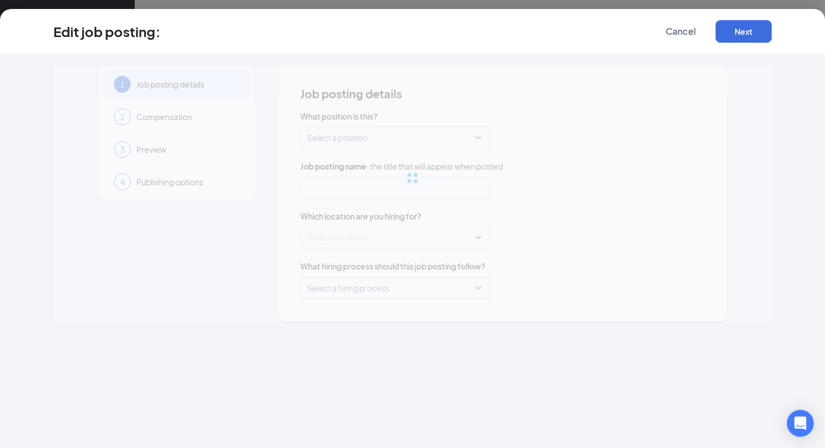
type input "Assistant Bakery Manager"
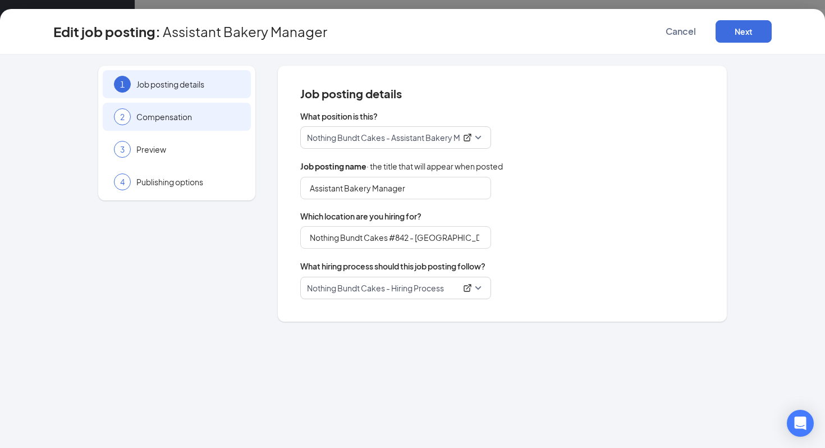
click at [179, 117] on span "Compensation" at bounding box center [187, 116] width 103 height 11
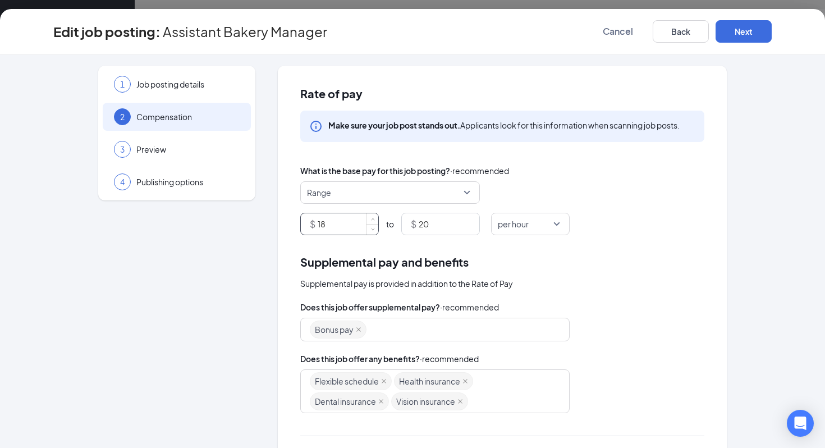
click at [335, 227] on input "18" at bounding box center [348, 223] width 61 height 21
type input "14.25"
click at [425, 231] on input "20" at bounding box center [449, 223] width 61 height 21
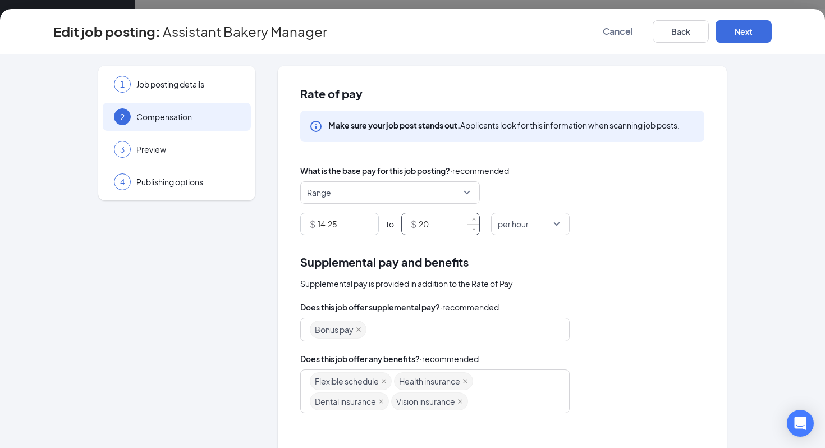
click at [425, 231] on input "20" at bounding box center [449, 223] width 61 height 21
type input "15.5"
click at [736, 39] on button "Next" at bounding box center [744, 31] width 56 height 22
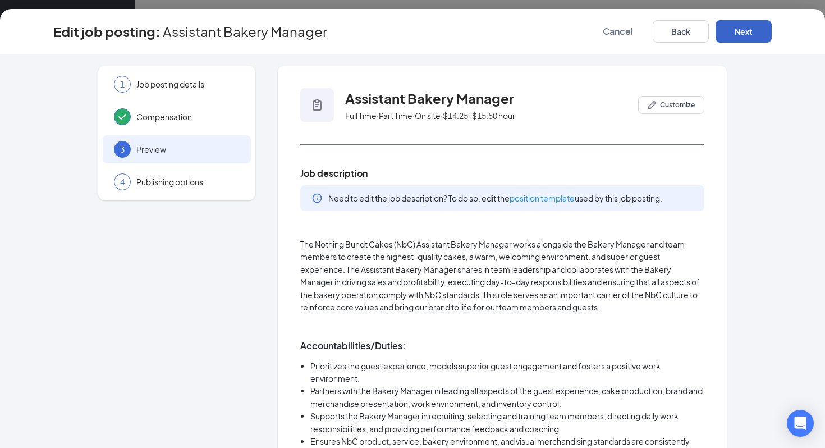
click at [736, 39] on button "Next" at bounding box center [744, 31] width 56 height 22
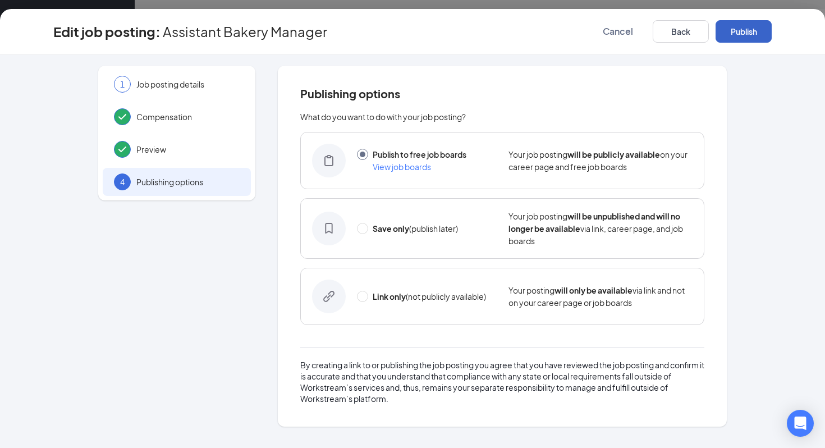
click at [736, 39] on button "Publish" at bounding box center [744, 31] width 56 height 22
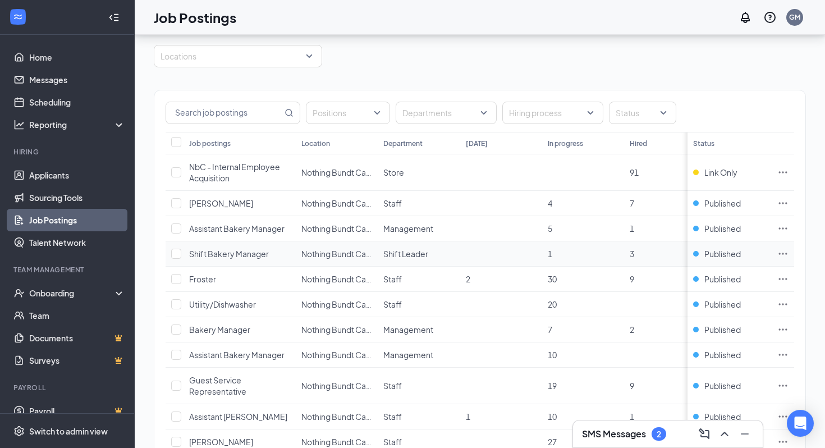
click at [779, 253] on icon "Ellipses" at bounding box center [783, 254] width 8 height 2
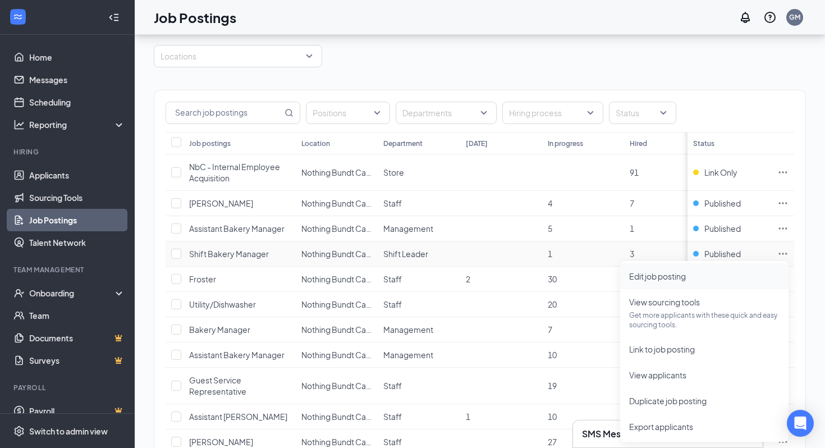
click at [735, 281] on span "Edit job posting" at bounding box center [705, 276] width 150 height 12
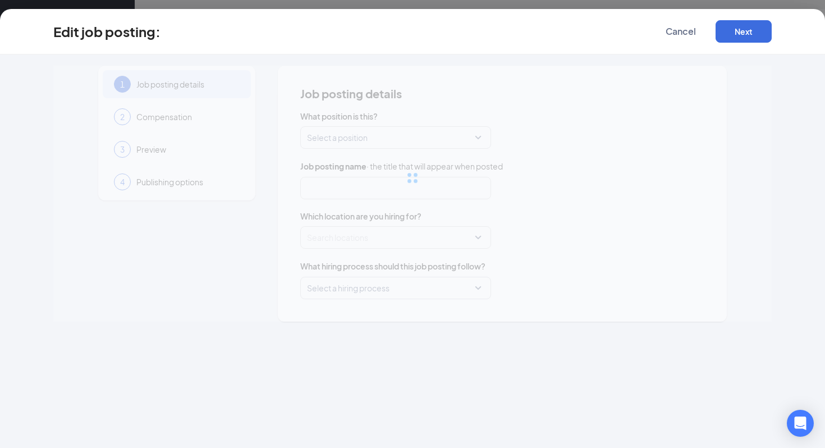
type input "Shift Bakery Manager"
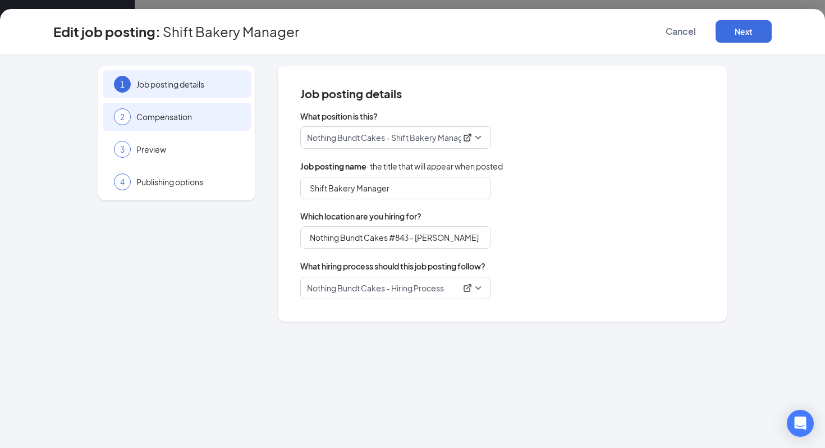
click at [159, 126] on div "2 Compensation" at bounding box center [177, 117] width 148 height 28
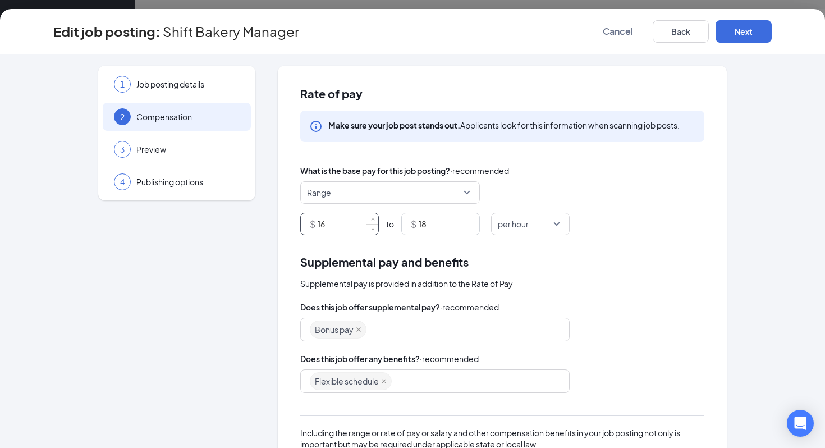
click at [323, 218] on input "16" at bounding box center [348, 223] width 61 height 21
type input "13"
click at [456, 220] on input "18" at bounding box center [449, 223] width 61 height 21
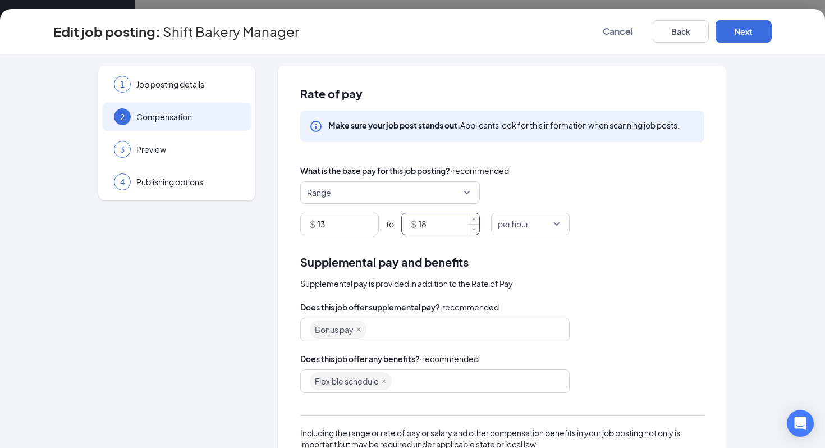
click at [456, 220] on input "18" at bounding box center [449, 223] width 61 height 21
type input "14"
click at [741, 35] on button "Next" at bounding box center [744, 31] width 56 height 22
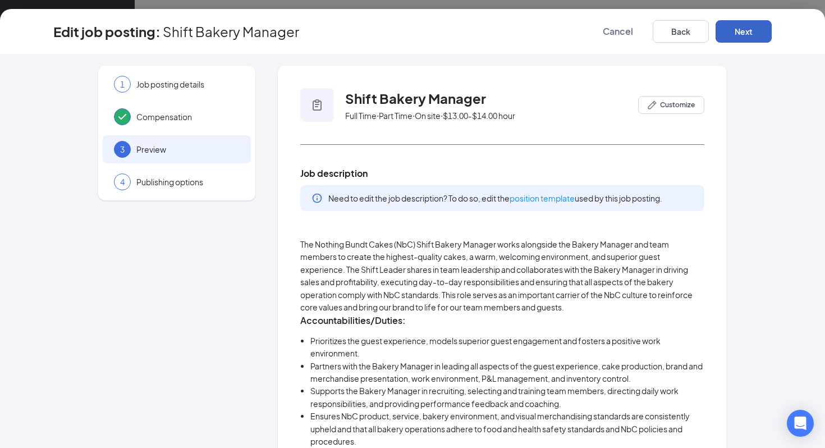
click at [741, 35] on button "Next" at bounding box center [744, 31] width 56 height 22
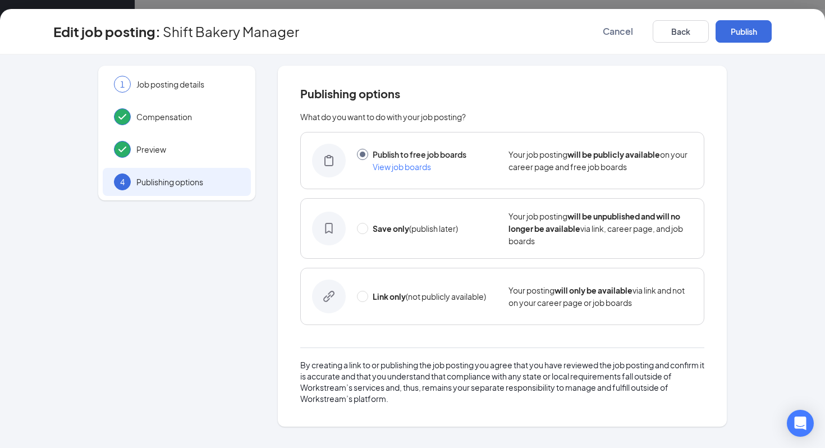
click at [741, 35] on button "Publish" at bounding box center [744, 31] width 56 height 22
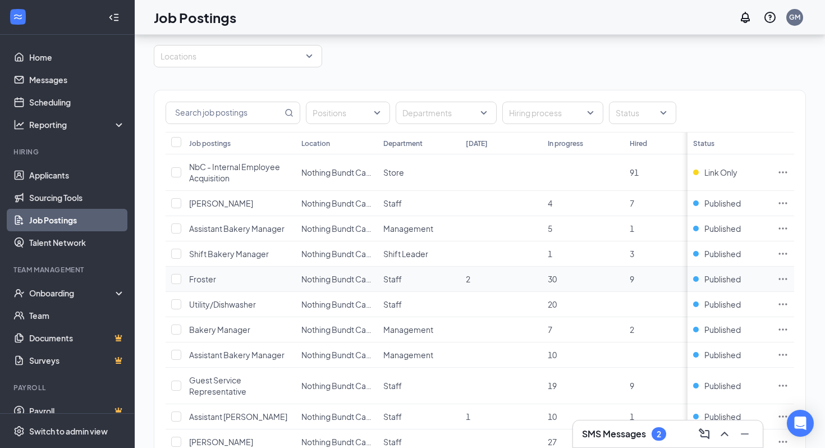
click at [786, 273] on icon "Ellipses" at bounding box center [783, 278] width 11 height 11
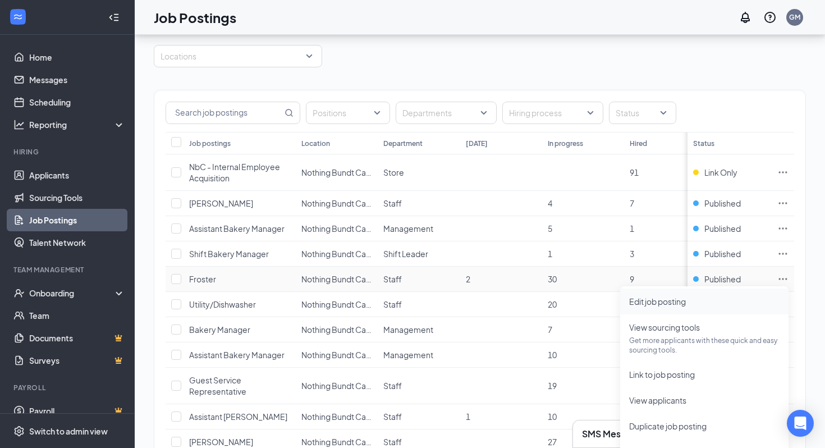
click at [728, 302] on span "Edit job posting" at bounding box center [705, 301] width 150 height 12
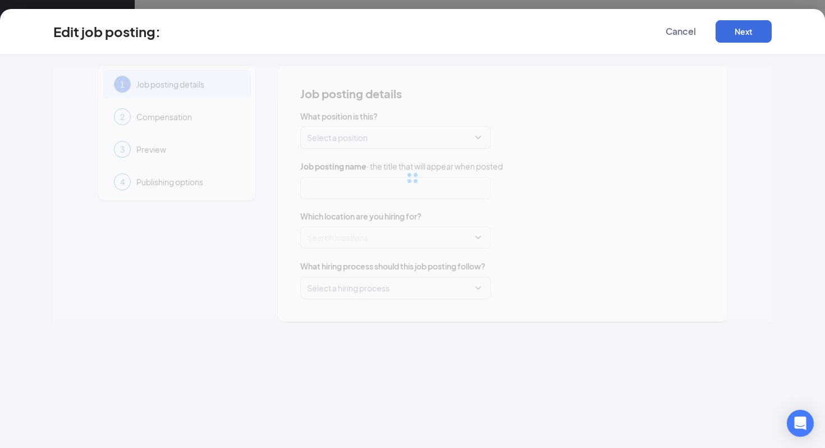
click at [154, 109] on div at bounding box center [412, 178] width 719 height 225
type input "Froster"
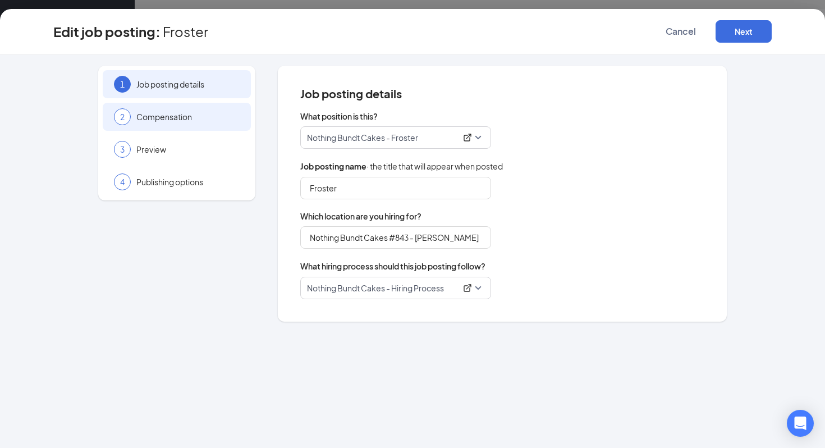
click at [154, 124] on div "2 Compensation" at bounding box center [177, 117] width 148 height 28
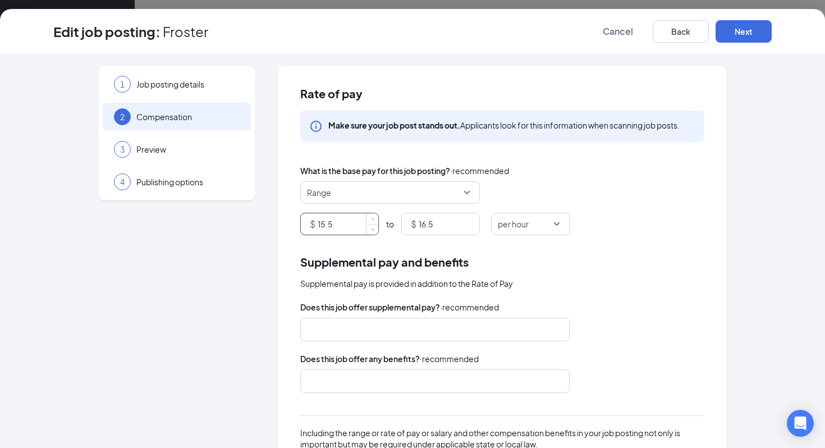
click at [341, 229] on input "15.5" at bounding box center [348, 223] width 61 height 21
type input "12"
click at [448, 220] on input "16.5" at bounding box center [449, 223] width 61 height 21
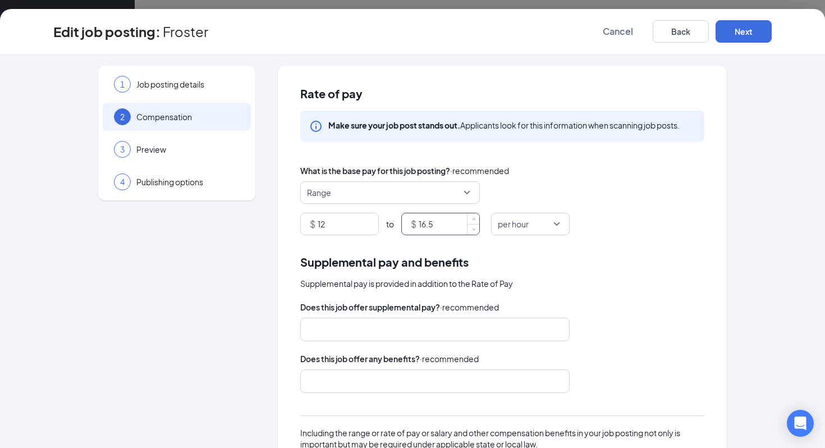
click at [448, 220] on input "16.5" at bounding box center [449, 223] width 61 height 21
type input "12.5"
click at [757, 35] on button "Next" at bounding box center [744, 31] width 56 height 22
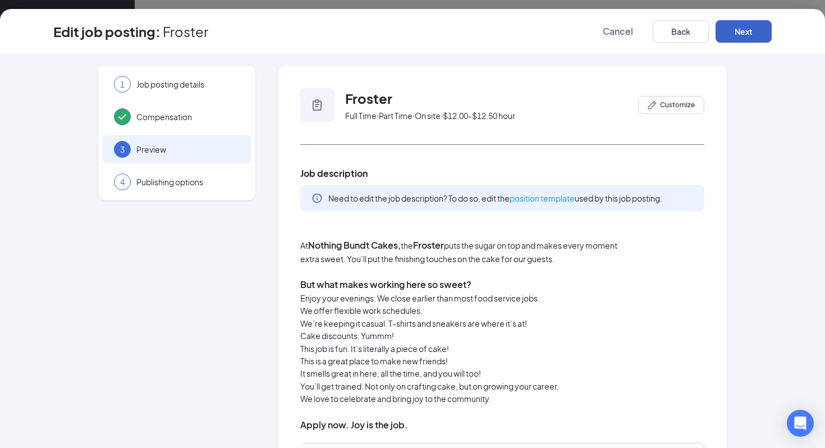
click at [757, 35] on button "Next" at bounding box center [744, 31] width 56 height 22
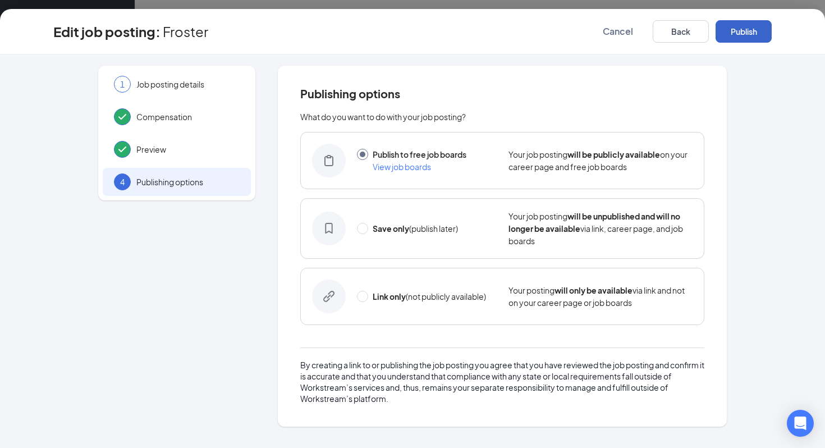
click at [757, 35] on button "Publish" at bounding box center [744, 31] width 56 height 22
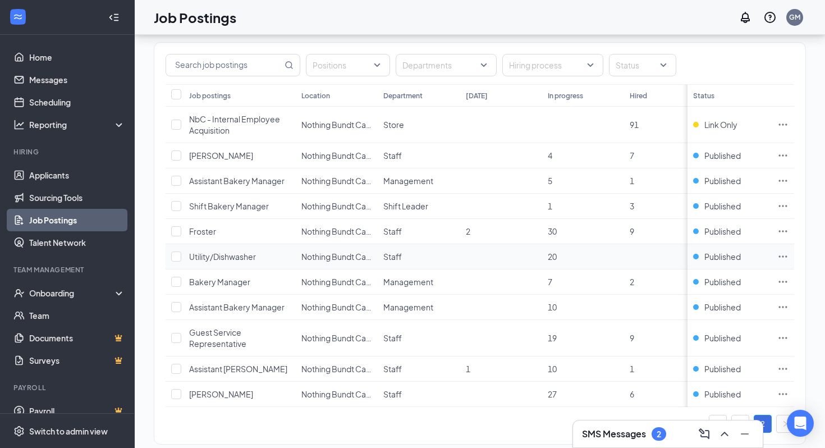
scroll to position [92, 0]
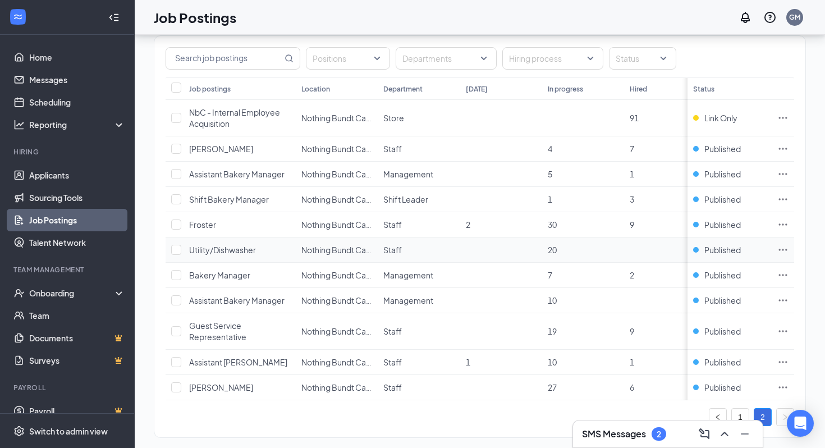
click at [782, 248] on icon "Ellipses" at bounding box center [783, 249] width 11 height 11
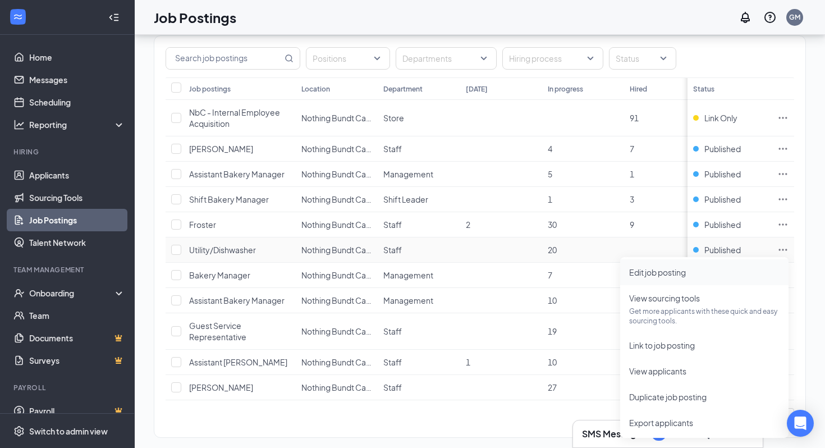
click at [732, 270] on span "Edit job posting" at bounding box center [705, 272] width 150 height 12
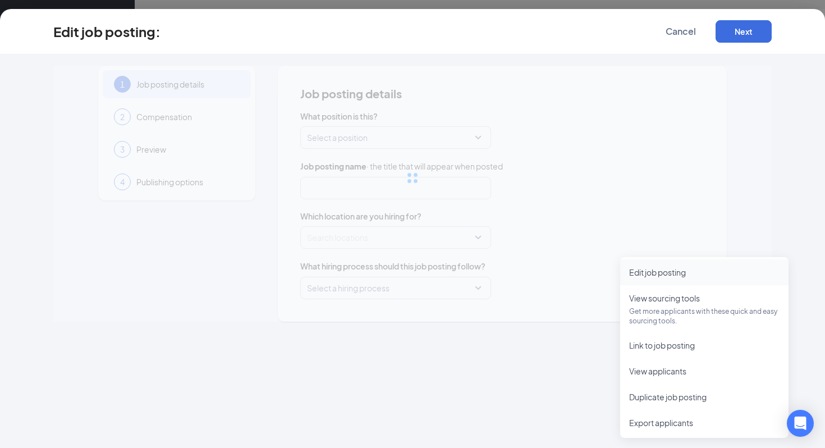
scroll to position [92, 0]
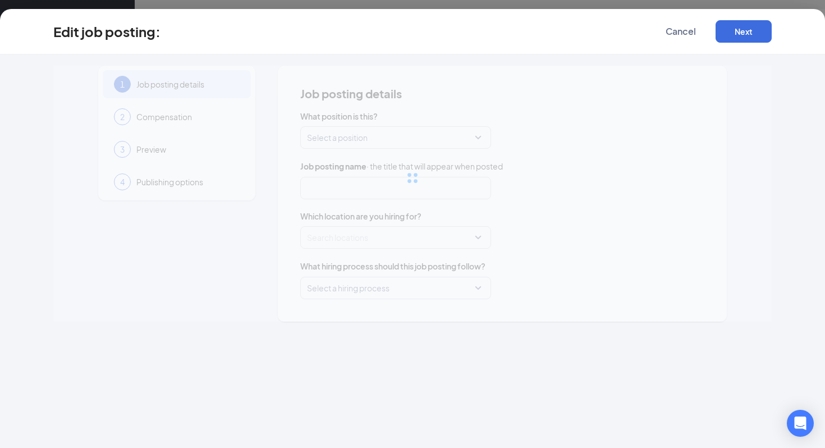
type input "Utility/Dishwasher"
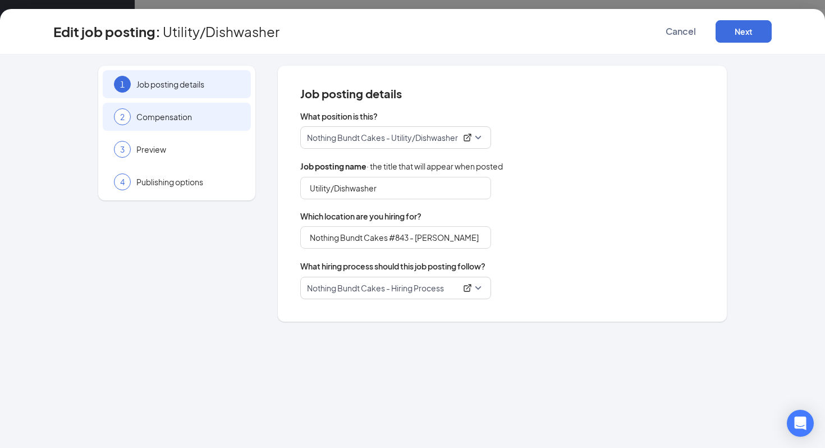
click at [173, 115] on span "Compensation" at bounding box center [187, 116] width 103 height 11
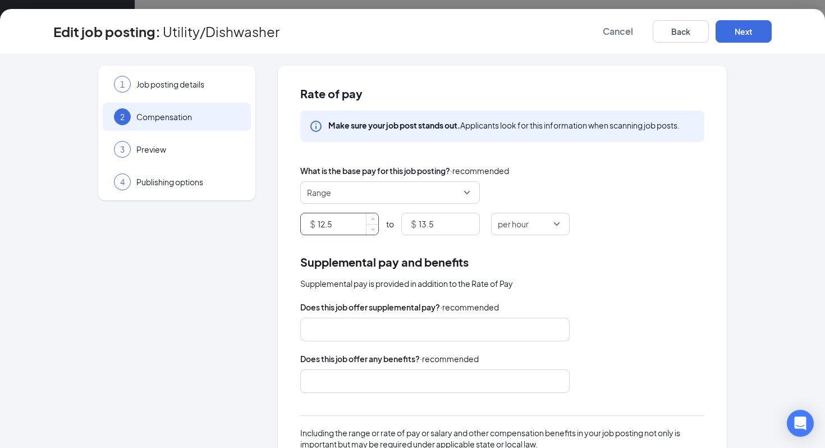
click at [363, 224] on input "12.5" at bounding box center [348, 223] width 61 height 21
type input "12"
click at [453, 221] on input "13.5" at bounding box center [449, 223] width 61 height 21
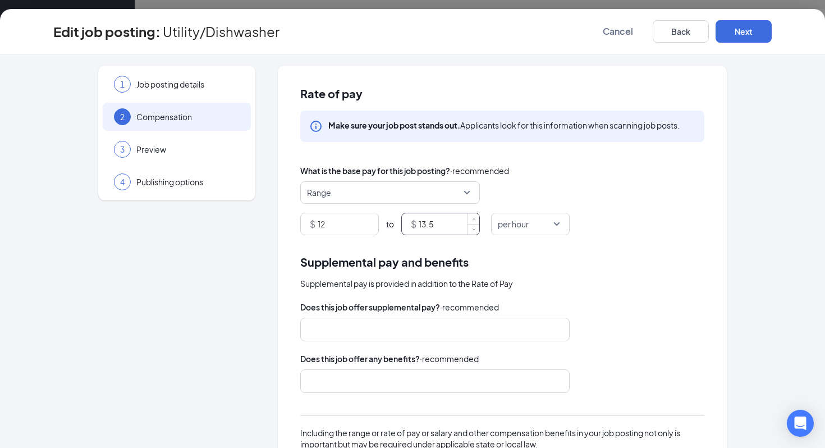
click at [453, 221] on input "13.5" at bounding box center [449, 223] width 61 height 21
type input "12.5"
click at [752, 26] on button "Next" at bounding box center [744, 31] width 56 height 22
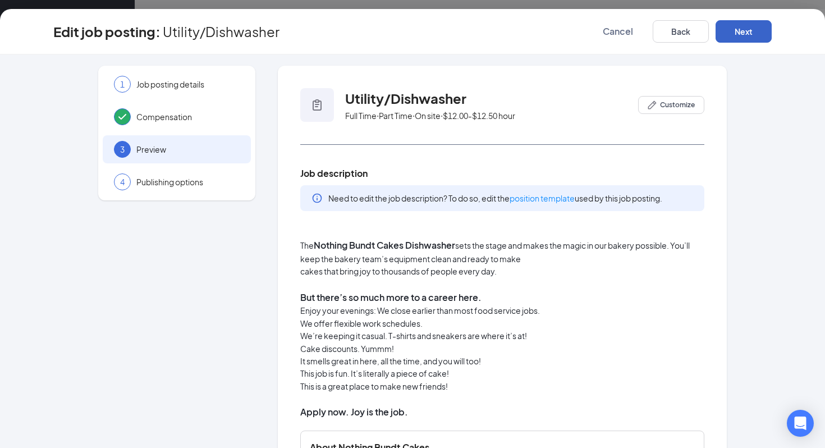
scroll to position [92, 0]
click at [752, 26] on button "Next" at bounding box center [744, 31] width 56 height 22
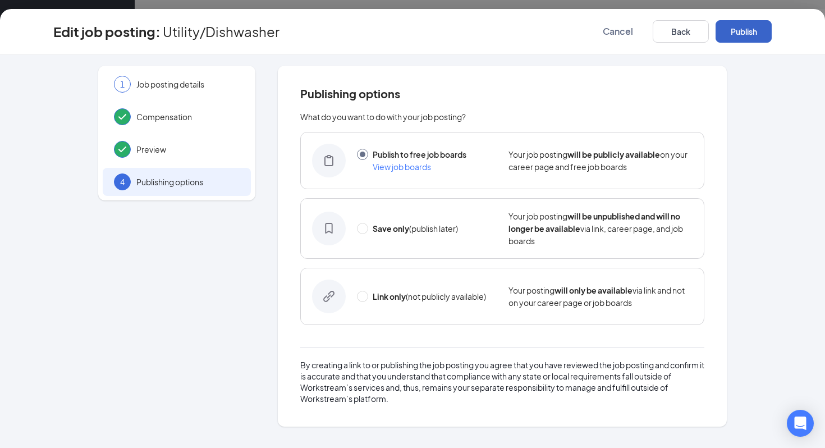
click at [752, 26] on button "Publish" at bounding box center [744, 31] width 56 height 22
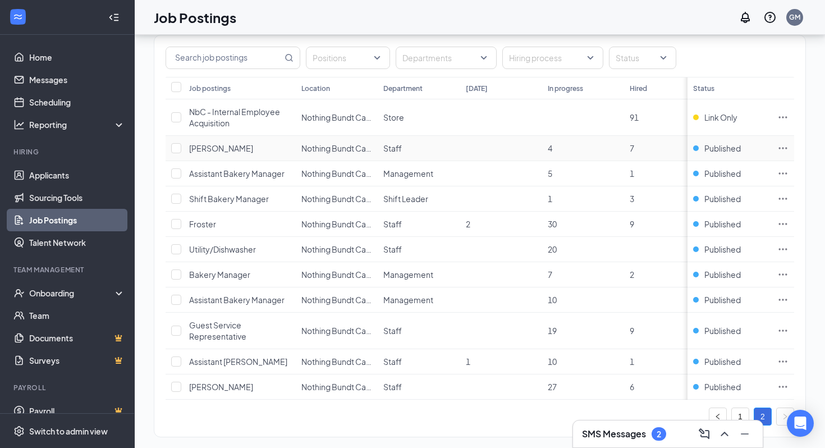
scroll to position [92, 0]
click at [773, 250] on td at bounding box center [783, 250] width 22 height 25
click at [783, 248] on icon "Ellipses" at bounding box center [783, 249] width 11 height 11
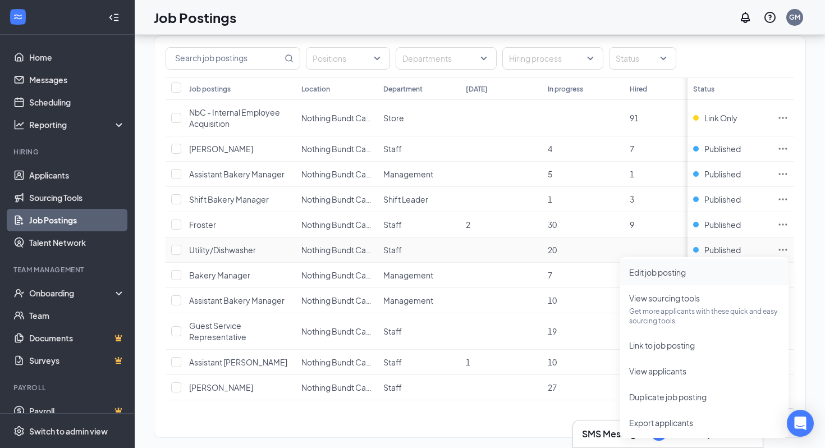
click at [729, 277] on span "Edit job posting" at bounding box center [705, 272] width 150 height 12
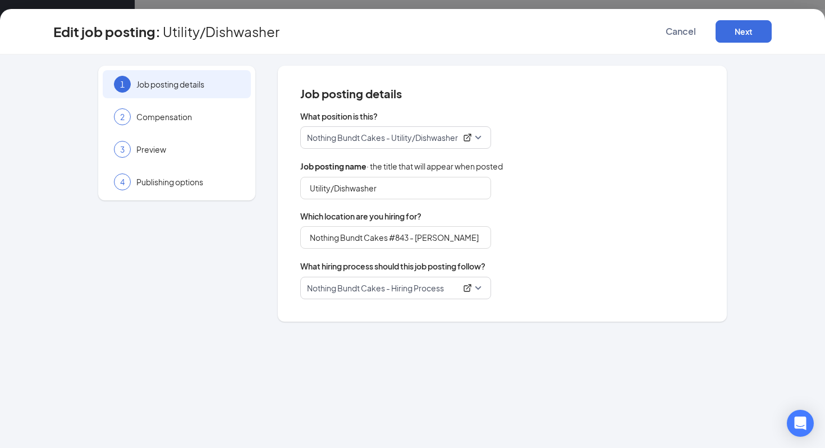
scroll to position [92, 0]
click at [153, 124] on div "2 Compensation" at bounding box center [177, 117] width 148 height 28
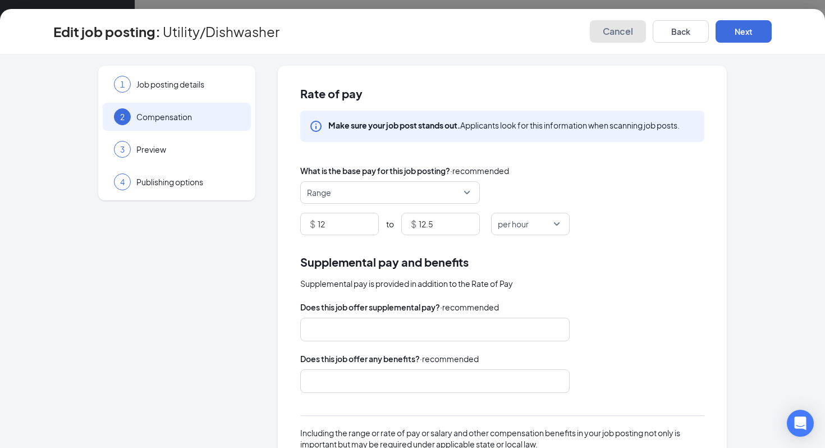
click at [617, 23] on button "Cancel" at bounding box center [618, 31] width 56 height 22
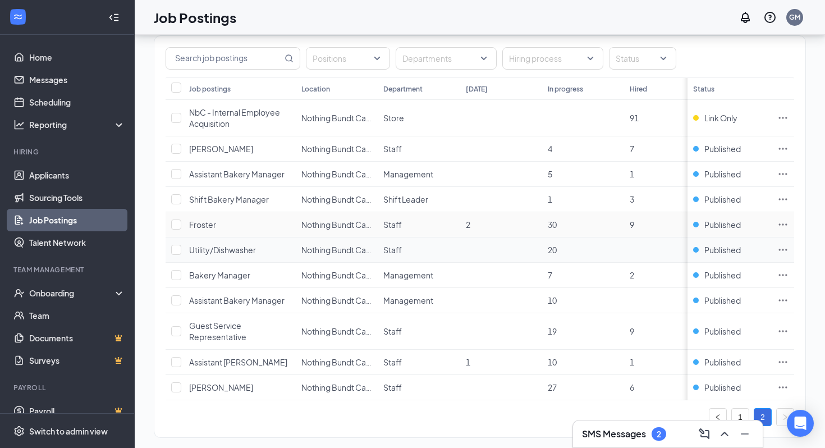
scroll to position [92, 0]
click at [780, 277] on icon "Ellipses" at bounding box center [783, 275] width 11 height 11
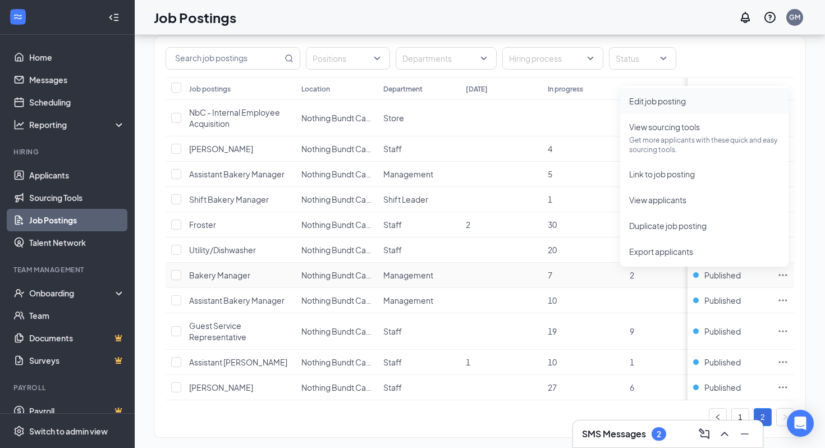
click at [675, 99] on span "Edit job posting" at bounding box center [658, 101] width 57 height 10
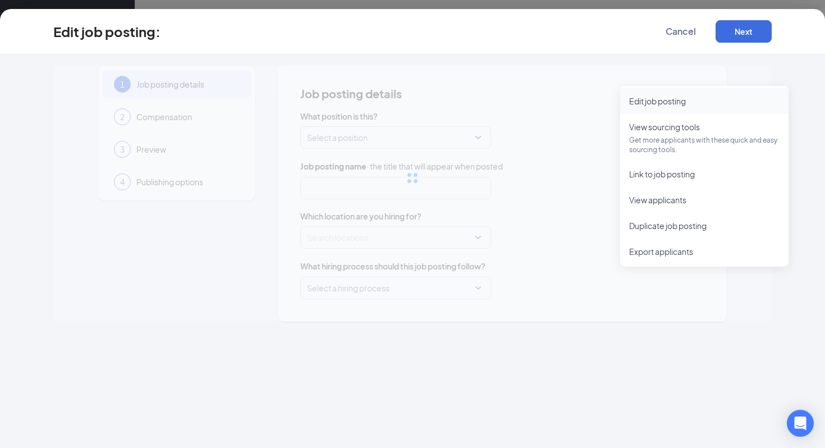
scroll to position [92, 0]
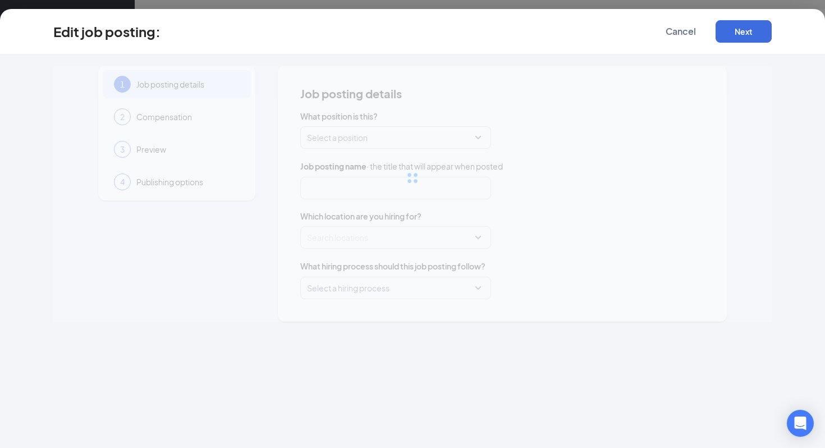
type input "Bakery Manager"
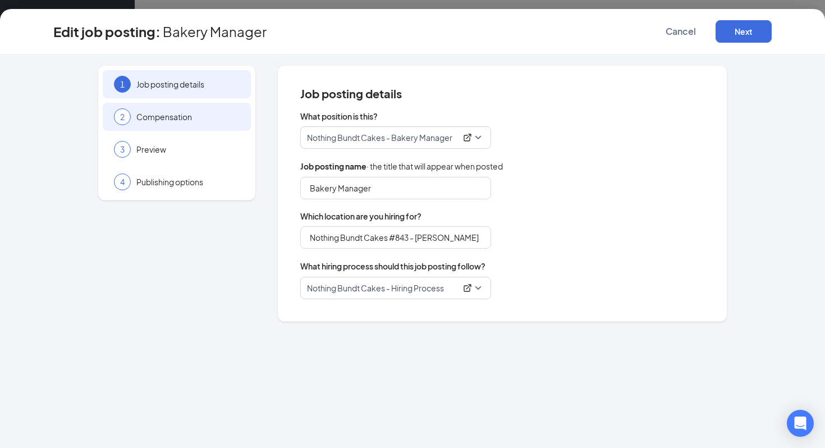
click at [166, 127] on div "2 Compensation" at bounding box center [177, 117] width 148 height 28
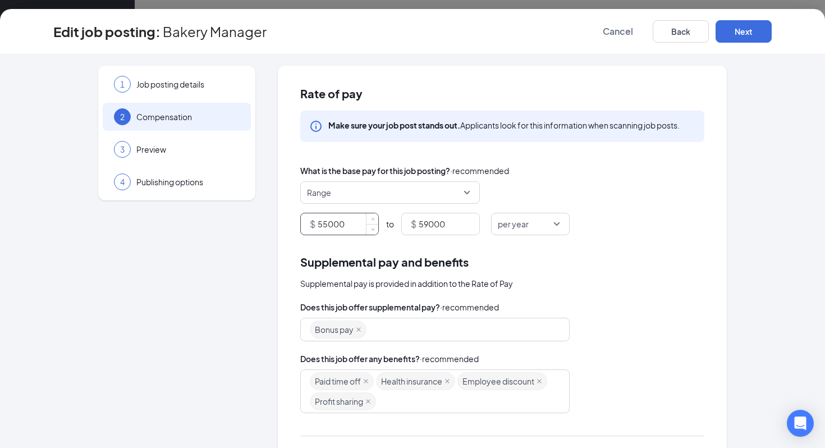
click at [354, 227] on input "55000" at bounding box center [348, 223] width 61 height 21
type input "48000"
click at [430, 222] on input "59000" at bounding box center [449, 223] width 61 height 21
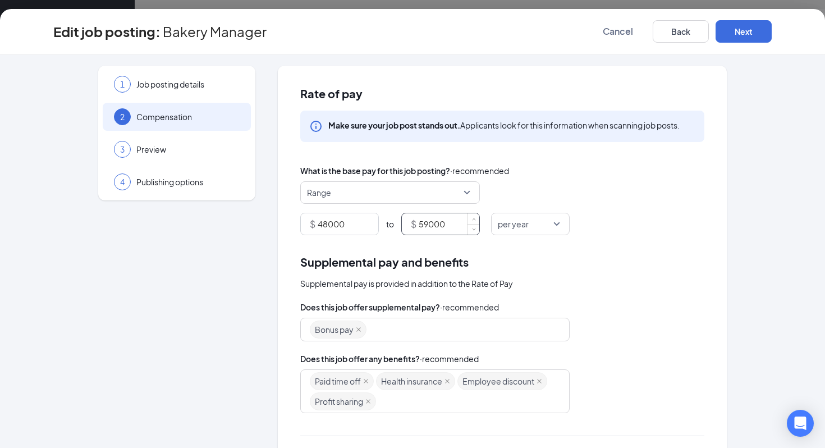
click at [430, 222] on input "59000" at bounding box center [449, 223] width 61 height 21
type input "54000"
click at [732, 43] on div "Edit job posting: Bakery Manager Cancel Back Next" at bounding box center [412, 31] width 825 height 45
click at [734, 37] on button "Next" at bounding box center [744, 31] width 56 height 22
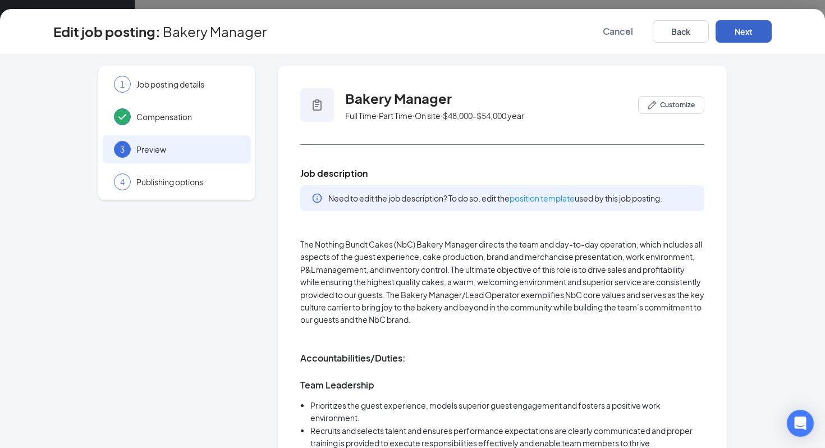
scroll to position [92, 0]
click at [734, 37] on button "Next" at bounding box center [744, 31] width 56 height 22
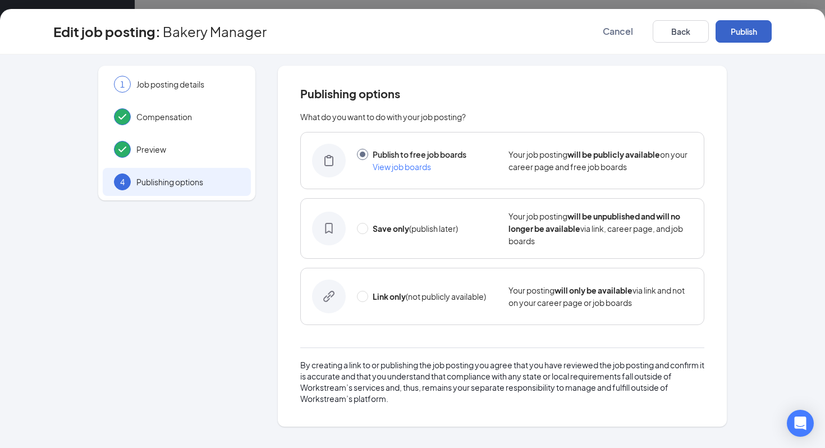
click at [734, 37] on button "Publish" at bounding box center [744, 31] width 56 height 22
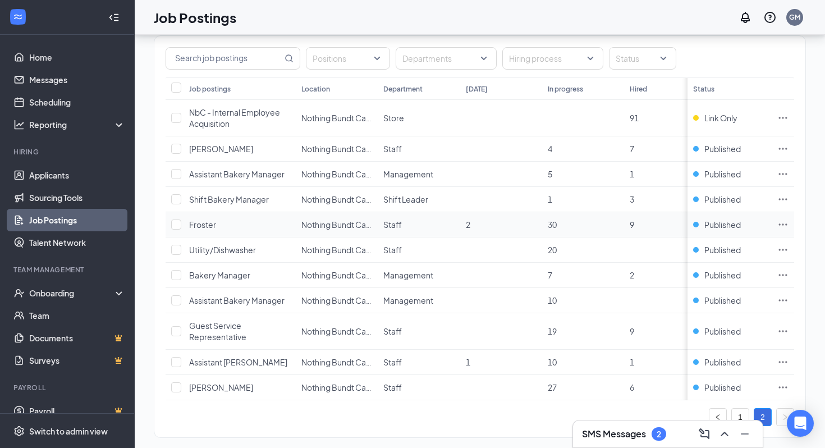
scroll to position [106, 0]
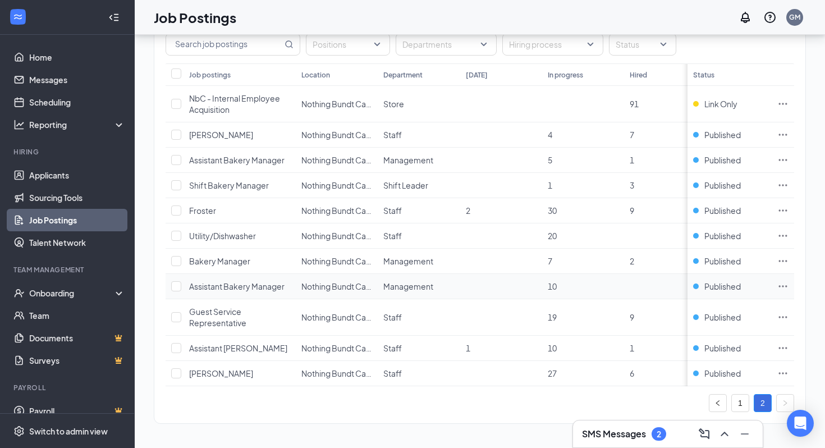
click at [783, 288] on icon "Ellipses" at bounding box center [783, 286] width 11 height 11
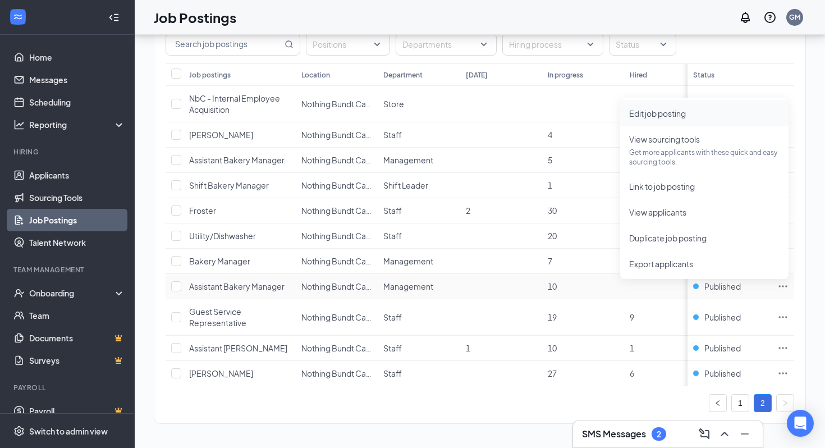
click at [675, 116] on span "Edit job posting" at bounding box center [658, 113] width 57 height 10
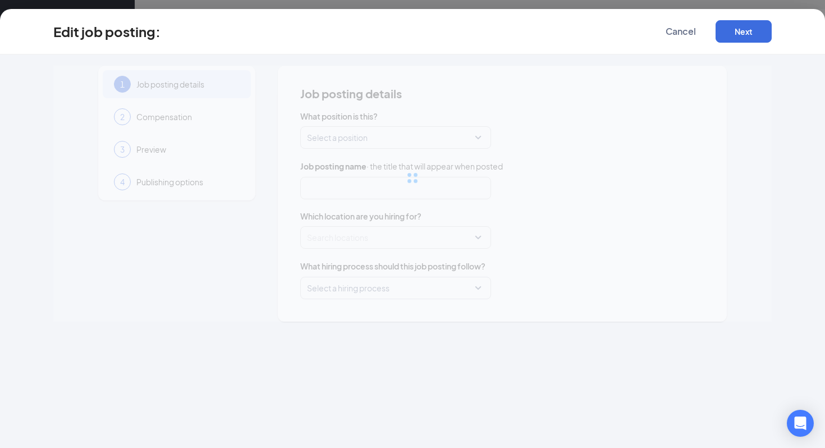
type input "Assistant Bakery Manager"
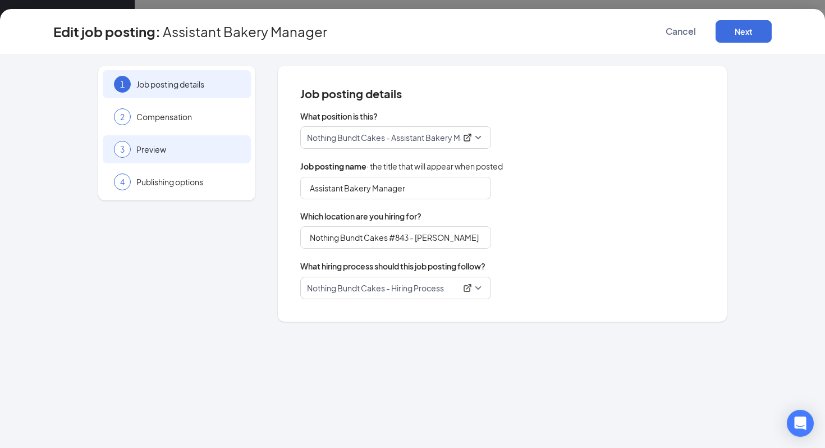
click at [200, 144] on span "Preview" at bounding box center [187, 149] width 103 height 11
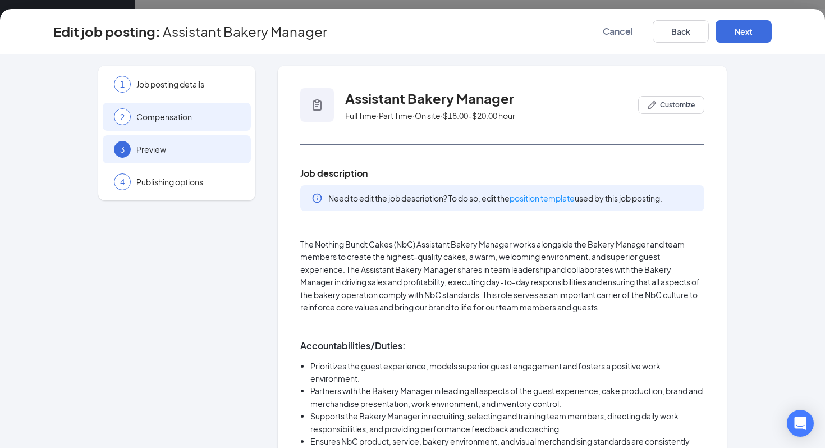
click at [202, 114] on span "Compensation" at bounding box center [187, 116] width 103 height 11
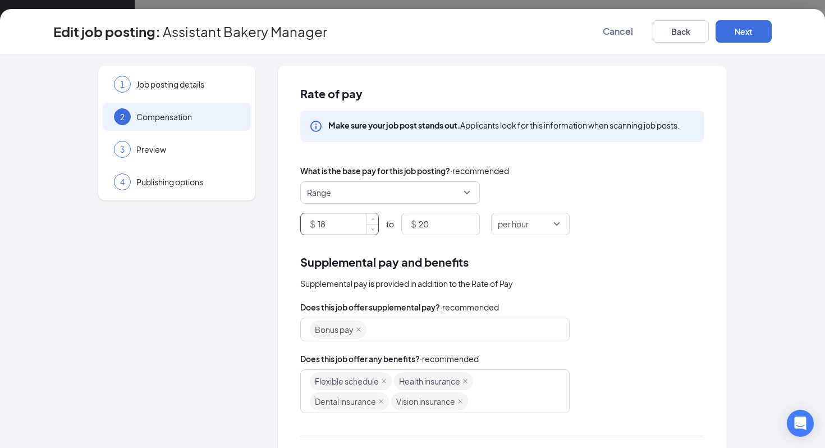
click at [335, 223] on input "18" at bounding box center [348, 223] width 61 height 21
type input "14.25"
click at [431, 226] on input "20" at bounding box center [449, 223] width 61 height 21
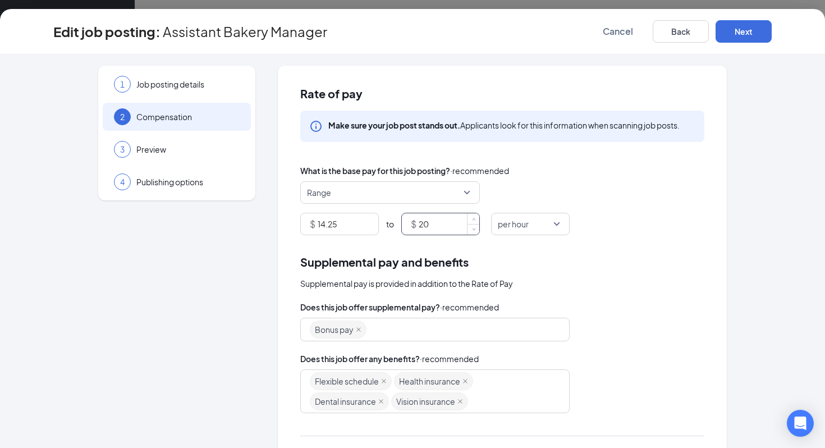
click at [431, 226] on input "20" at bounding box center [449, 223] width 61 height 21
type input "15.5"
click at [729, 38] on button "Next" at bounding box center [744, 31] width 56 height 22
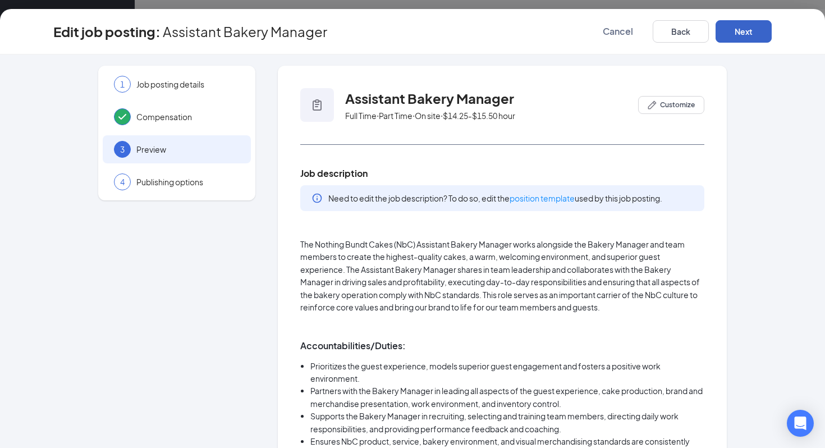
click at [729, 38] on button "Next" at bounding box center [744, 31] width 56 height 22
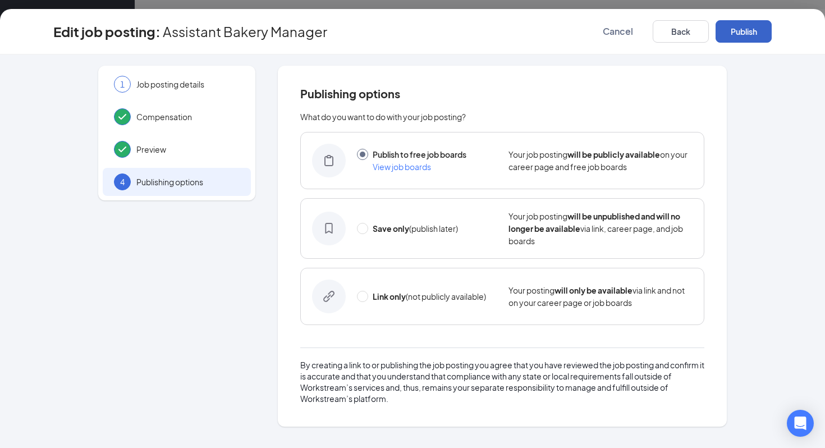
click at [729, 38] on button "Publish" at bounding box center [744, 31] width 56 height 22
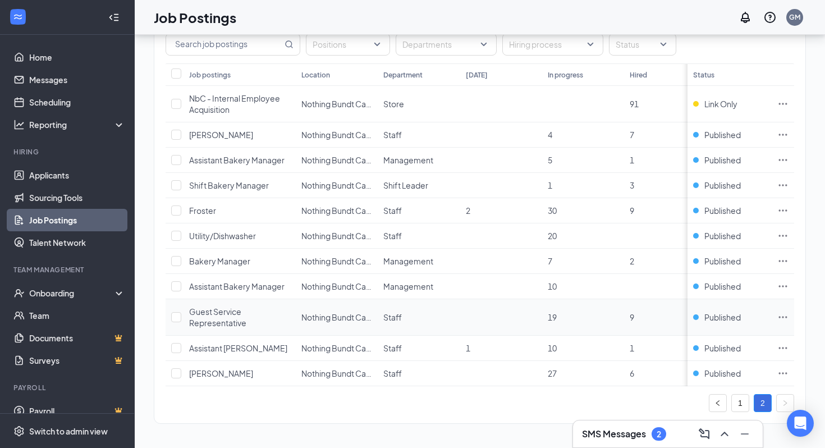
click at [783, 316] on icon "Ellipses" at bounding box center [783, 317] width 8 height 2
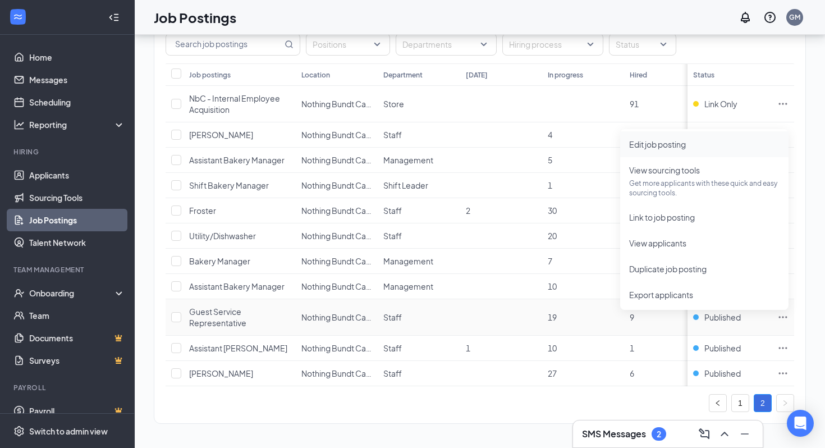
click at [681, 133] on li "Edit job posting" at bounding box center [705, 144] width 168 height 26
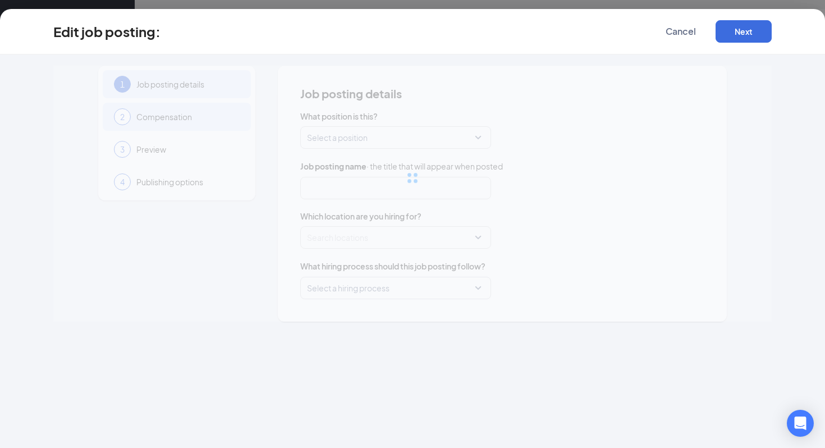
type input "Guest Service Representative"
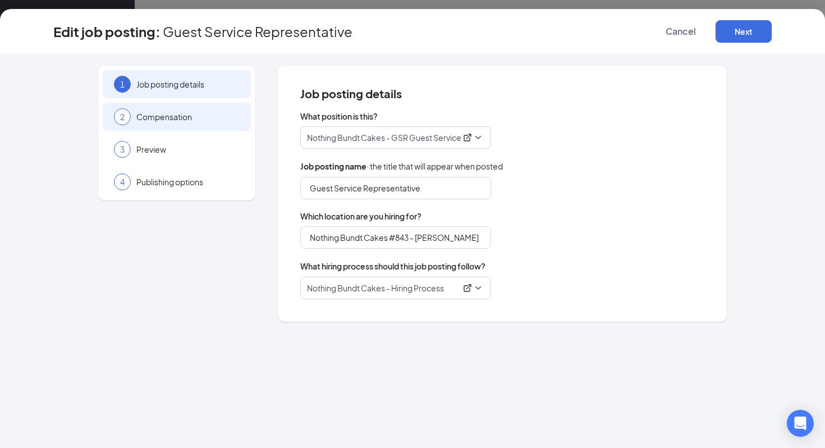
click at [192, 115] on span "Compensation" at bounding box center [187, 116] width 103 height 11
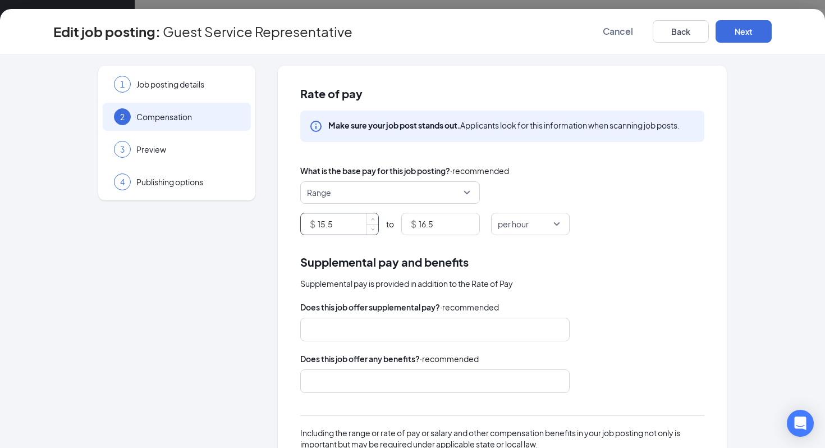
click at [358, 215] on input "15.5" at bounding box center [348, 223] width 61 height 21
type input "12"
type input "12.5"
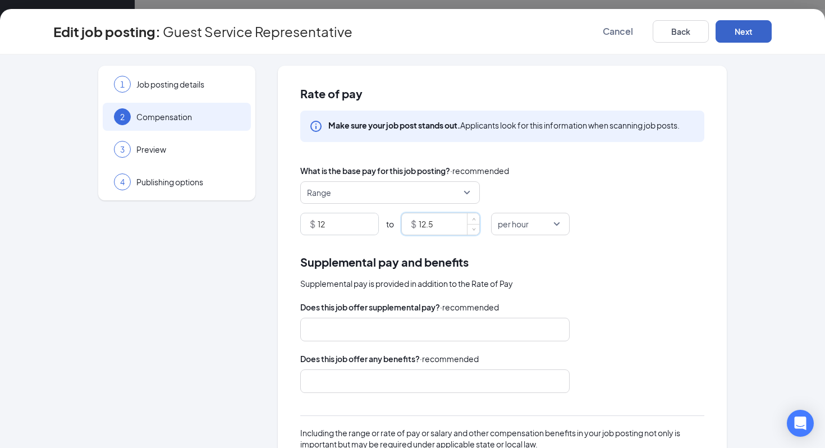
click at [756, 33] on button "Next" at bounding box center [744, 31] width 56 height 22
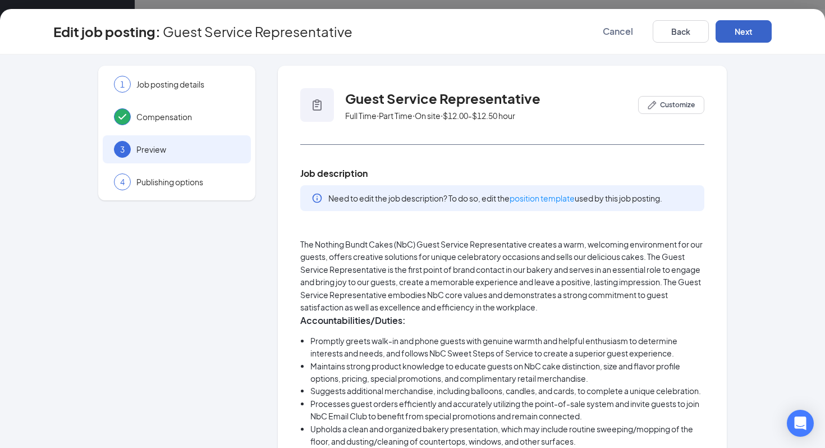
click at [756, 33] on button "Next" at bounding box center [744, 31] width 56 height 22
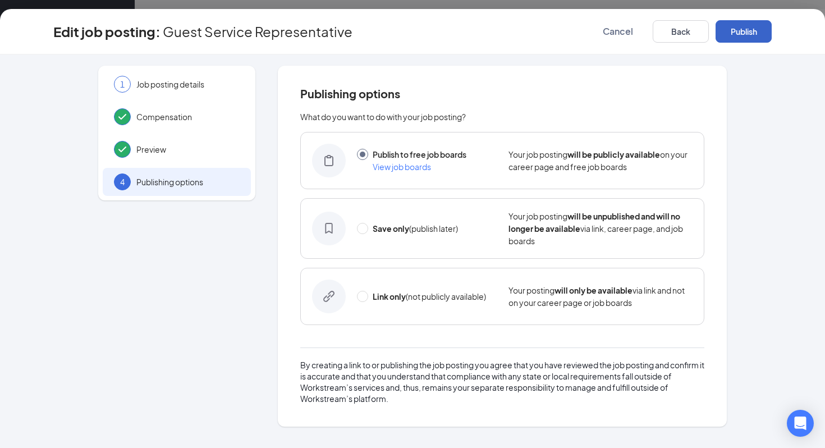
click at [756, 33] on button "Publish" at bounding box center [744, 31] width 56 height 22
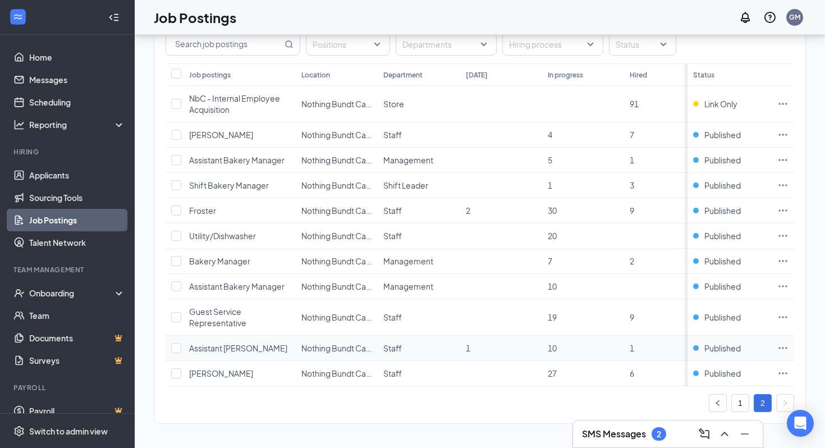
click at [788, 350] on icon "Ellipses" at bounding box center [783, 348] width 11 height 11
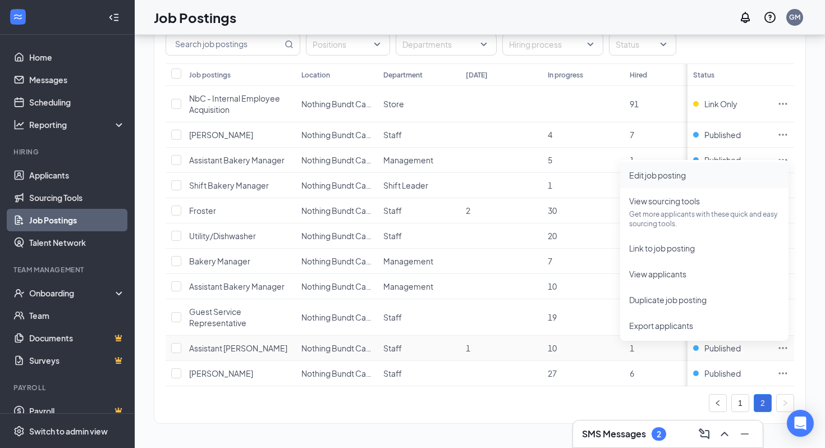
click at [665, 174] on span "Edit job posting" at bounding box center [658, 175] width 57 height 10
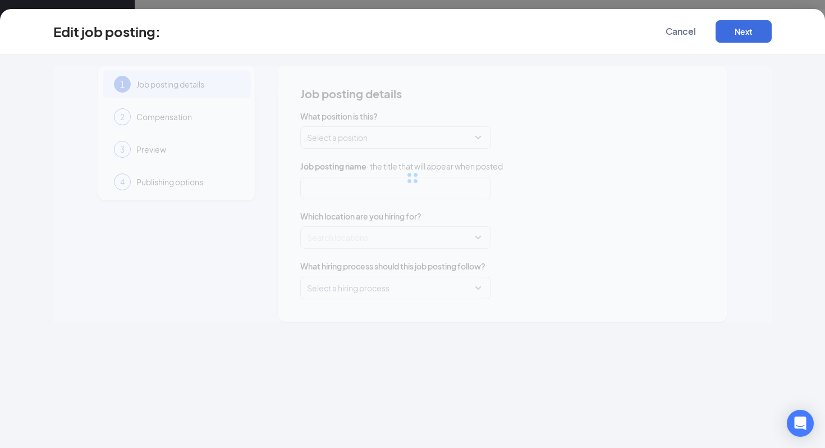
type input "Assistant [PERSON_NAME]"
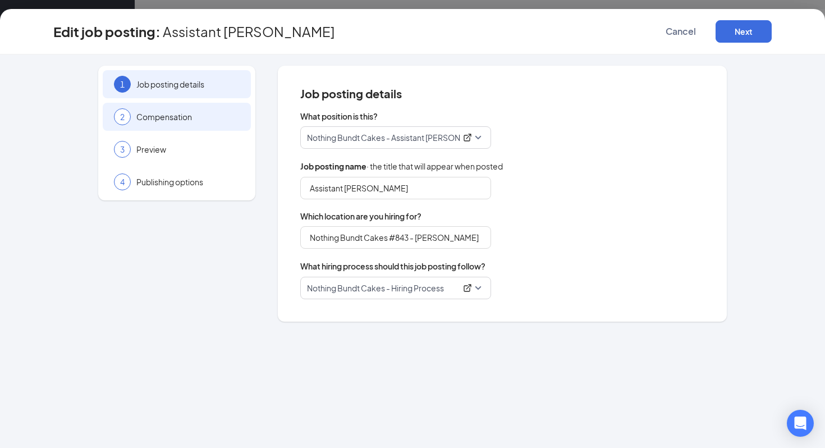
click at [183, 119] on span "Compensation" at bounding box center [187, 116] width 103 height 11
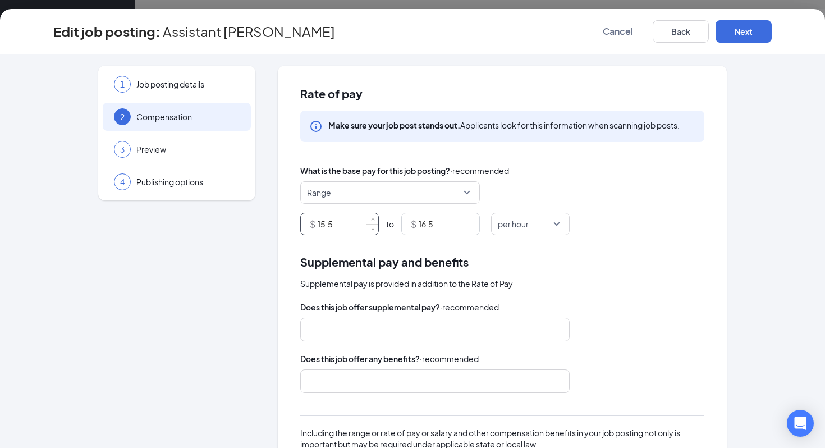
click at [344, 217] on input "15.5" at bounding box center [348, 223] width 61 height 21
type input "12"
type input "12.5"
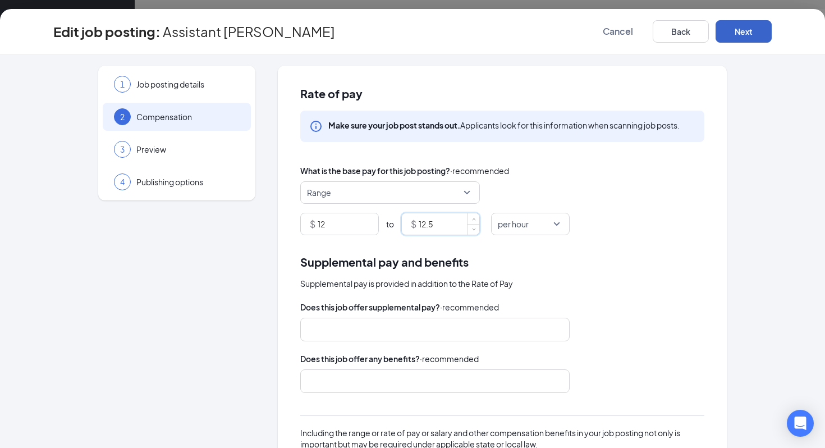
click at [746, 26] on button "Next" at bounding box center [744, 31] width 56 height 22
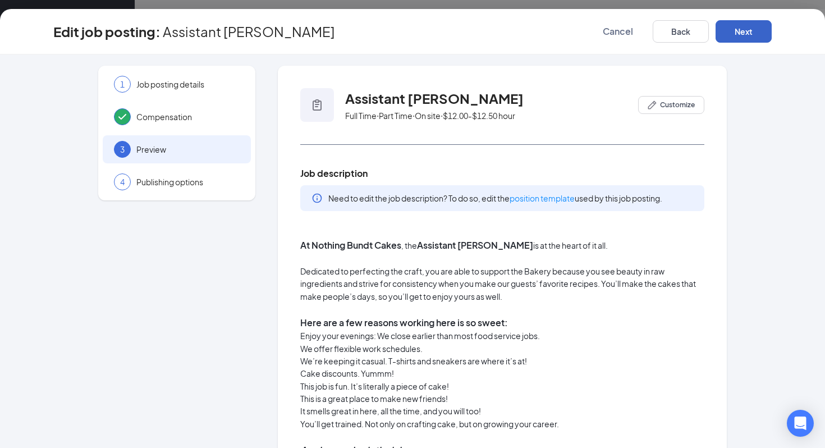
click at [746, 26] on button "Next" at bounding box center [744, 31] width 56 height 22
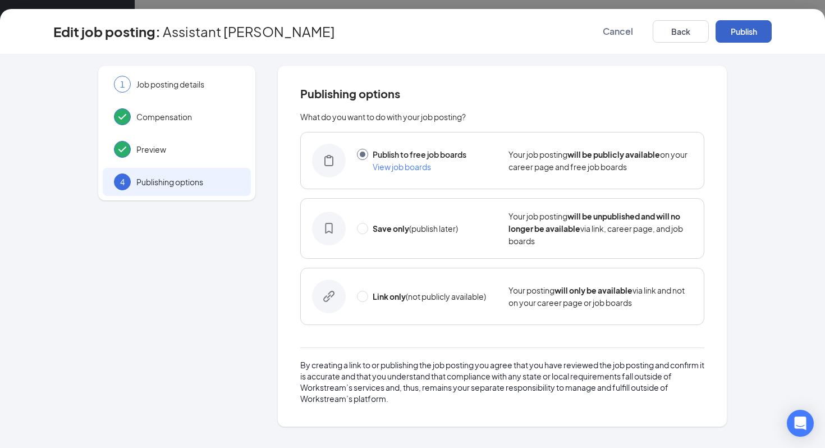
click at [746, 26] on button "Publish" at bounding box center [744, 31] width 56 height 22
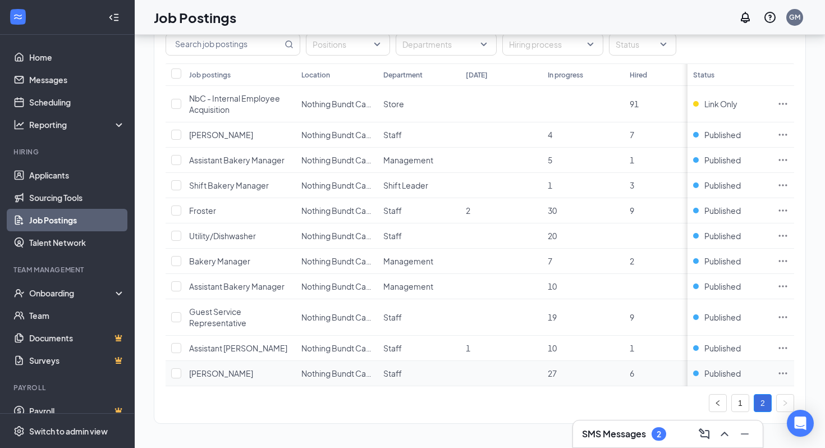
click at [787, 373] on icon "Ellipses" at bounding box center [783, 373] width 8 height 2
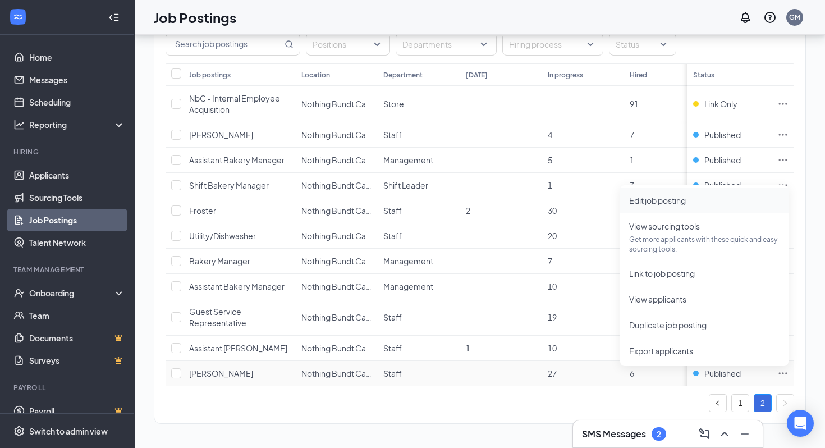
click at [655, 198] on span "Edit job posting" at bounding box center [658, 200] width 57 height 10
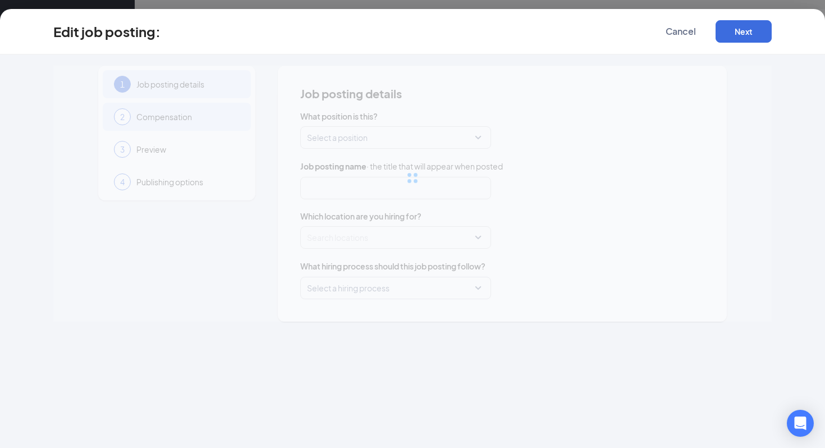
type input "[PERSON_NAME]"
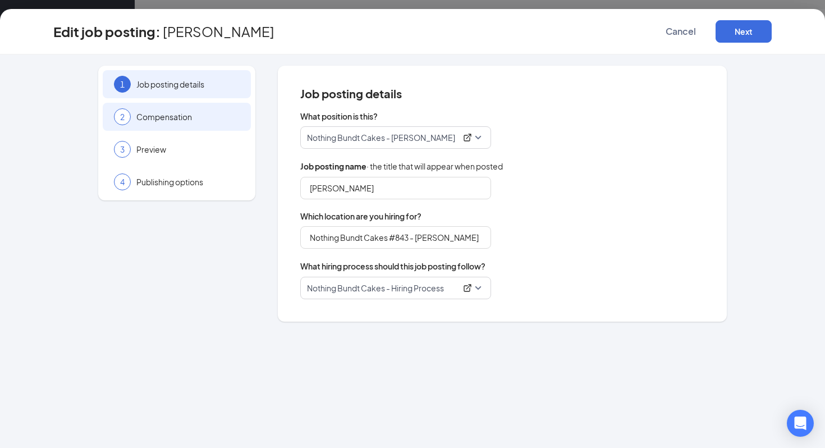
click at [172, 120] on span "Compensation" at bounding box center [187, 116] width 103 height 11
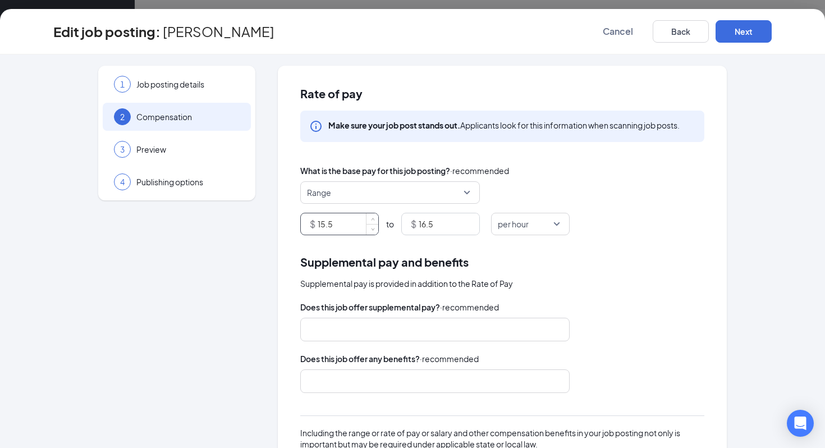
click at [335, 226] on input "15.5" at bounding box center [348, 223] width 61 height 21
type input "12.5"
type input "13.5"
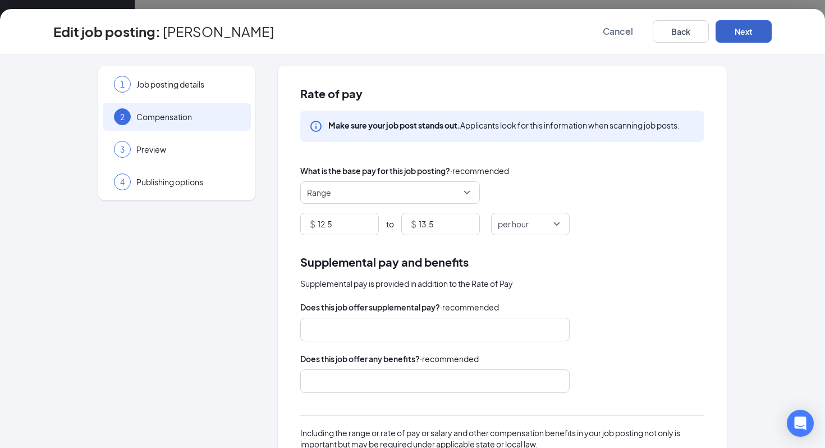
click at [731, 31] on button "Next" at bounding box center [744, 31] width 56 height 22
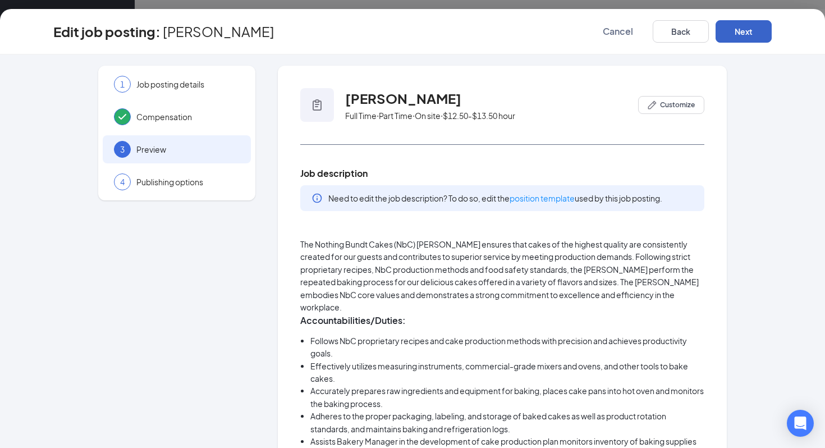
click at [731, 31] on button "Next" at bounding box center [744, 31] width 56 height 22
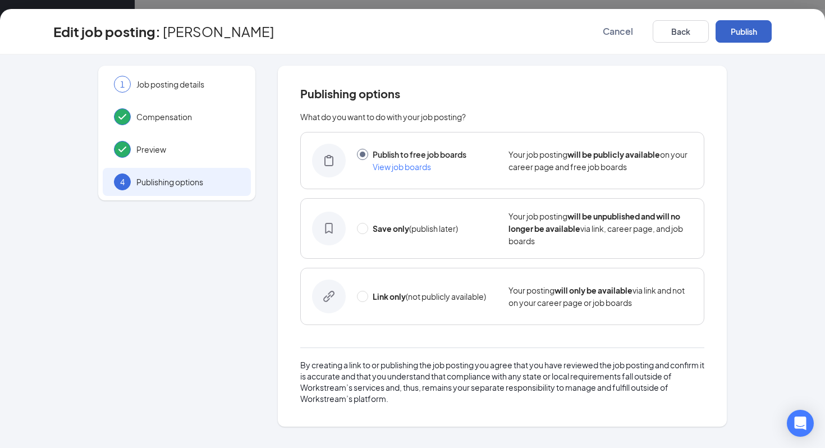
click at [731, 31] on button "Publish" at bounding box center [744, 31] width 56 height 22
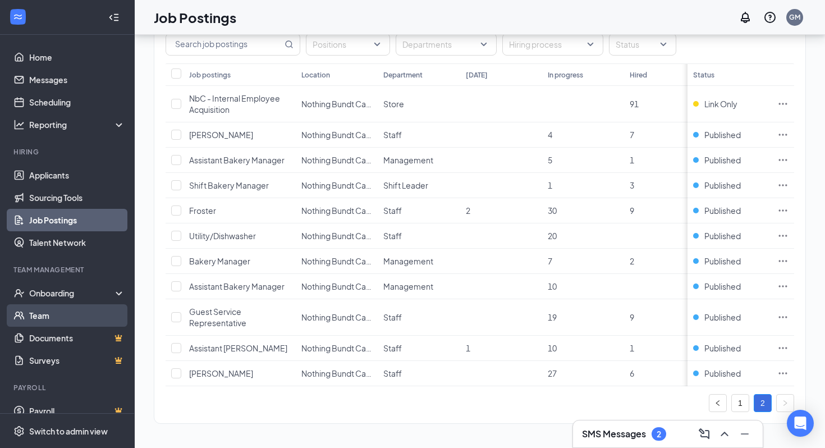
click at [44, 312] on link "Team" at bounding box center [77, 315] width 96 height 22
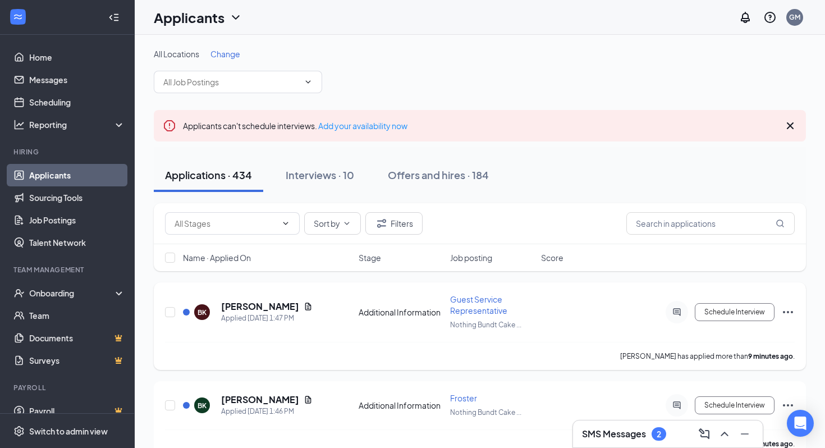
click at [477, 302] on span "Guest Service Representative" at bounding box center [478, 304] width 57 height 21
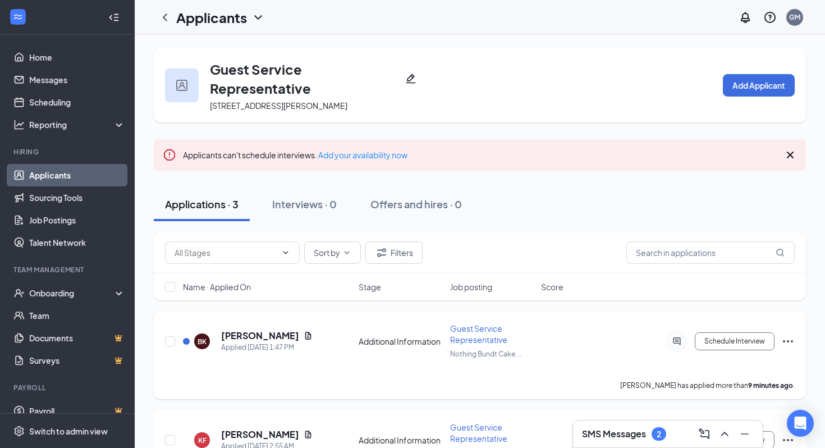
click at [480, 337] on span "Guest Service Representative" at bounding box center [478, 333] width 57 height 21
click at [248, 76] on h3 "Guest Service Representative" at bounding box center [305, 79] width 191 height 38
click at [82, 218] on link "Job Postings" at bounding box center [77, 220] width 96 height 22
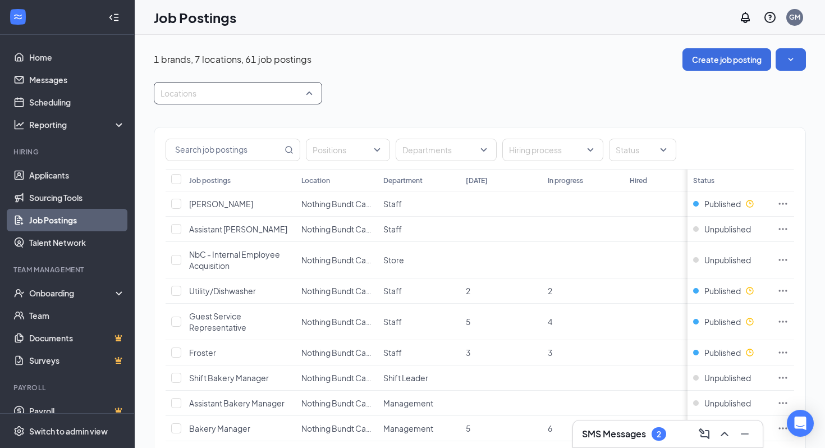
click at [267, 93] on div at bounding box center [233, 93] width 152 height 18
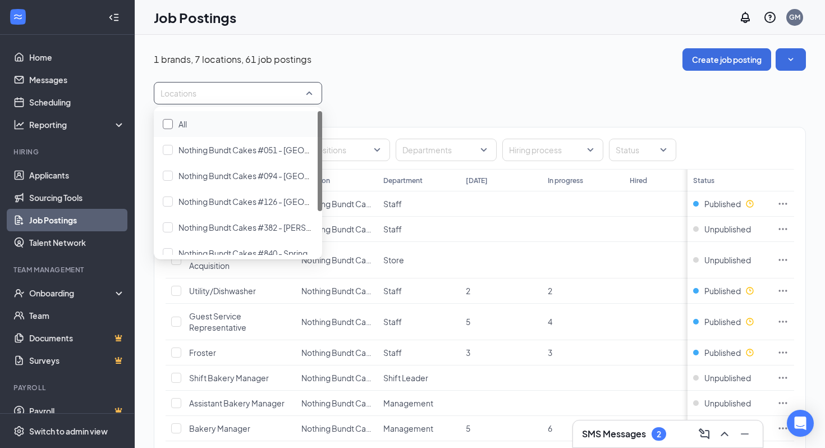
click at [249, 121] on div "All" at bounding box center [238, 124] width 150 height 12
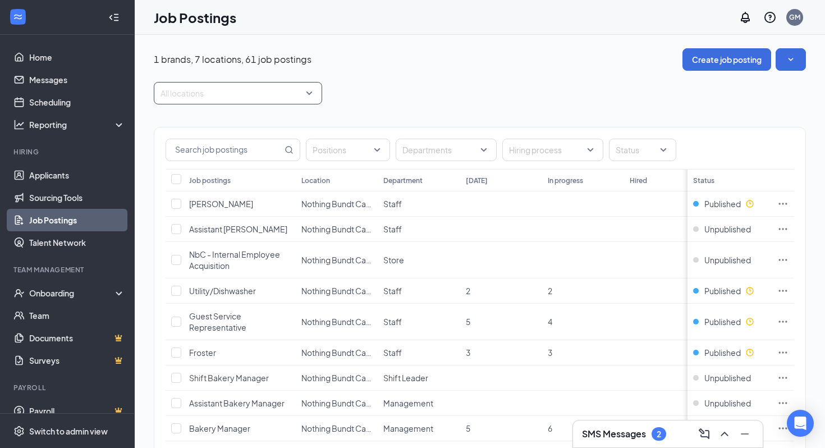
click at [284, 92] on div at bounding box center [233, 93] width 152 height 18
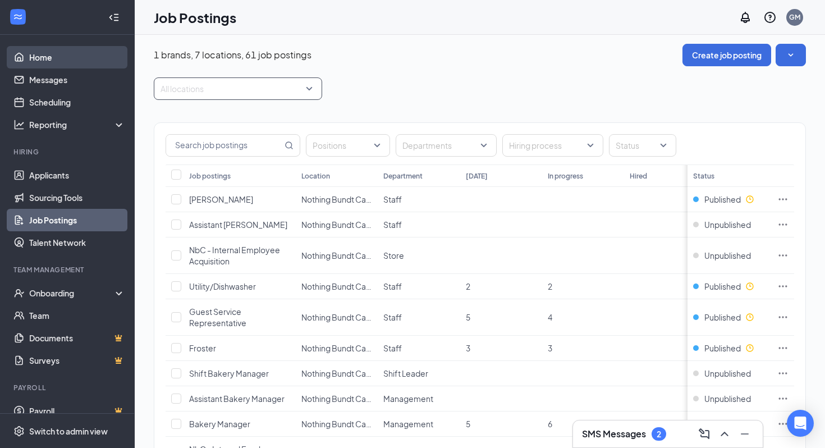
click at [95, 54] on link "Home" at bounding box center [77, 57] width 96 height 22
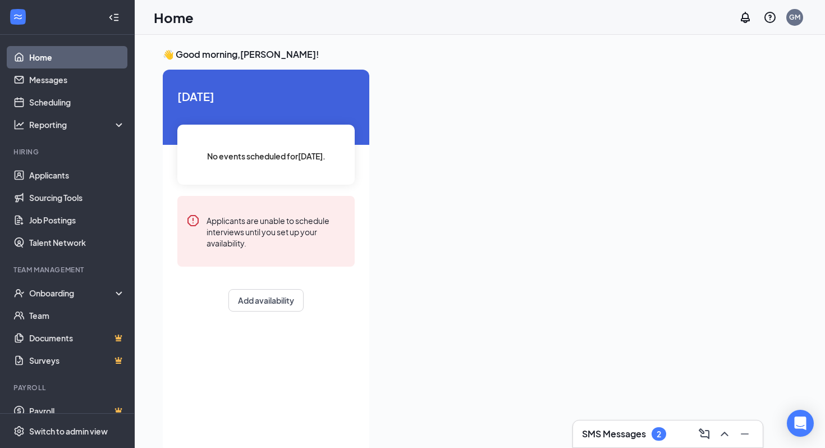
click at [277, 157] on span "No events scheduled for today ." at bounding box center [266, 156] width 118 height 12
click at [40, 176] on link "Applicants" at bounding box center [77, 175] width 96 height 22
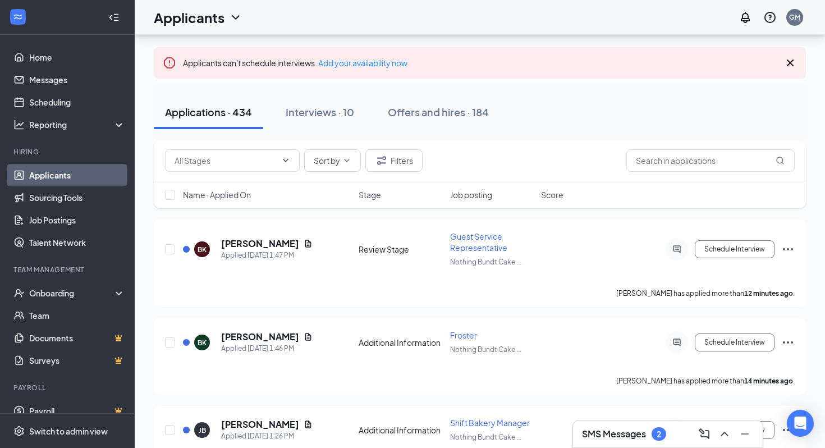
scroll to position [65, 0]
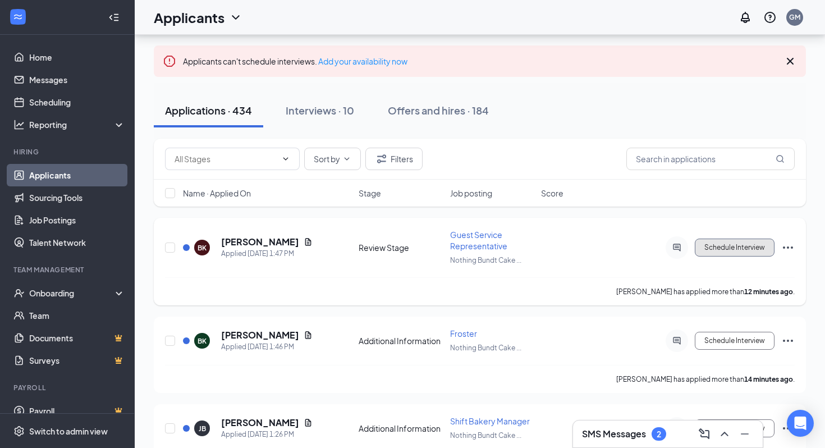
click at [756, 249] on button "Schedule Interview" at bounding box center [735, 248] width 80 height 18
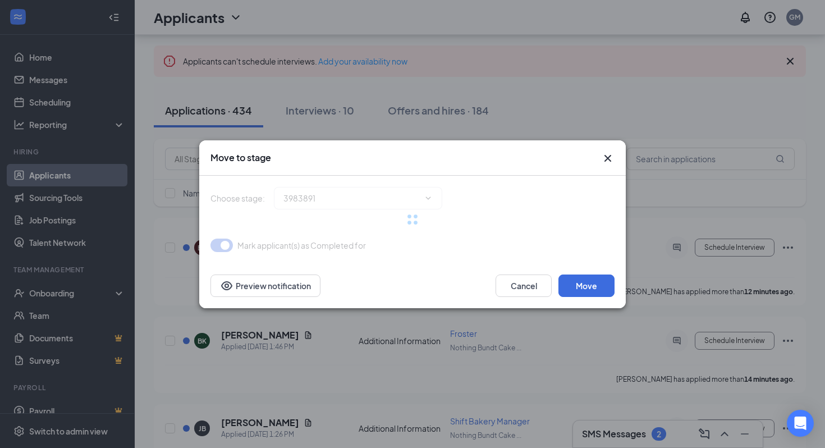
type input "Onsite Interview (next stage)"
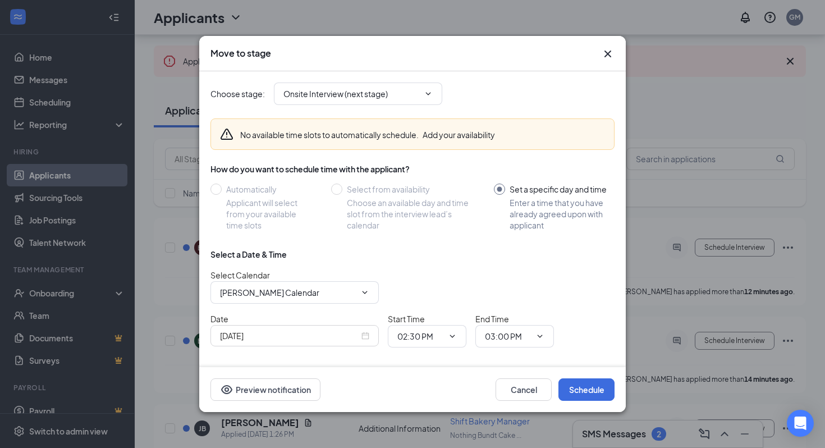
click at [610, 156] on div "No available time slots to automatically schedule. Add your availability" at bounding box center [413, 134] width 404 height 49
click at [610, 53] on icon "Cross" at bounding box center [607, 53] width 13 height 13
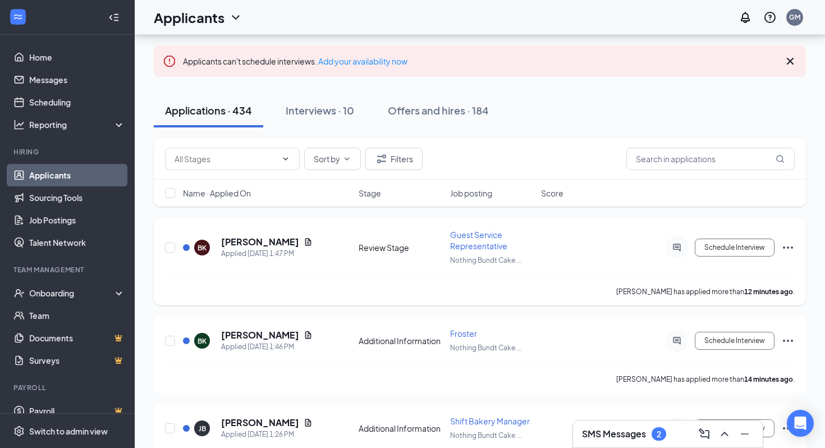
click at [792, 244] on icon "Ellipses" at bounding box center [788, 247] width 13 height 13
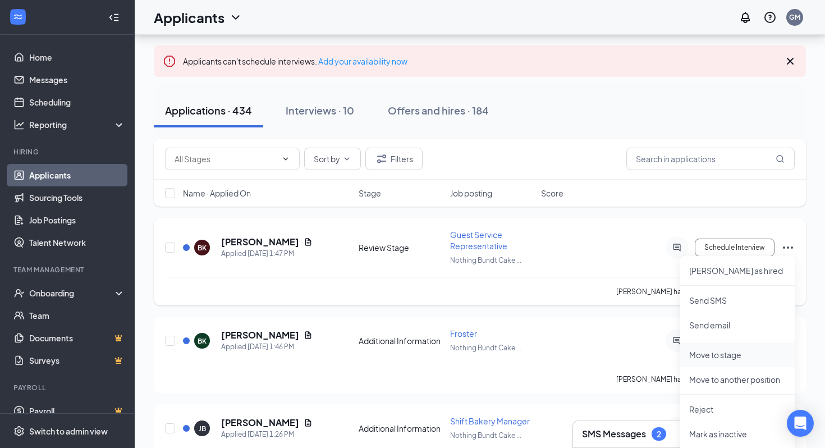
click at [705, 353] on p "Move to stage" at bounding box center [738, 354] width 97 height 11
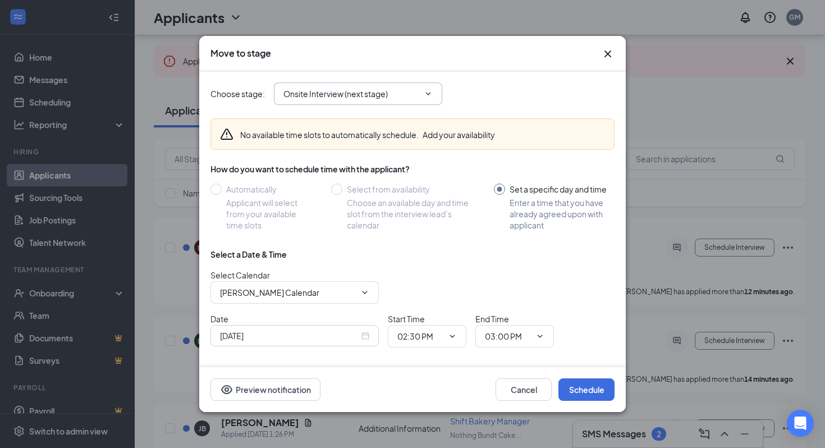
click at [413, 100] on span "Onsite Interview (next stage)" at bounding box center [358, 94] width 168 height 22
click at [437, 92] on span "Onsite Interview (next stage)" at bounding box center [358, 94] width 168 height 22
click at [409, 94] on input "Onsite Interview (next stage)" at bounding box center [352, 94] width 136 height 12
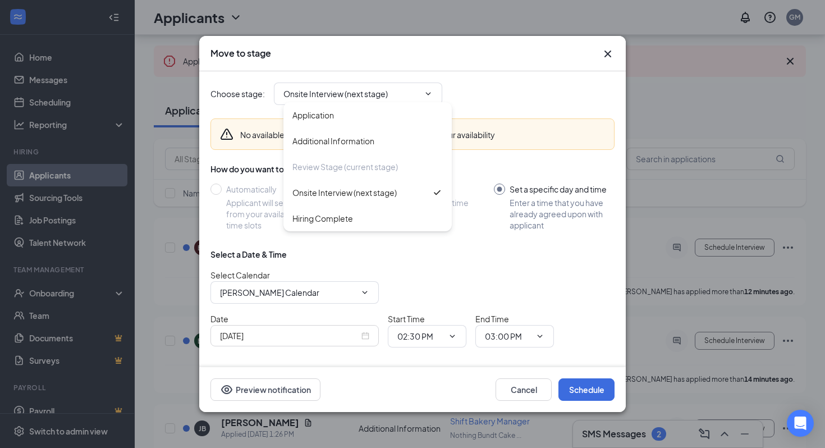
click at [609, 57] on icon "Cross" at bounding box center [607, 53] width 13 height 13
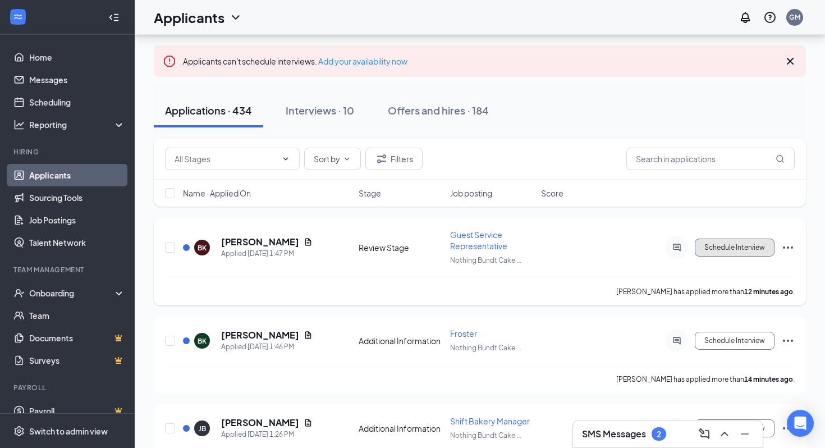
click at [724, 241] on button "Schedule Interview" at bounding box center [735, 248] width 80 height 18
type input "Onsite Interview (next stage)"
type input "Gunner Moore's Calendar"
type input "Oct 15, 2025"
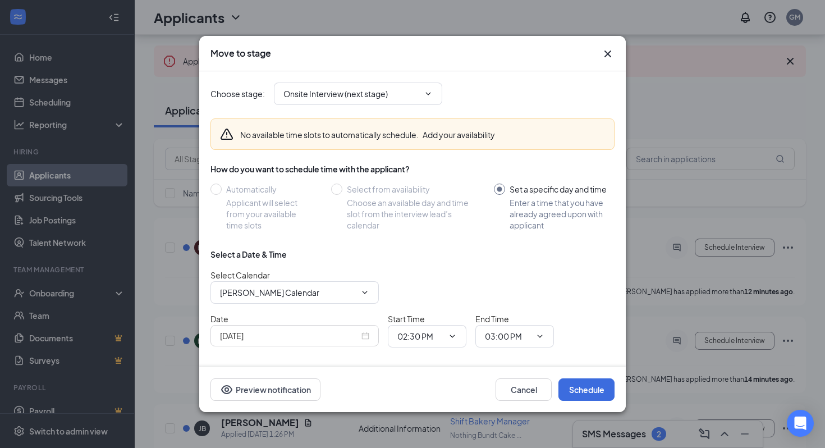
click at [609, 51] on icon "Cross" at bounding box center [607, 53] width 13 height 13
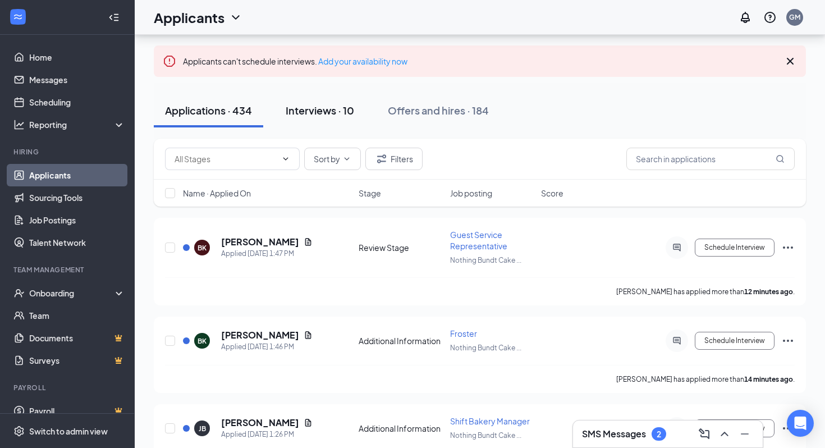
click at [322, 112] on div "Interviews · 10" at bounding box center [320, 110] width 69 height 14
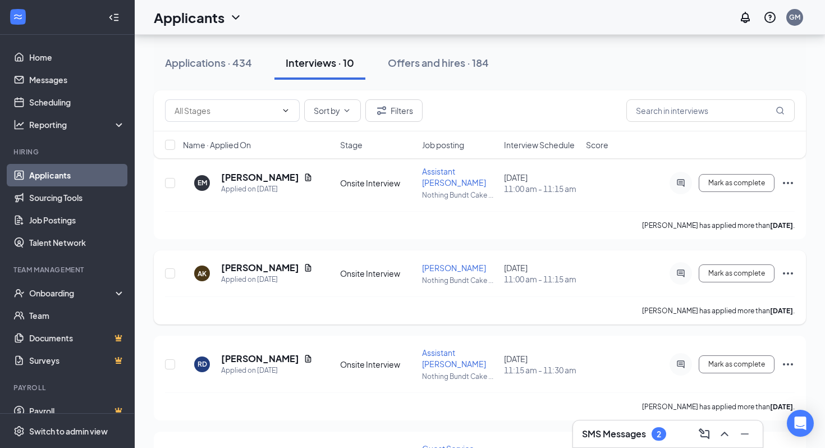
scroll to position [104, 0]
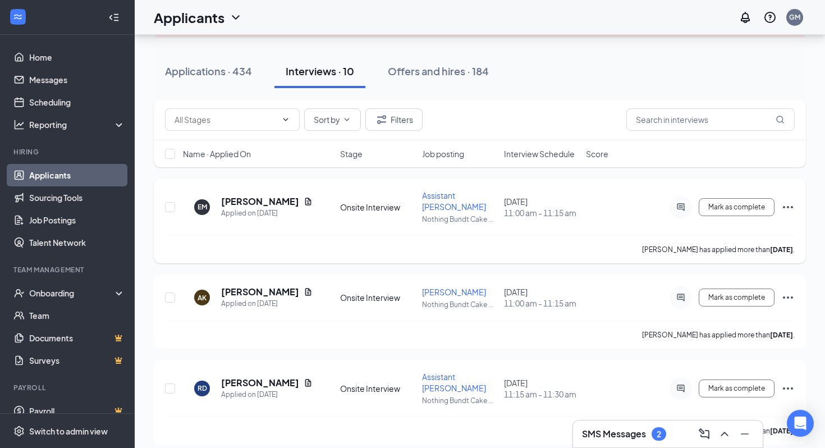
click at [792, 203] on icon "Ellipses" at bounding box center [788, 206] width 13 height 13
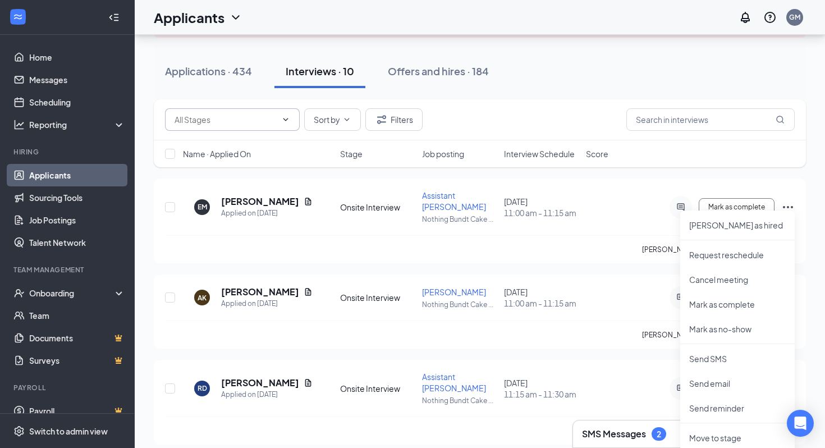
click at [268, 128] on span at bounding box center [232, 119] width 135 height 22
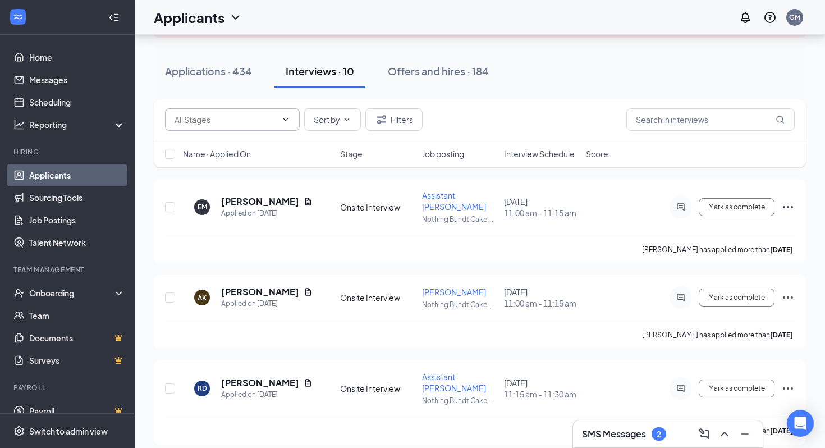
click at [268, 128] on span at bounding box center [232, 119] width 135 height 22
click at [281, 122] on icon "ChevronDown" at bounding box center [285, 119] width 9 height 9
click at [792, 200] on icon "Ellipses" at bounding box center [788, 206] width 13 height 13
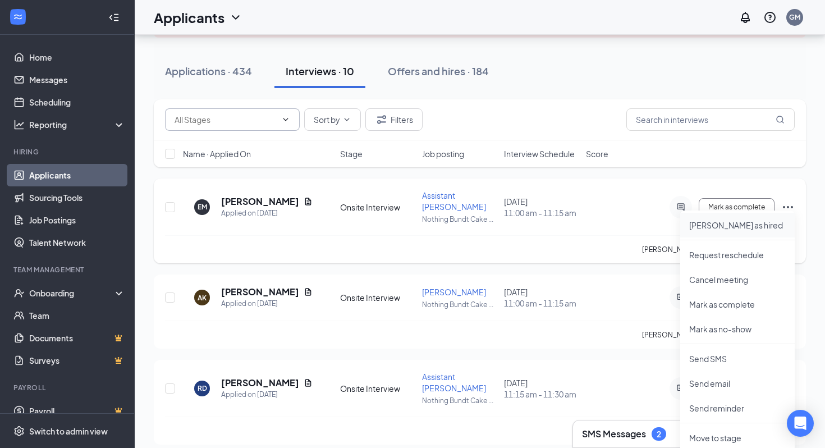
click at [738, 228] on p "Mark as hired" at bounding box center [738, 225] width 97 height 11
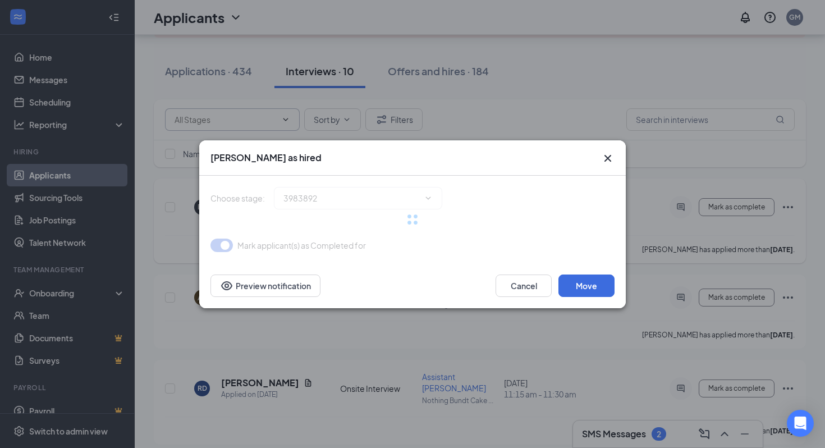
type input "Hiring Complete (final stage)"
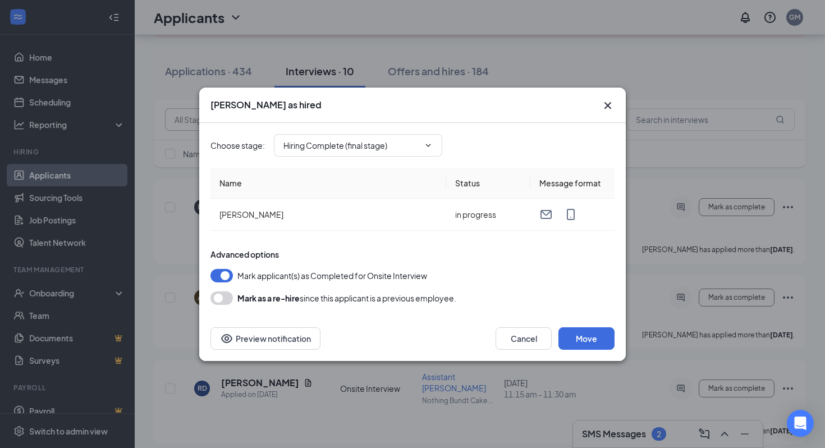
click at [613, 105] on icon "Cross" at bounding box center [607, 105] width 13 height 13
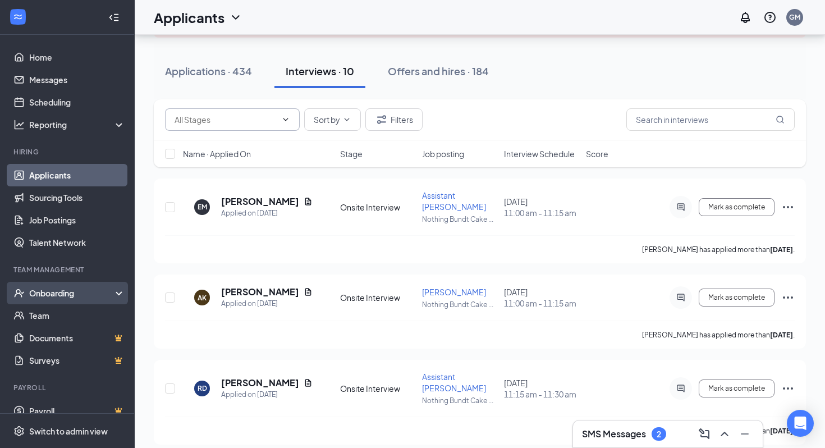
click at [63, 297] on div "Onboarding" at bounding box center [72, 293] width 86 height 11
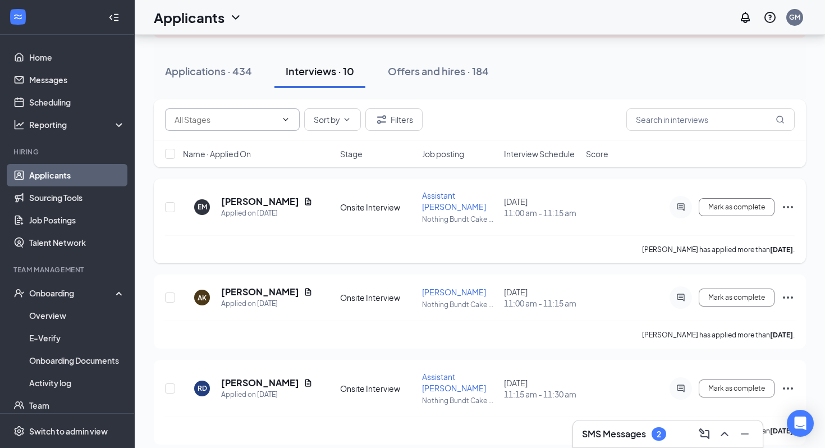
click at [788, 200] on icon "Ellipses" at bounding box center [788, 206] width 13 height 13
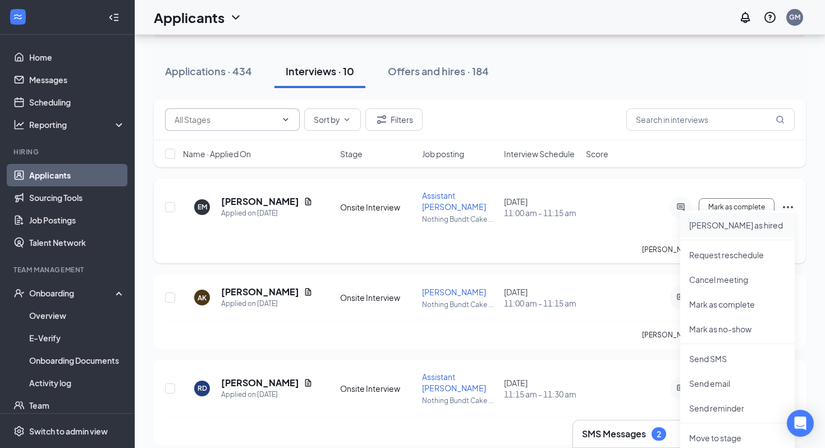
click at [728, 225] on p "Mark as hired" at bounding box center [738, 225] width 97 height 11
type input "Hiring Complete (final stage)"
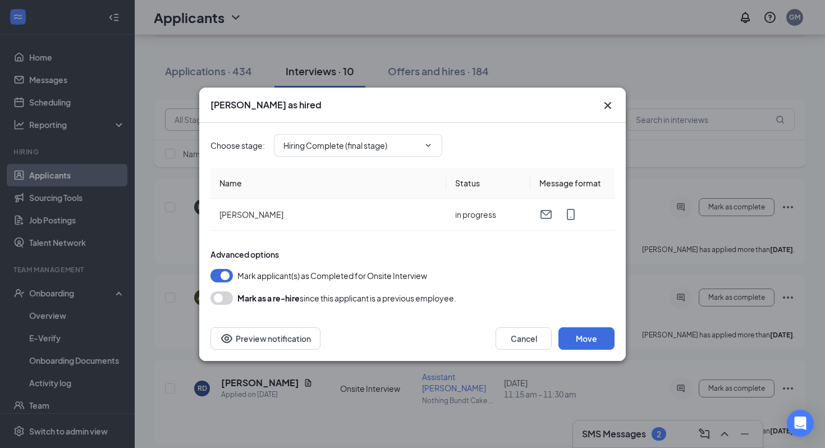
click at [606, 103] on icon "Cross" at bounding box center [608, 105] width 7 height 7
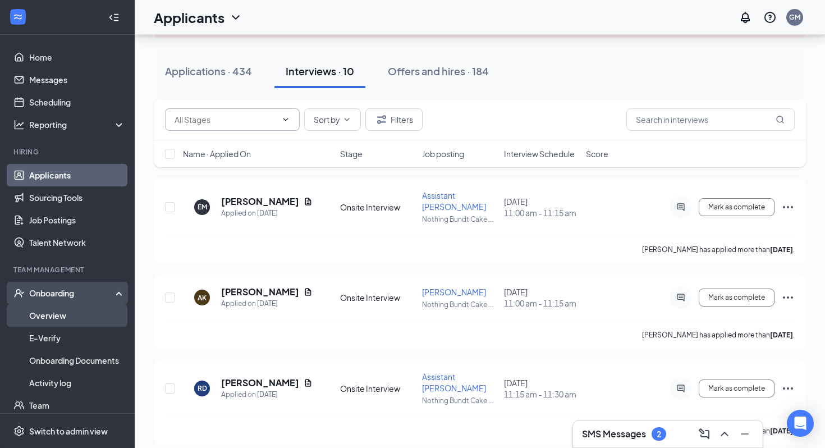
click at [80, 317] on link "Overview" at bounding box center [77, 315] width 96 height 22
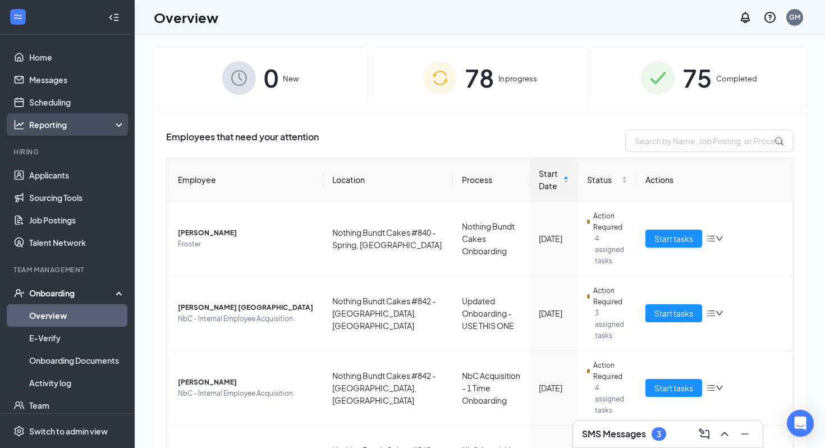
click at [100, 123] on div "Reporting" at bounding box center [77, 124] width 97 height 11
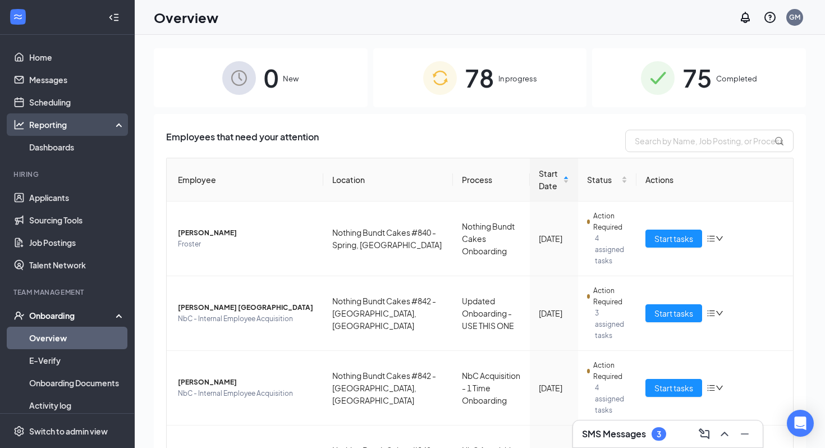
click at [100, 123] on div "Reporting" at bounding box center [77, 124] width 97 height 11
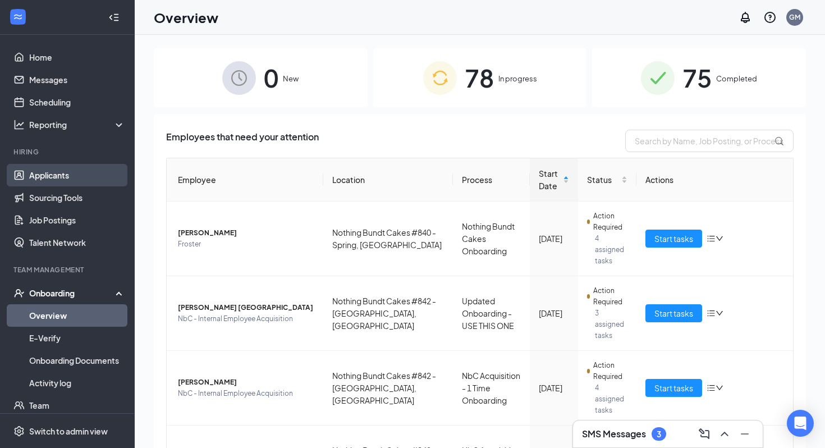
click at [68, 178] on link "Applicants" at bounding box center [77, 175] width 96 height 22
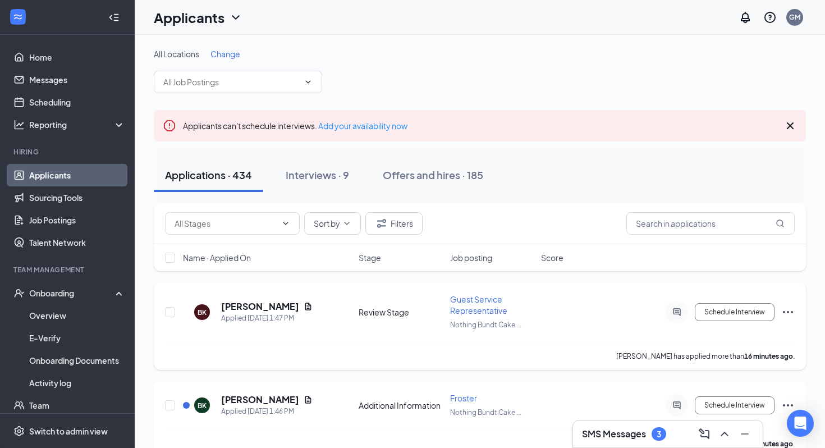
click at [791, 316] on icon "Ellipses" at bounding box center [788, 311] width 13 height 13
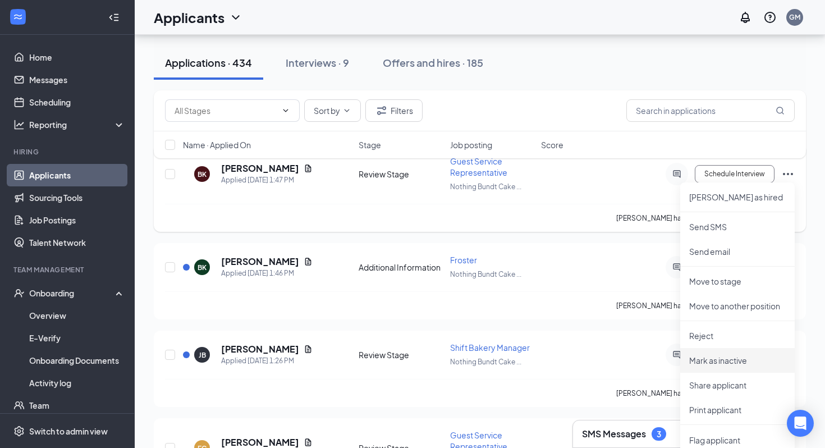
scroll to position [163, 0]
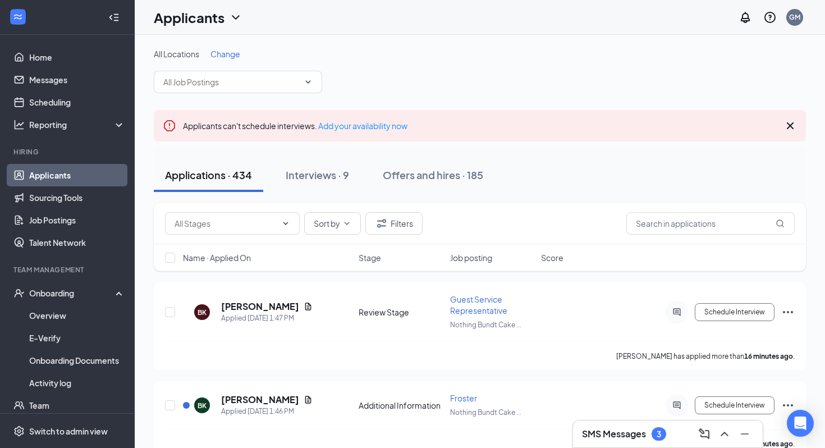
click at [787, 125] on icon "Cross" at bounding box center [790, 125] width 13 height 13
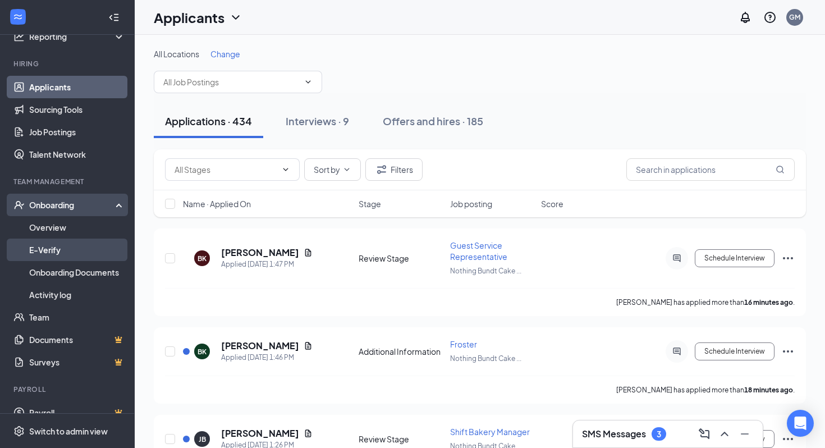
scroll to position [103, 0]
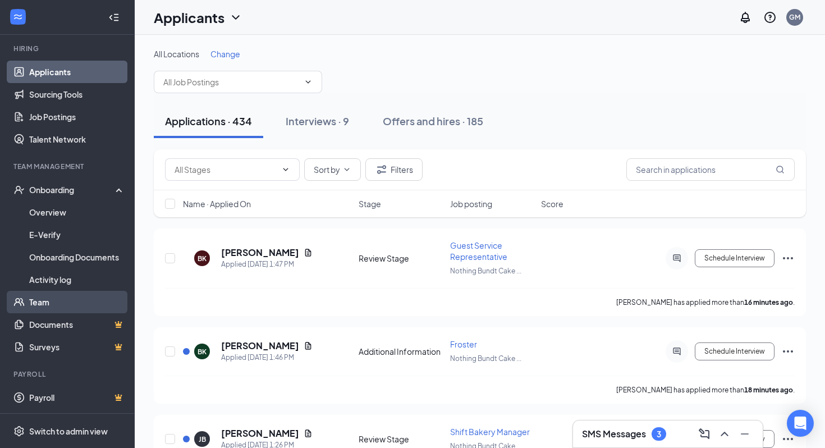
click at [74, 304] on link "Team" at bounding box center [77, 302] width 96 height 22
